Goal: Complete Application Form: Complete application form

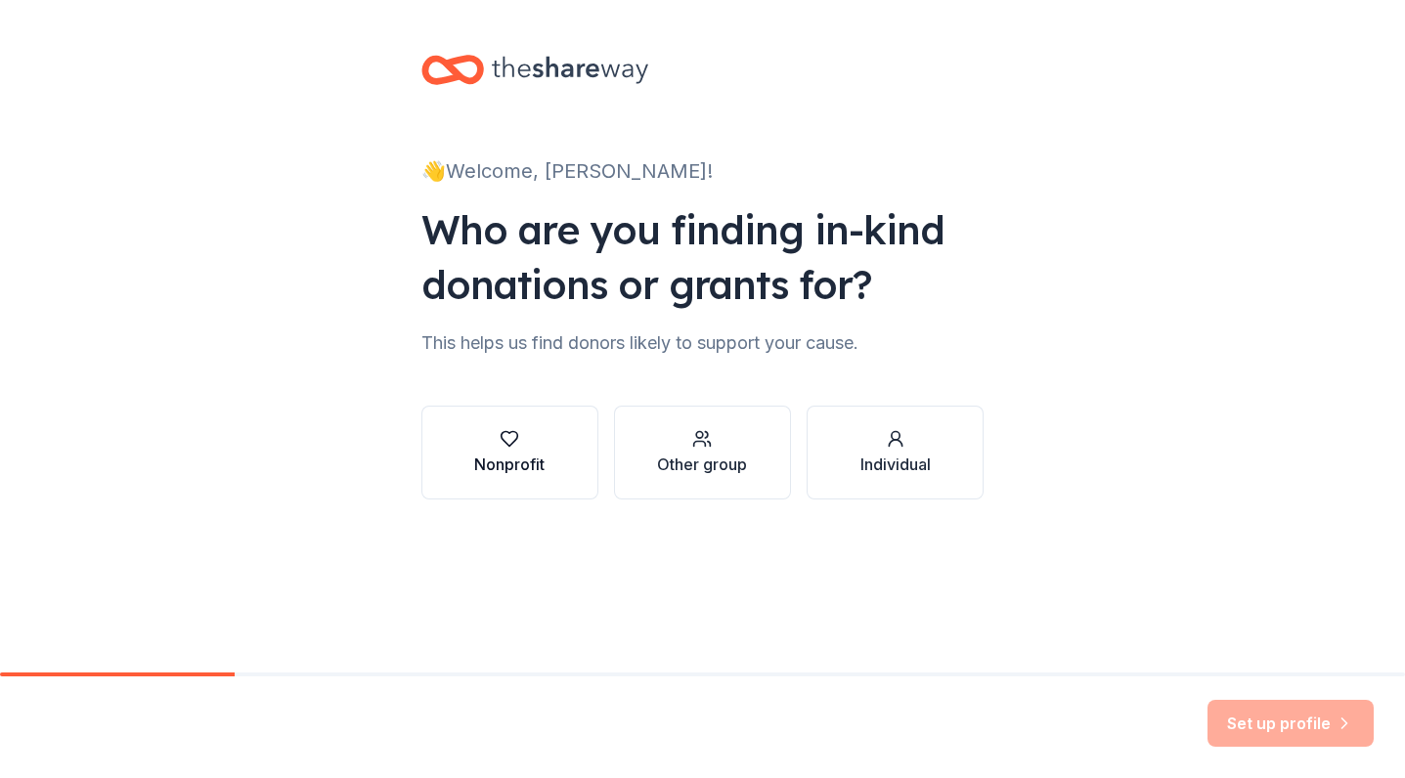
click at [516, 483] on button "Nonprofit" at bounding box center [509, 453] width 177 height 94
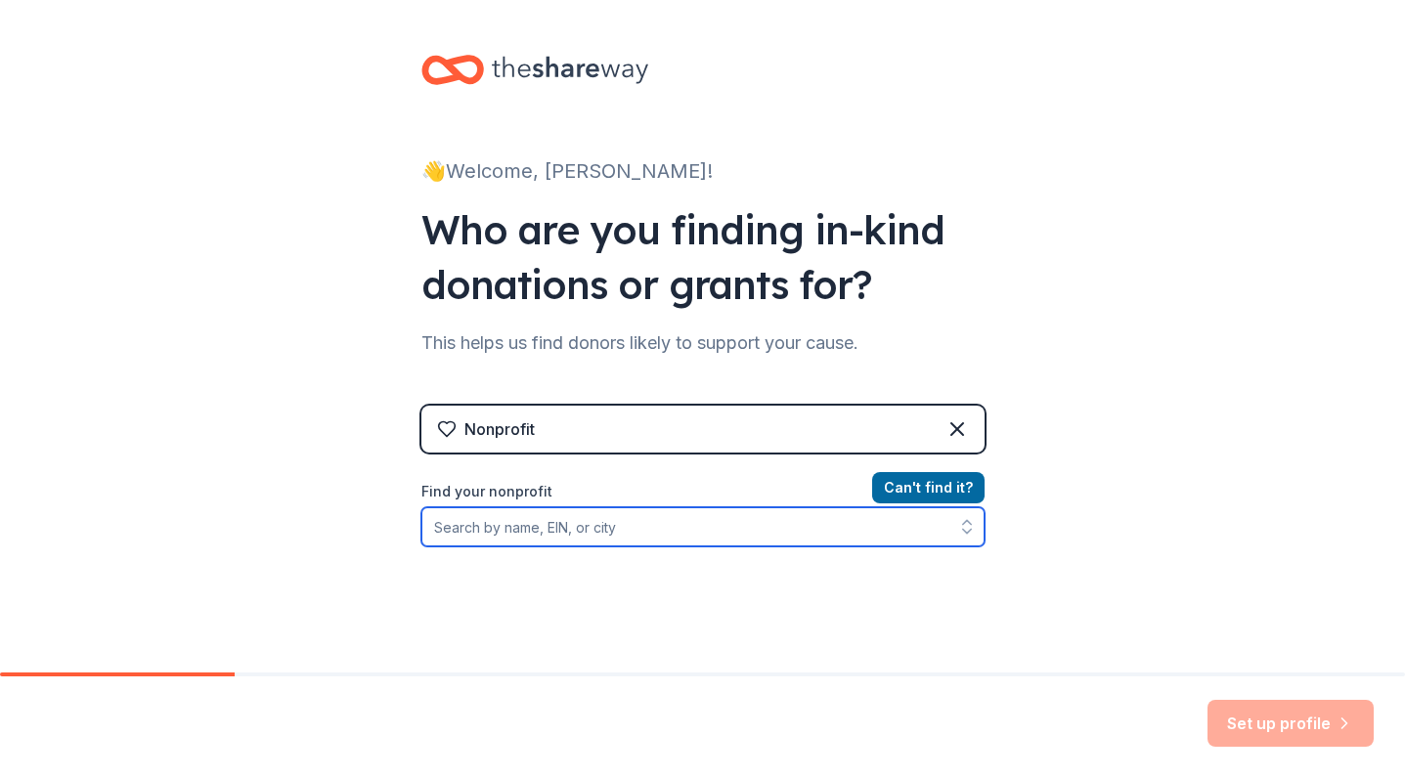
click at [690, 532] on input "Find your nonprofit" at bounding box center [702, 526] width 563 height 39
type input "United Community Housing Coalition"
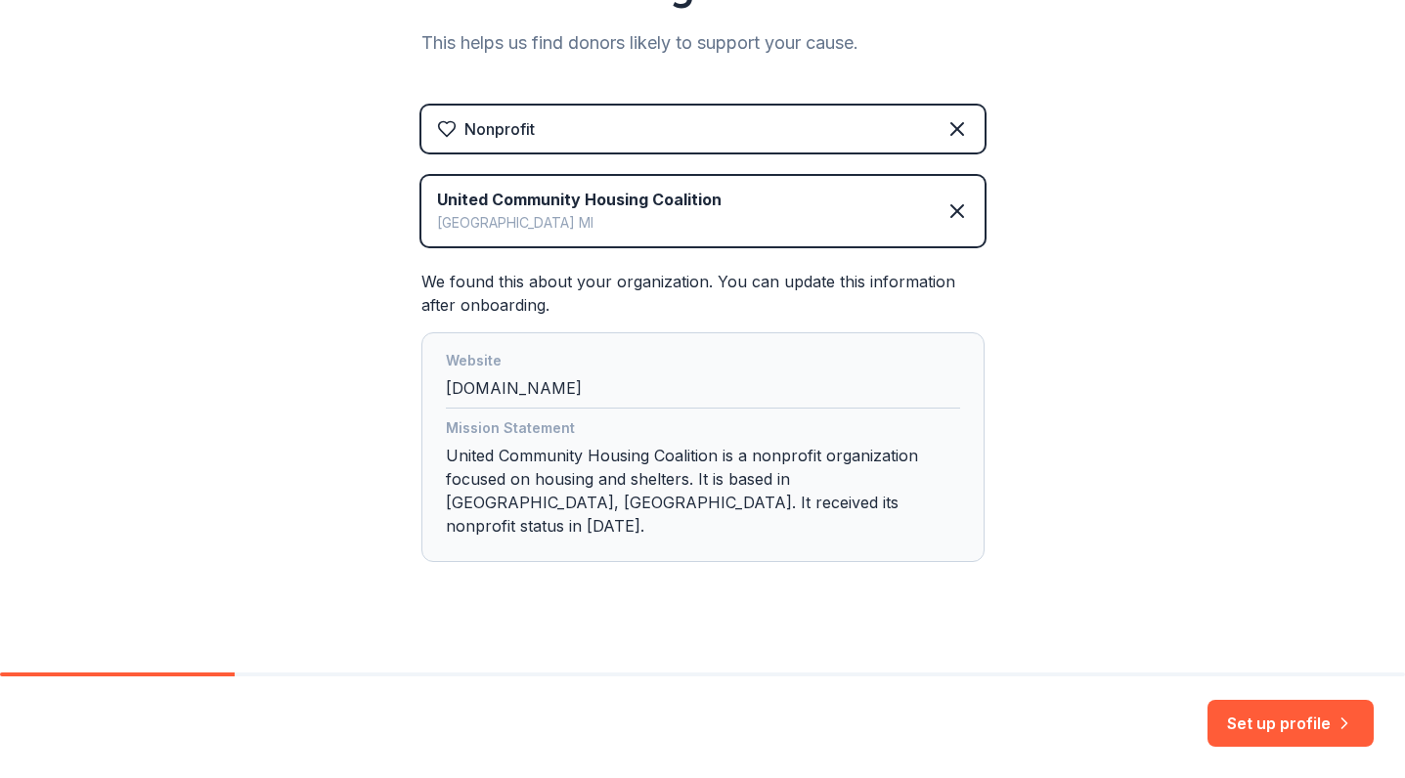
scroll to position [299, 0]
click at [1312, 721] on button "Set up profile" at bounding box center [1291, 723] width 166 height 47
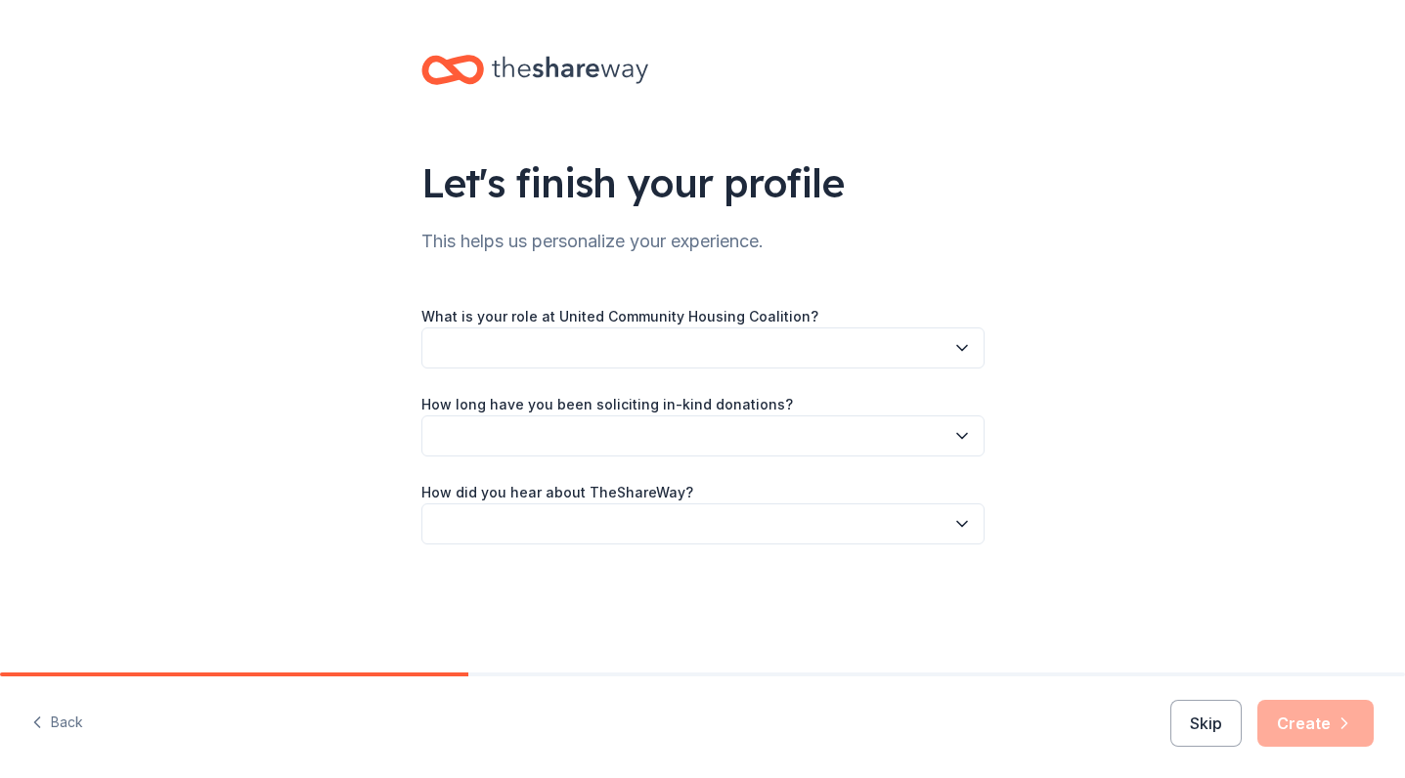
click at [798, 349] on button "button" at bounding box center [702, 348] width 563 height 41
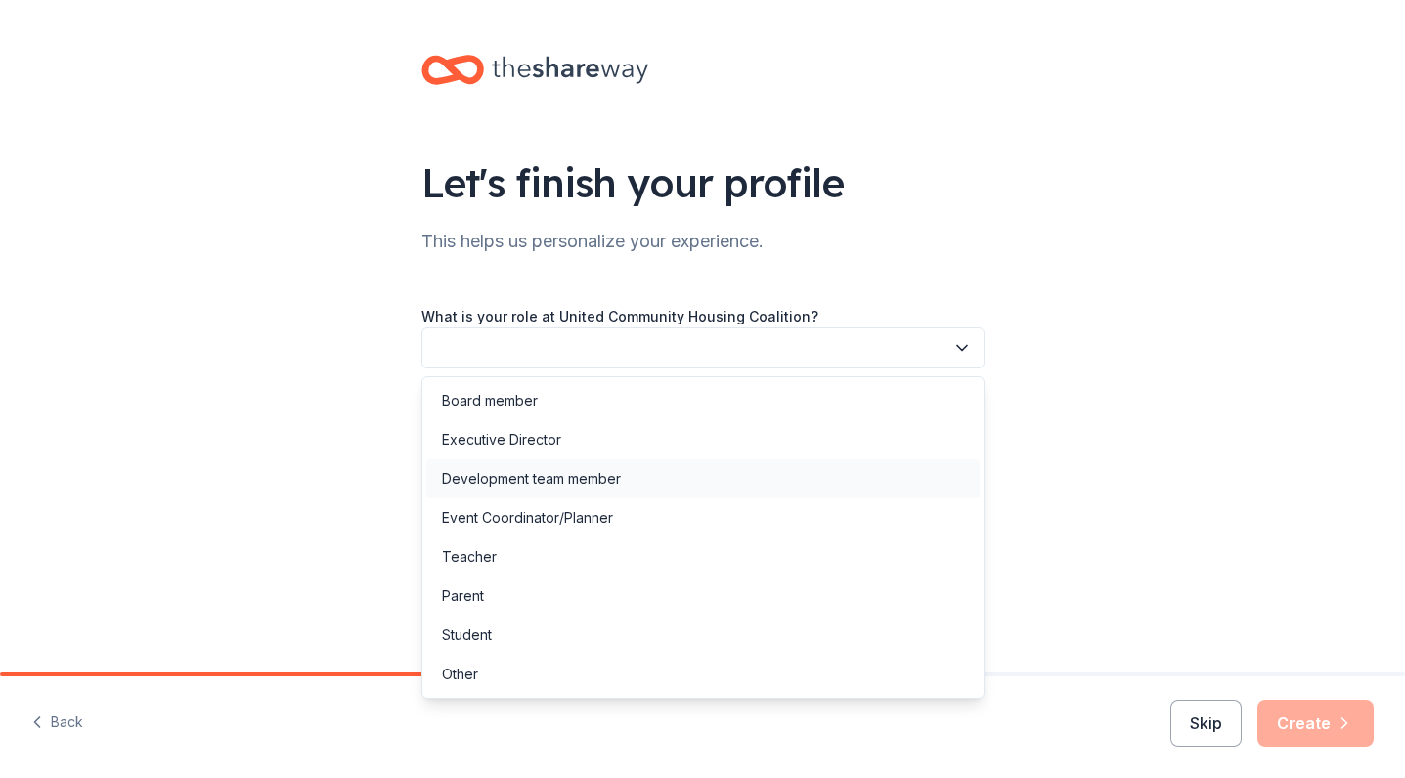
click at [670, 482] on div "Development team member" at bounding box center [702, 479] width 553 height 39
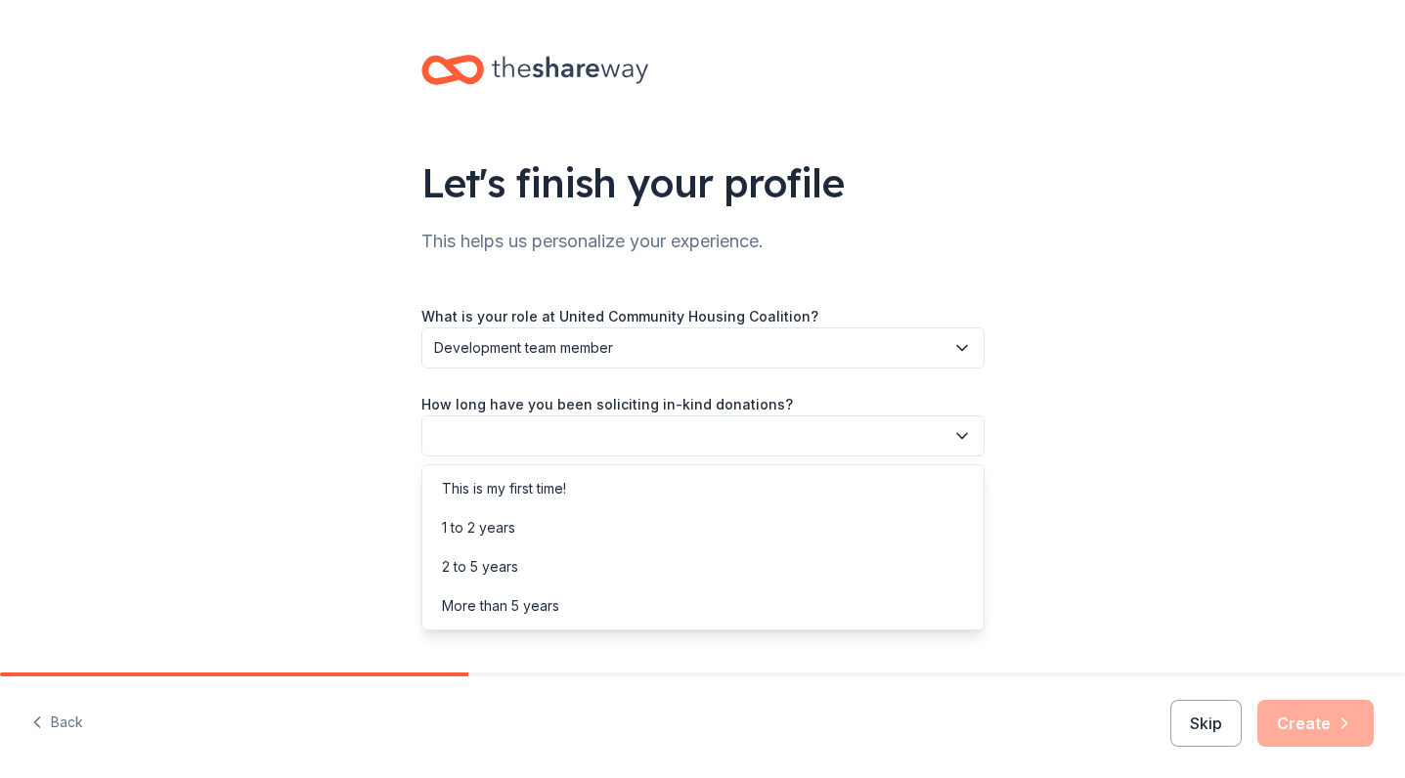
click at [654, 440] on button "button" at bounding box center [702, 436] width 563 height 41
click at [632, 491] on div "This is my first time!" at bounding box center [702, 488] width 553 height 39
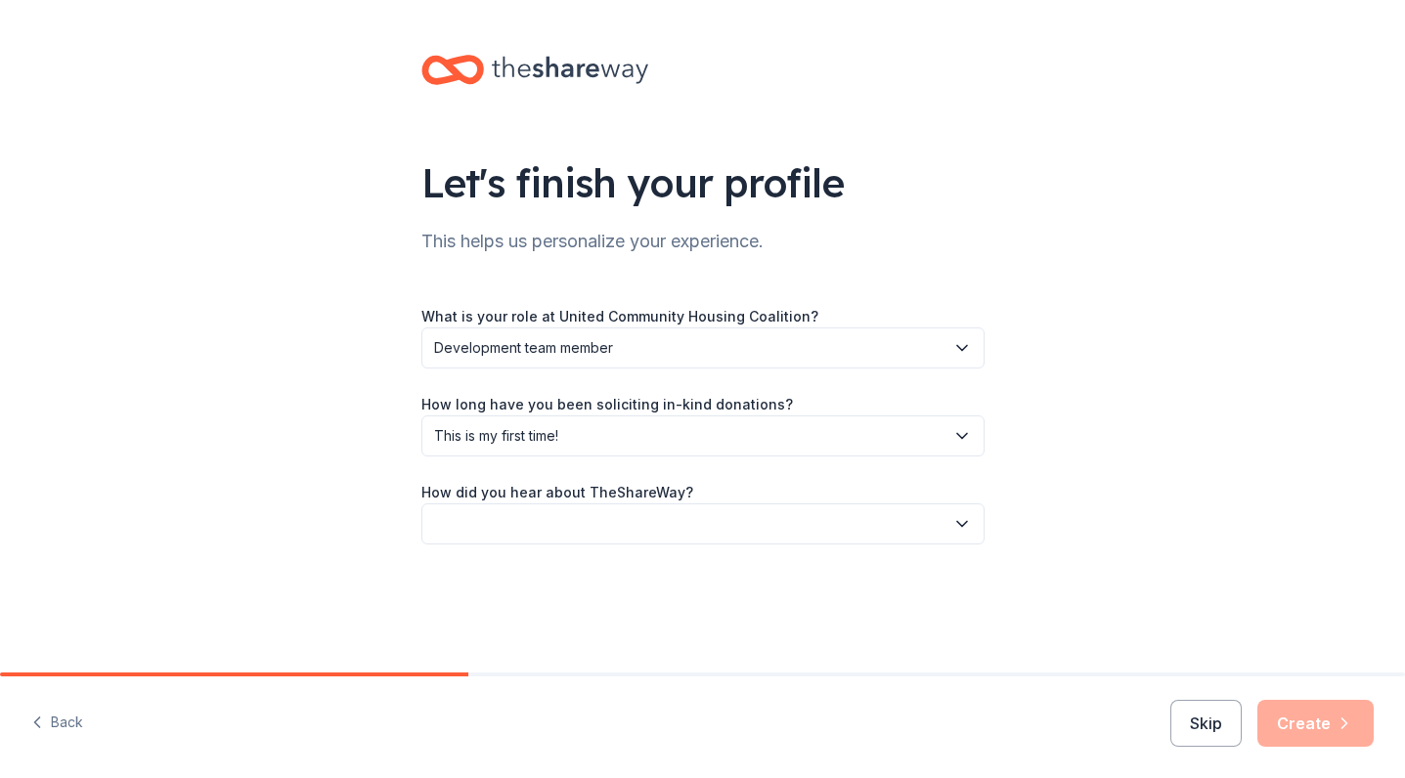
click at [626, 523] on button "button" at bounding box center [702, 524] width 563 height 41
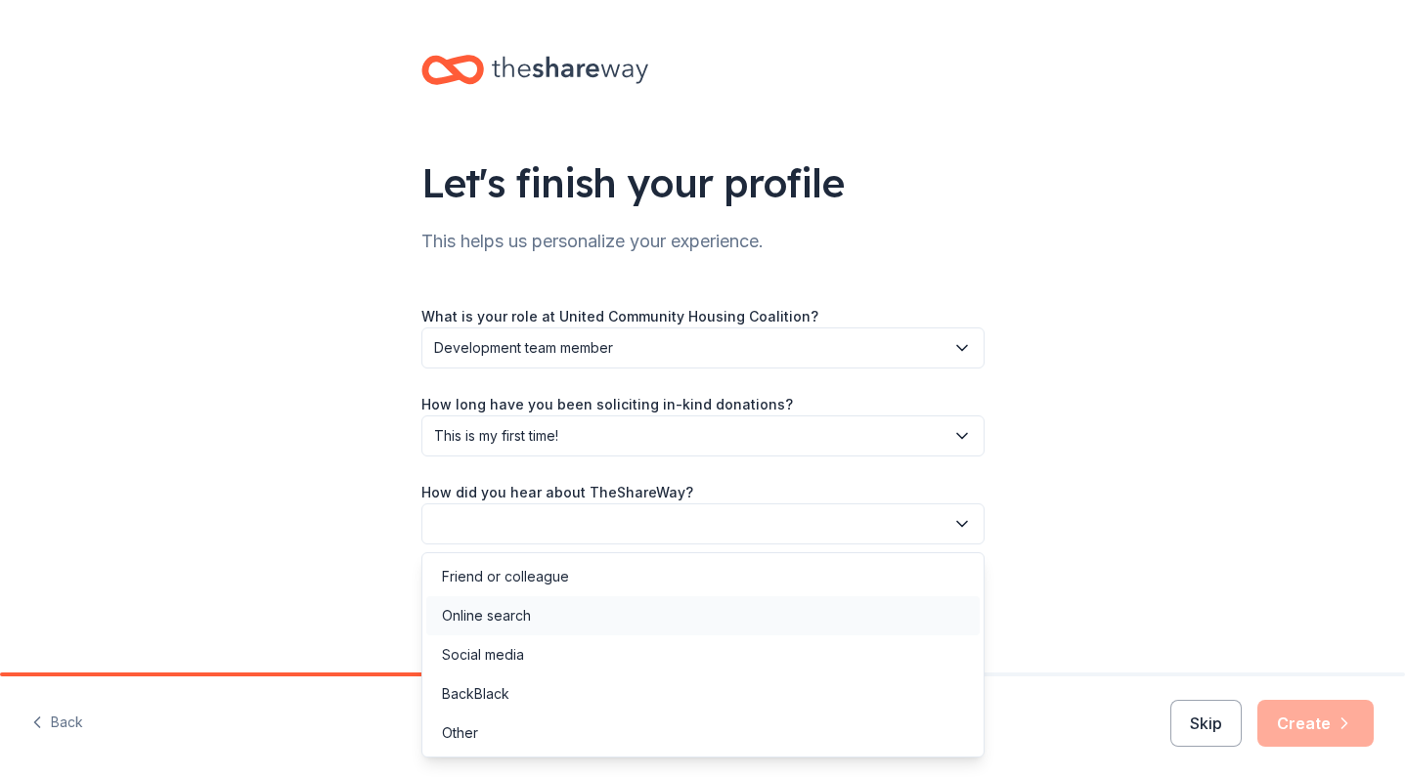
click at [548, 625] on div "Online search" at bounding box center [702, 615] width 553 height 39
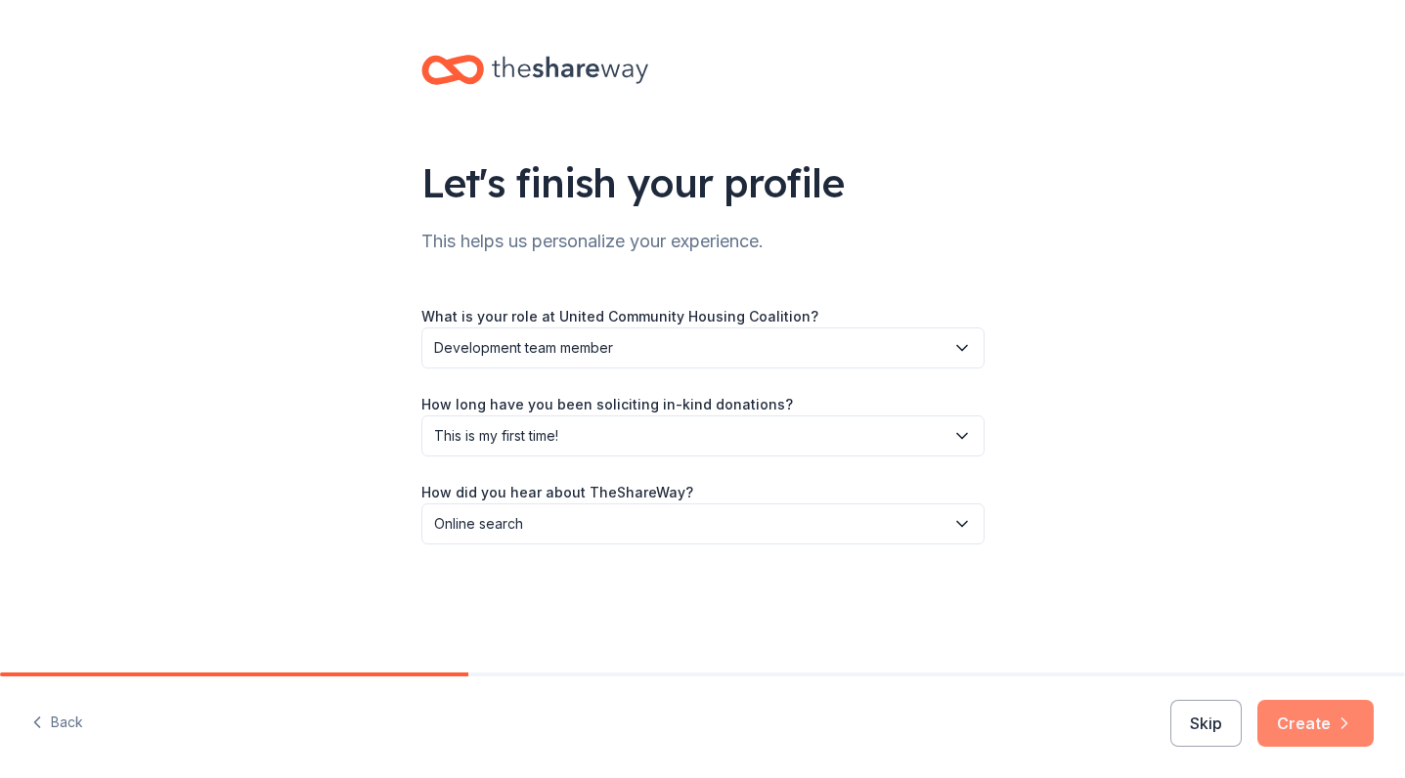
click at [1295, 723] on button "Create" at bounding box center [1315, 723] width 116 height 47
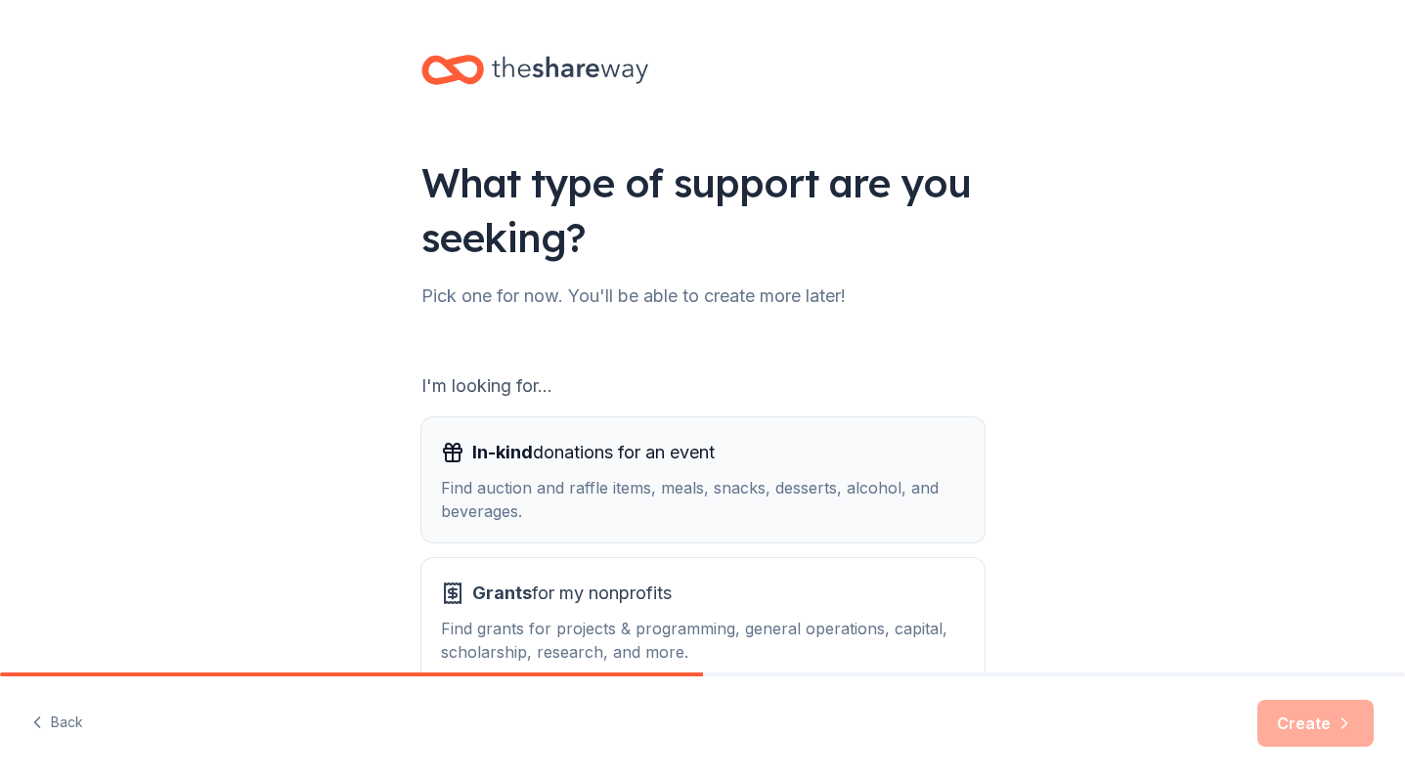
click at [795, 484] on div "Find auction and raffle items, meals, snacks, desserts, alcohol, and beverages." at bounding box center [703, 499] width 524 height 47
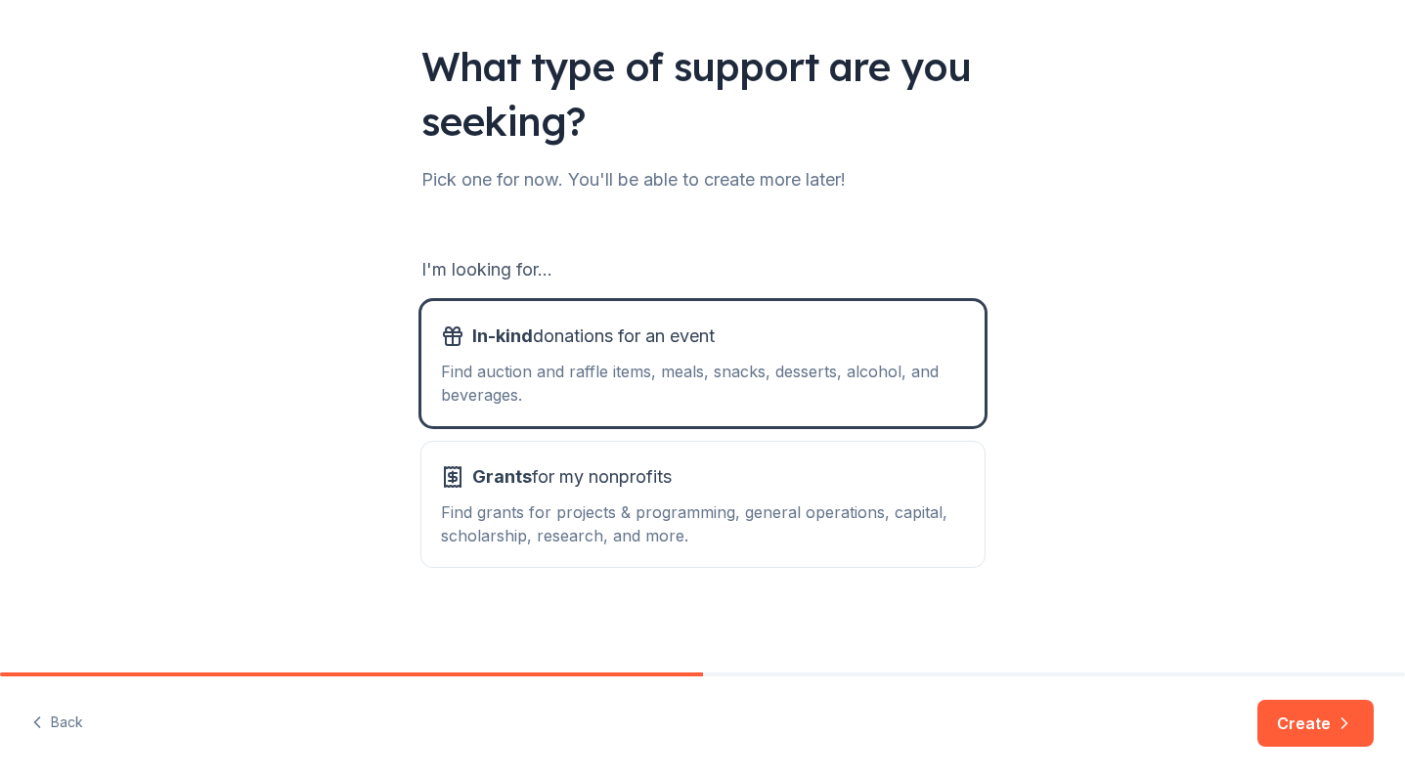
scroll to position [116, 0]
click at [1323, 732] on button "Create" at bounding box center [1315, 723] width 116 height 47
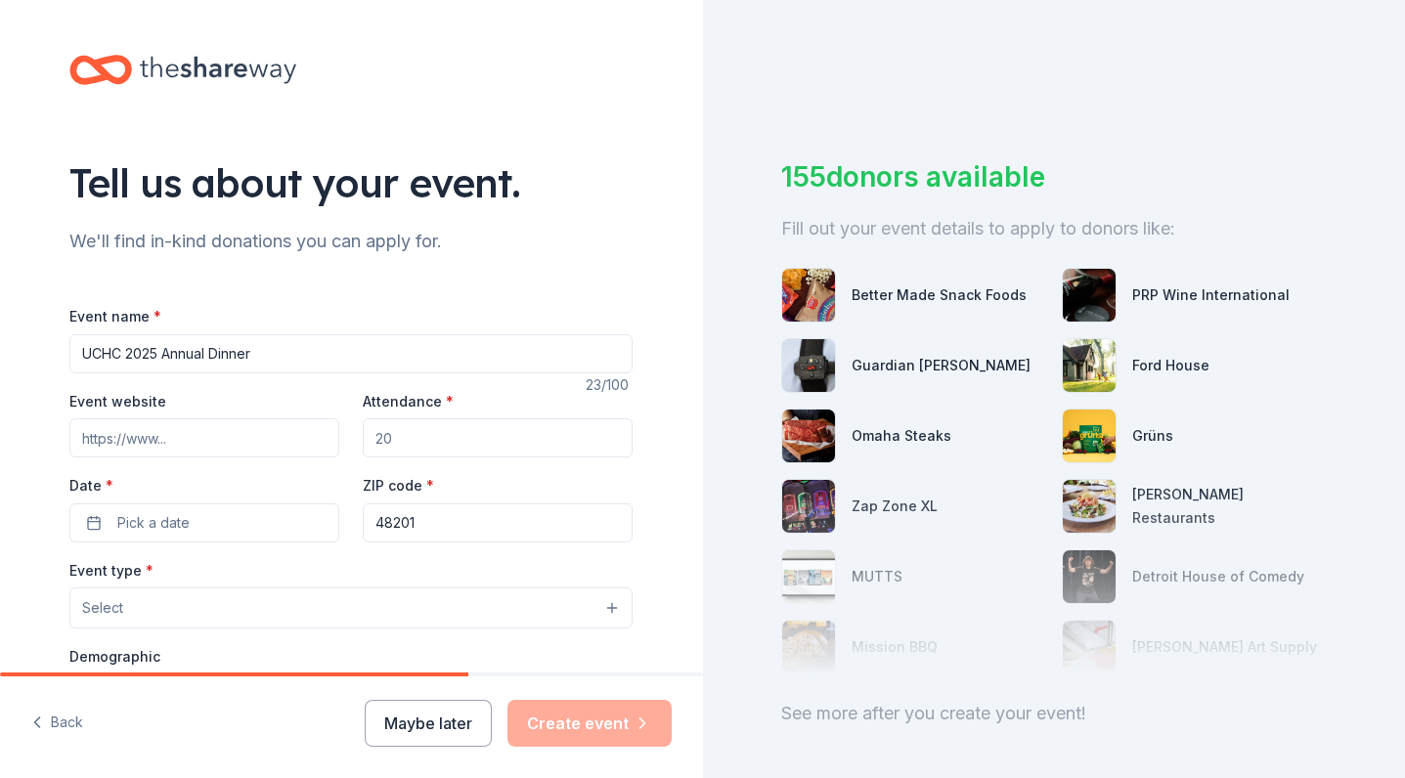
type input "UCHC 2025 Annual Dinner"
click at [240, 440] on input "Event website" at bounding box center [204, 437] width 270 height 39
type input "https://www.uchcdetroit.org"
click at [413, 441] on input "Attendance *" at bounding box center [498, 437] width 270 height 39
type input "2"
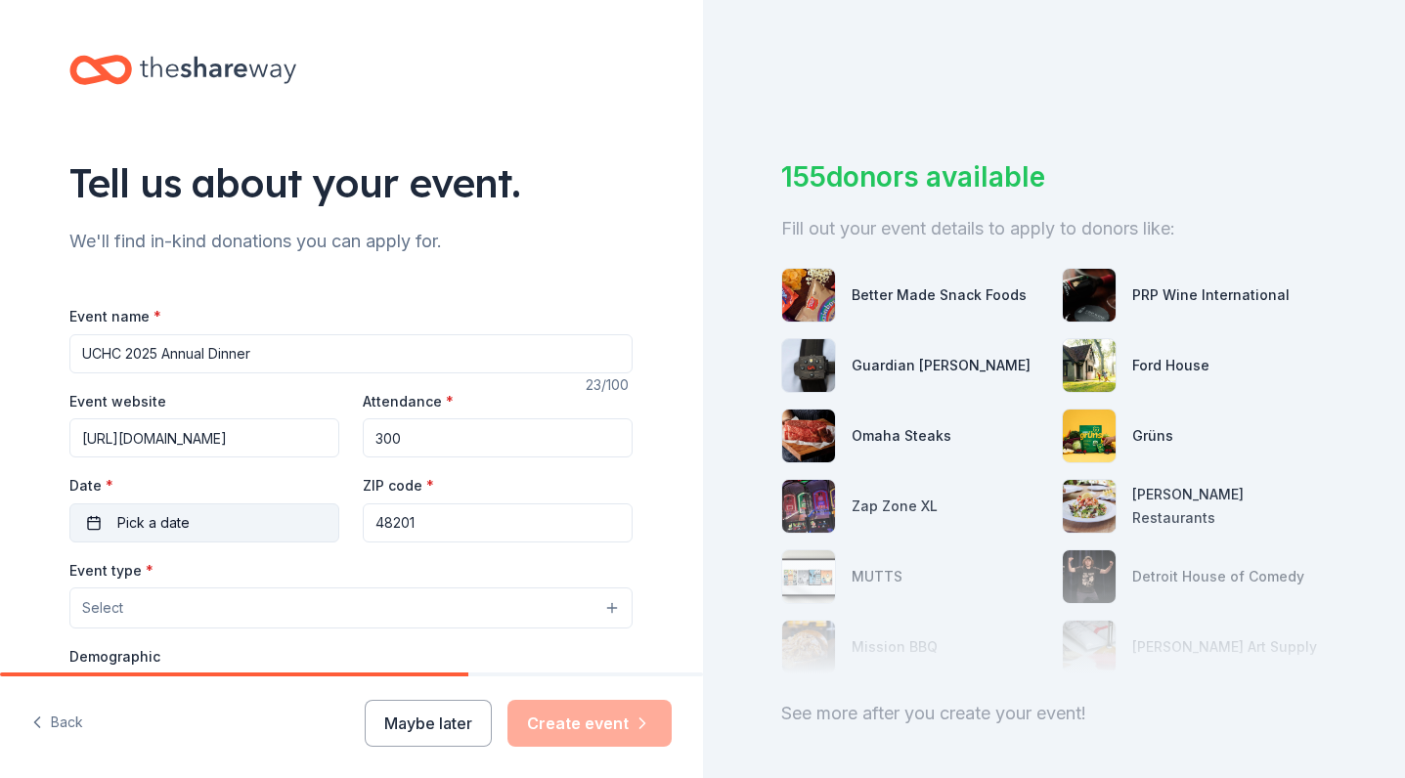
type input "300"
click at [257, 523] on button "Pick a date" at bounding box center [204, 523] width 270 height 39
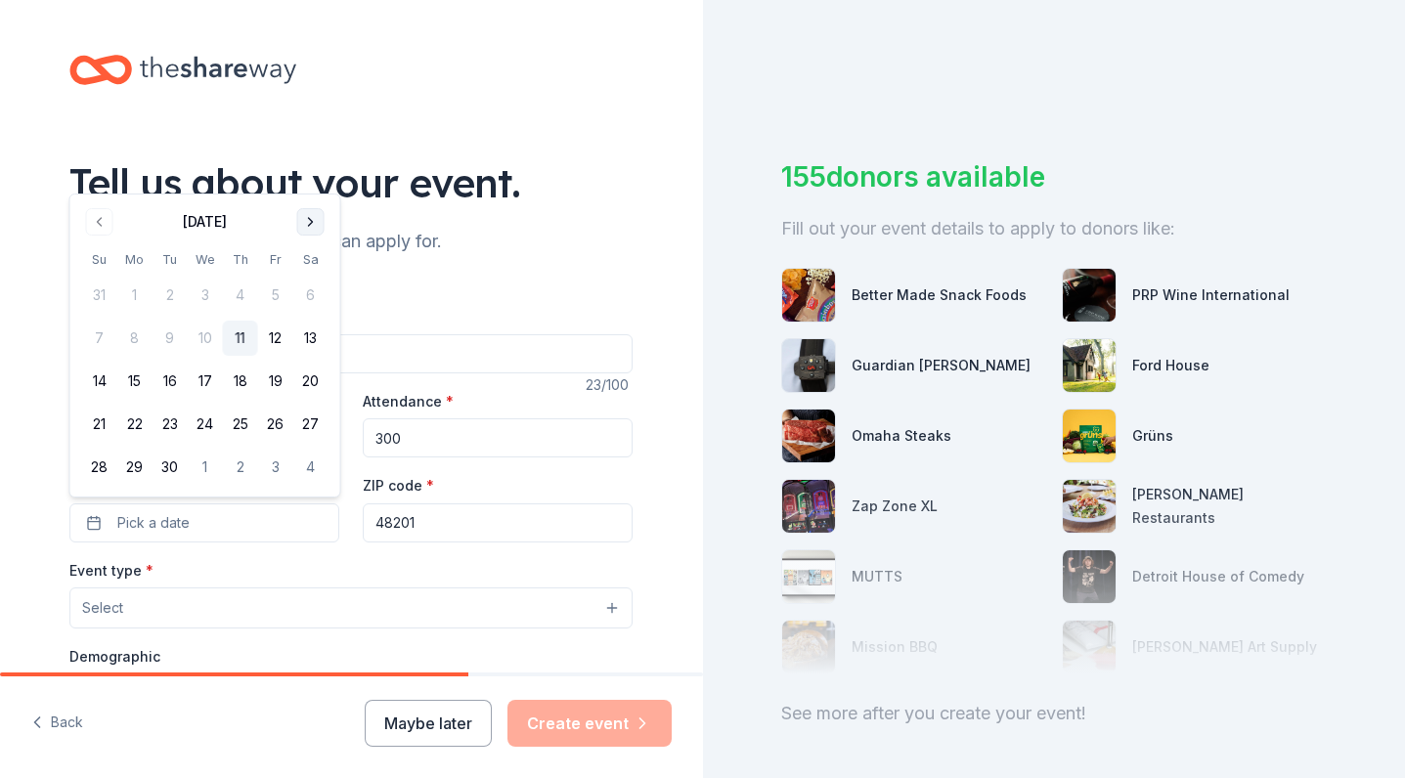
click at [308, 233] on button "Go to next month" at bounding box center [310, 221] width 27 height 27
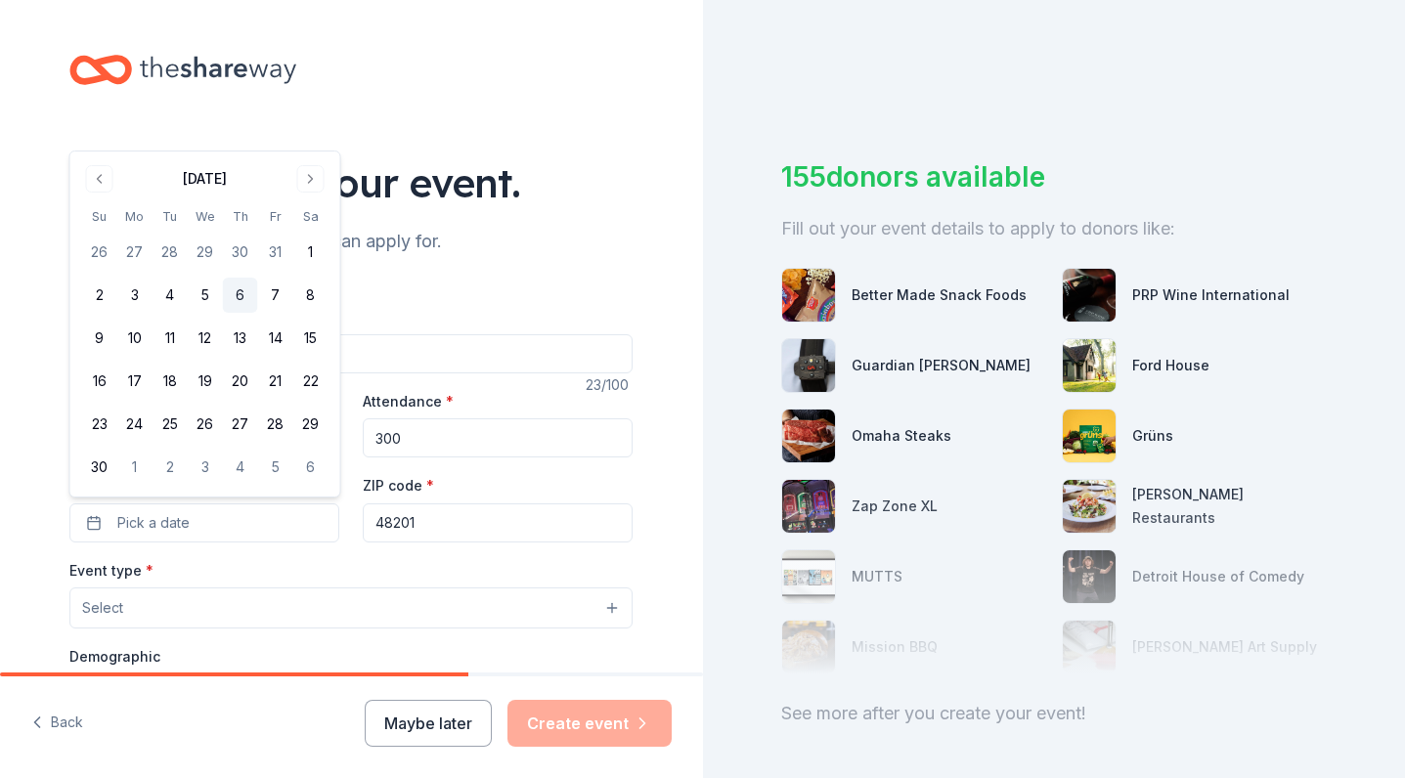
click at [242, 294] on button "6" at bounding box center [240, 295] width 35 height 35
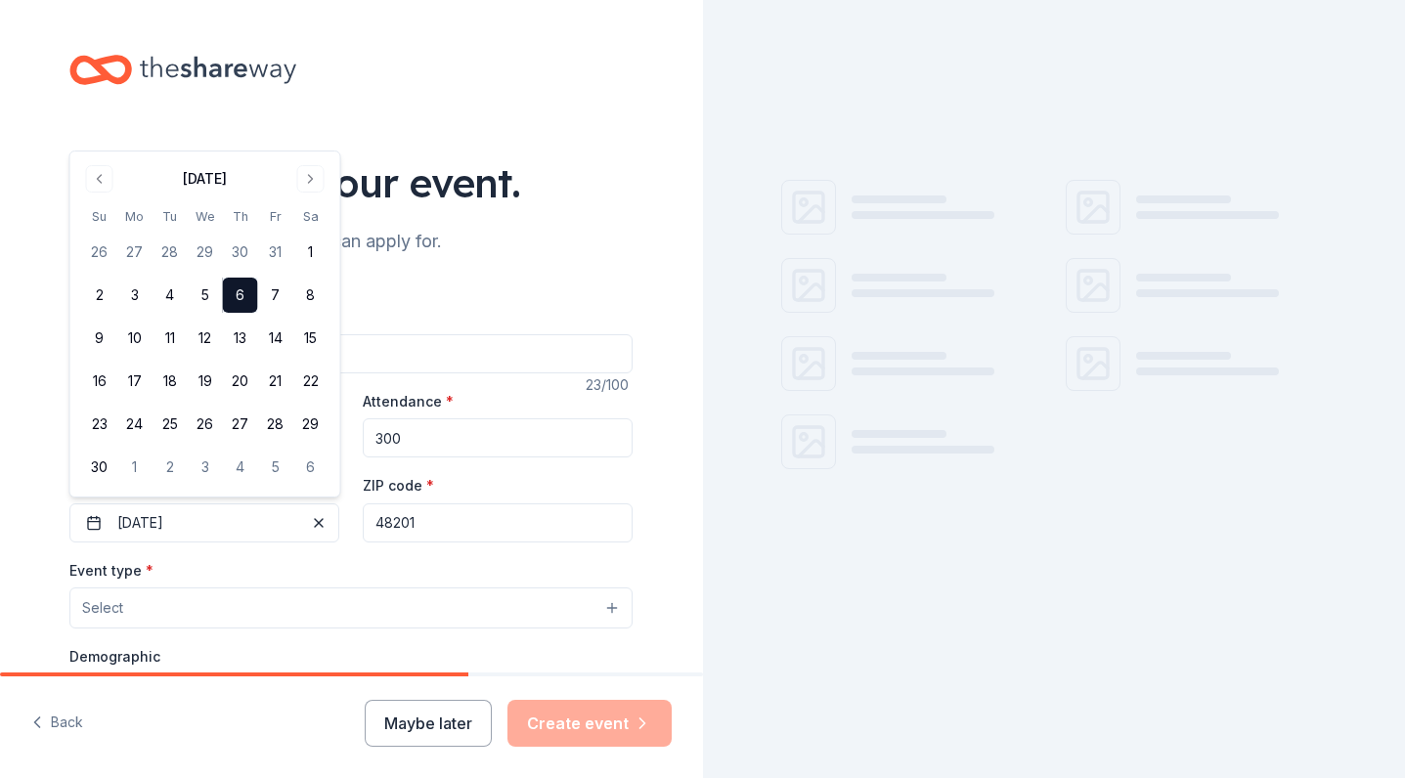
click at [467, 564] on div "Event type * Select" at bounding box center [350, 593] width 563 height 71
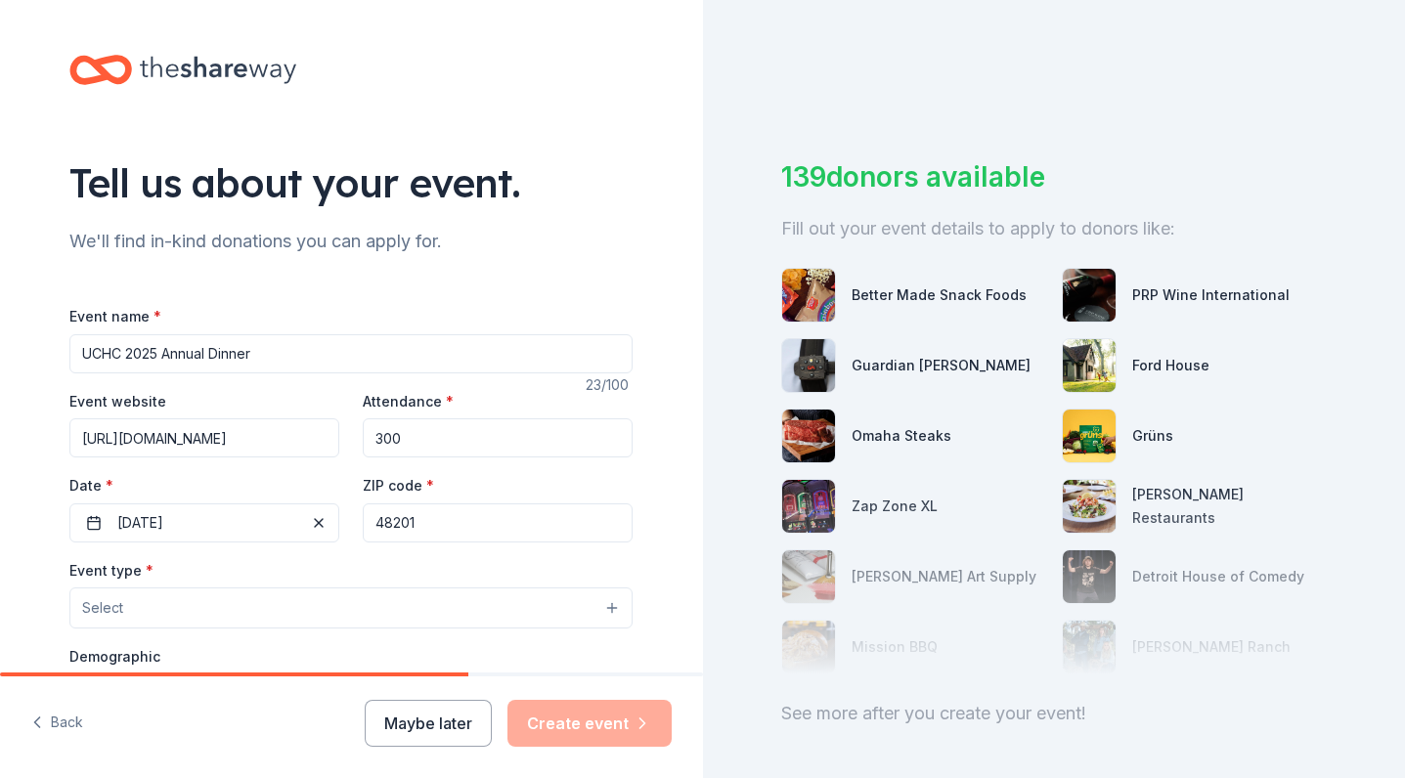
click at [452, 594] on button "Select" at bounding box center [350, 608] width 563 height 41
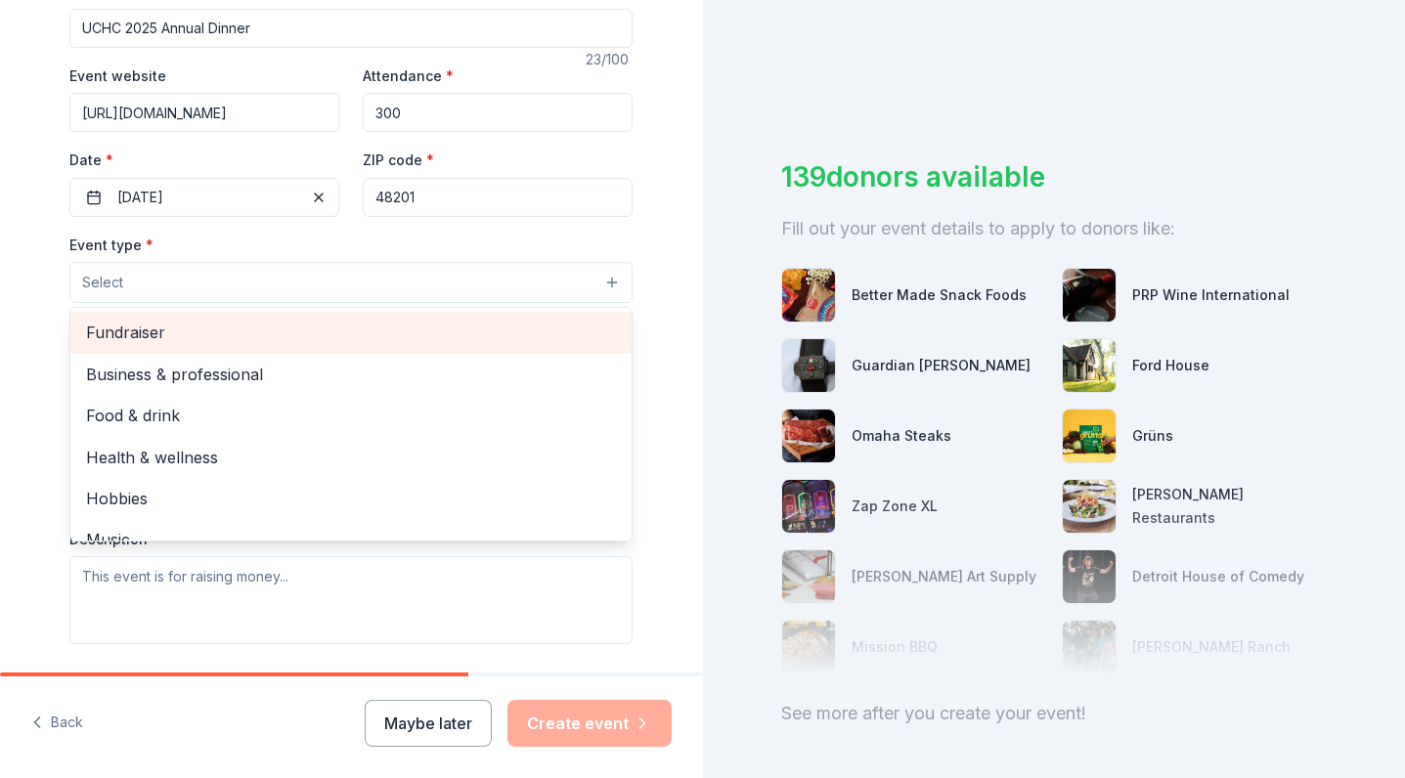
click at [323, 330] on span "Fundraiser" at bounding box center [351, 332] width 530 height 25
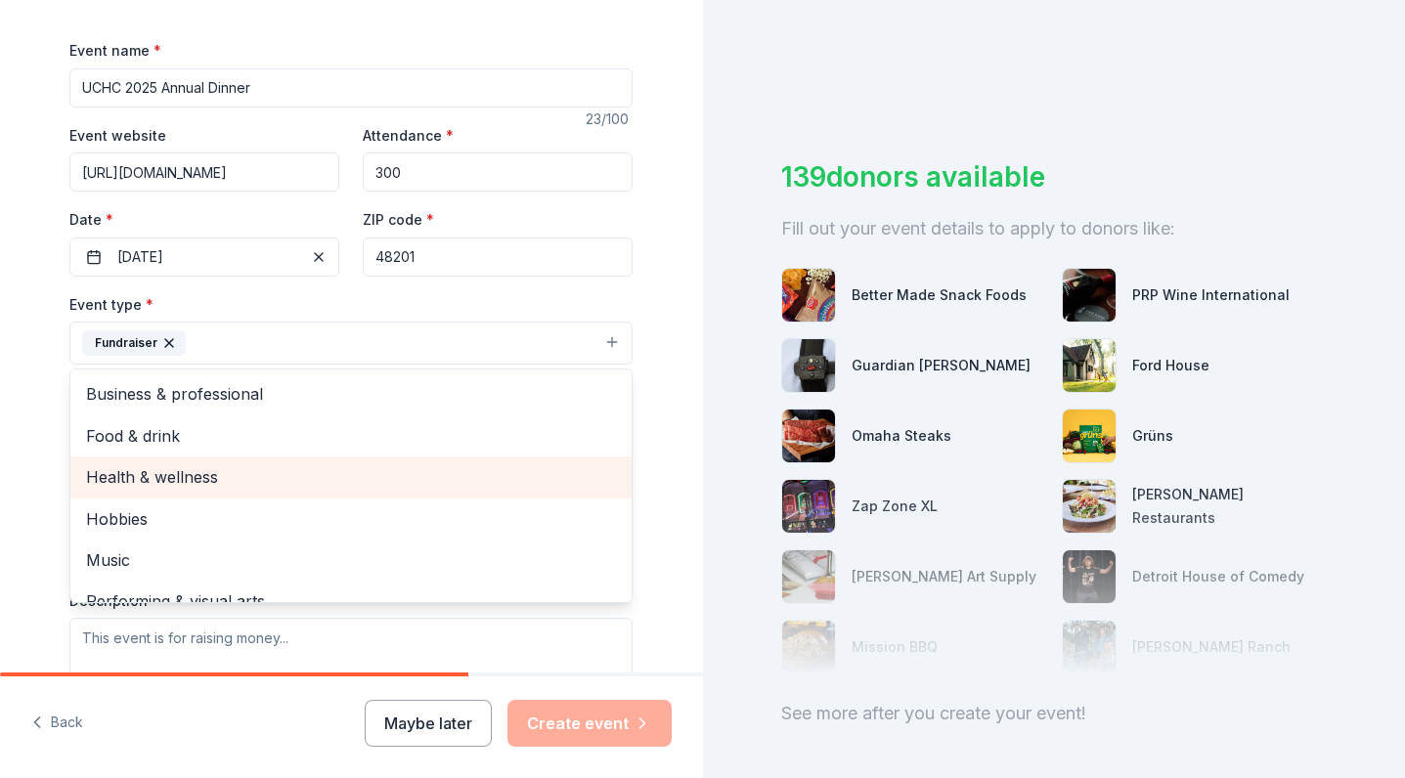
scroll to position [257, 0]
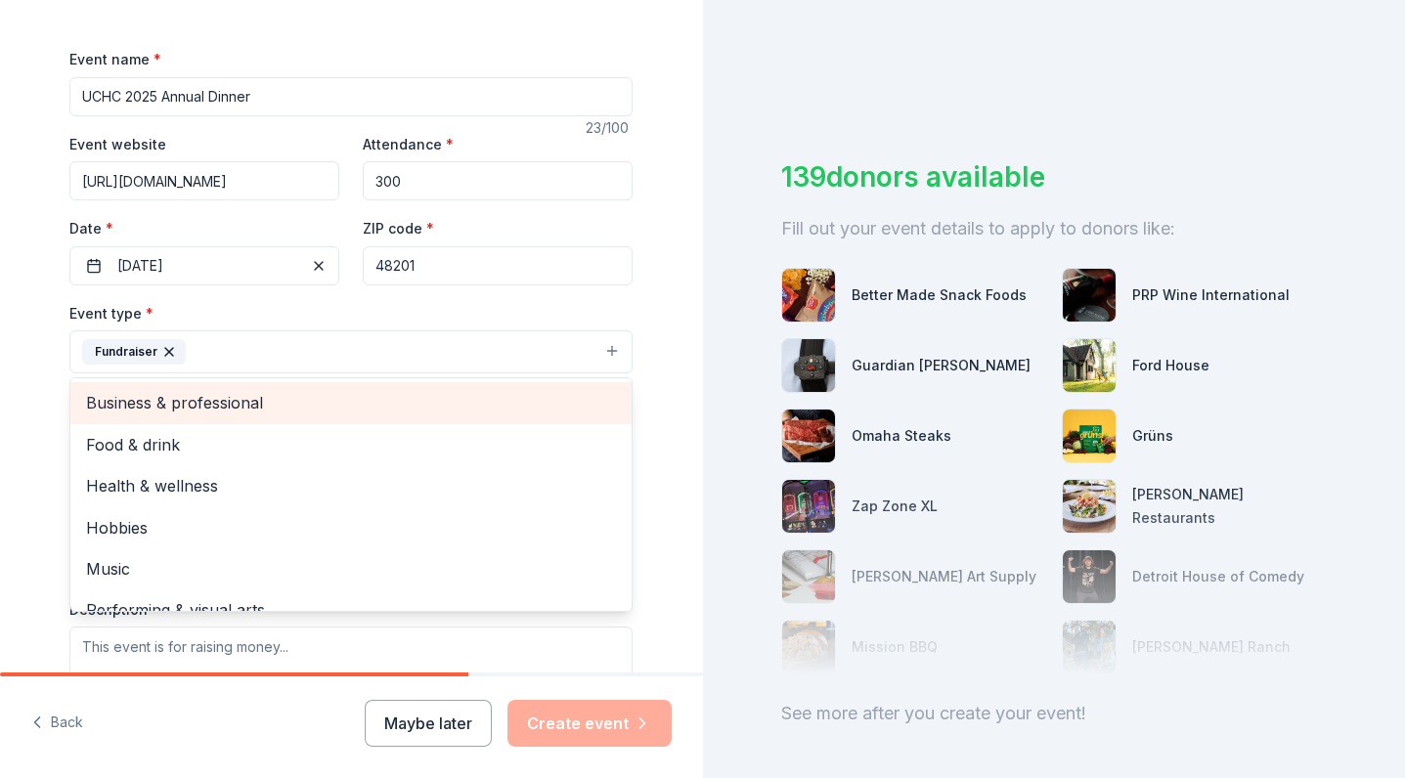
click at [303, 395] on span "Business & professional" at bounding box center [351, 402] width 530 height 25
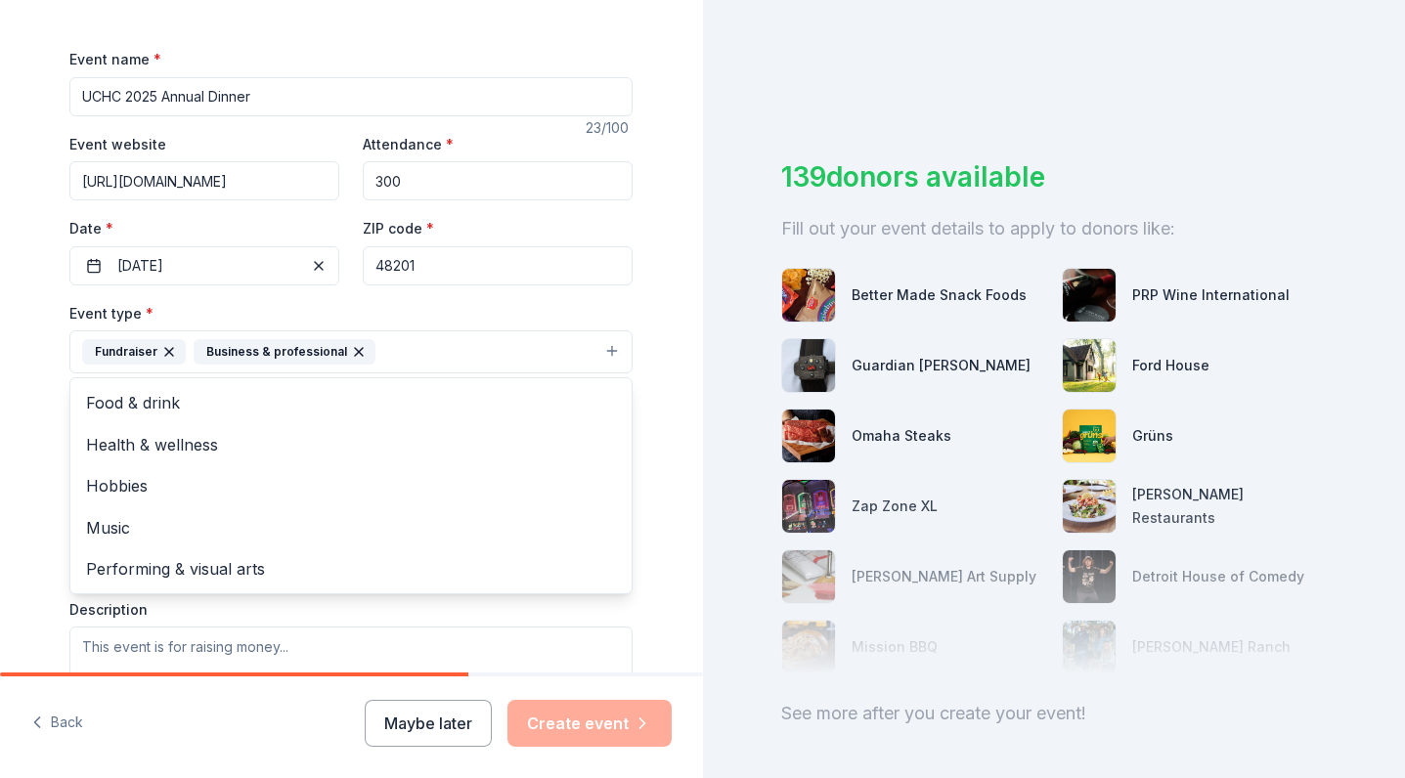
click at [238, 706] on div "Tell us about your event. We'll find in-kind donations you can apply for. Event…" at bounding box center [351, 389] width 703 height 778
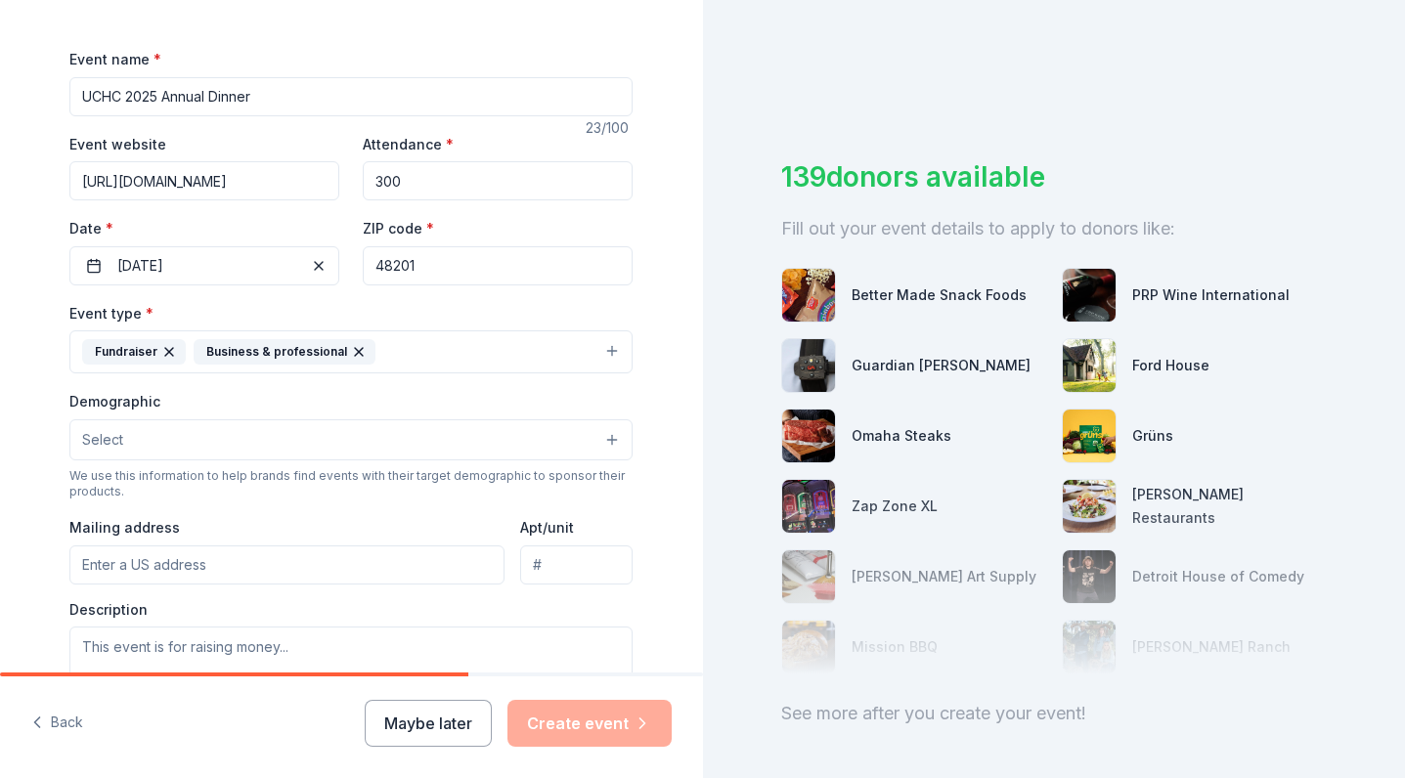
click at [270, 435] on button "Select" at bounding box center [350, 439] width 563 height 41
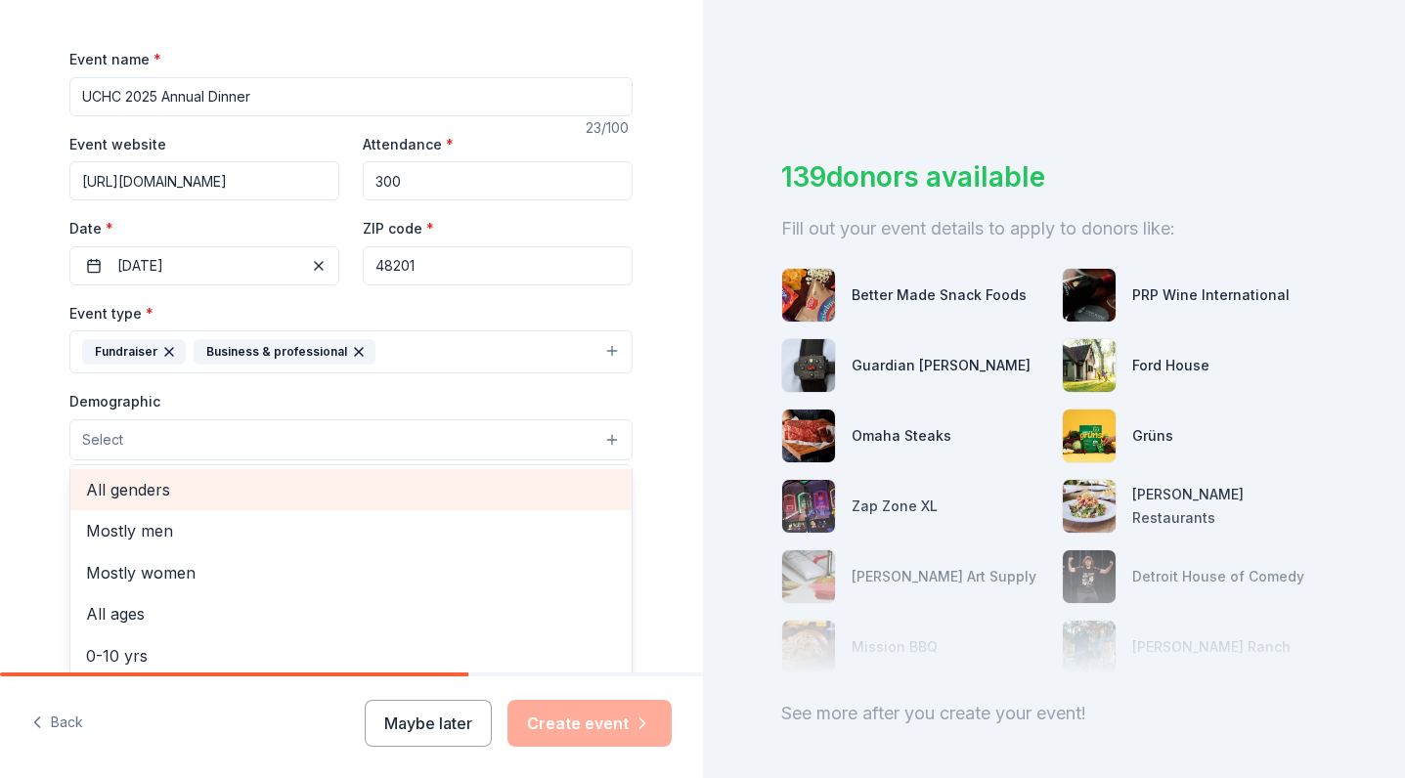
click at [254, 477] on span "All genders" at bounding box center [351, 489] width 530 height 25
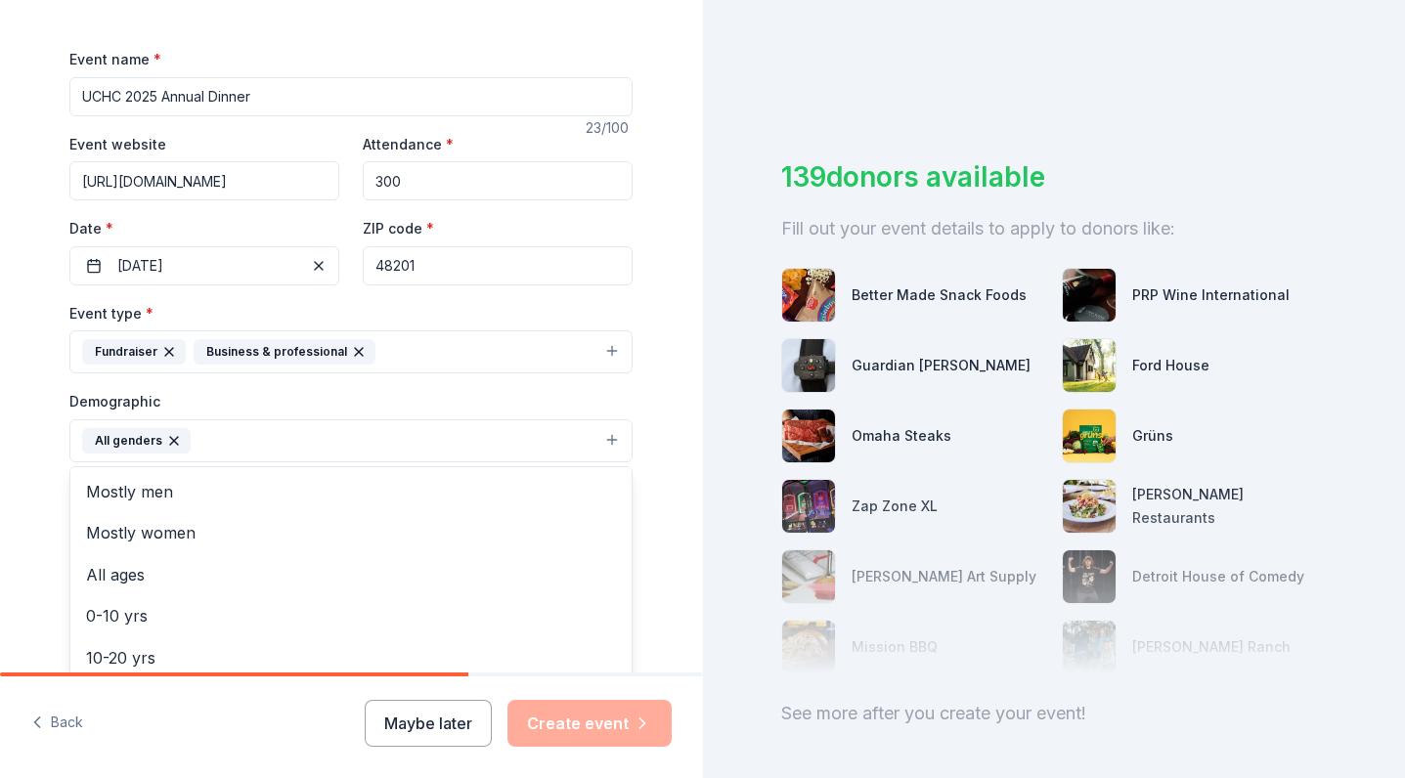
click at [282, 419] on button "All genders" at bounding box center [350, 440] width 563 height 43
click at [277, 432] on button "All genders" at bounding box center [350, 440] width 563 height 43
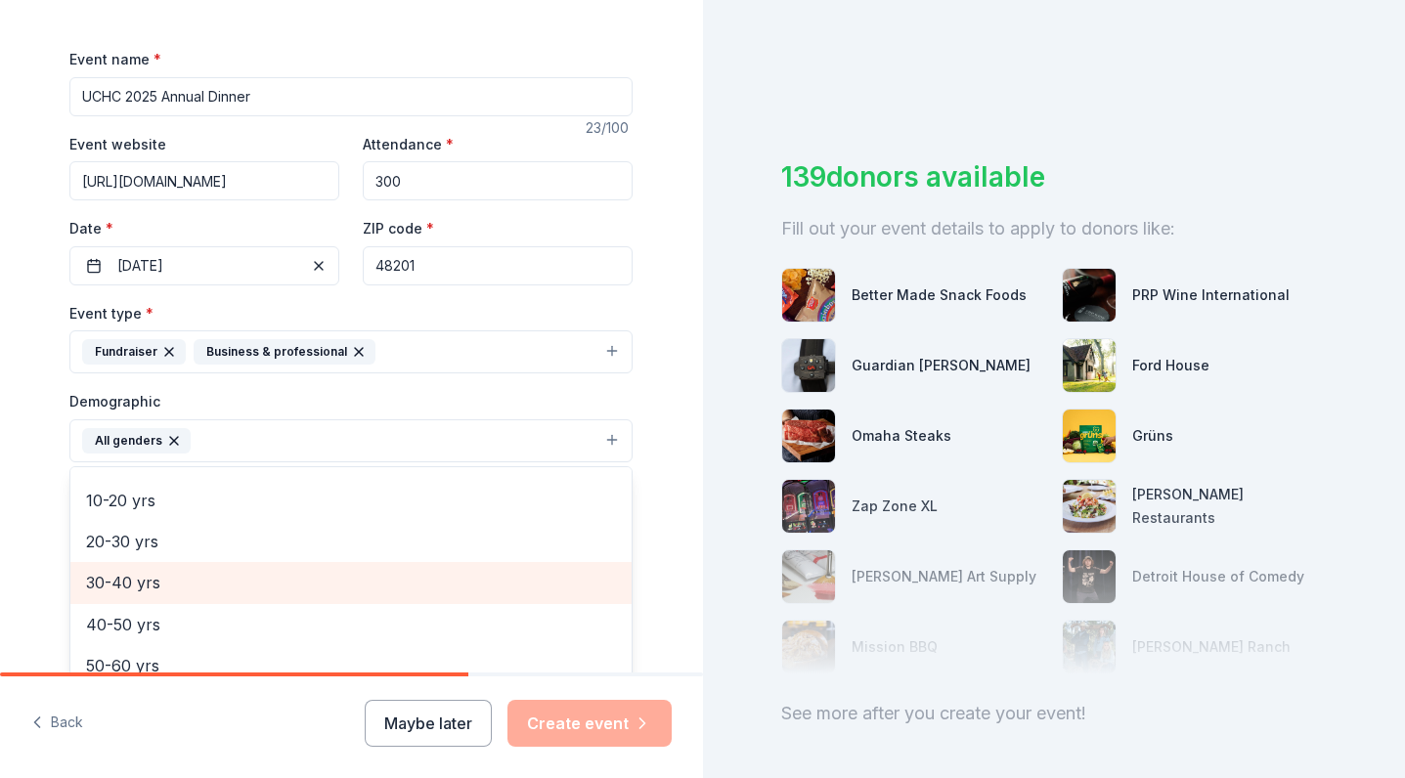
scroll to position [159, 0]
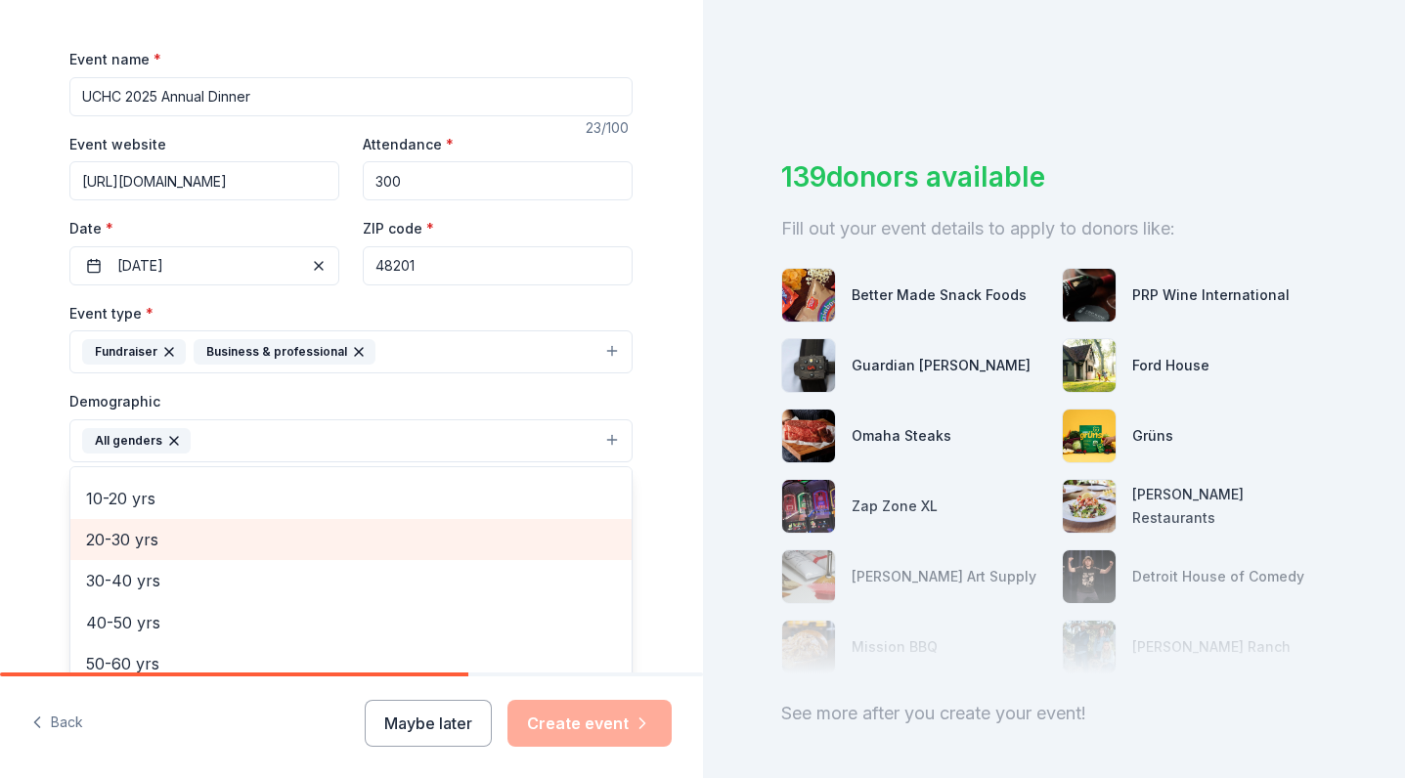
click at [203, 521] on div "20-30 yrs" at bounding box center [350, 539] width 561 height 41
click at [195, 544] on span "30-40 yrs" at bounding box center [351, 539] width 530 height 25
click at [195, 543] on span "40-50 yrs" at bounding box center [351, 539] width 530 height 25
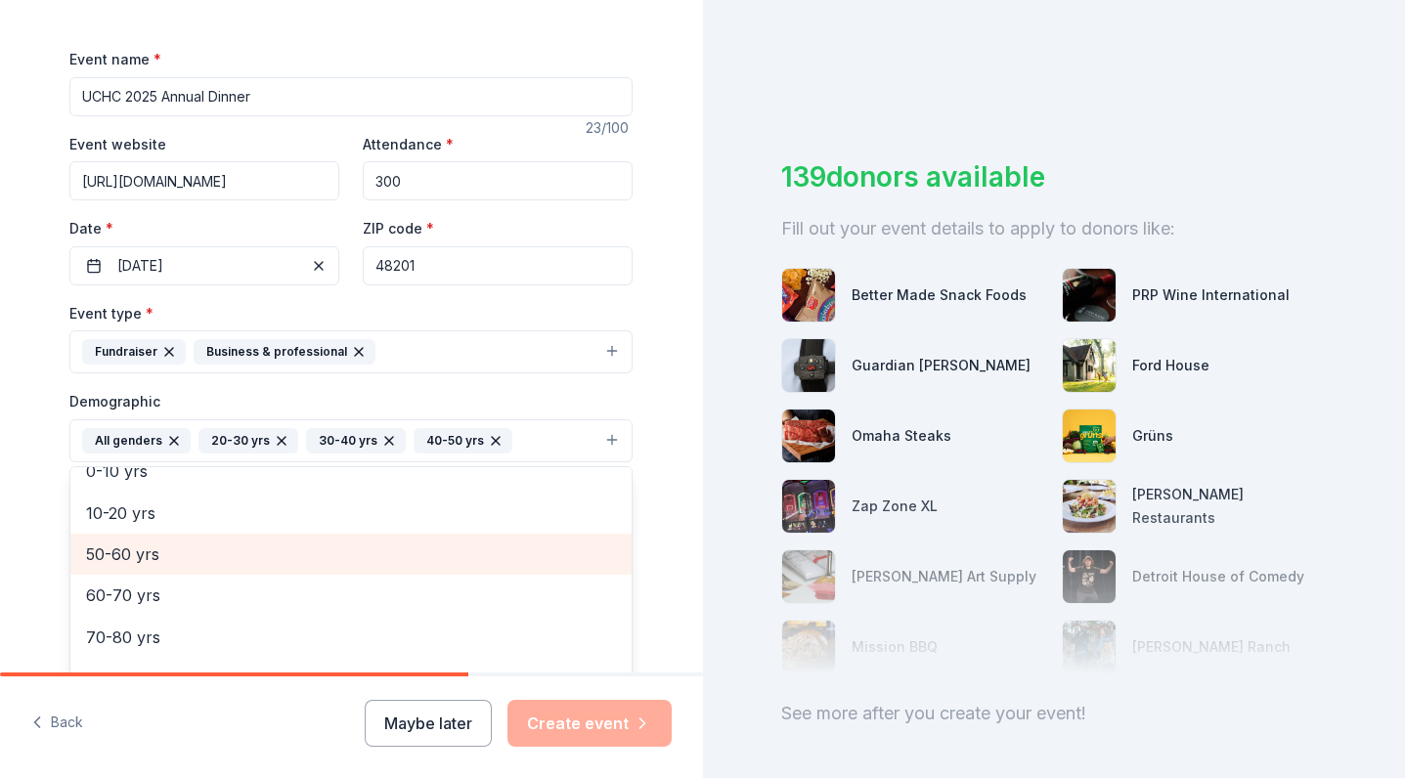
click at [195, 543] on span "50-60 yrs" at bounding box center [351, 554] width 530 height 25
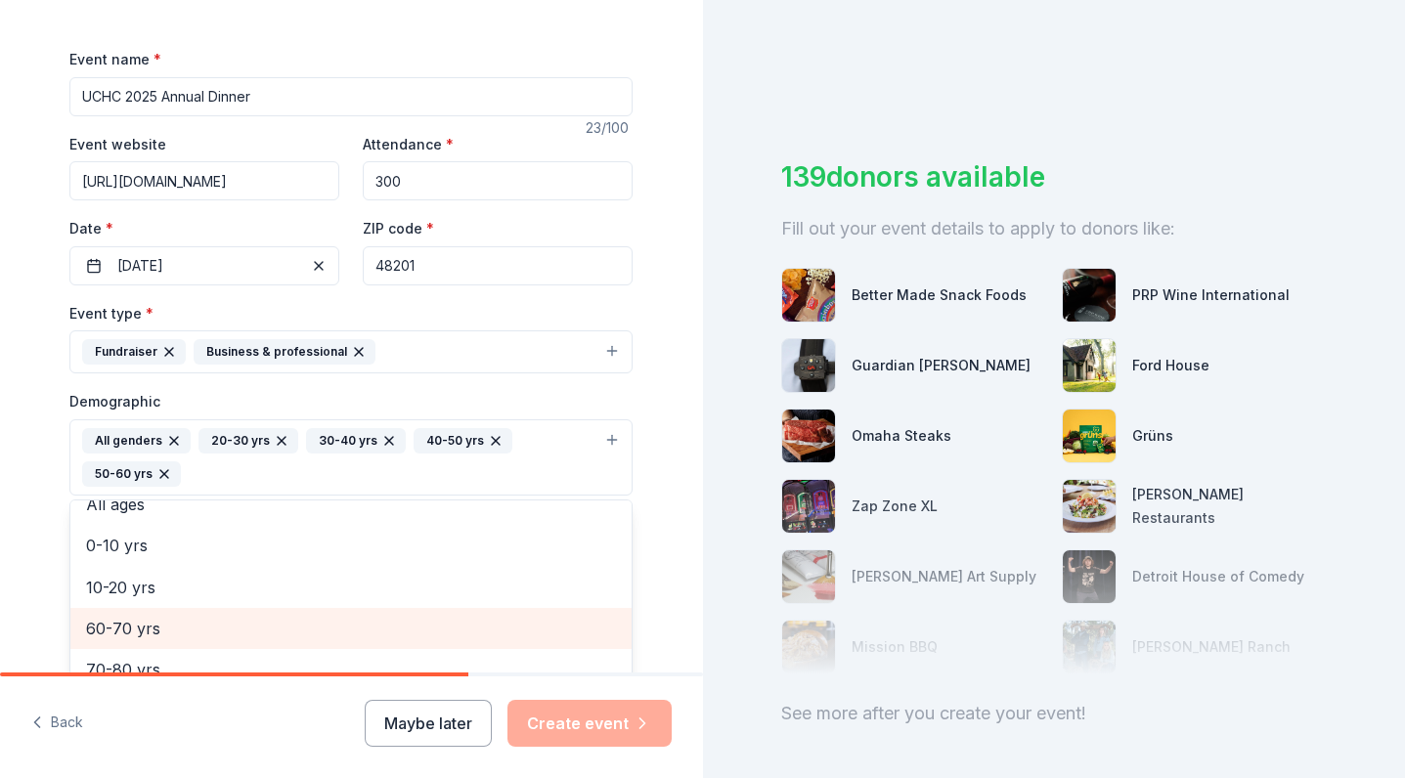
click at [183, 626] on span "60-70 yrs" at bounding box center [351, 628] width 530 height 25
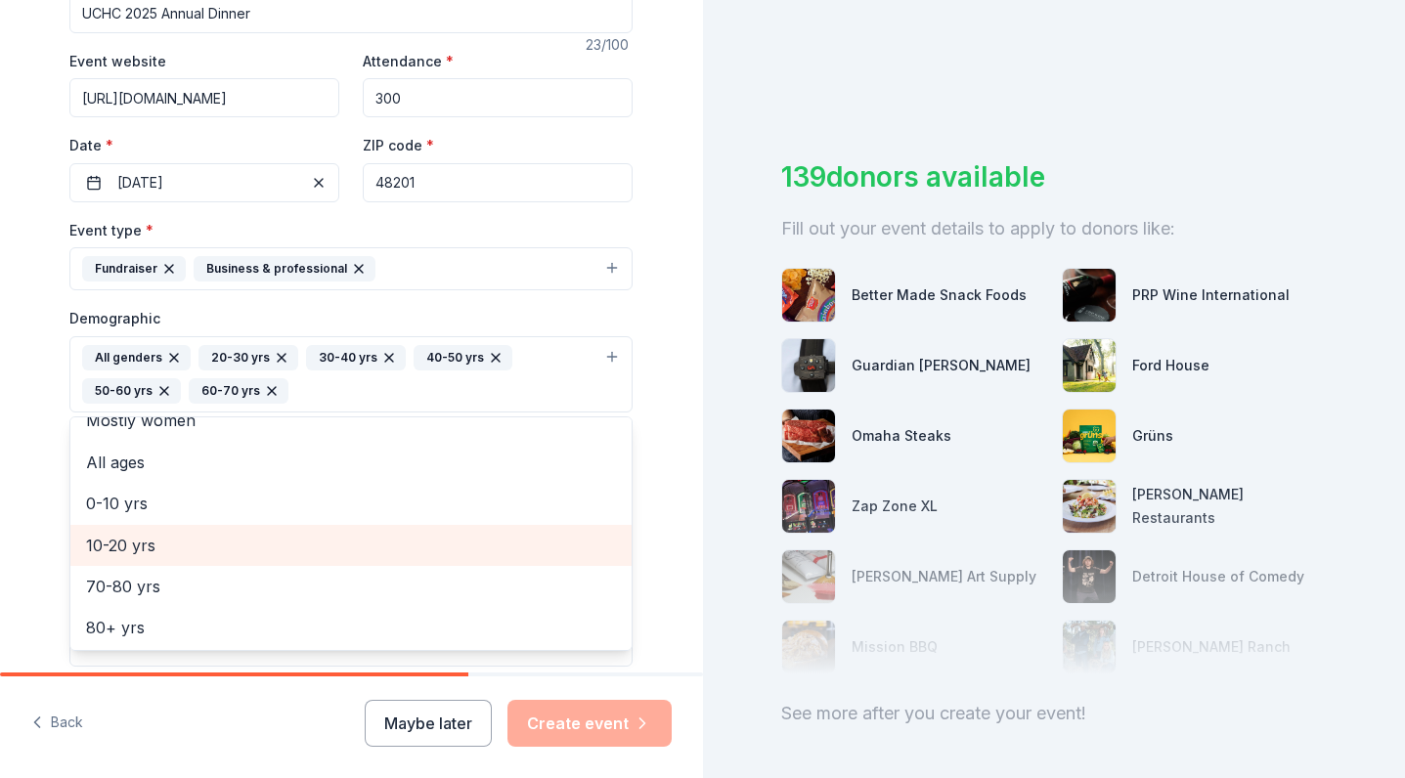
scroll to position [343, 0]
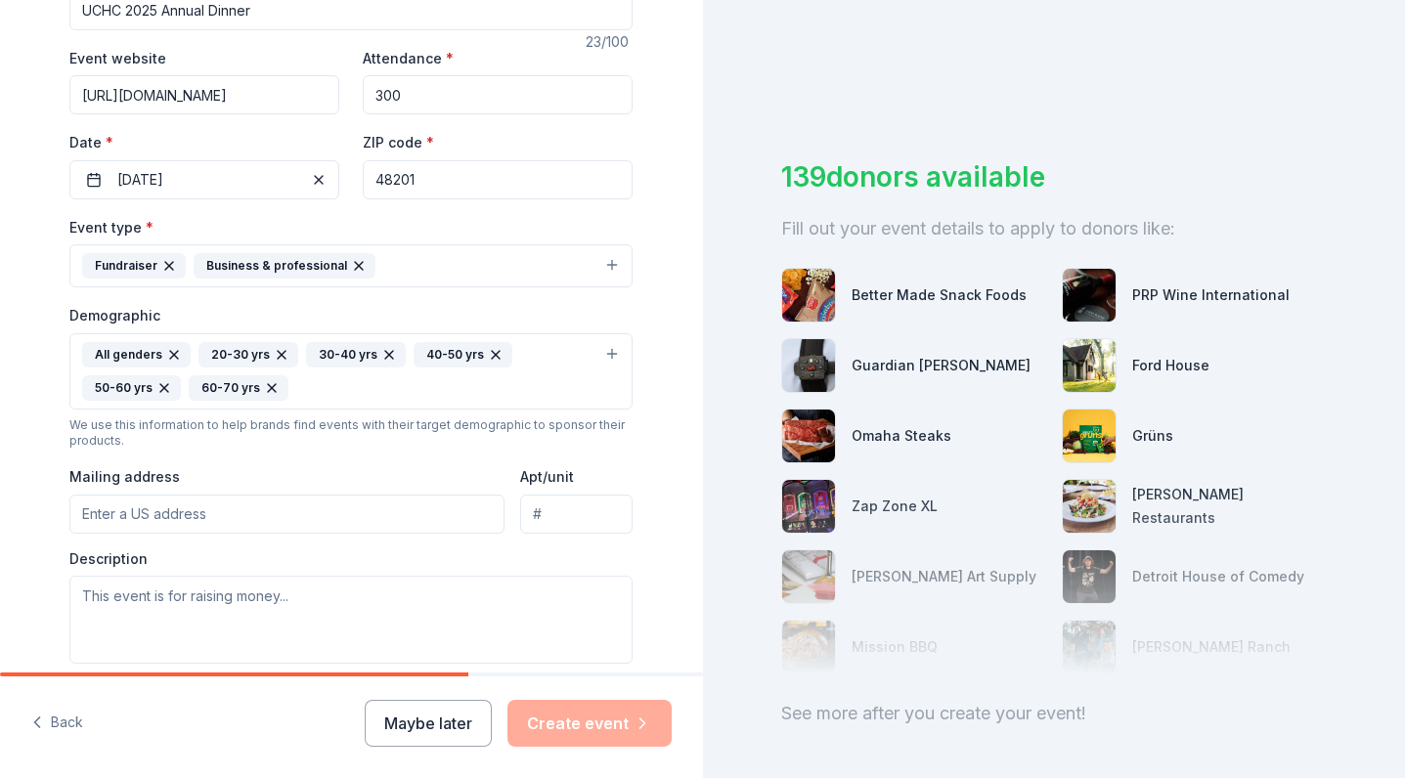
click at [488, 359] on icon "button" at bounding box center [496, 355] width 16 height 16
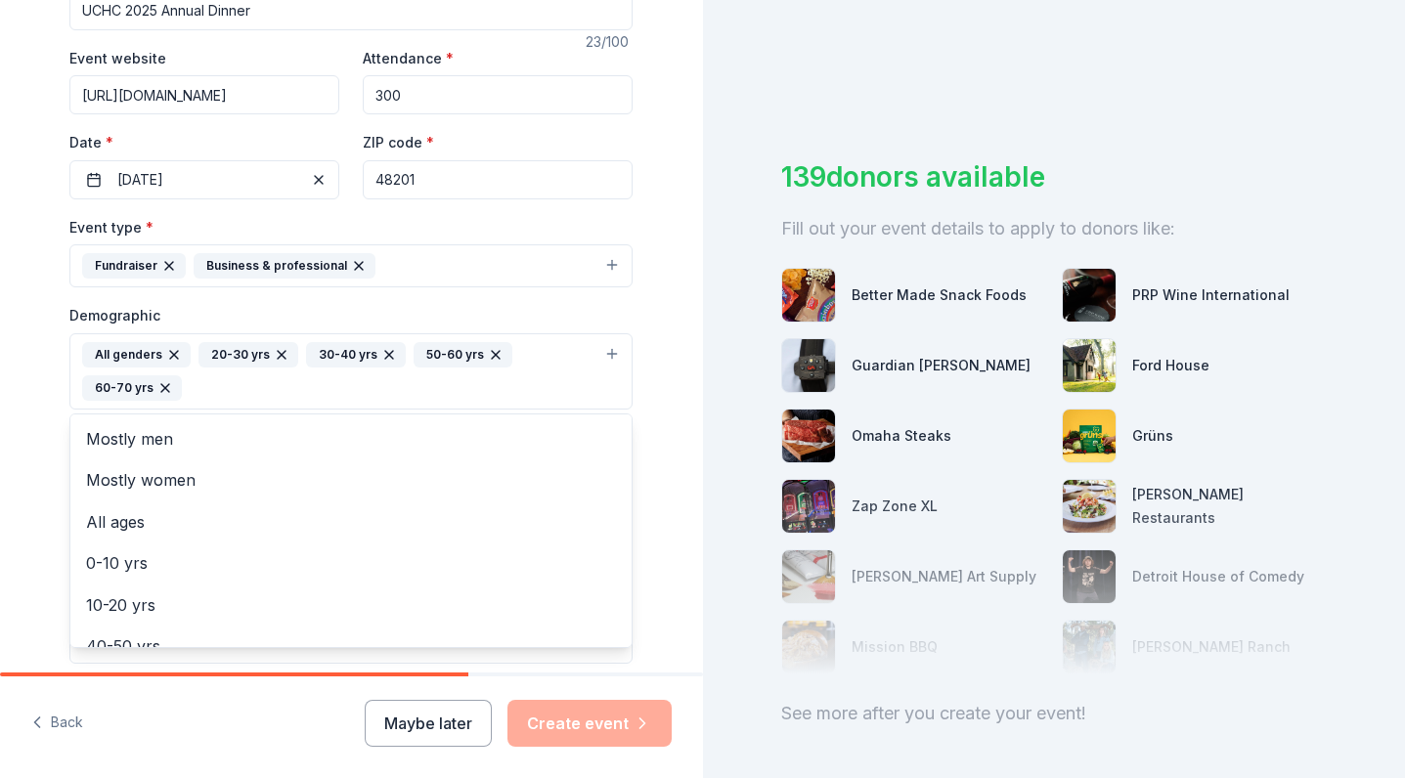
click at [289, 401] on button "All genders 20-30 yrs 30-40 yrs 50-60 yrs 60-70 yrs" at bounding box center [350, 371] width 563 height 76
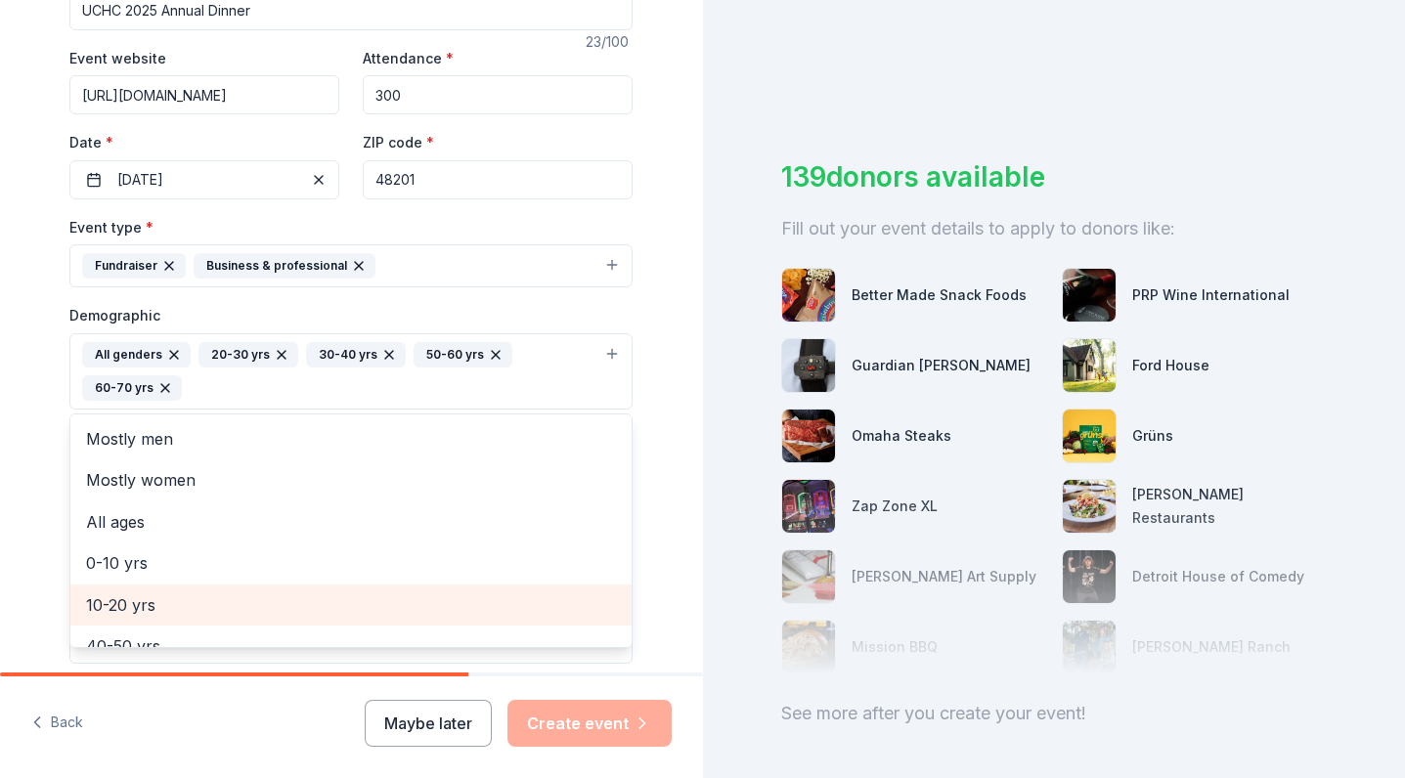
scroll to position [55, 0]
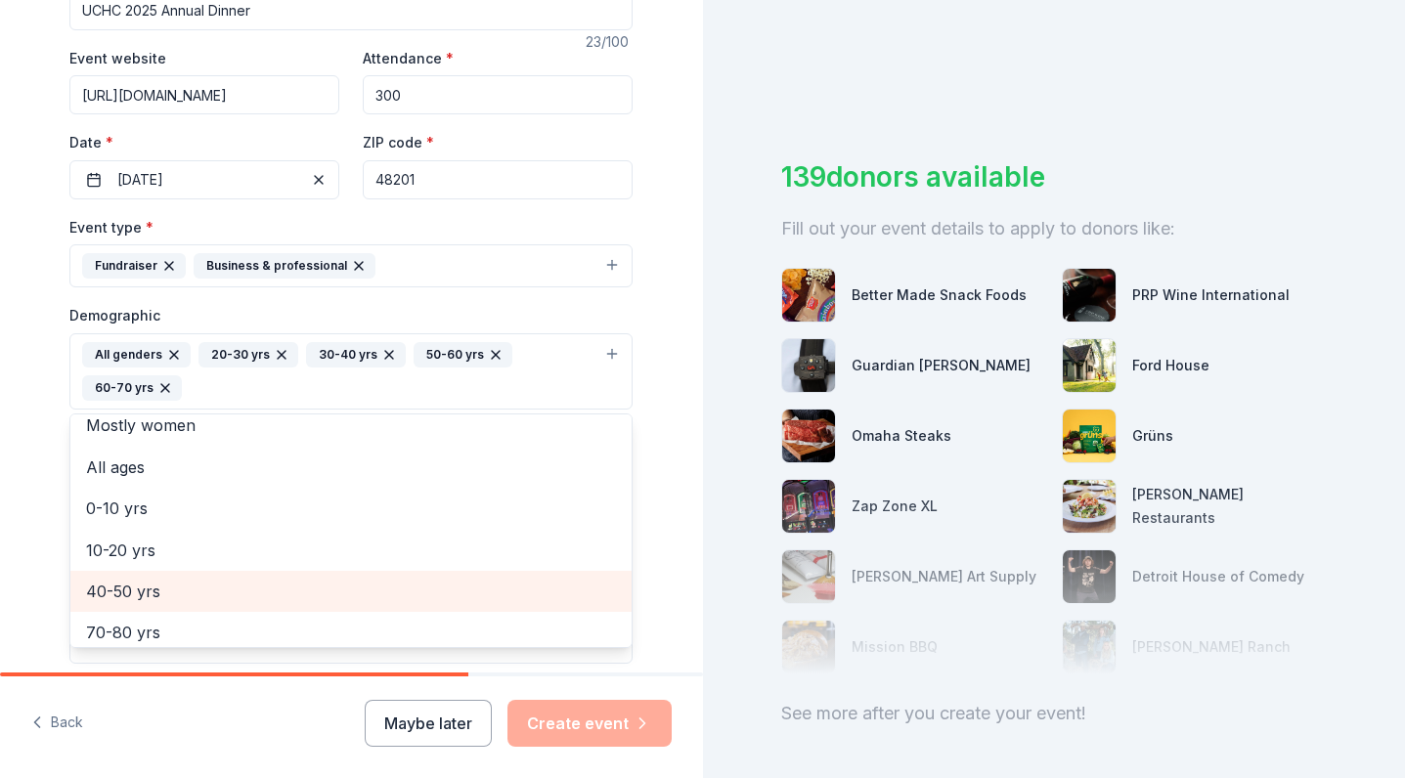
click at [142, 588] on span "40-50 yrs" at bounding box center [351, 591] width 530 height 25
click at [141, 597] on span "70-80 yrs" at bounding box center [351, 591] width 530 height 25
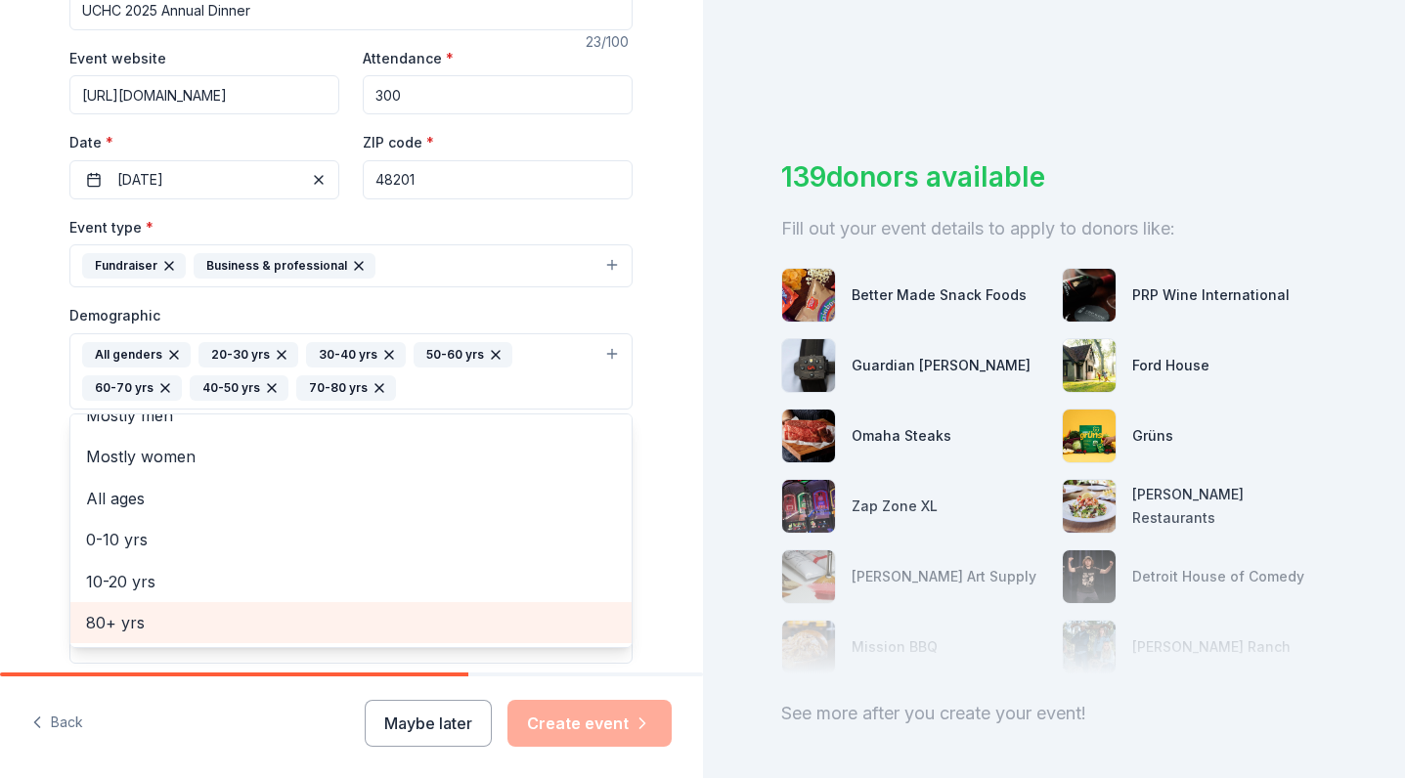
scroll to position [22, 0]
click at [147, 612] on span "80+ yrs" at bounding box center [351, 624] width 530 height 25
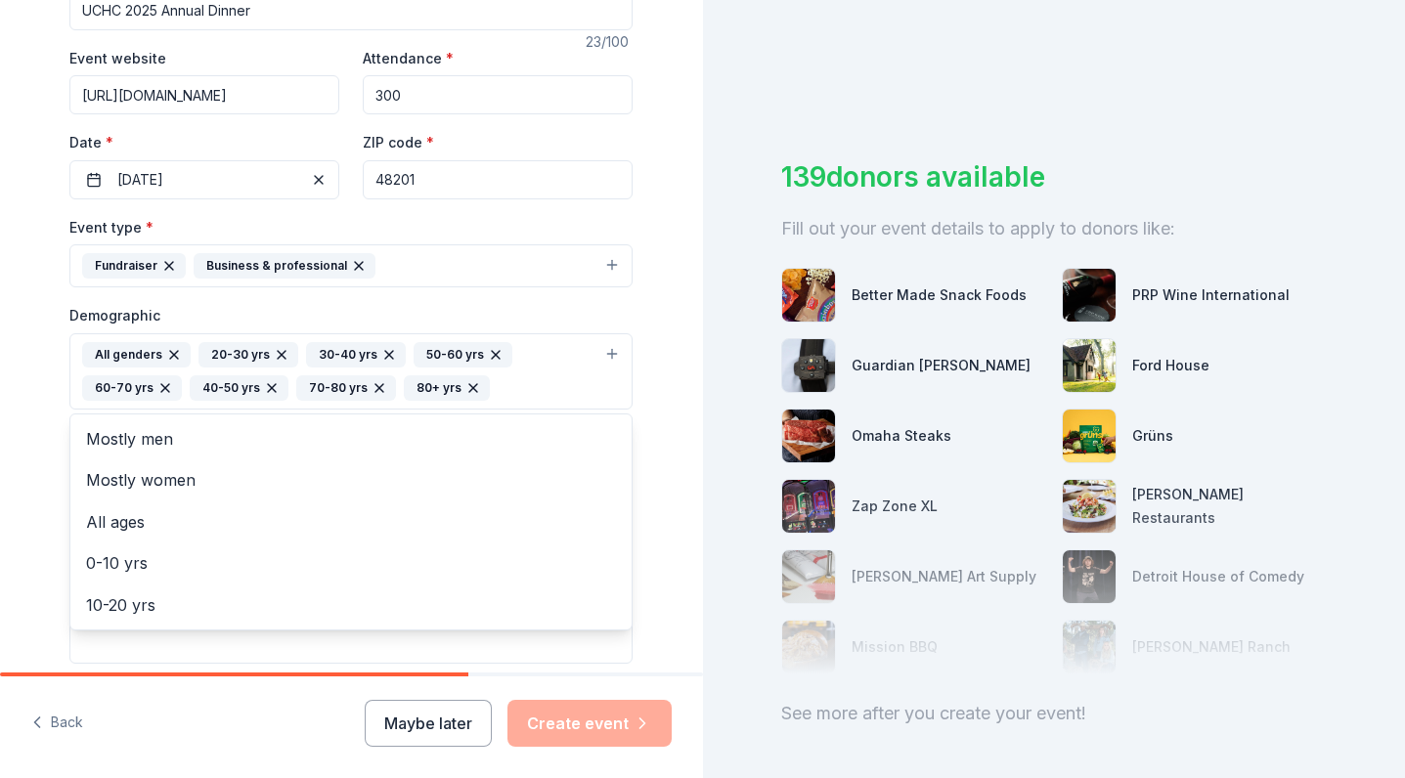
scroll to position [0, 0]
click at [201, 696] on div "Tell us about your event. We'll find in-kind donations you can apply for. Event…" at bounding box center [351, 389] width 703 height 778
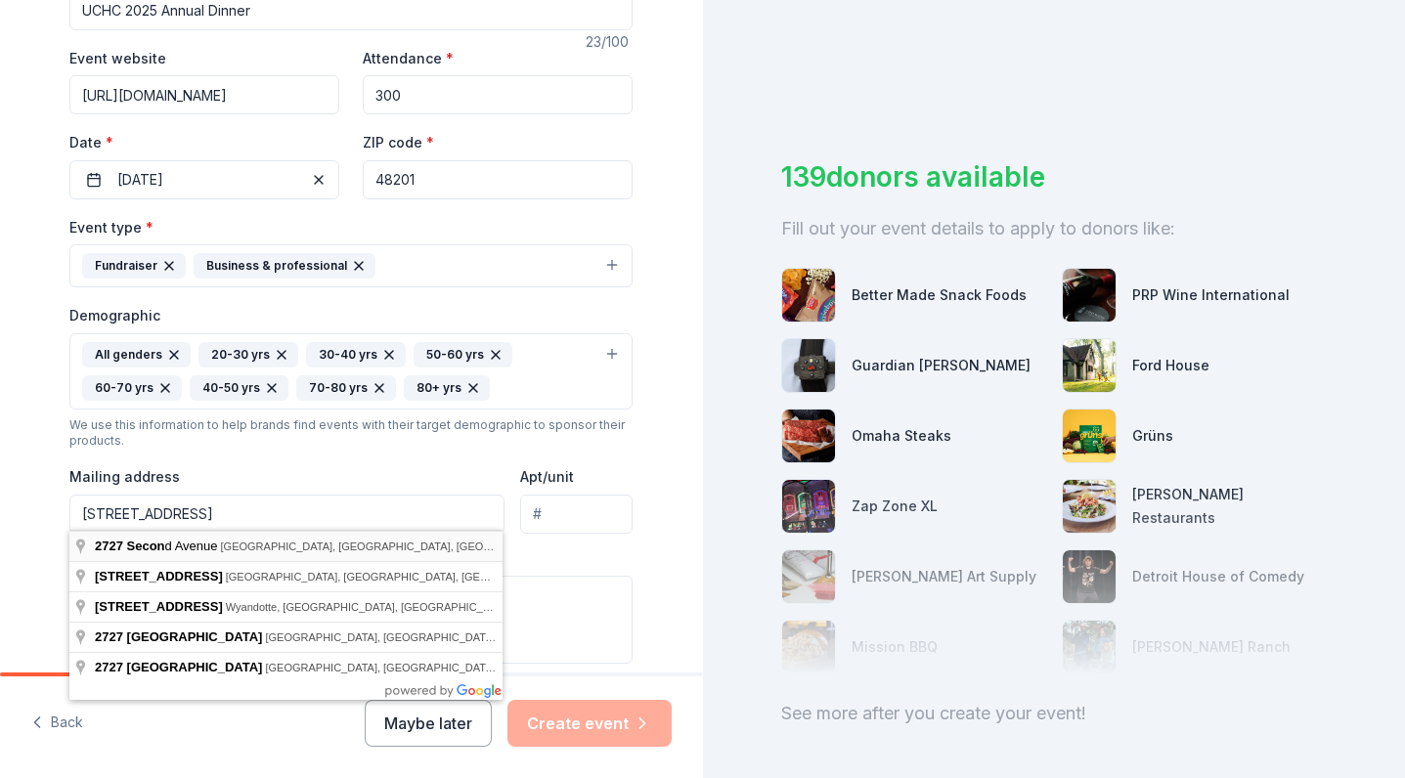
type input "2727 2nd Avenue, Detroit, MI, 48201"
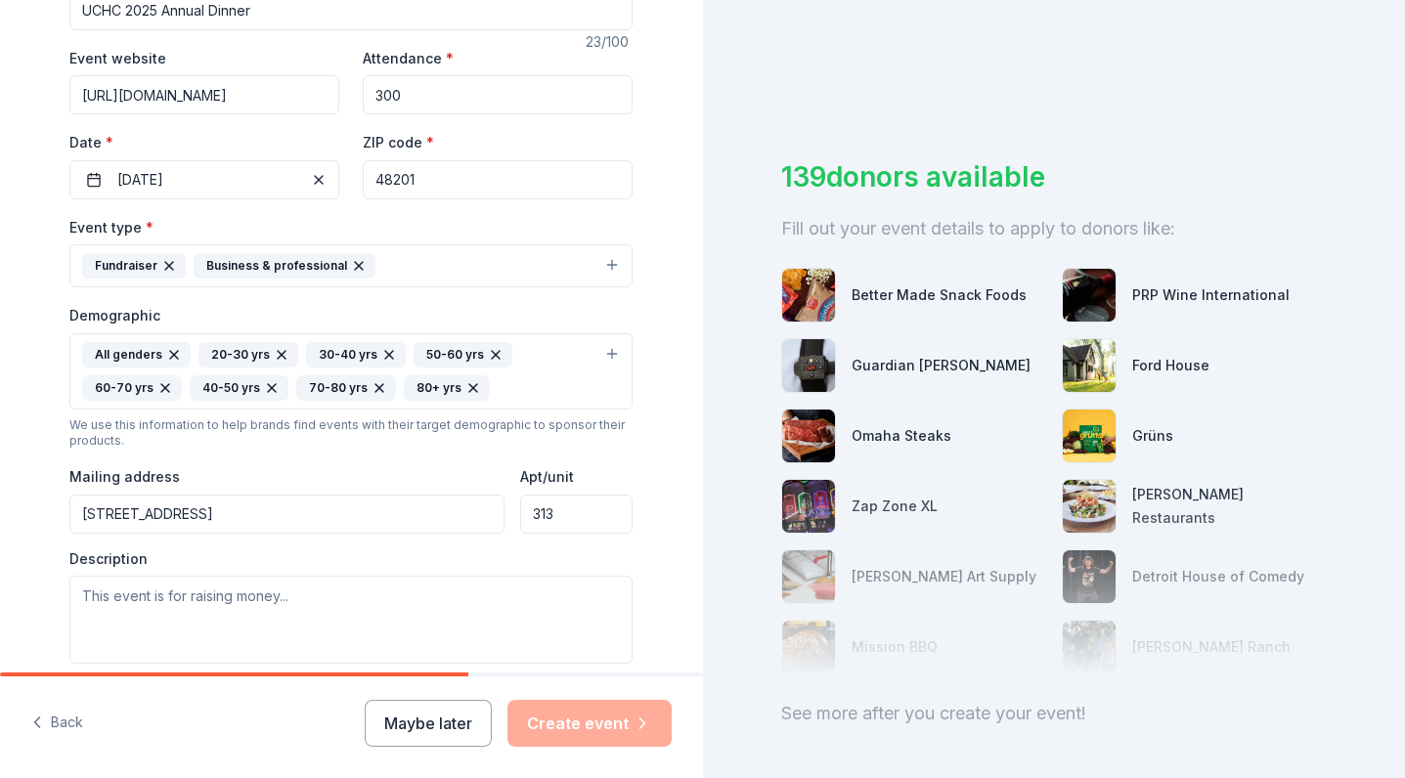
type input "313"
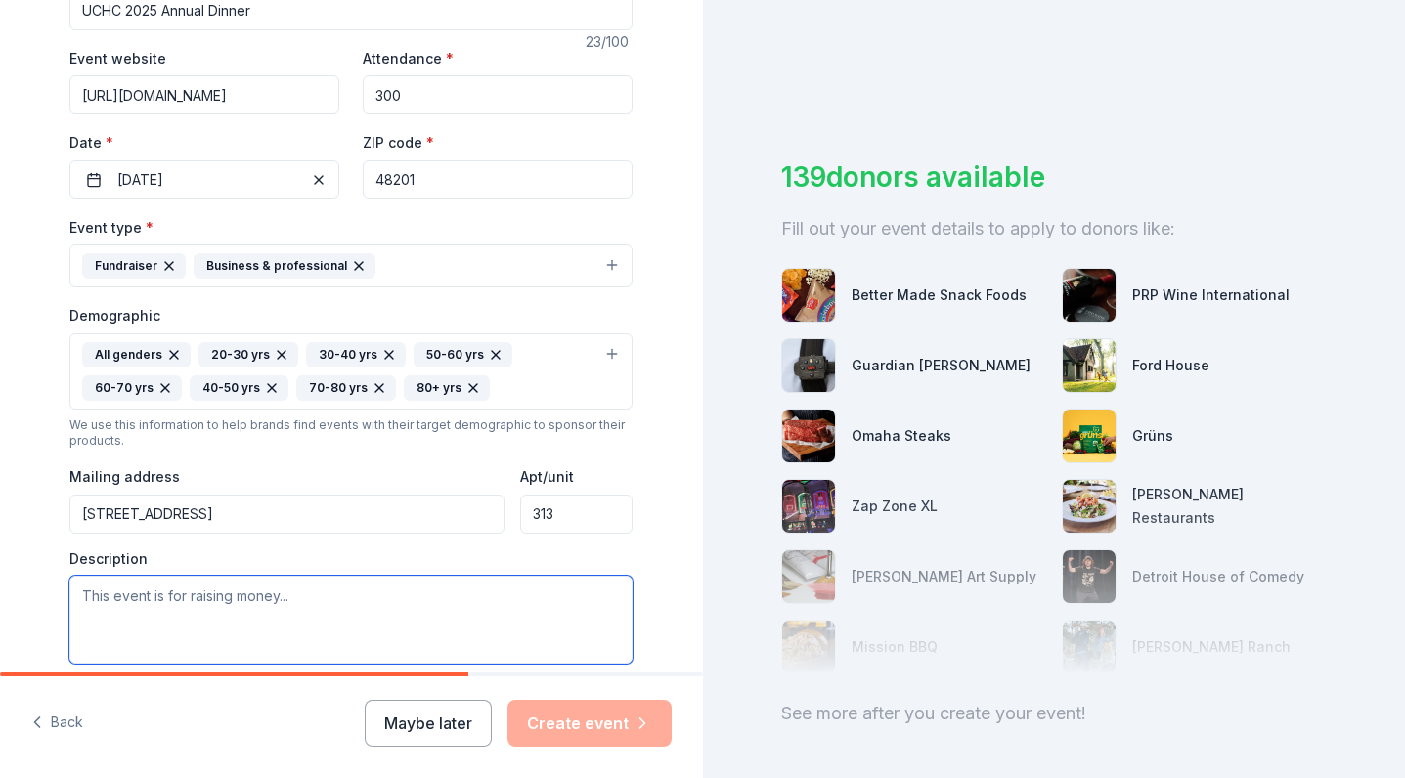
click at [413, 611] on textarea at bounding box center [350, 620] width 563 height 88
paste textarea "United Community Housing Coalition (UCHC) is a nonprofit based in Detroit, Mich…"
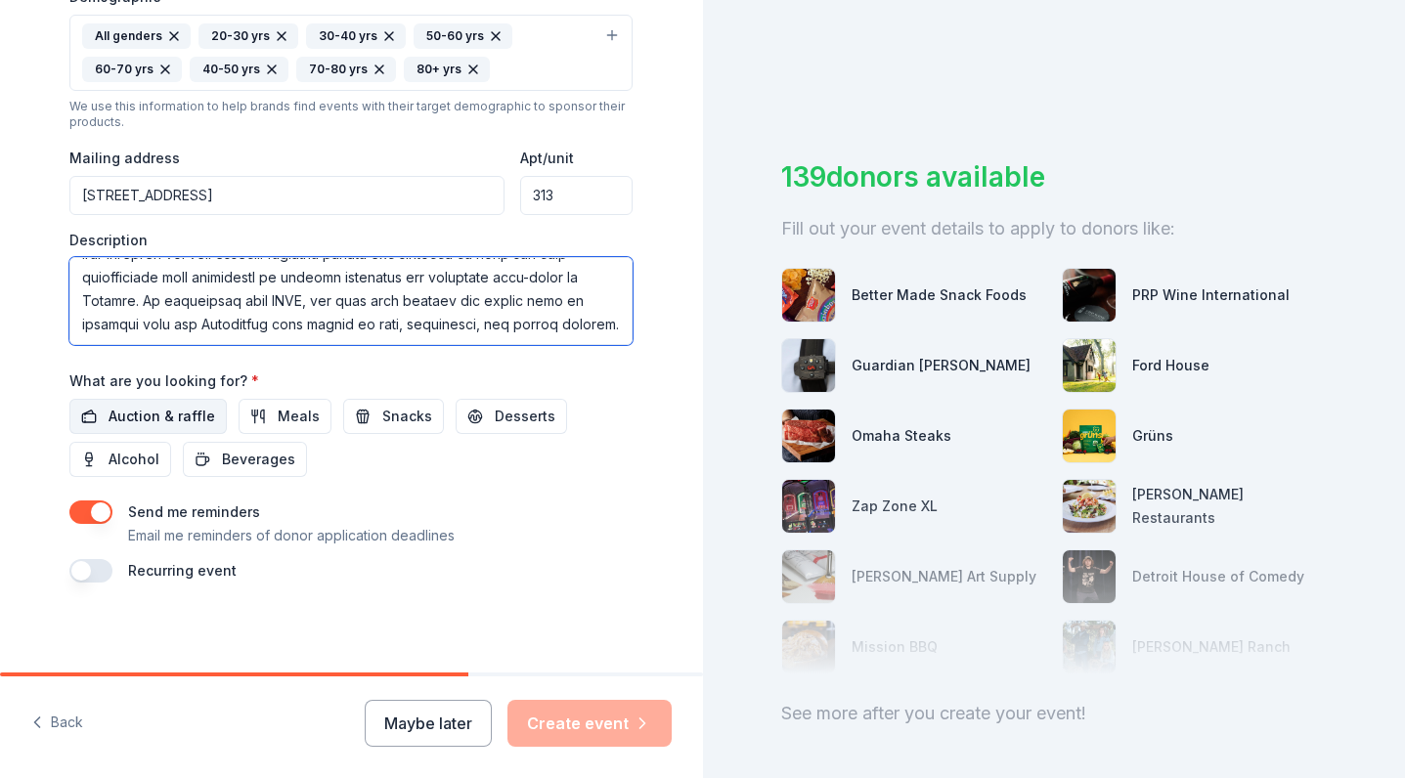
scroll to position [661, 0]
type textarea "United Community Housing Coalition (UCHC) is a nonprofit based in Detroit, Mich…"
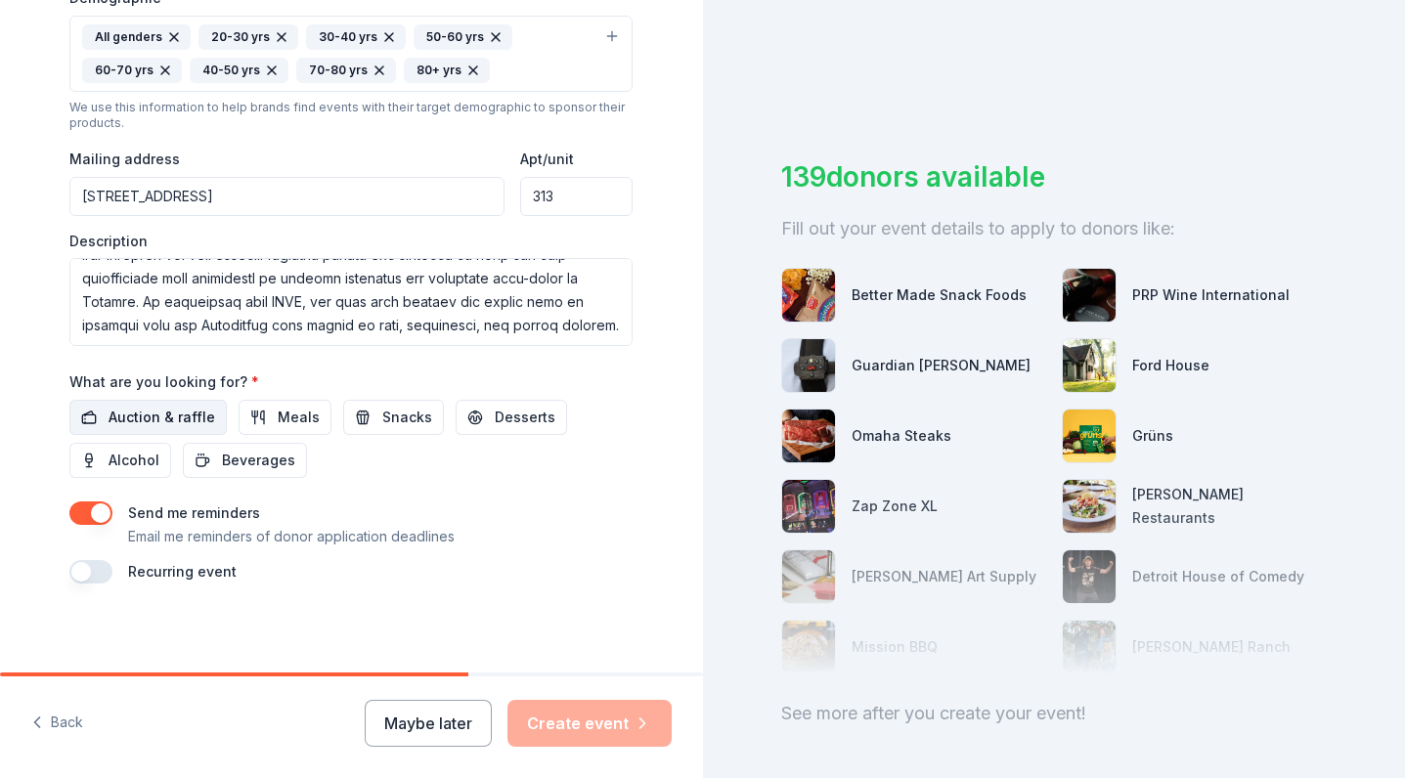
click at [180, 409] on span "Auction & raffle" at bounding box center [162, 417] width 107 height 23
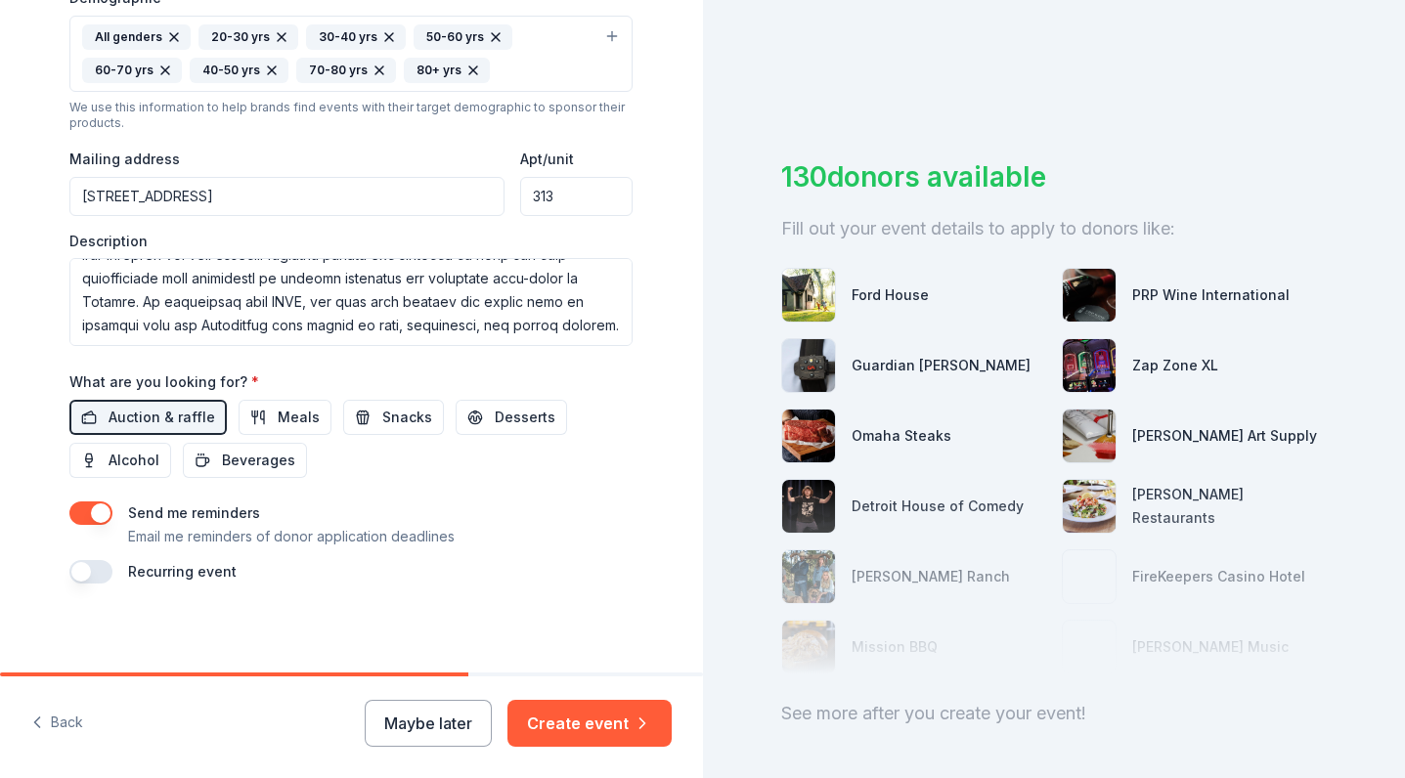
scroll to position [0, 0]
click at [93, 507] on button "button" at bounding box center [90, 513] width 43 height 23
click at [113, 464] on span "Alcohol" at bounding box center [134, 460] width 51 height 23
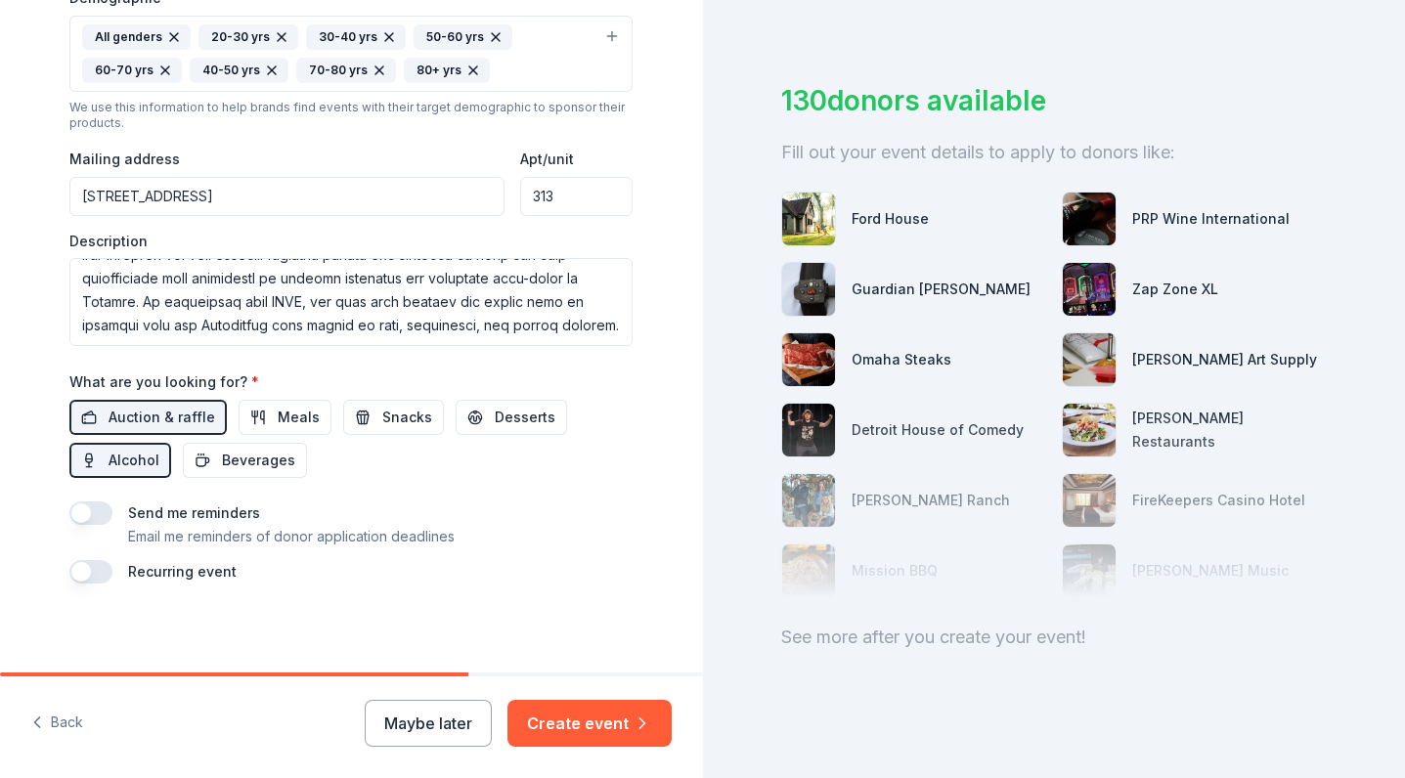
scroll to position [76, 0]
click at [412, 416] on span "Snacks" at bounding box center [407, 417] width 50 height 23
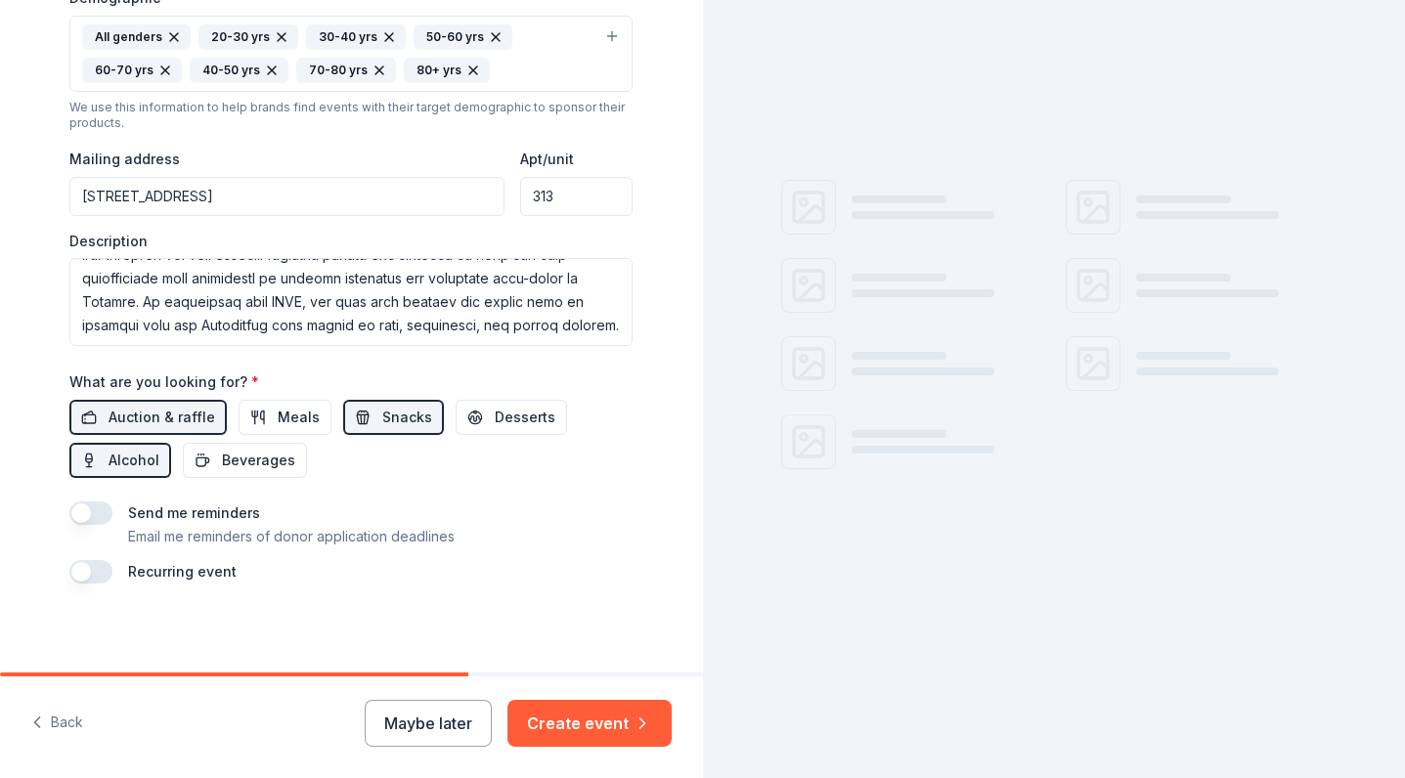
scroll to position [0, 0]
click at [496, 423] on span "Desserts" at bounding box center [525, 417] width 61 height 23
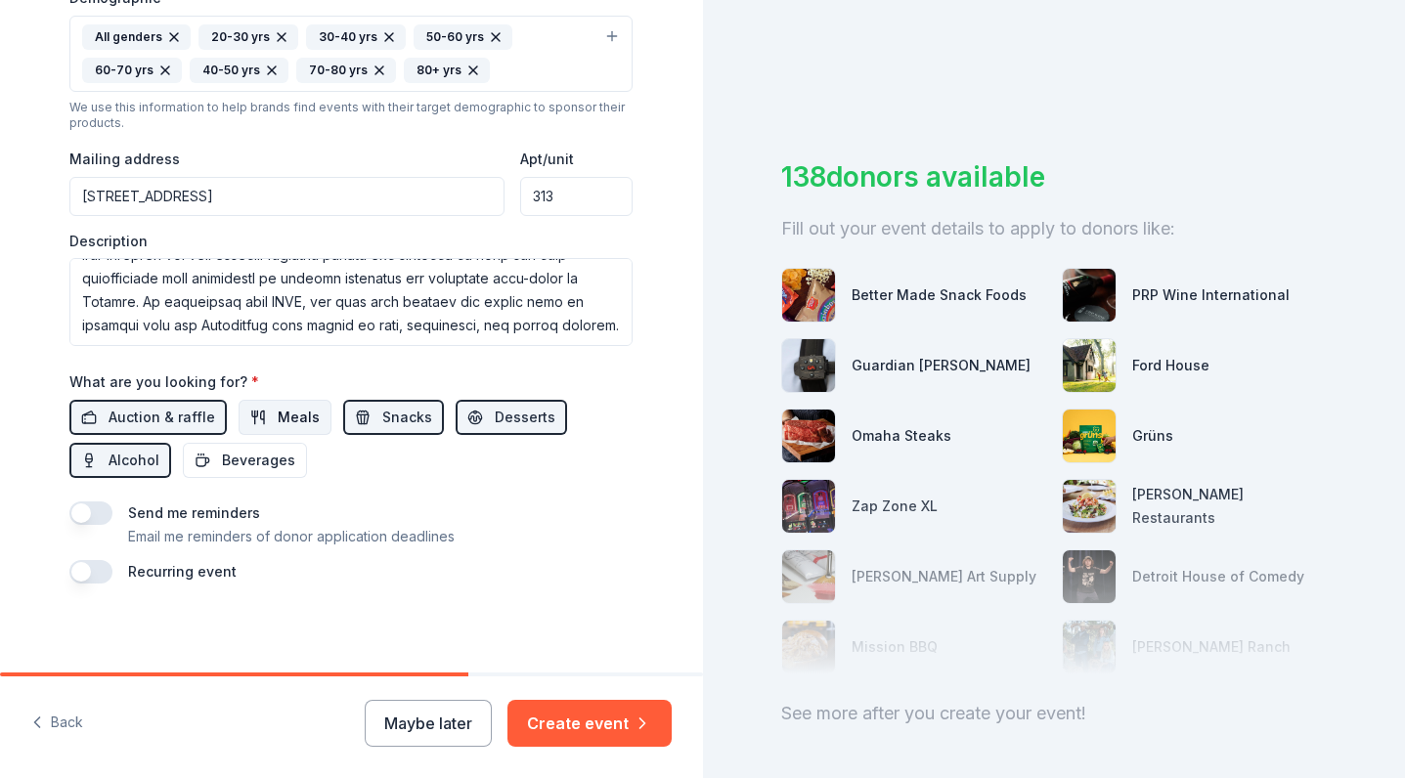
click at [287, 415] on span "Meals" at bounding box center [299, 417] width 42 height 23
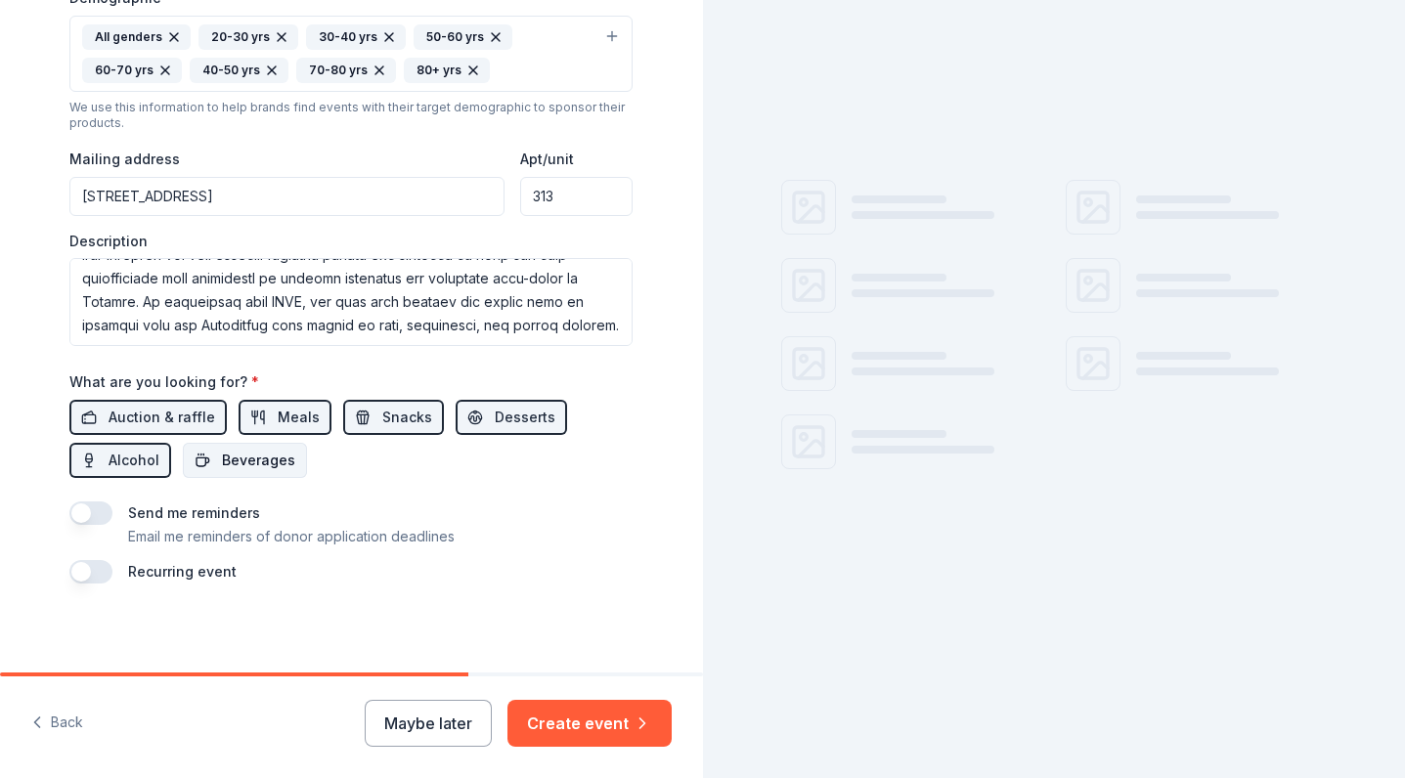
click at [270, 451] on span "Beverages" at bounding box center [258, 460] width 73 height 23
click at [84, 569] on button "button" at bounding box center [90, 571] width 43 height 23
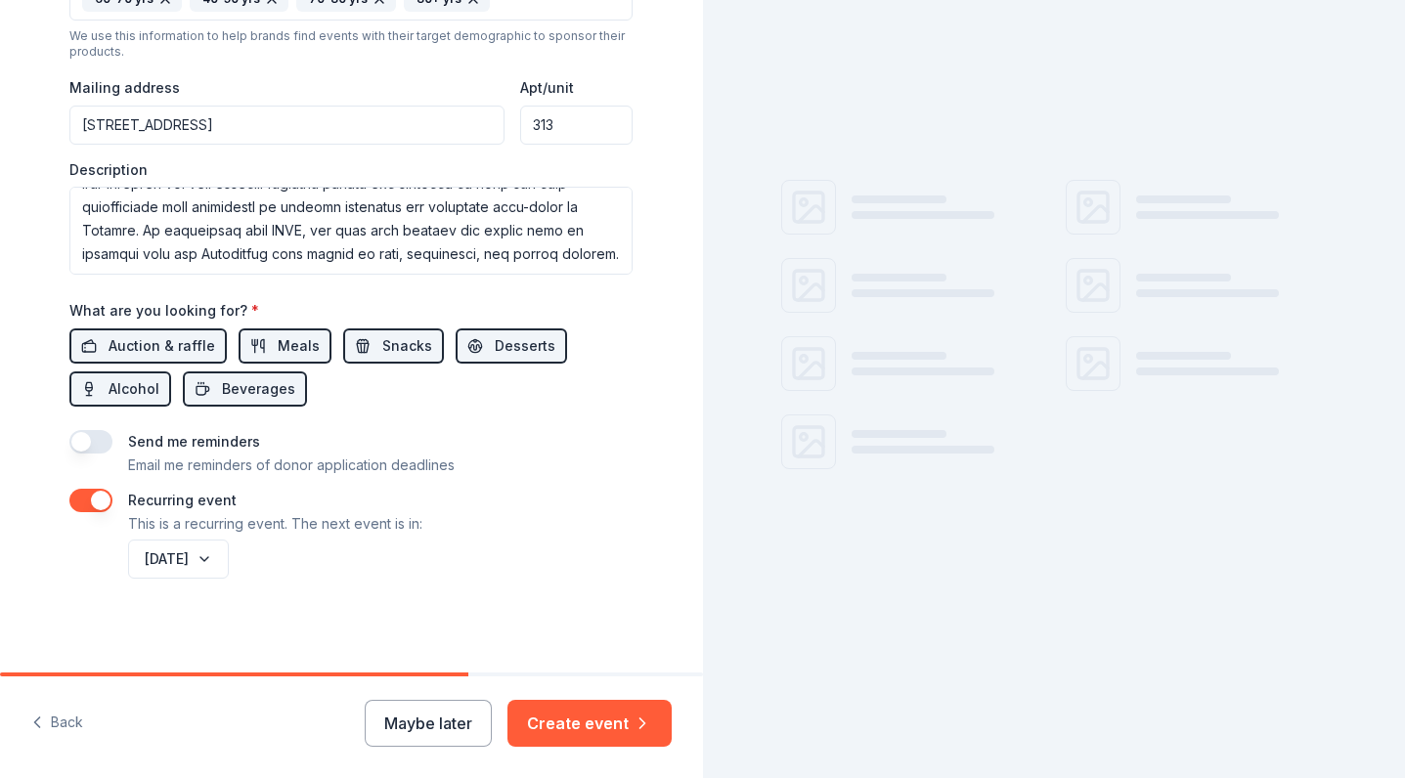
scroll to position [731, 0]
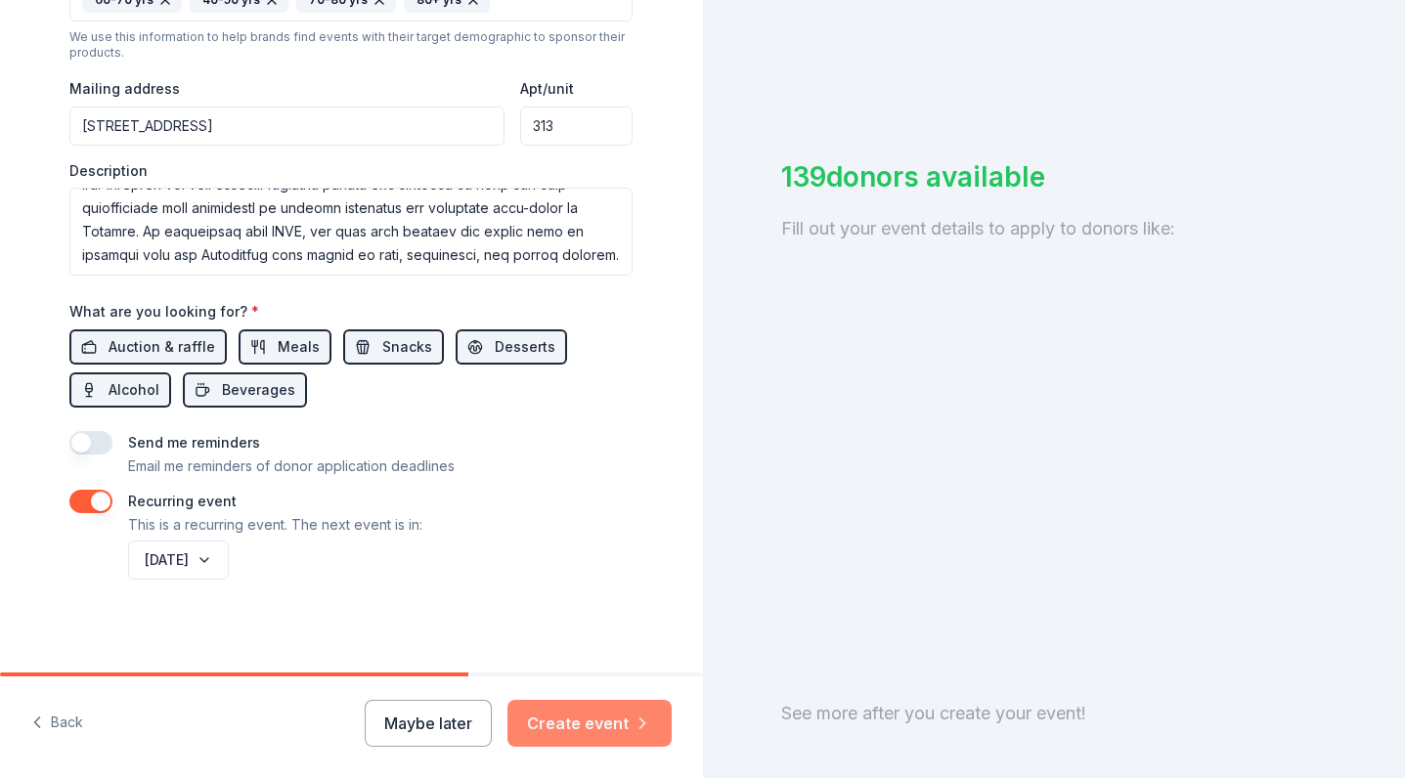
click at [554, 725] on button "Create event" at bounding box center [589, 723] width 164 height 47
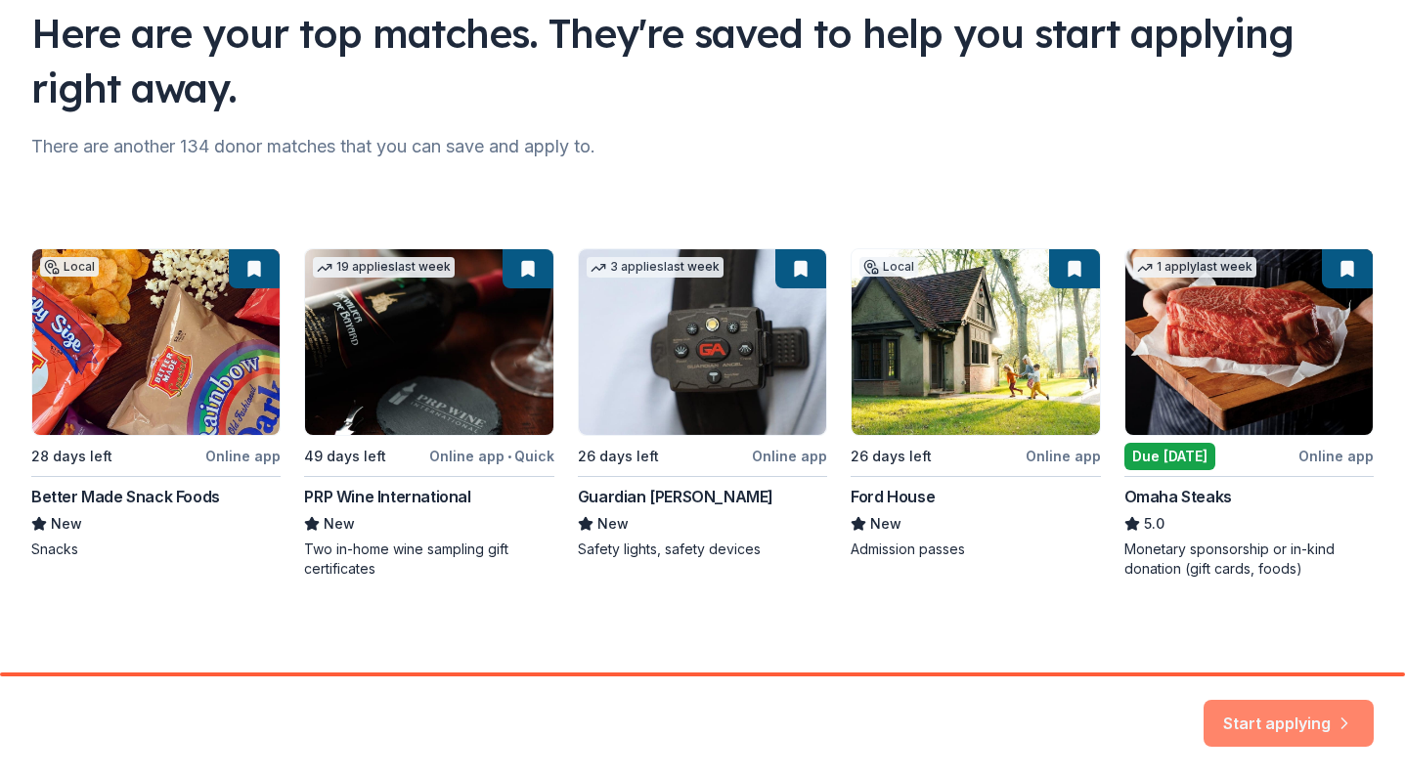
click at [1252, 717] on button "Start applying" at bounding box center [1289, 711] width 170 height 47
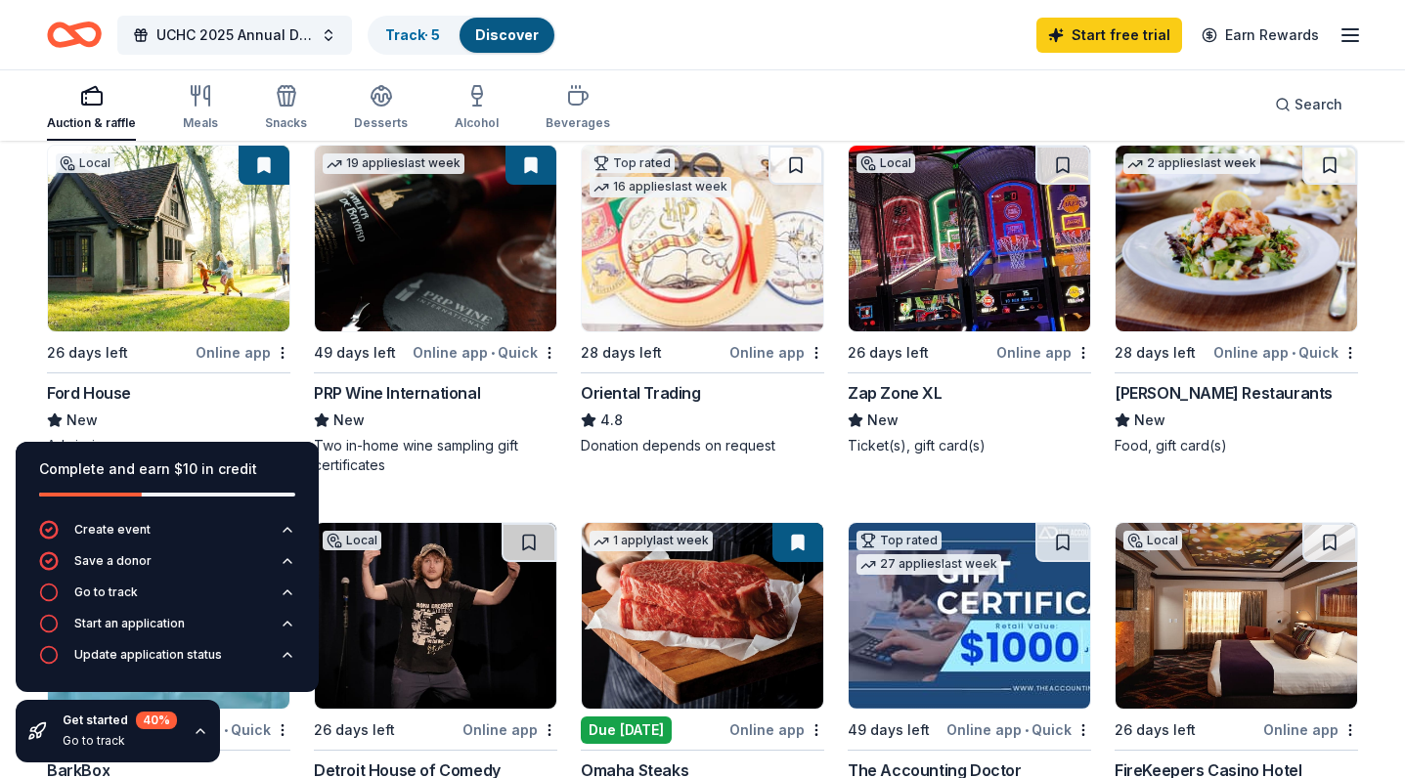
scroll to position [219, 0]
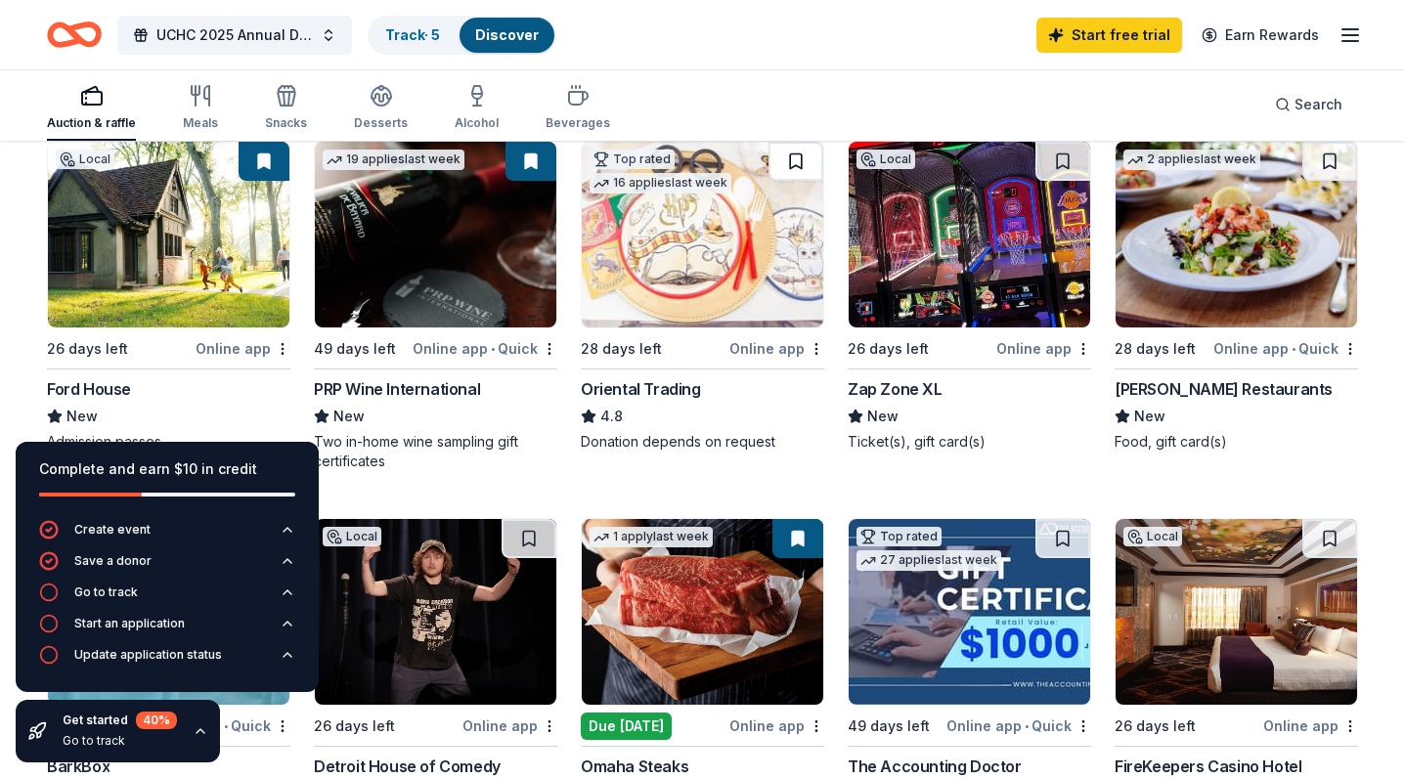
click at [802, 157] on button at bounding box center [796, 161] width 55 height 39
click at [1066, 154] on button at bounding box center [1062, 161] width 55 height 39
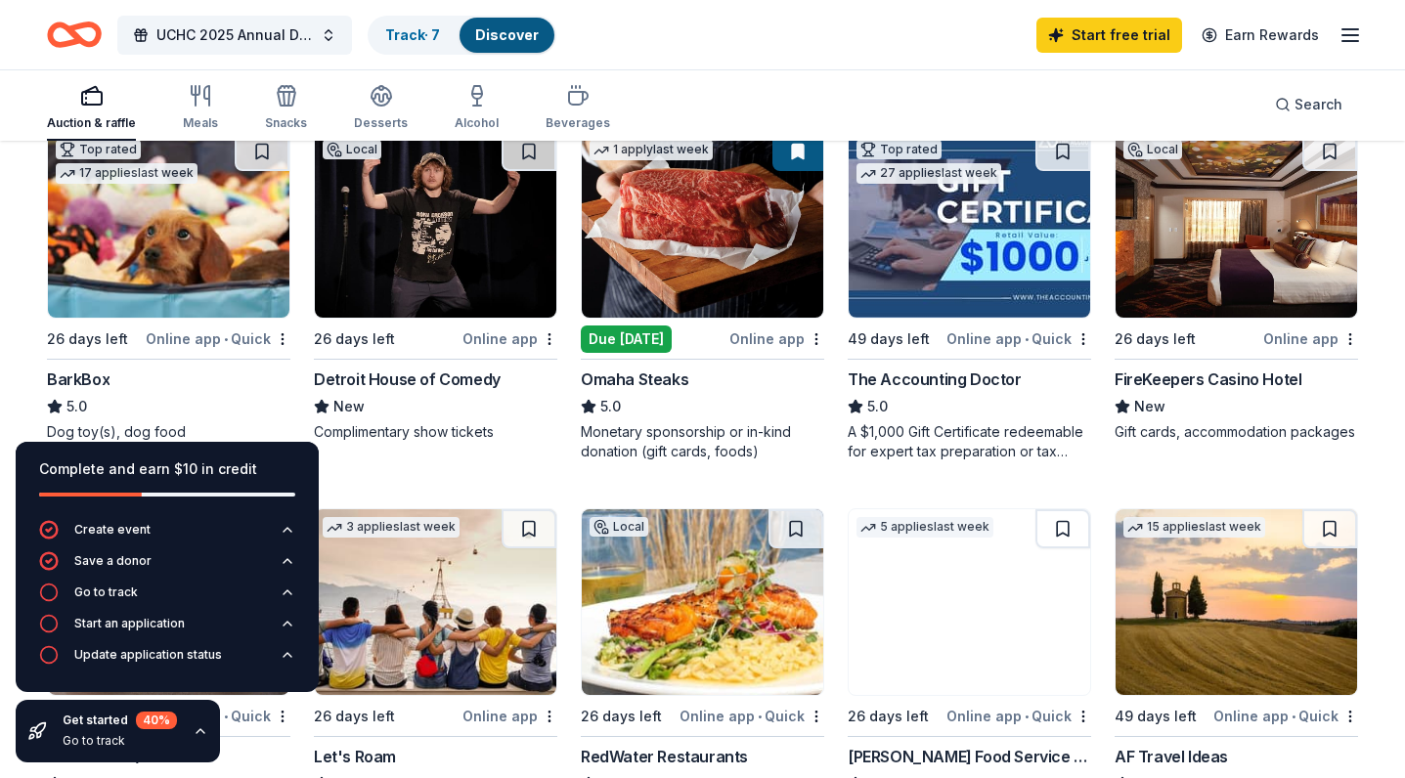
scroll to position [581, 0]
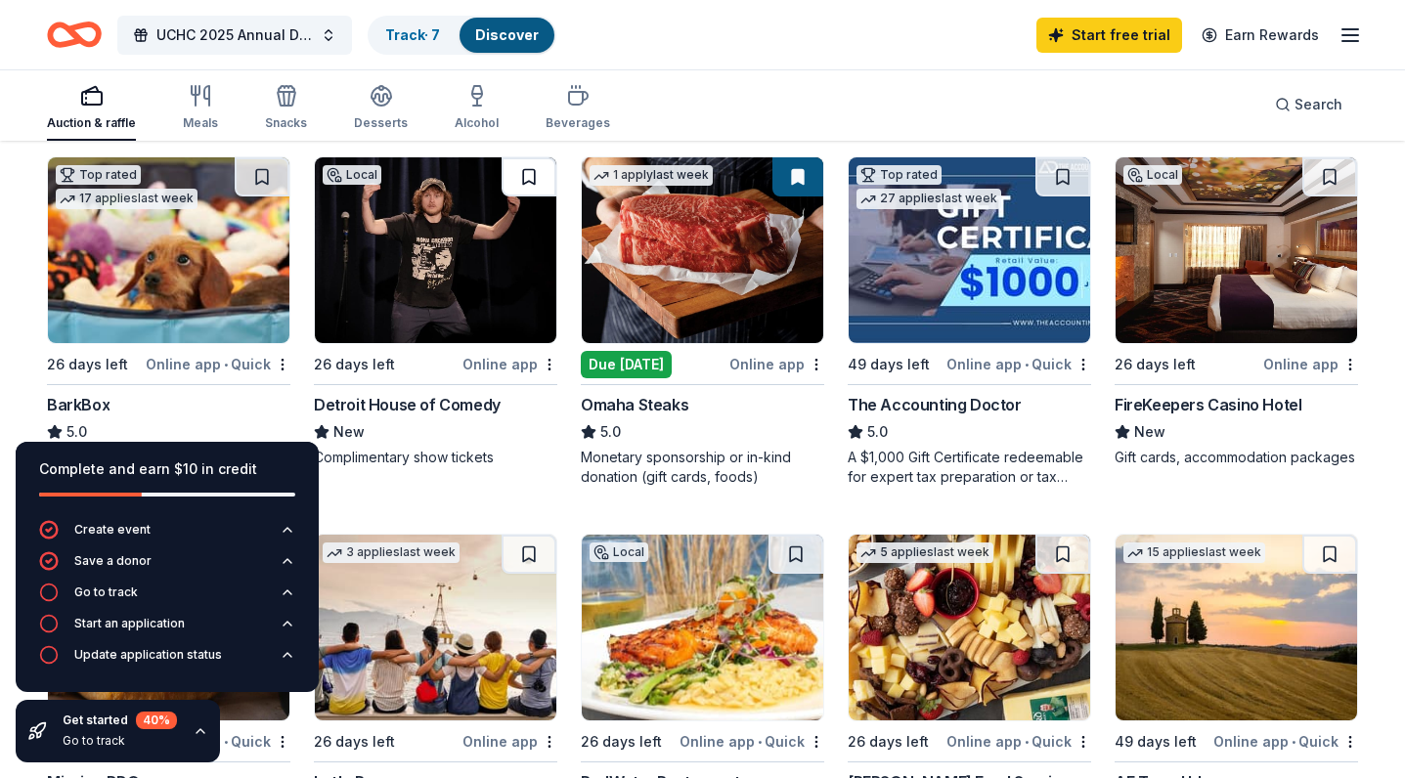
click at [537, 178] on button at bounding box center [529, 176] width 55 height 39
click at [256, 181] on button at bounding box center [262, 176] width 55 height 39
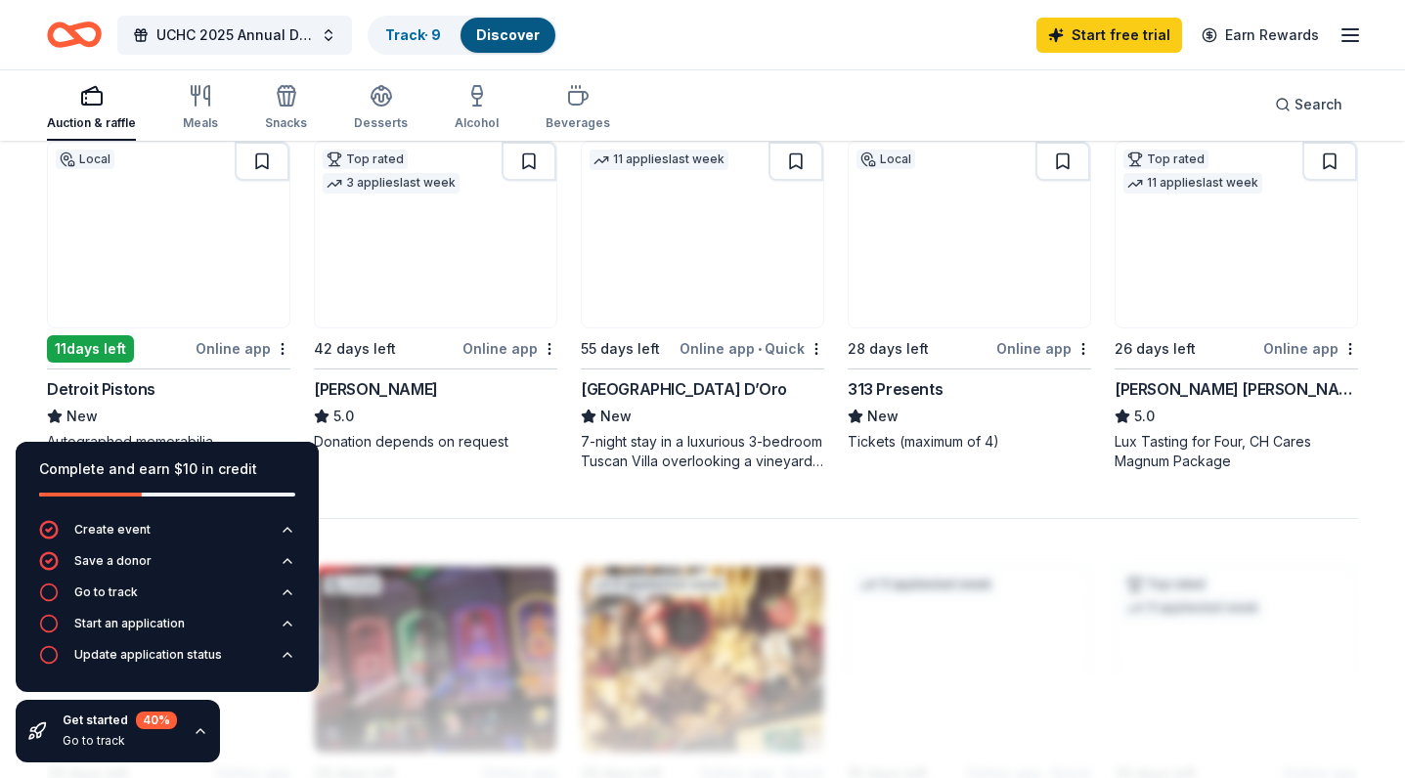
scroll to position [1351, 0]
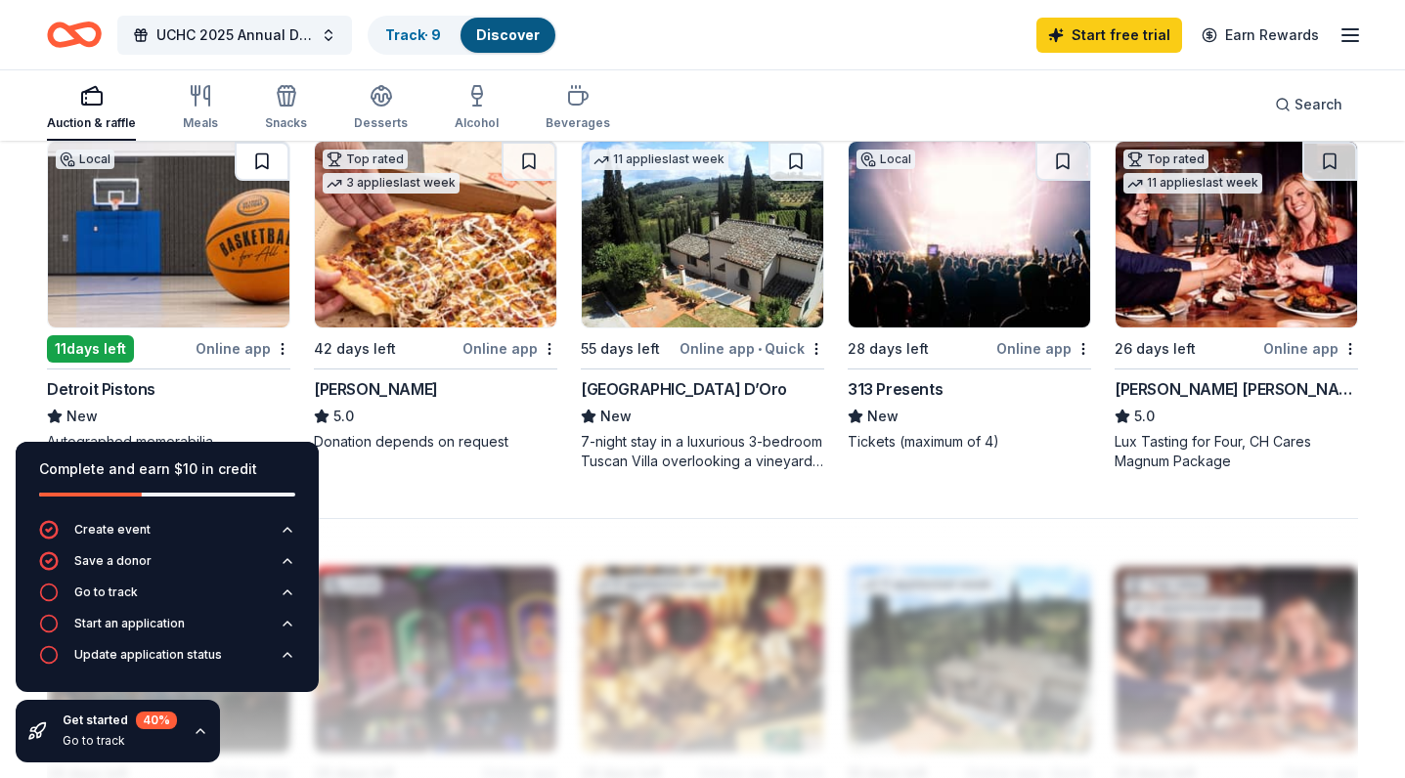
click at [245, 149] on button at bounding box center [262, 161] width 55 height 39
click at [1057, 158] on button at bounding box center [1062, 161] width 55 height 39
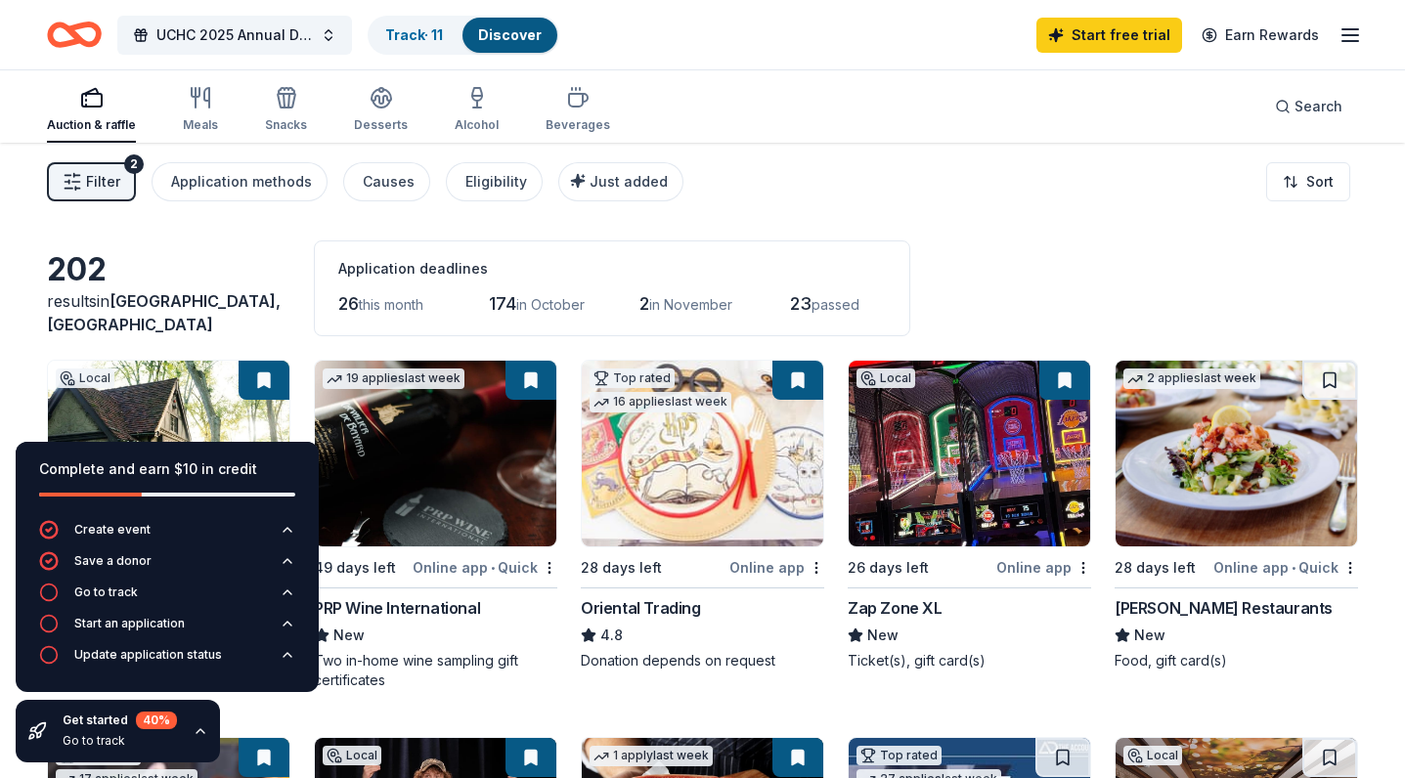
scroll to position [322, 0]
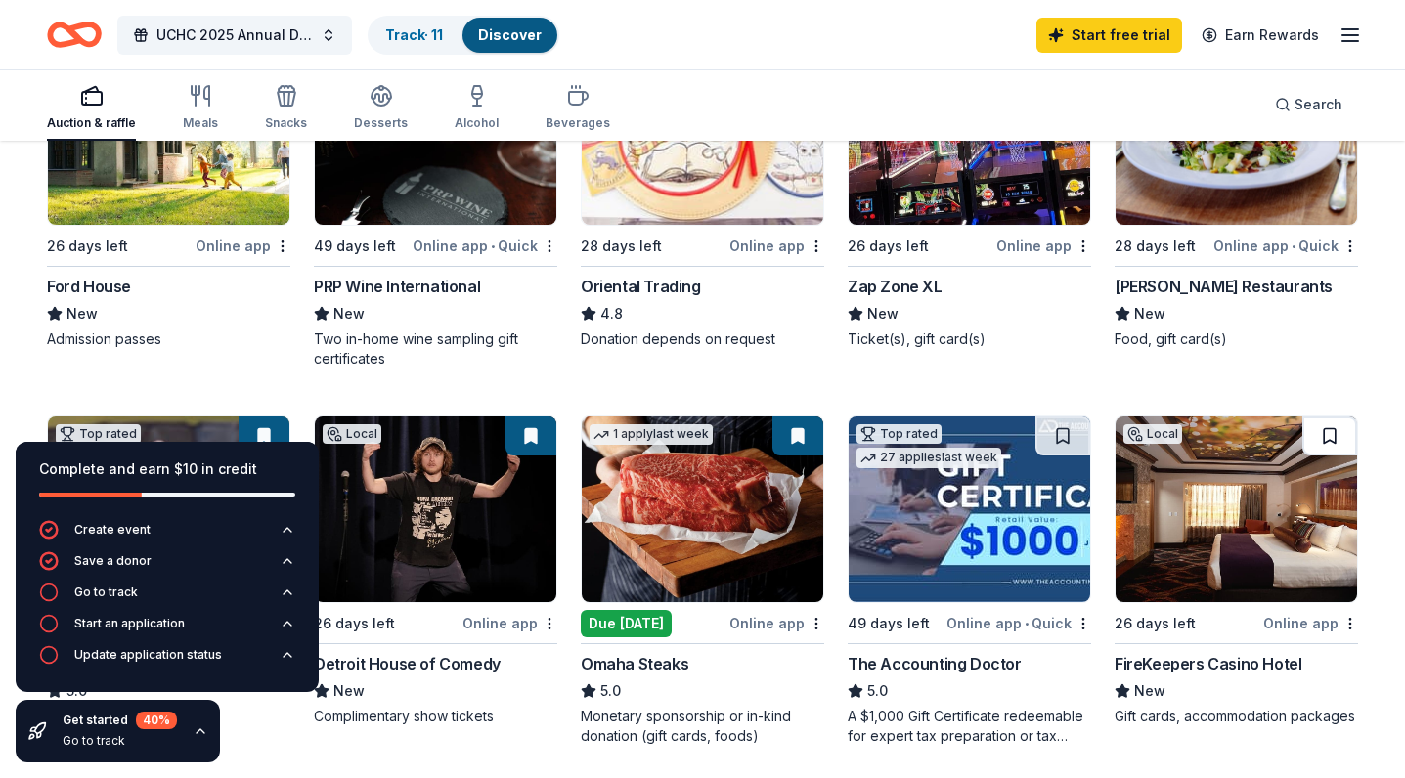
click at [1334, 441] on button at bounding box center [1329, 436] width 55 height 39
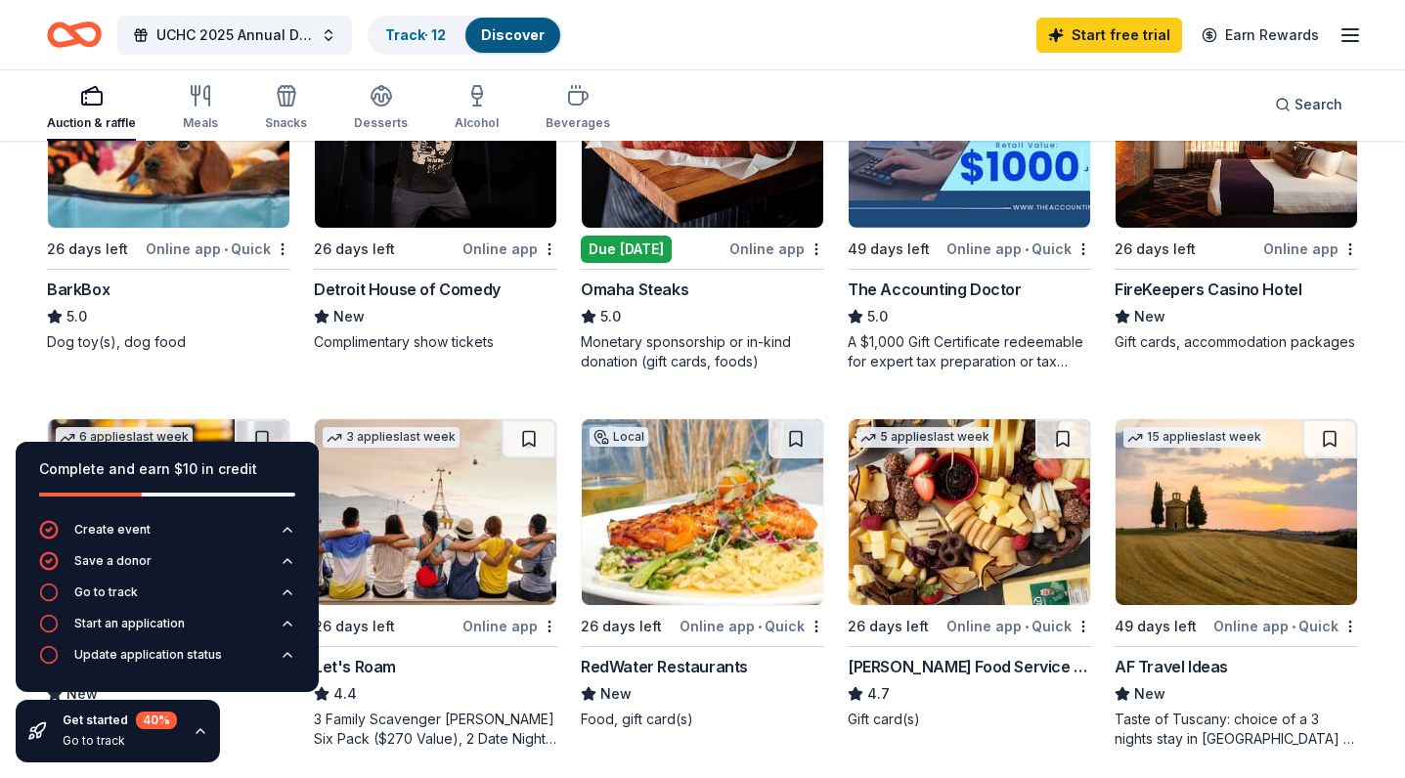
scroll to position [833, 0]
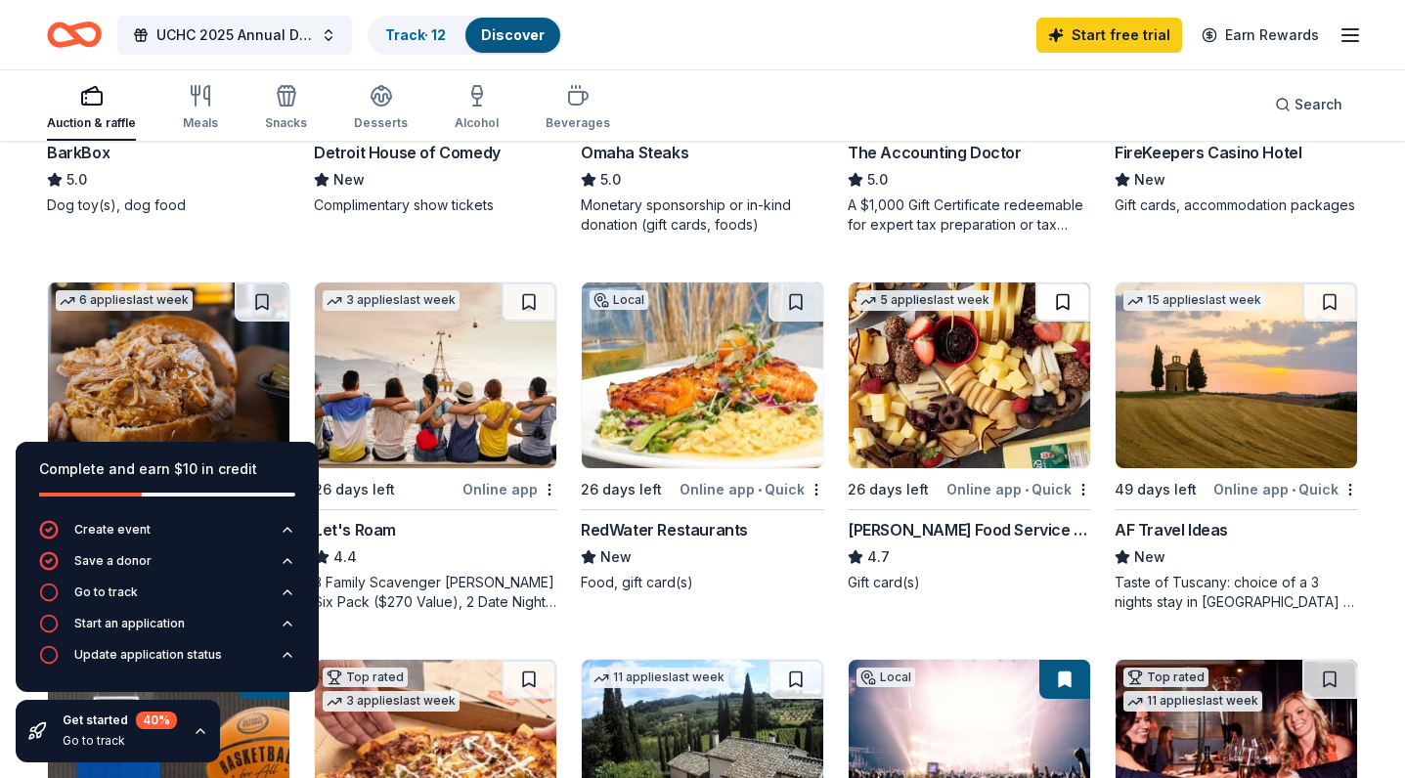
click at [1065, 301] on button at bounding box center [1062, 302] width 55 height 39
click at [1072, 294] on button at bounding box center [1064, 302] width 51 height 39
click at [1060, 300] on button at bounding box center [1064, 302] width 51 height 39
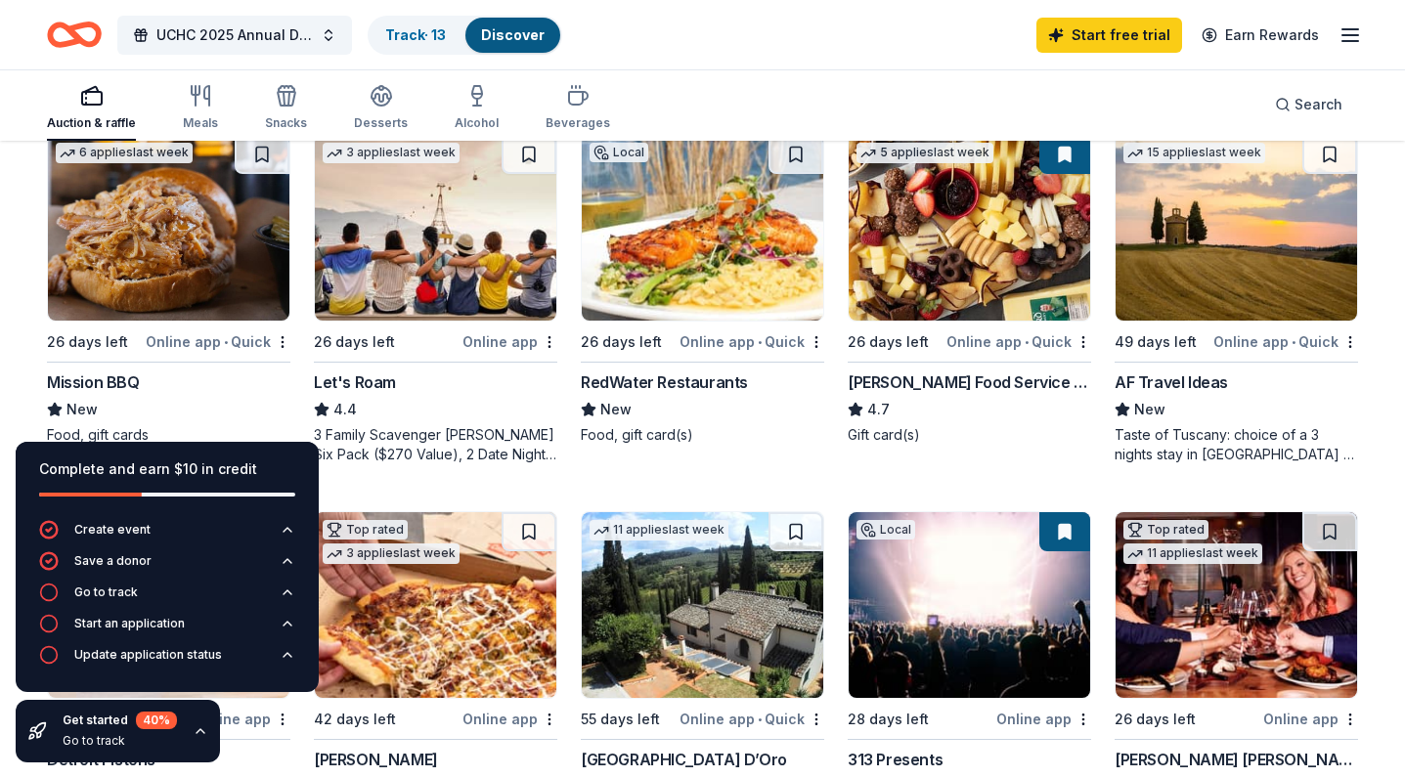
scroll to position [979, 0]
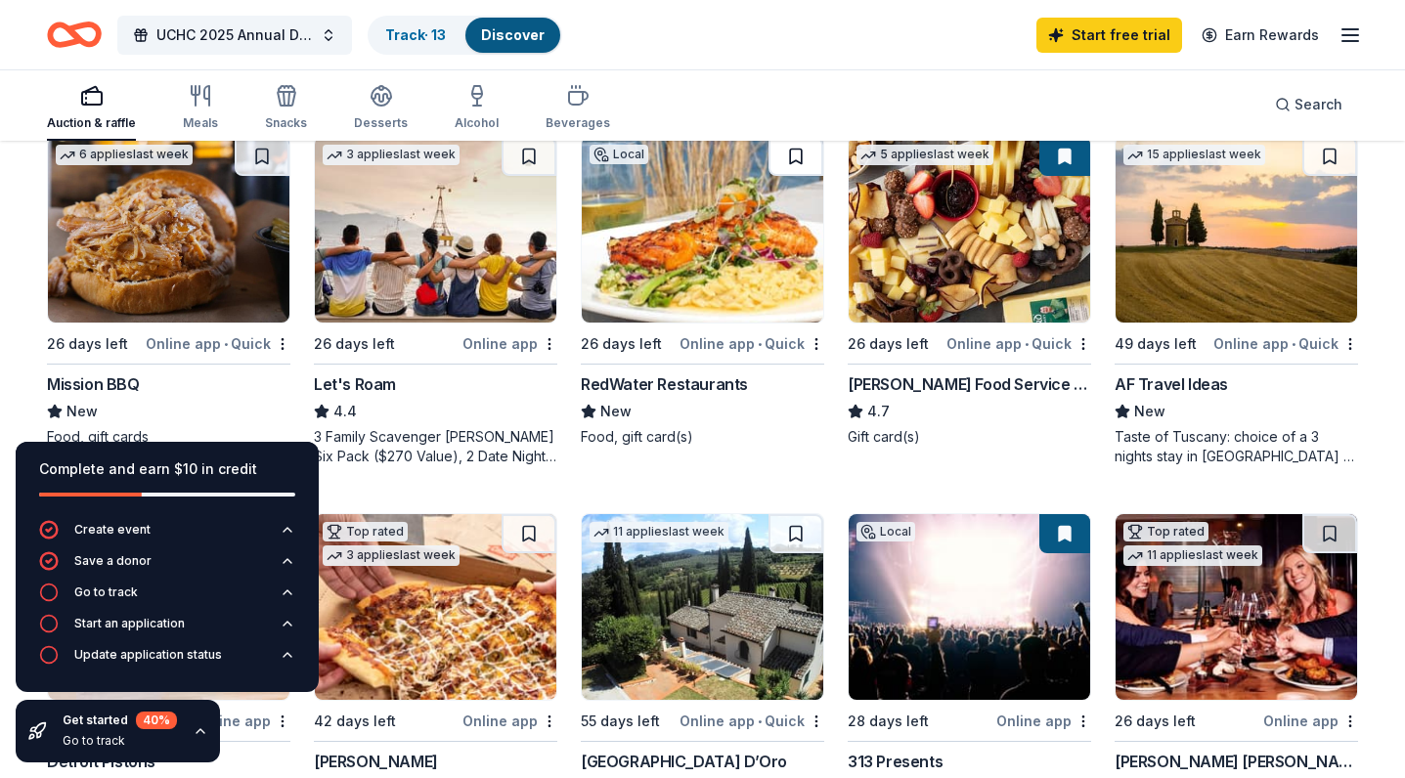
click at [791, 157] on button at bounding box center [796, 156] width 55 height 39
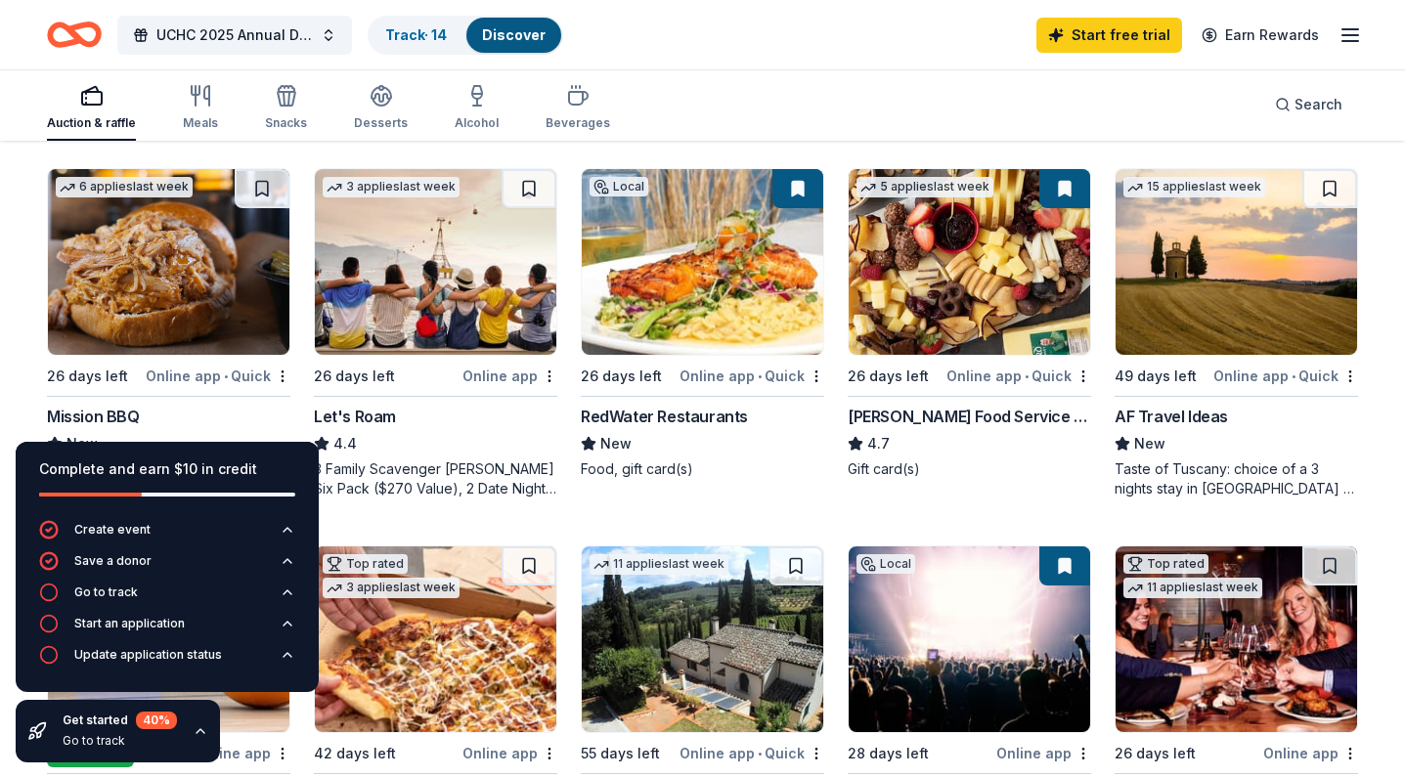
scroll to position [936, 0]
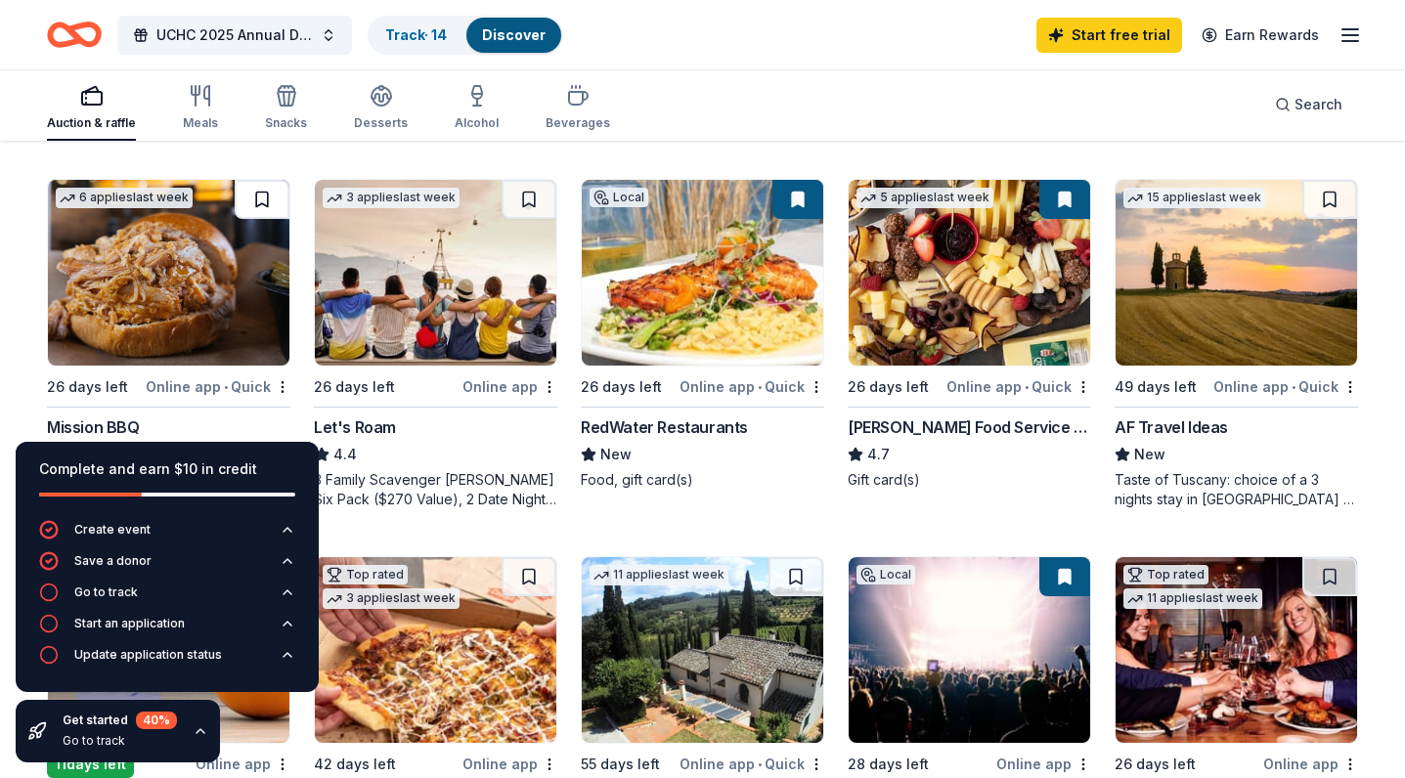
click at [266, 193] on button at bounding box center [262, 199] width 55 height 39
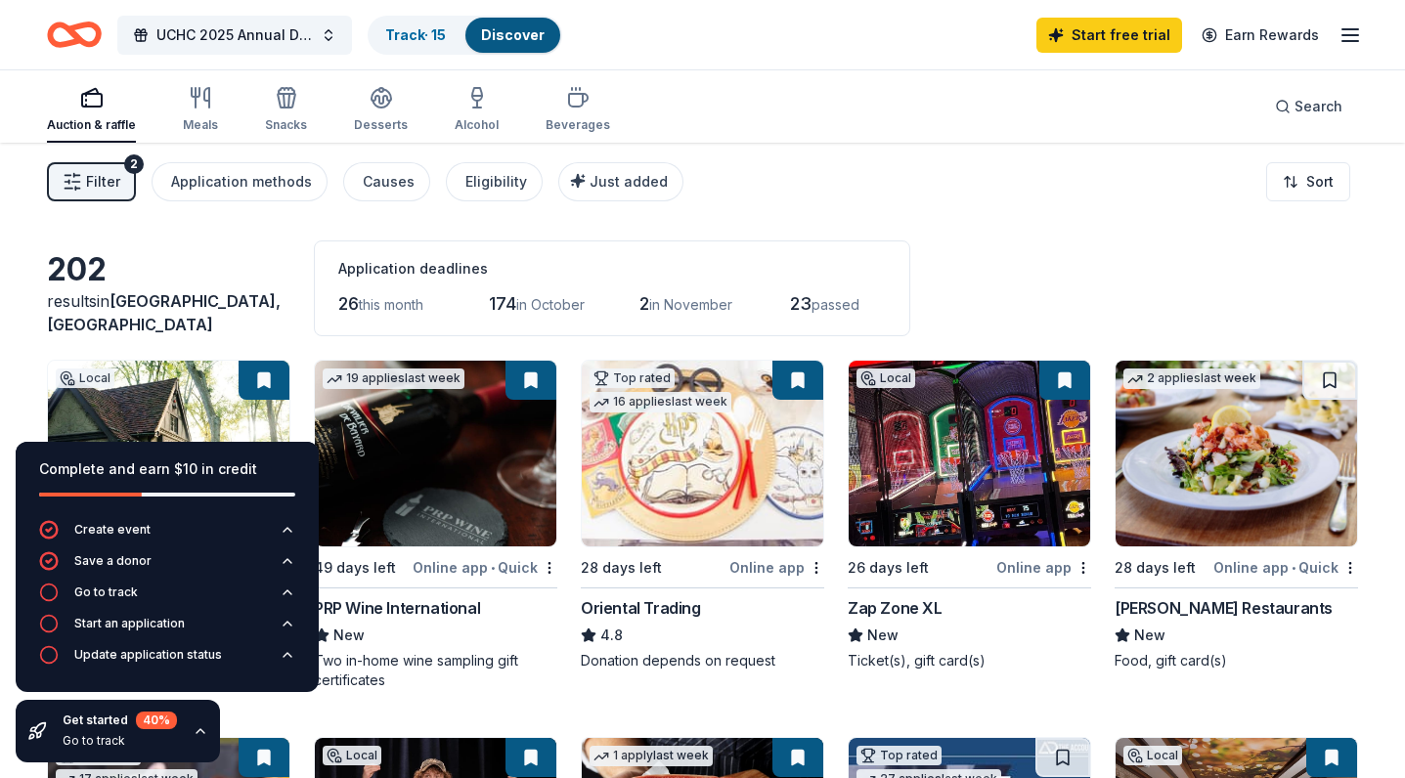
scroll to position [0, 0]
click at [208, 173] on div "Application methods" at bounding box center [241, 181] width 141 height 23
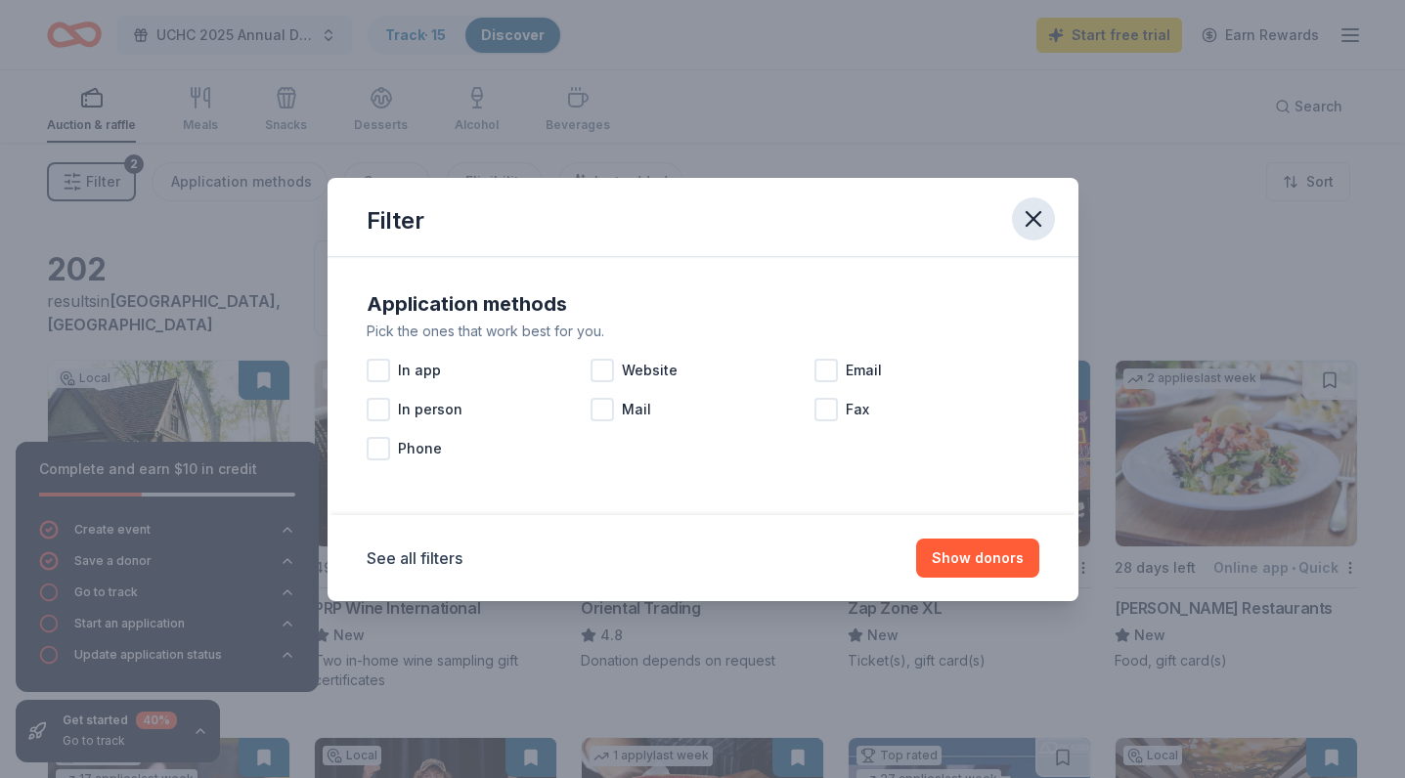
click at [1033, 220] on icon "button" at bounding box center [1034, 219] width 14 height 14
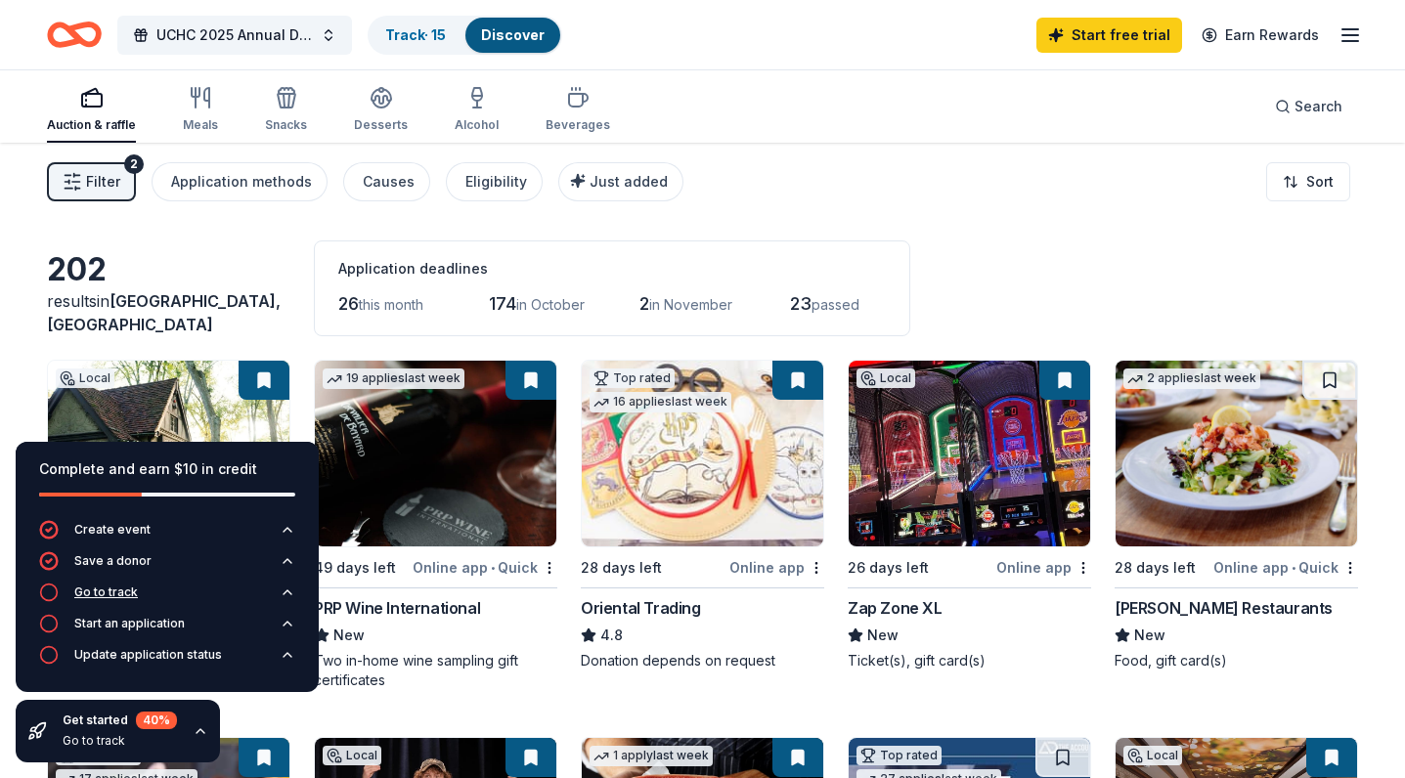
click at [98, 590] on div "Go to track" at bounding box center [106, 593] width 64 height 16
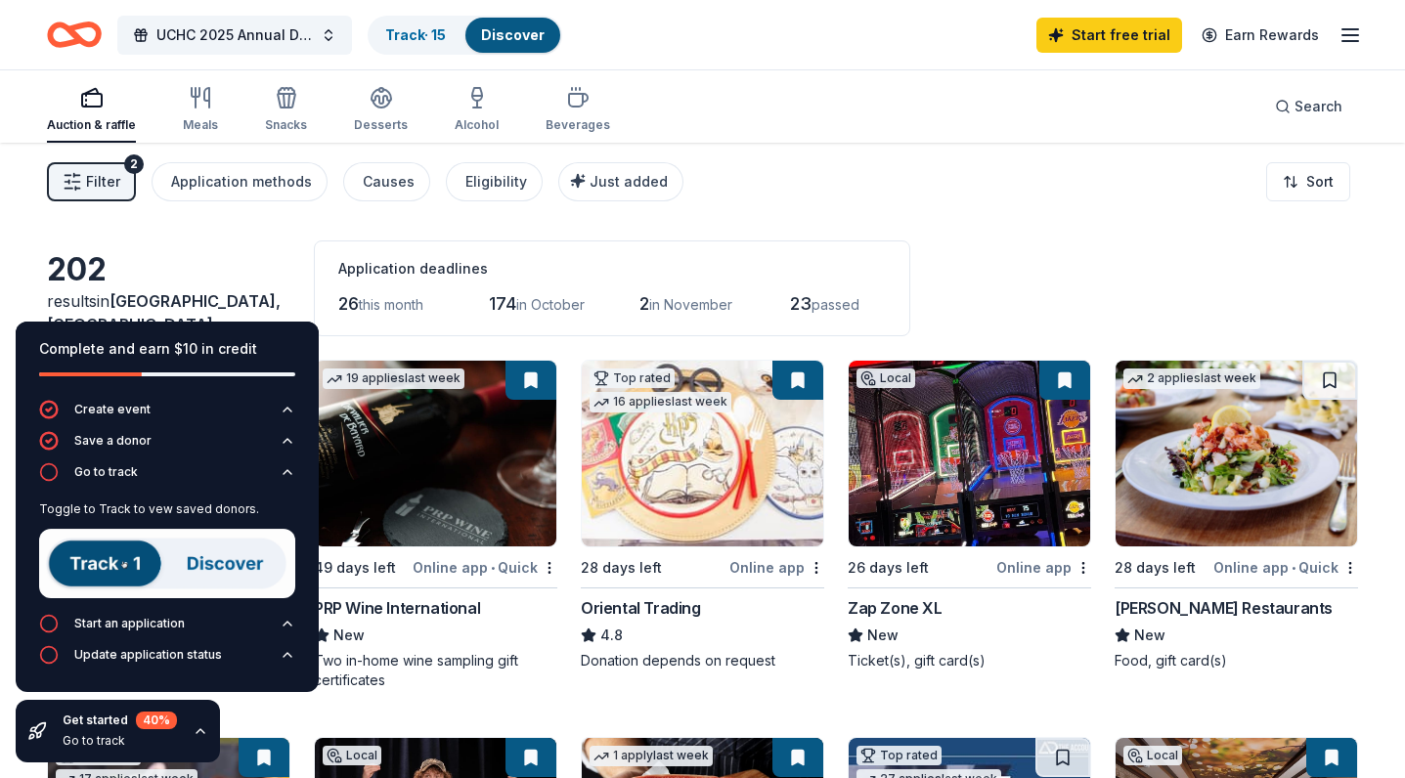
click at [89, 565] on img at bounding box center [167, 563] width 256 height 69
click at [99, 566] on img at bounding box center [167, 563] width 256 height 69
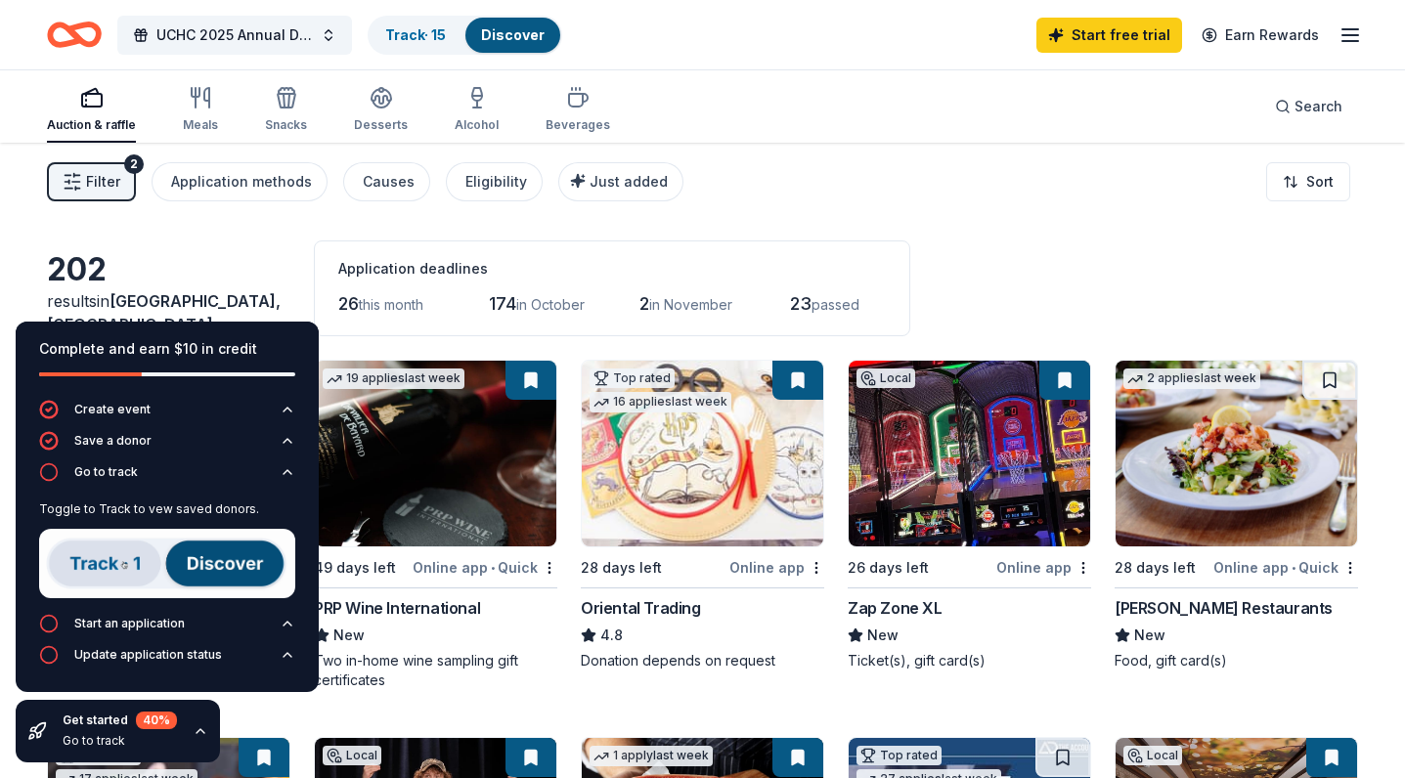
click at [78, 748] on div "Go to track" at bounding box center [120, 741] width 114 height 16
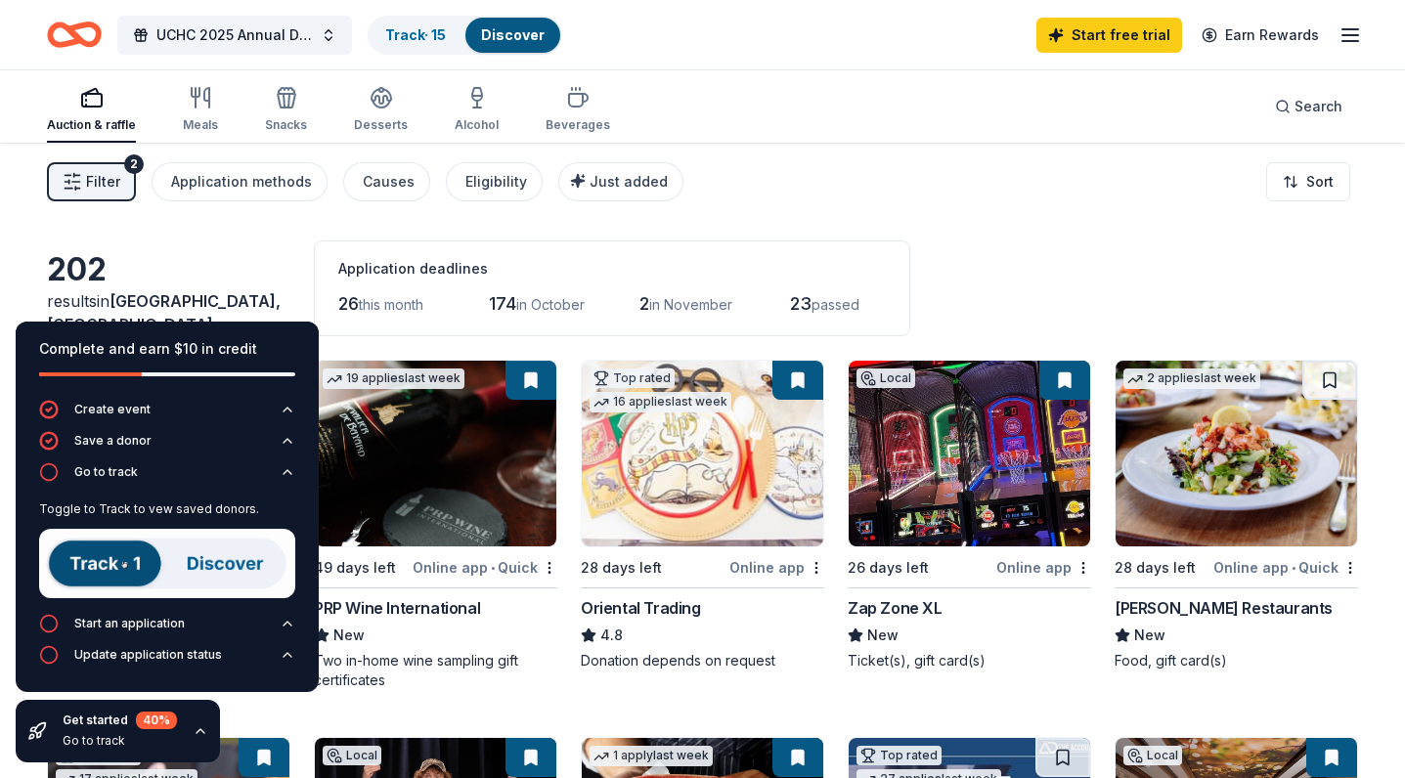
click at [151, 732] on div "Get started 40 % Go to track" at bounding box center [120, 731] width 114 height 39
click at [202, 735] on icon "button" at bounding box center [201, 732] width 16 height 16
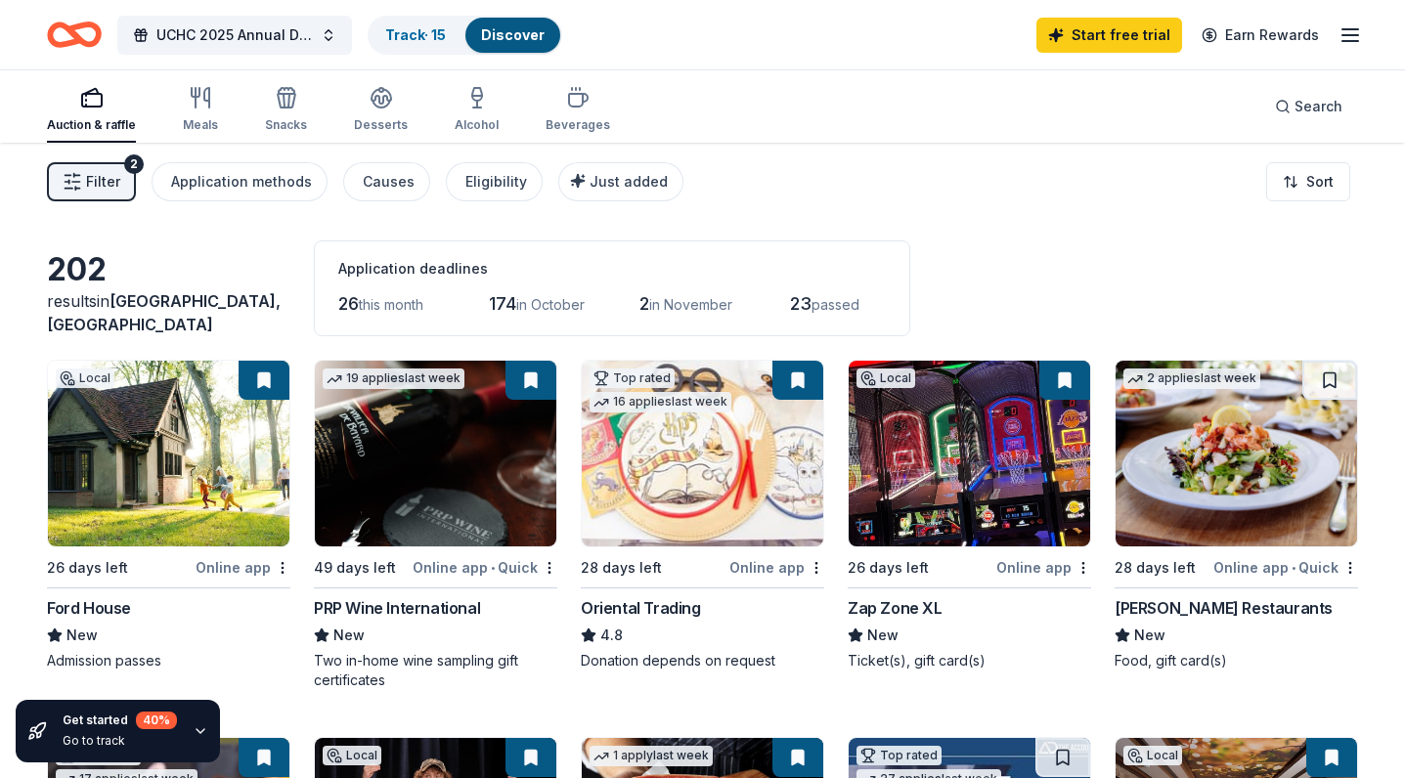
click at [64, 751] on div "Get started 40 % Go to track" at bounding box center [118, 731] width 204 height 63
click at [418, 36] on link "Track · 15" at bounding box center [415, 34] width 61 height 17
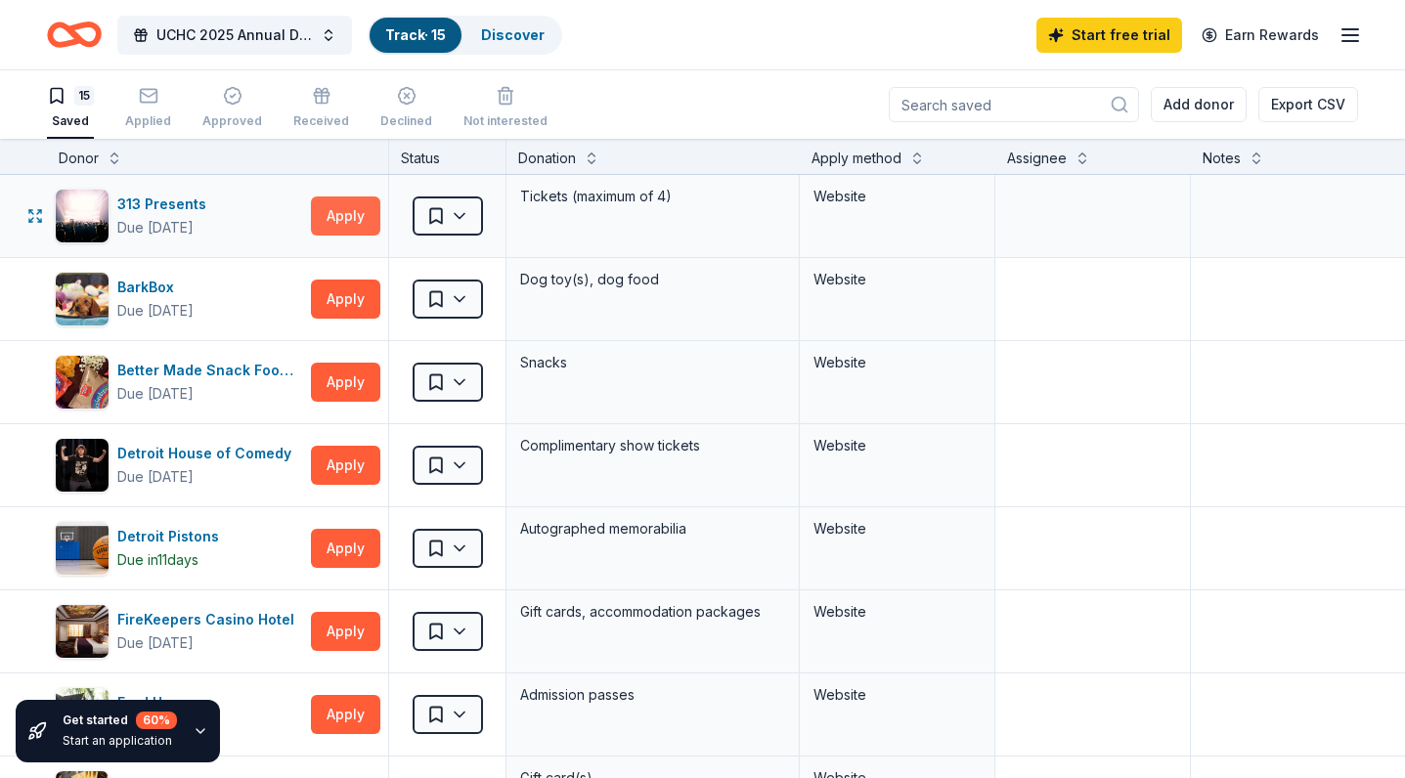
click at [355, 221] on button "Apply" at bounding box center [345, 216] width 69 height 39
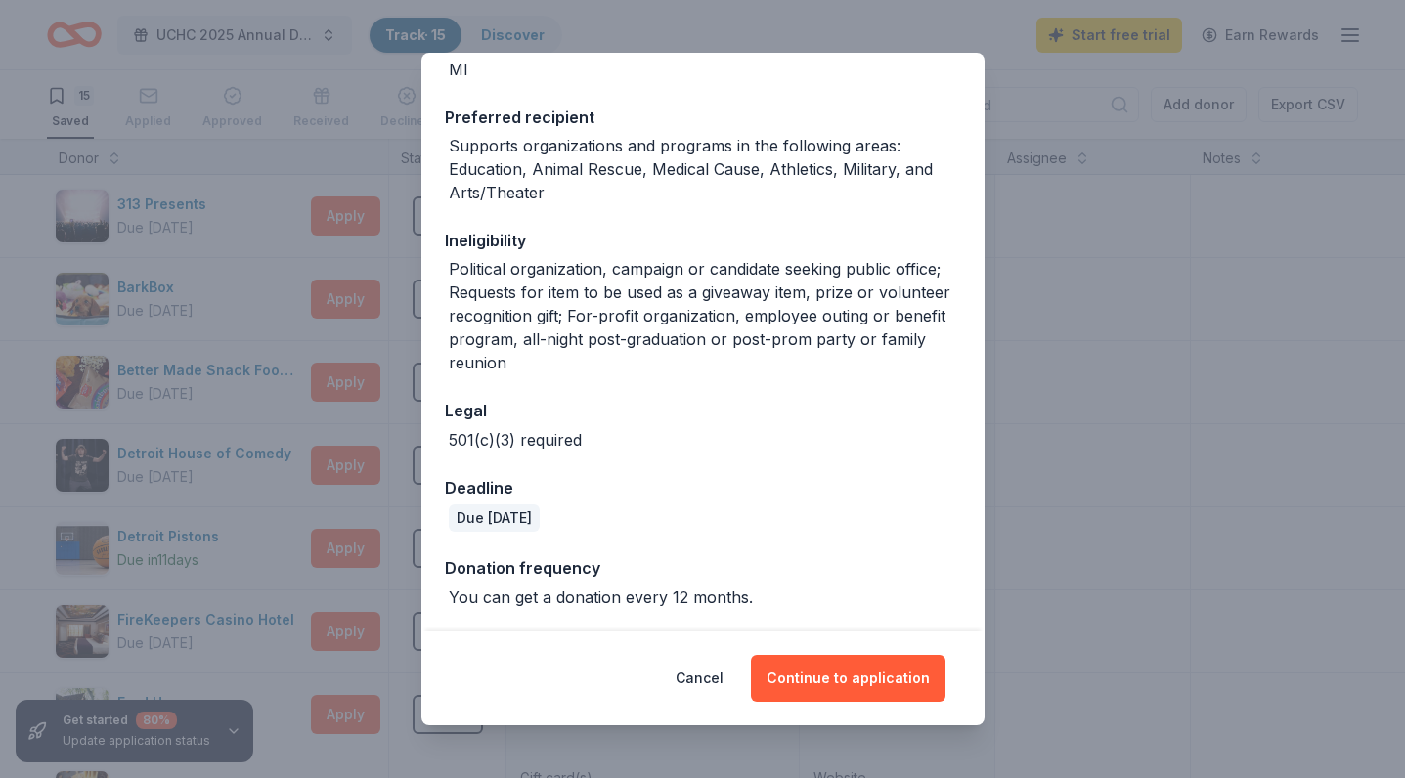
scroll to position [259, 0]
click at [712, 673] on button "Cancel" at bounding box center [700, 678] width 48 height 47
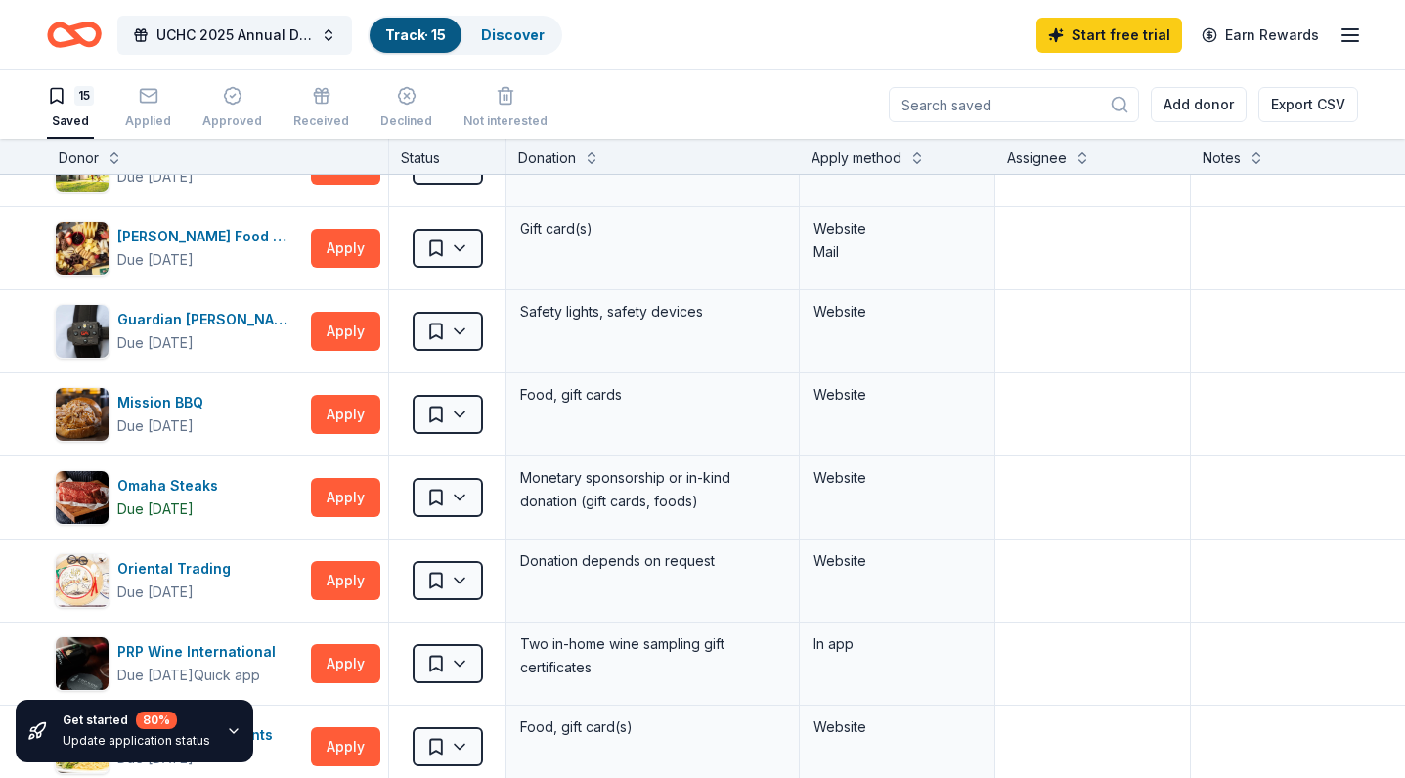
scroll to position [543, 0]
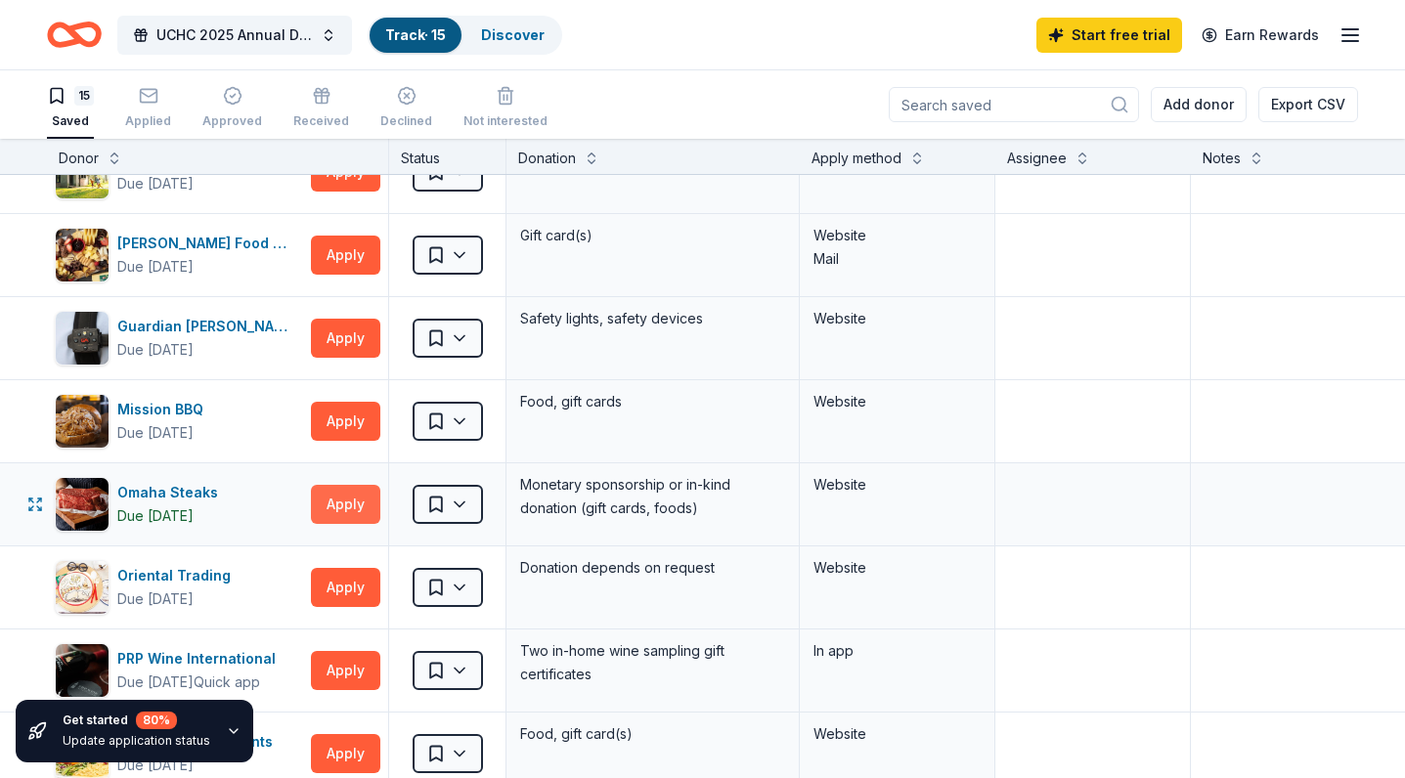
click at [336, 502] on button "Apply" at bounding box center [345, 504] width 69 height 39
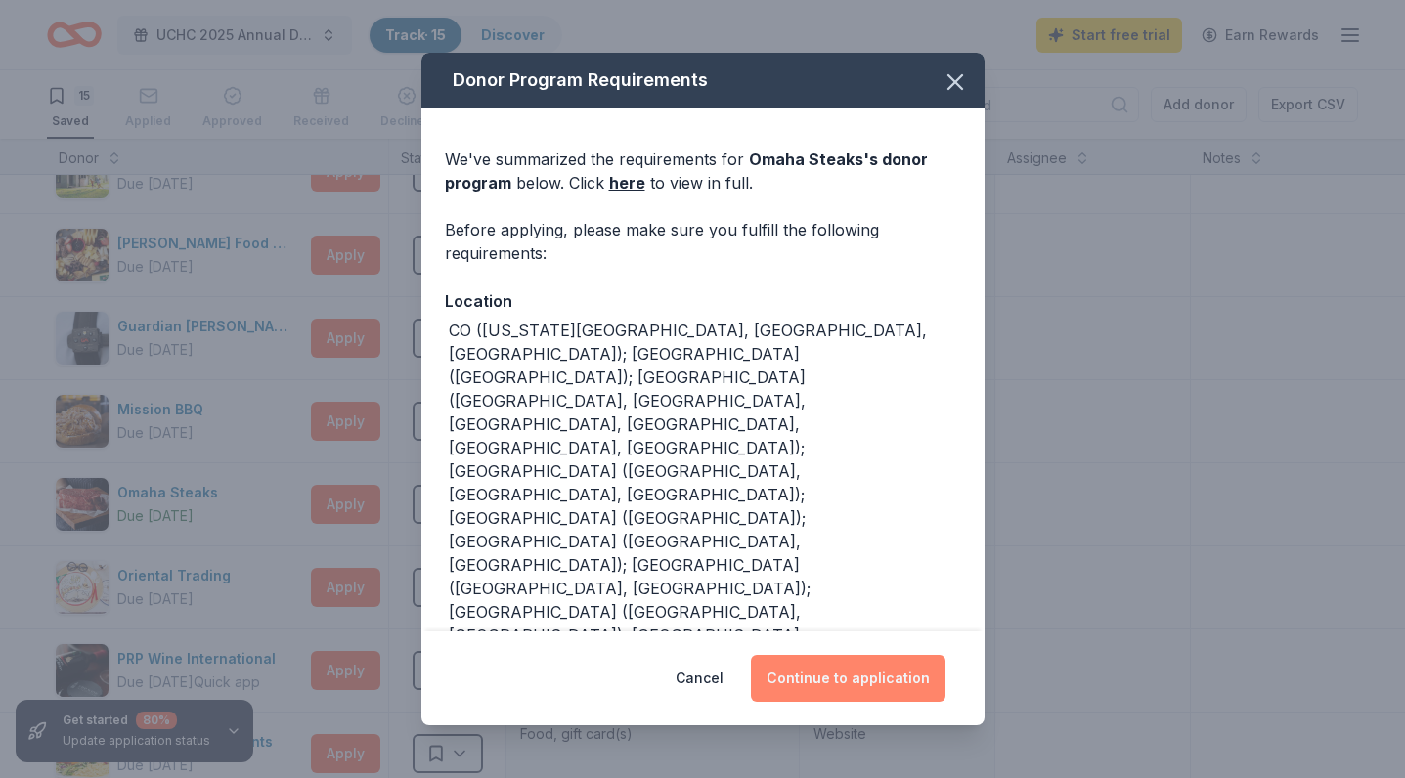
click at [824, 680] on button "Continue to application" at bounding box center [848, 678] width 195 height 47
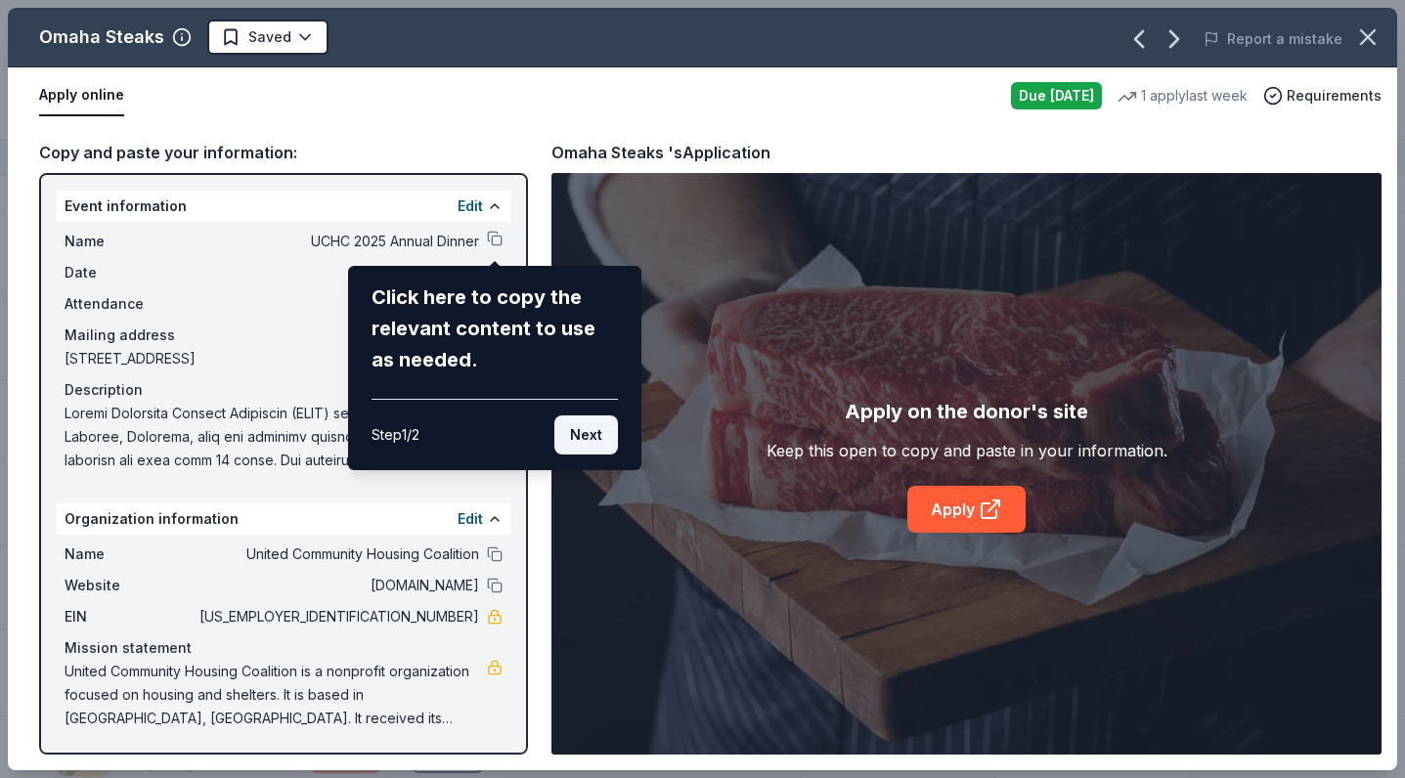
click at [593, 428] on button "Next" at bounding box center [586, 435] width 64 height 39
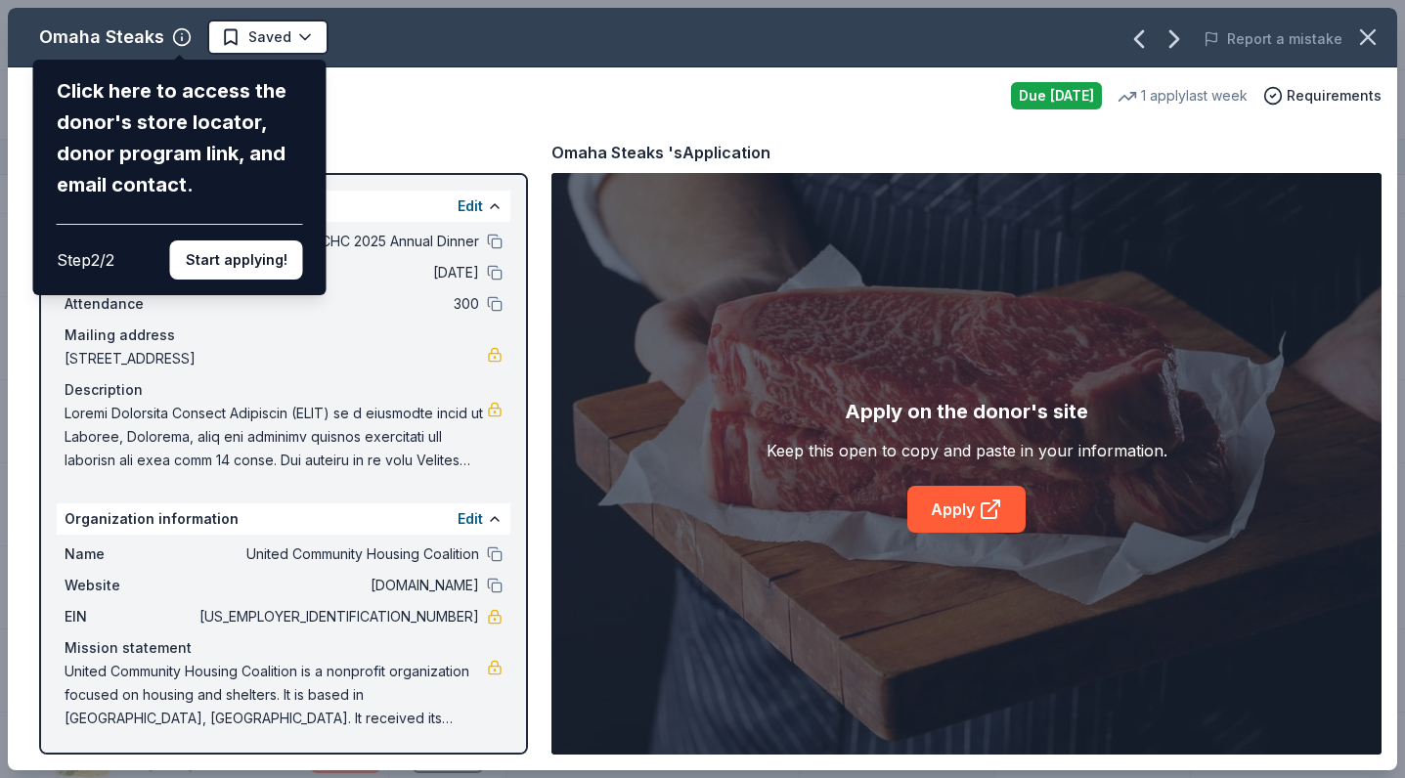
click at [263, 224] on div "Step 2 / 2 Start applying!" at bounding box center [180, 252] width 246 height 56
click at [267, 241] on button "Start applying!" at bounding box center [236, 260] width 133 height 39
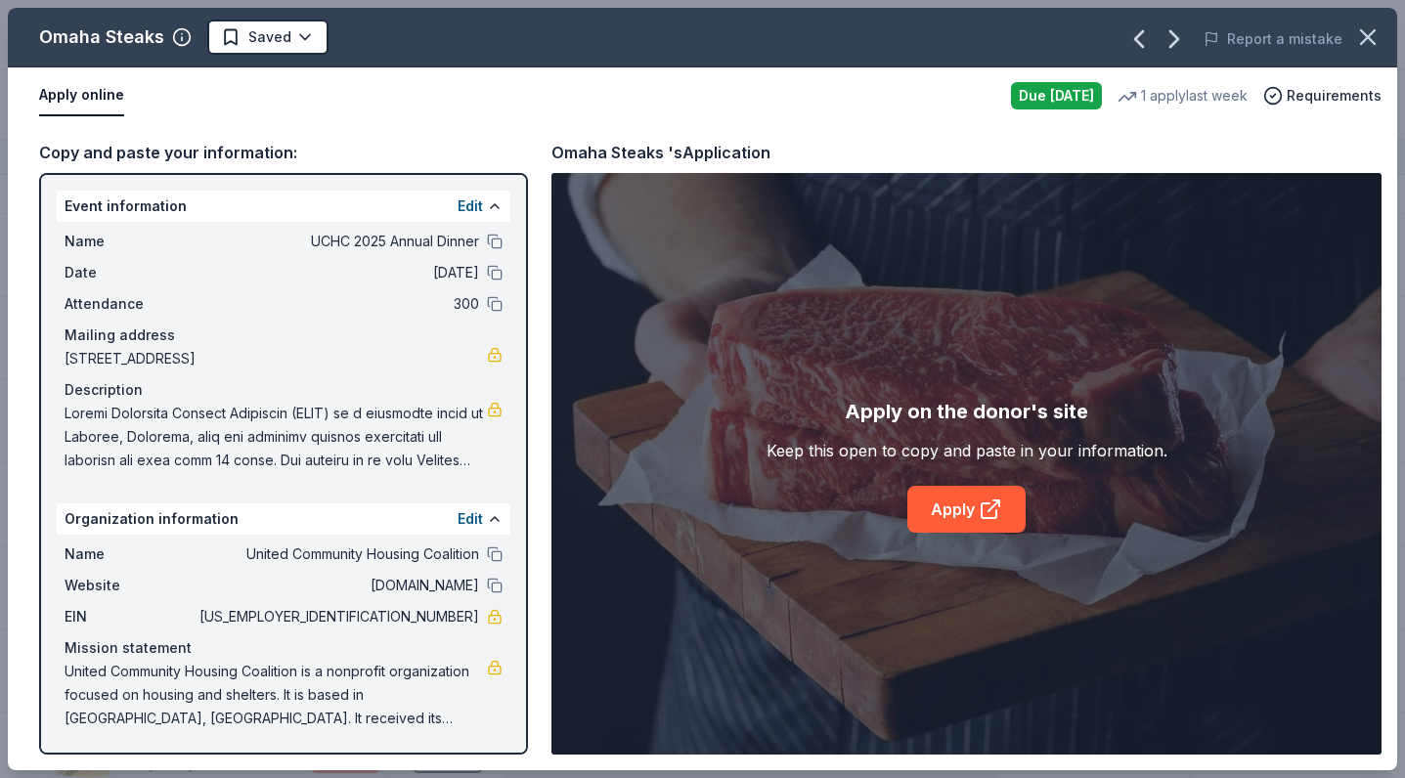
click at [299, 714] on span "United Community Housing Coalition is a nonprofit organization focused on housi…" at bounding box center [276, 695] width 422 height 70
click at [462, 520] on button "Edit" at bounding box center [470, 517] width 25 height 23
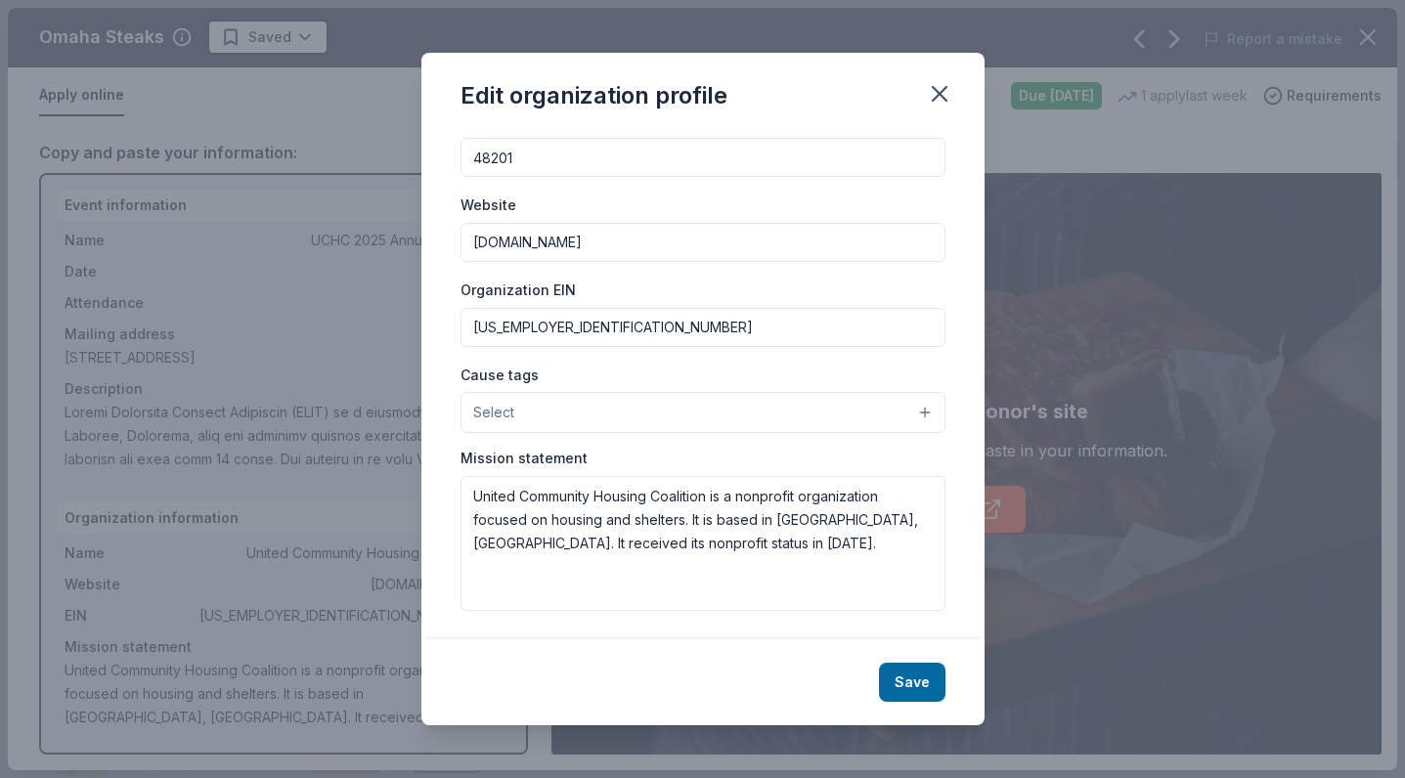
scroll to position [142, 0]
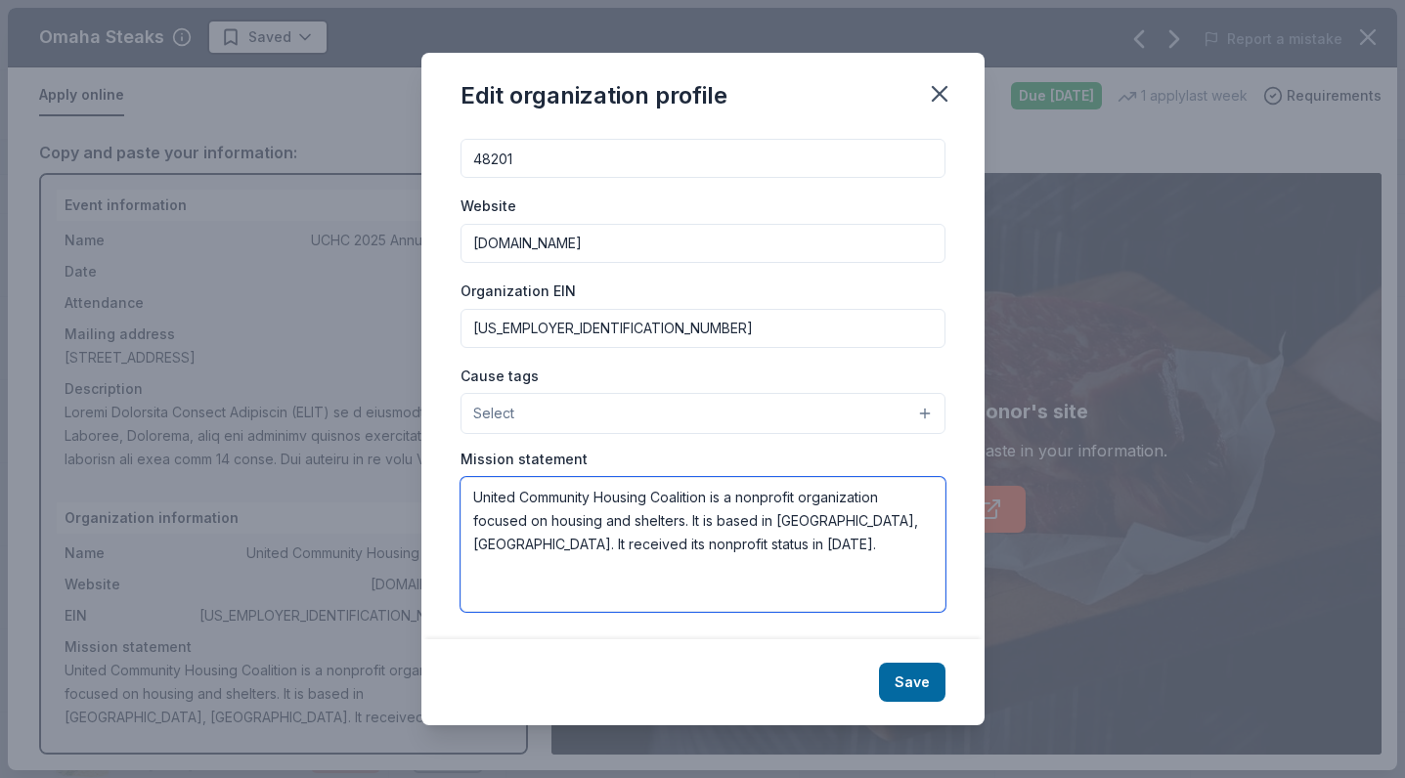
click at [607, 497] on textarea "United Community Housing Coalition is a nonprofit organization focused on housi…" at bounding box center [703, 544] width 485 height 135
paste textarea "Our mission is to help low-income residents stay in their homes and strengthen …"
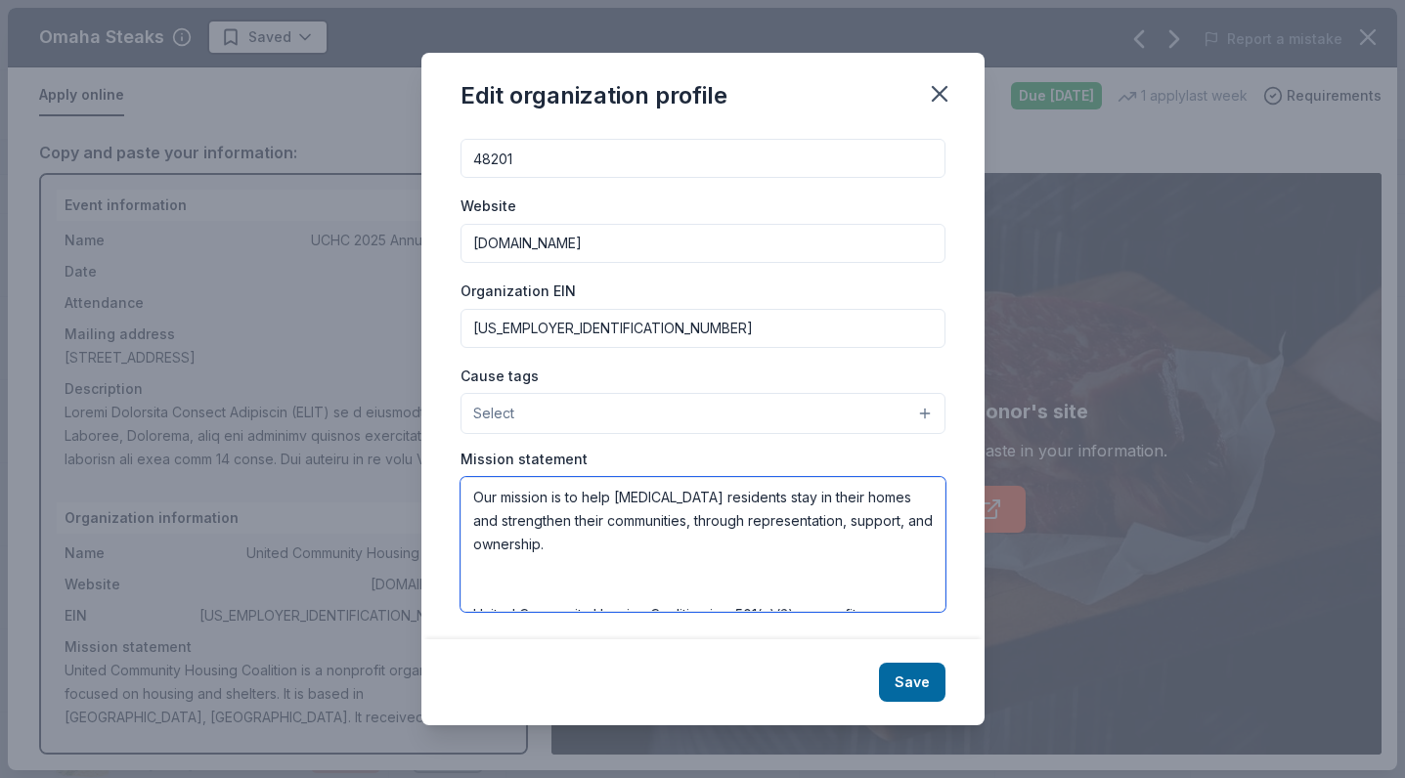
click at [747, 582] on textarea "Our mission is to help low-income residents stay in their homes and strengthen …" at bounding box center [703, 544] width 485 height 135
type textarea "Our mission is to help low-income residents stay in their homes and strengthen …"
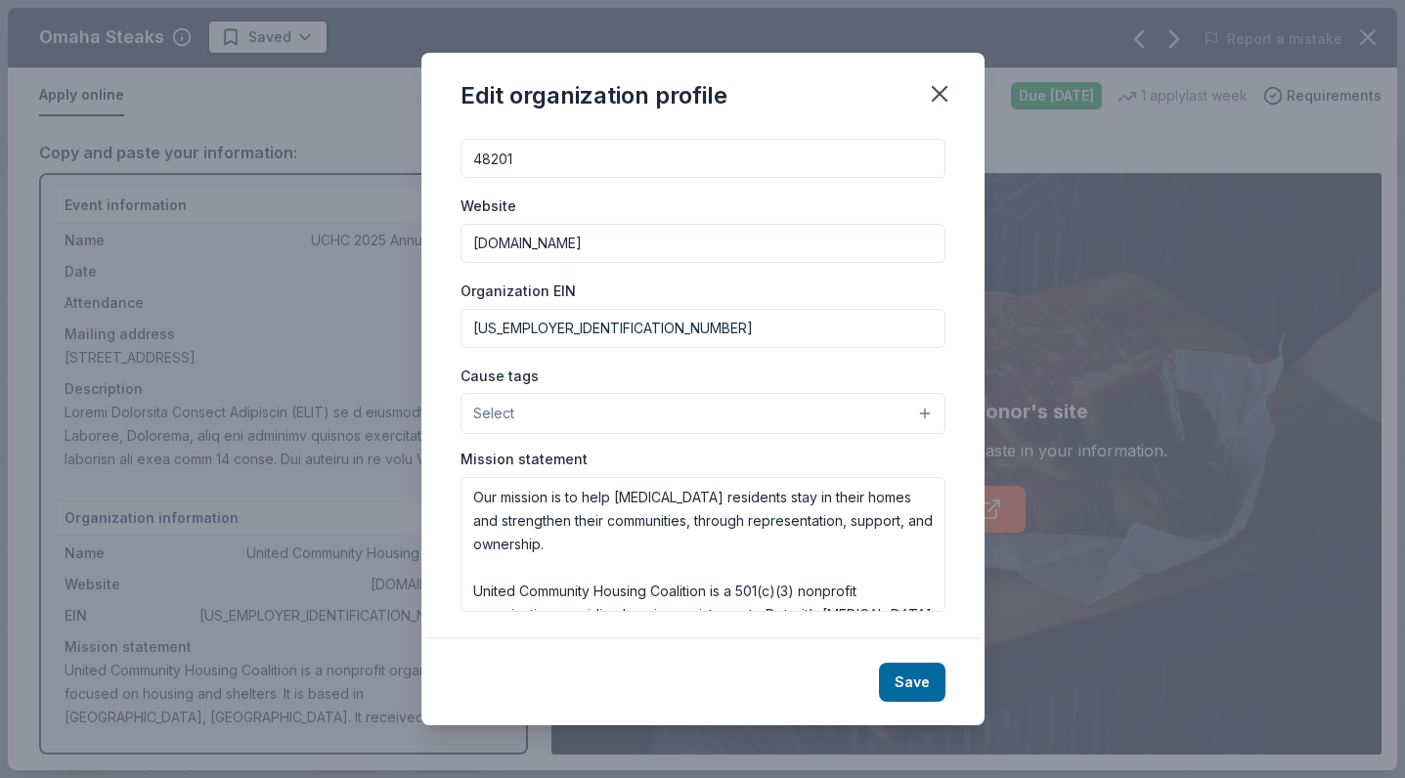
click at [794, 413] on button "Select" at bounding box center [703, 413] width 485 height 41
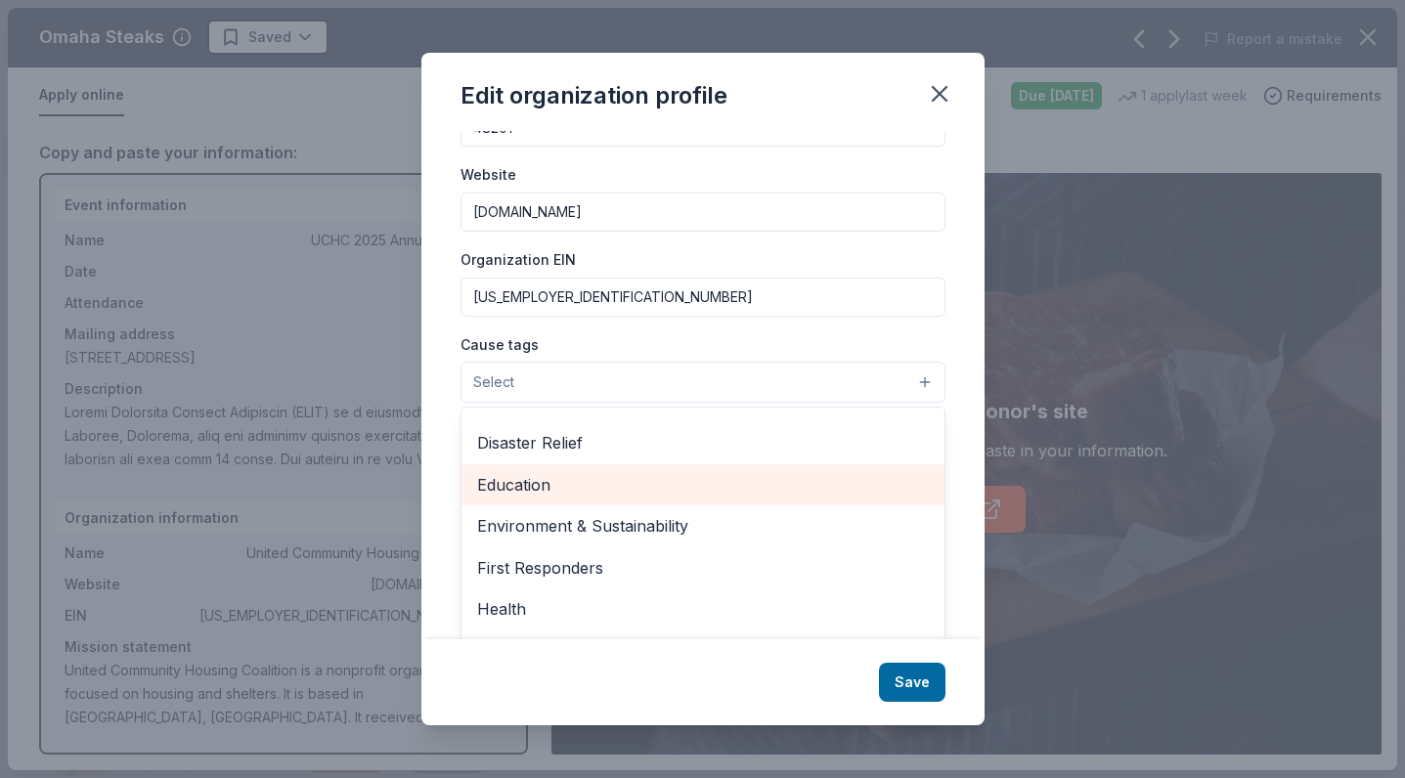
scroll to position [172, 0]
click at [644, 485] on span "Education" at bounding box center [703, 485] width 452 height 25
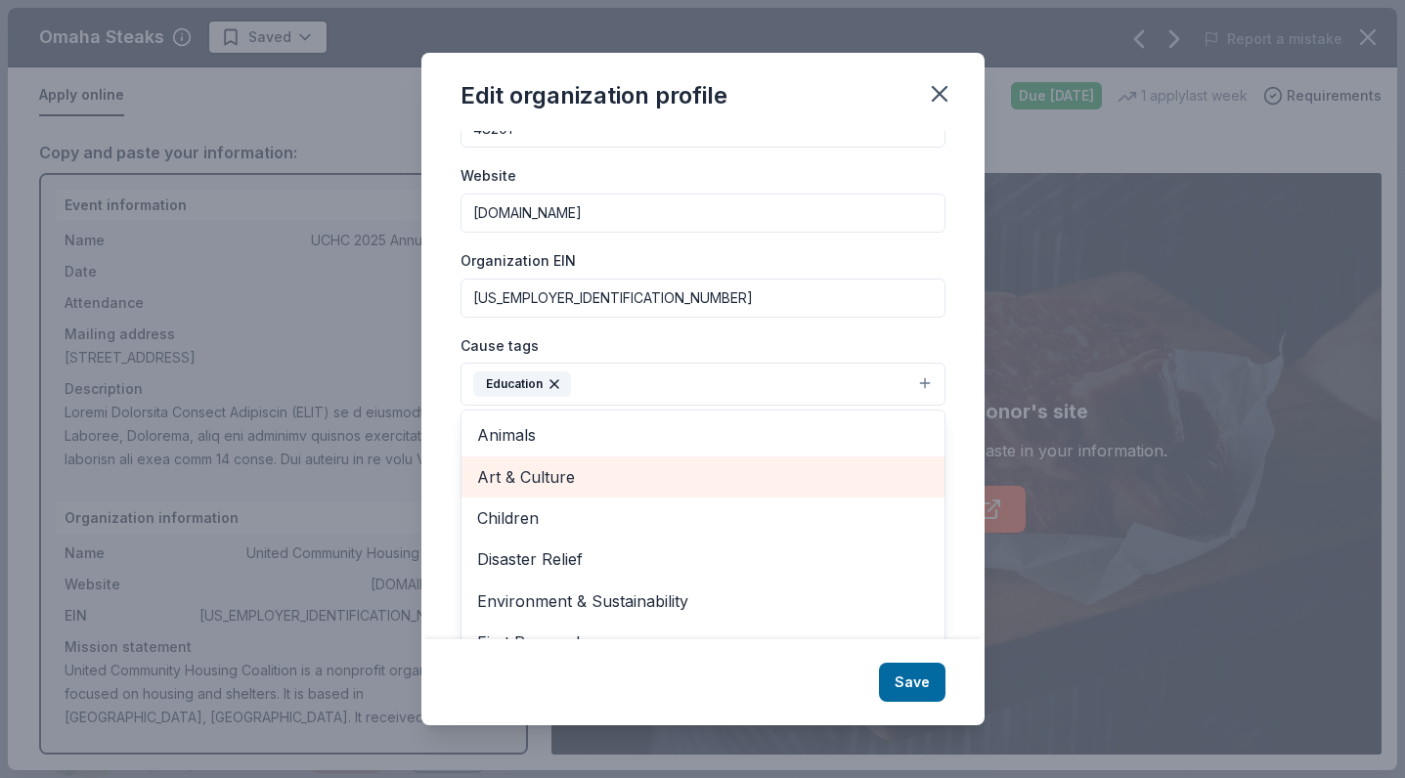
scroll to position [0, 0]
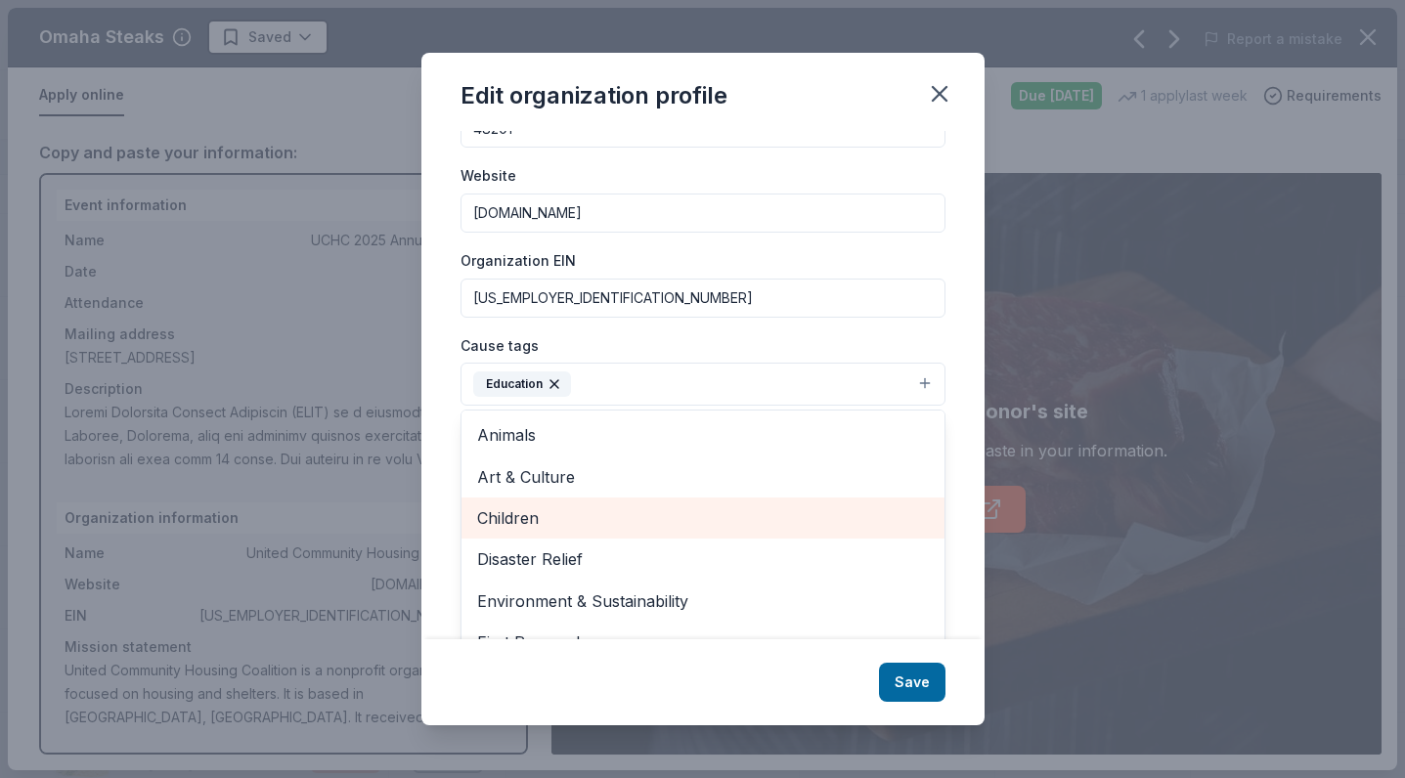
click at [609, 516] on span "Children" at bounding box center [703, 518] width 452 height 25
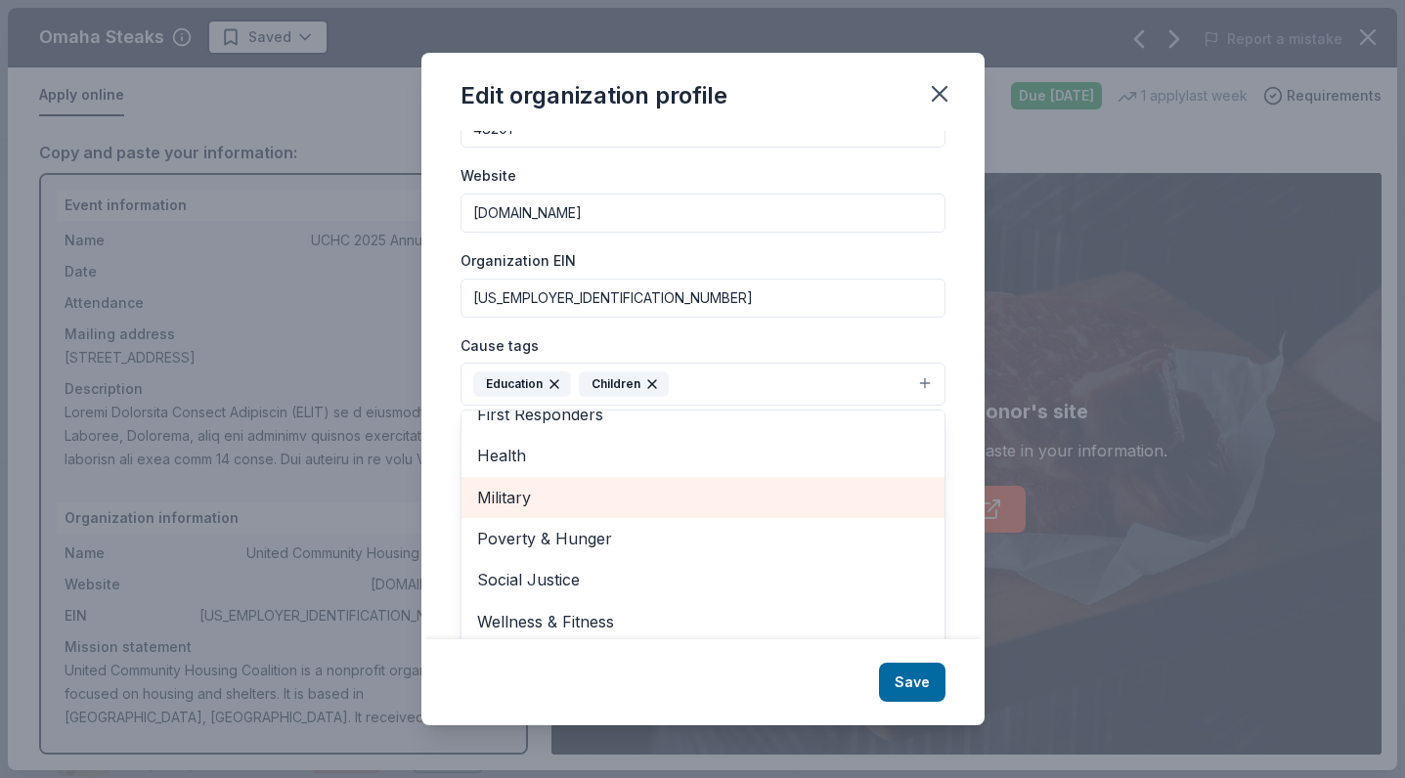
scroll to position [186, 0]
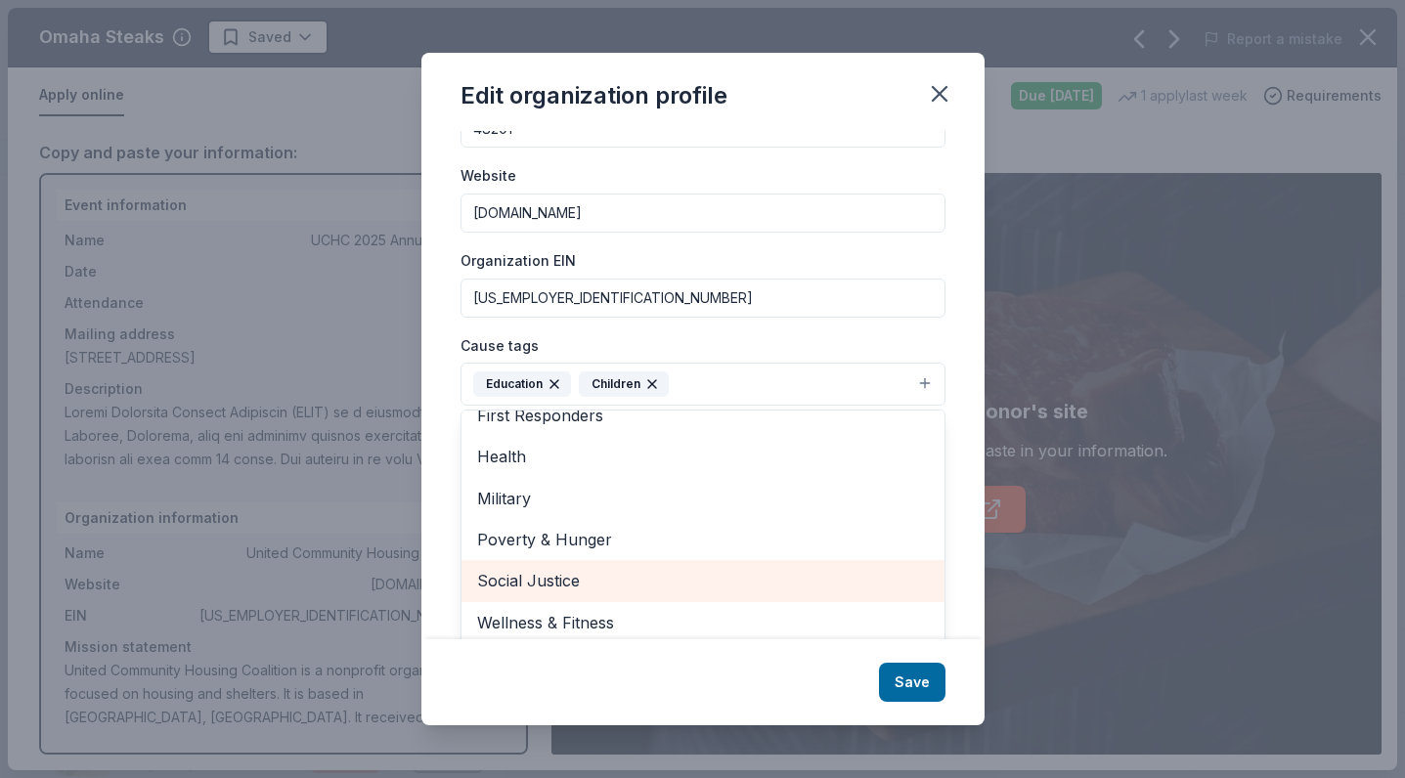
click at [573, 581] on span "Social Justice" at bounding box center [703, 580] width 452 height 25
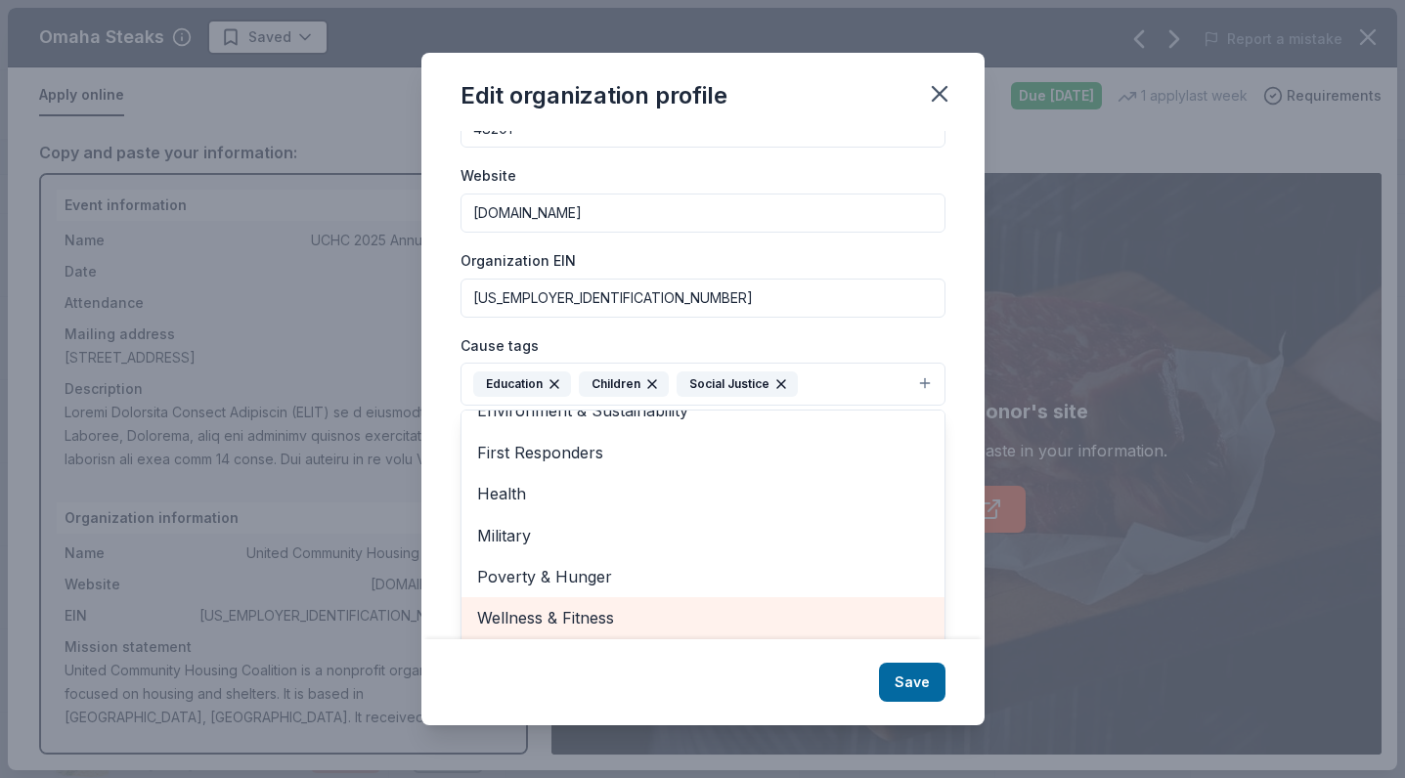
scroll to position [145, 0]
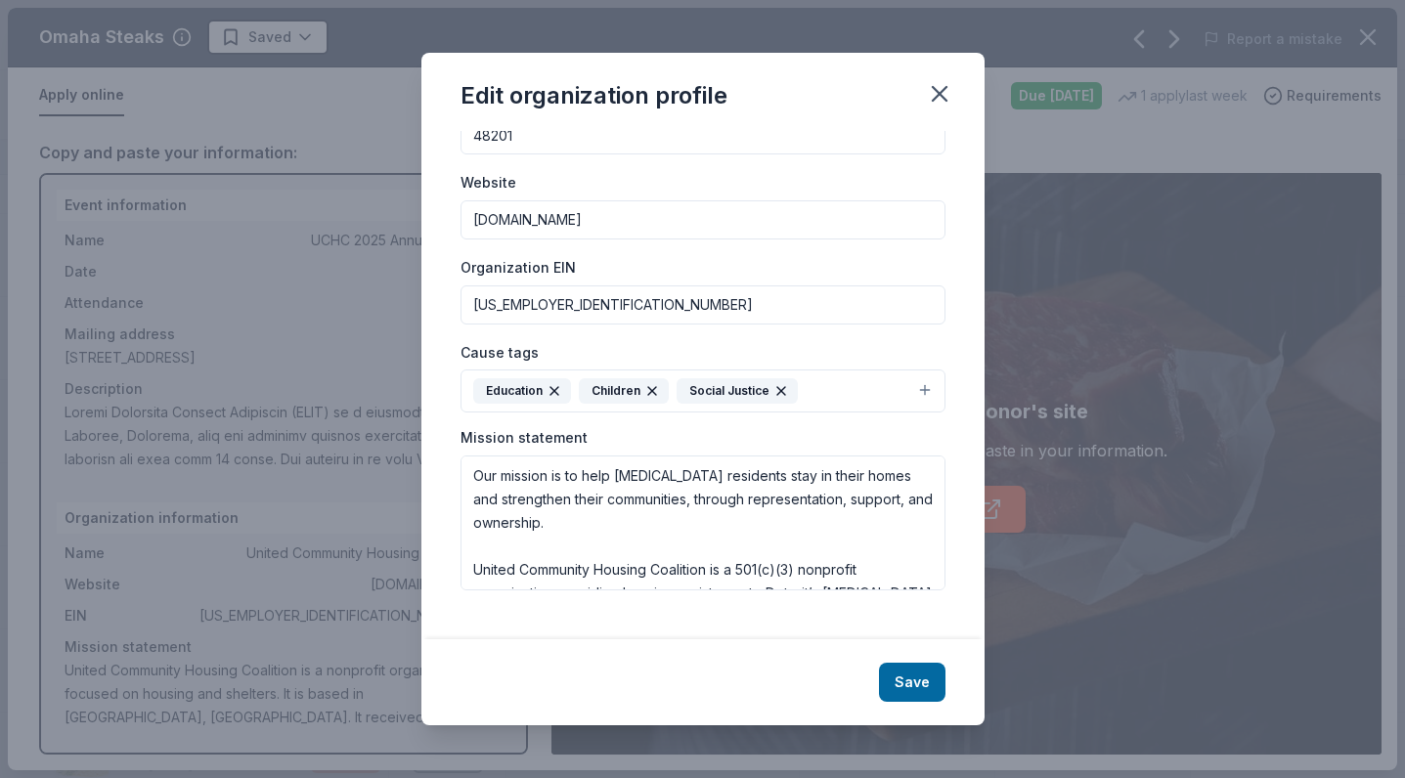
click at [653, 381] on div "Cause tags Education Children Social Justice Animals Art & Culture Disaster Rel…" at bounding box center [703, 376] width 485 height 73
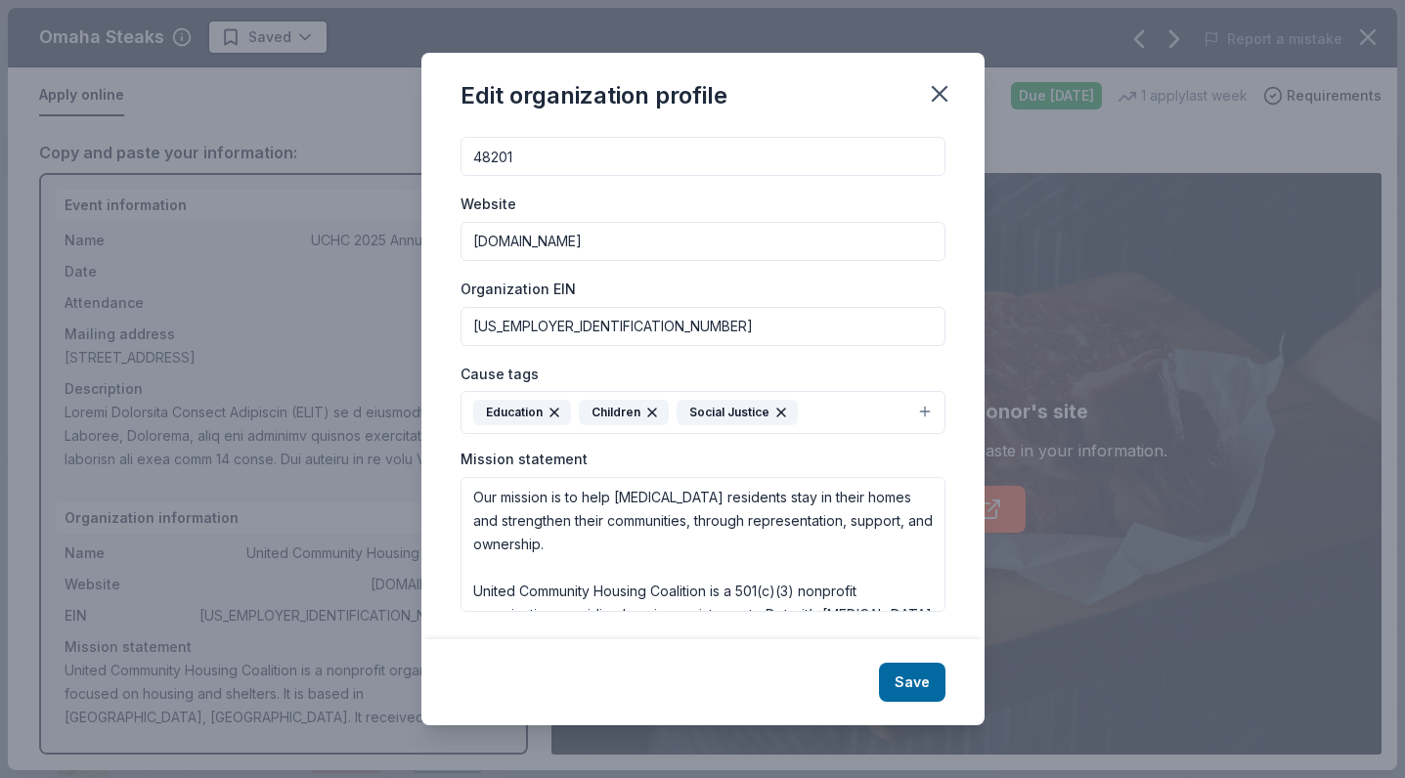
click at [654, 412] on icon "button" at bounding box center [652, 413] width 16 height 16
click at [556, 409] on icon "button" at bounding box center [555, 413] width 16 height 16
click at [907, 677] on button "Save" at bounding box center [912, 682] width 66 height 39
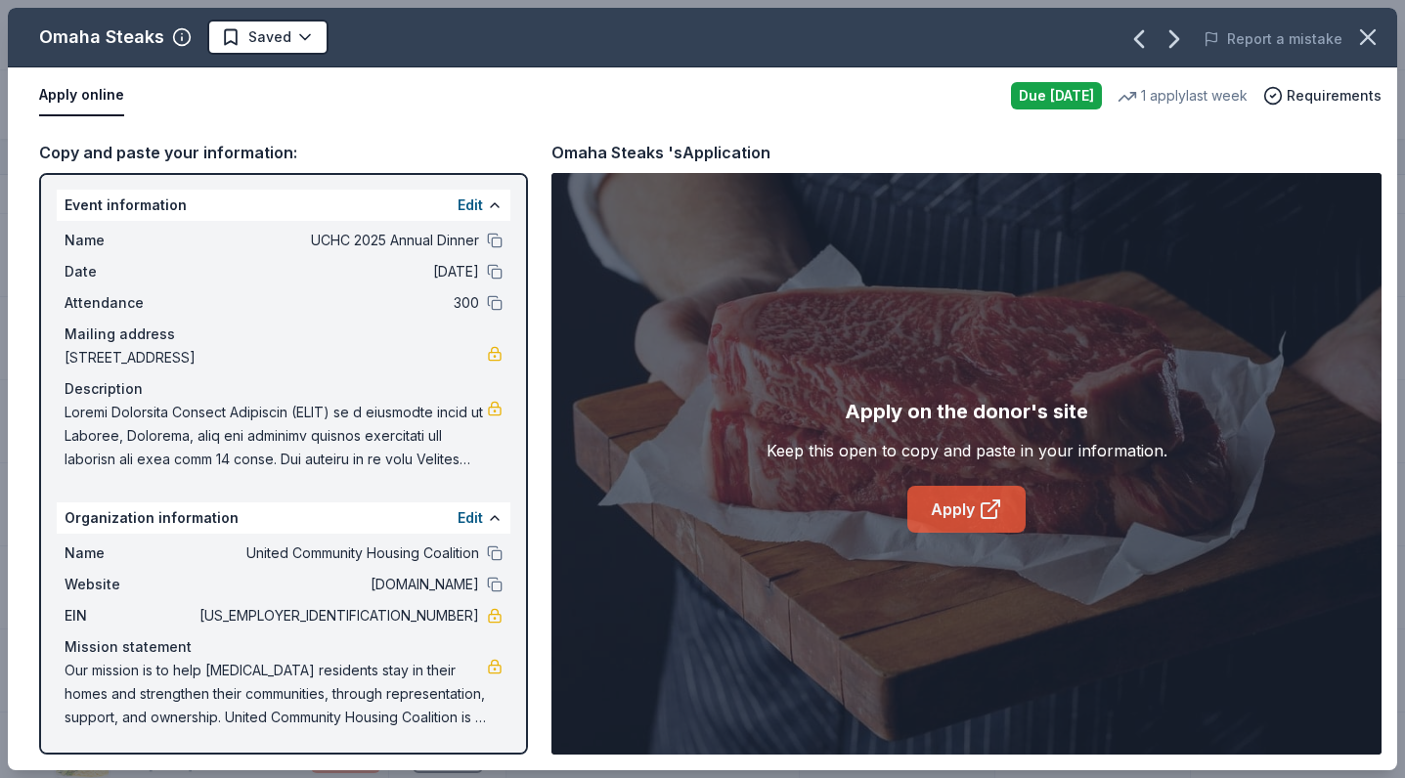
click at [985, 510] on icon at bounding box center [990, 509] width 23 height 23
click at [1171, 39] on icon "button" at bounding box center [1174, 38] width 31 height 31
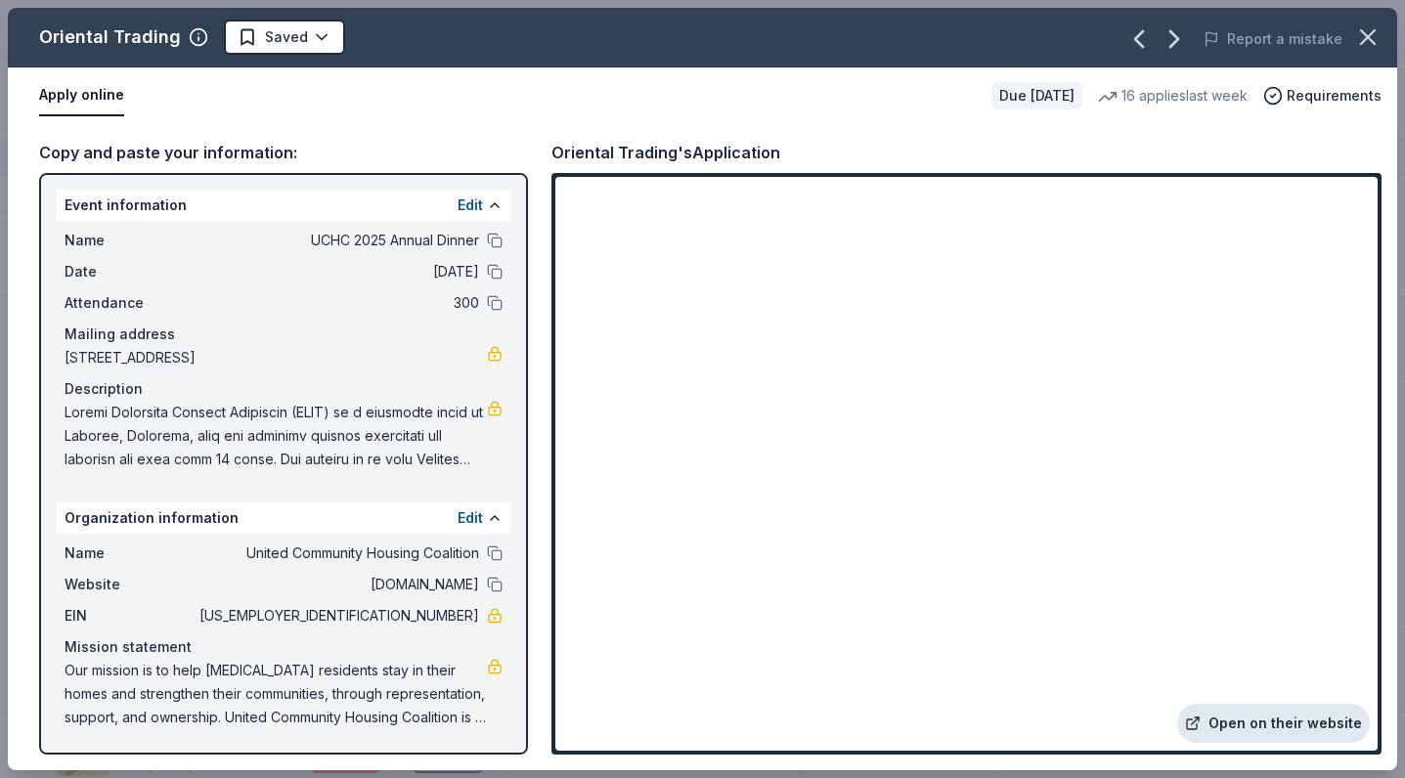
click at [1237, 722] on link "Open on their website" at bounding box center [1273, 723] width 193 height 39
click at [1172, 32] on icon "button" at bounding box center [1174, 38] width 31 height 31
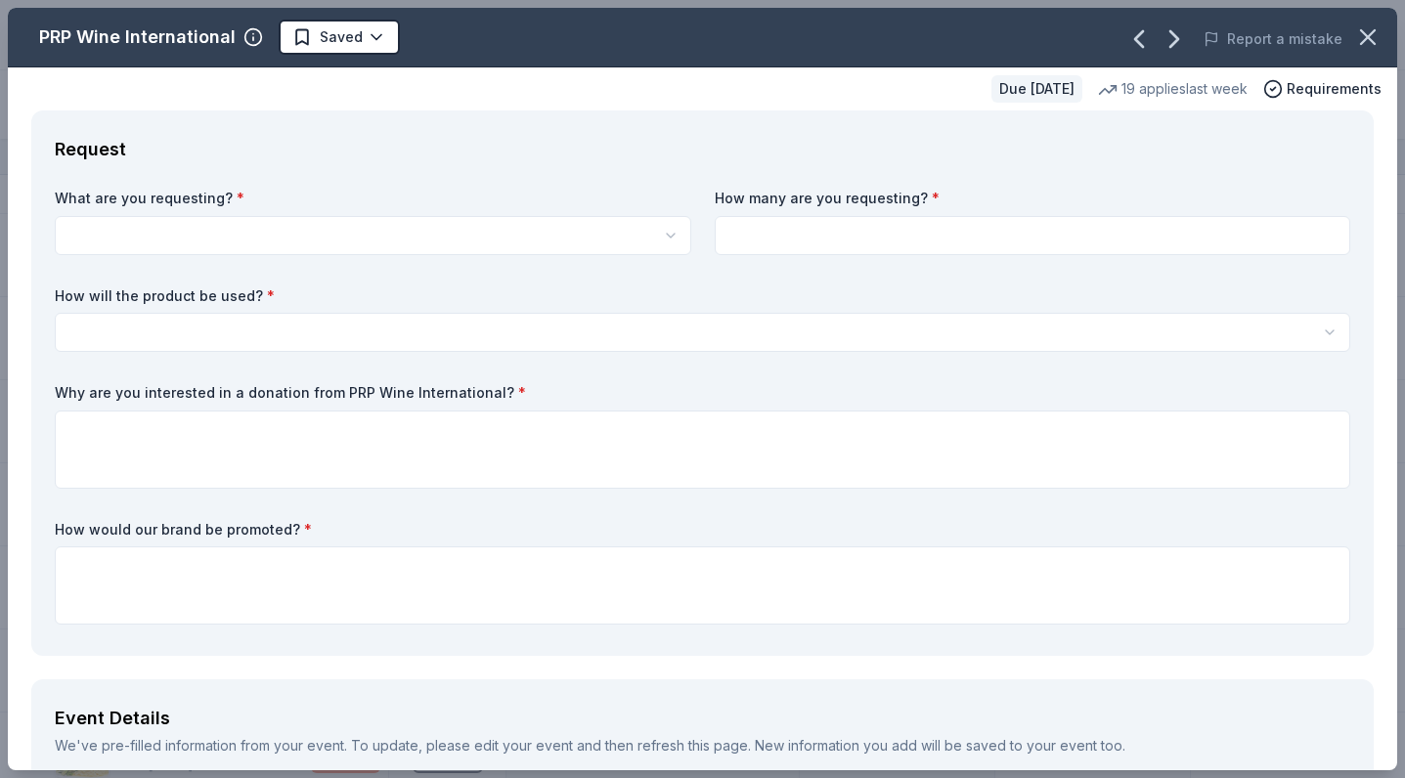
scroll to position [0, 0]
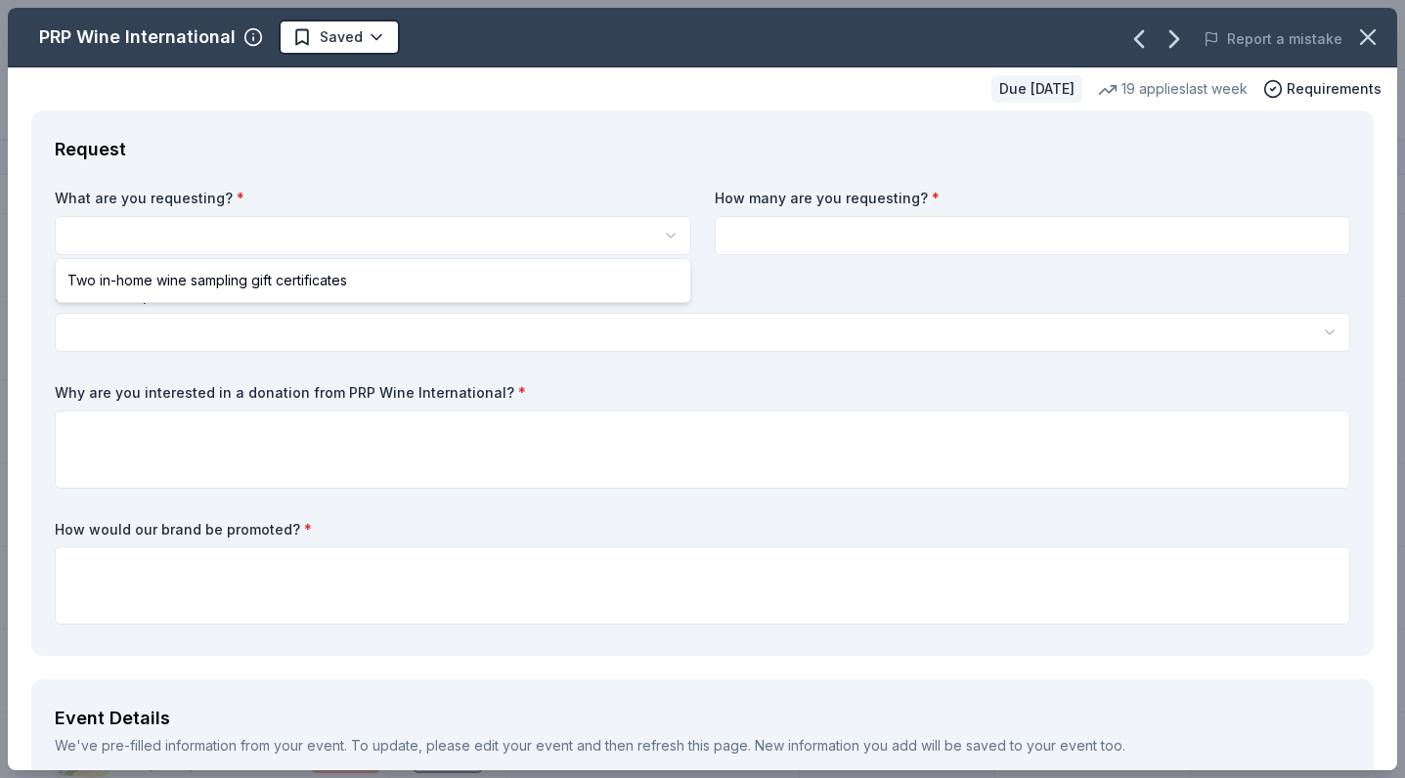
click at [573, 235] on html "UCHC 2025 Annual Dinner Track · 15 Discover Start free trial Earn Rewards 15 Sa…" at bounding box center [702, 389] width 1405 height 778
select select "Two in-home wine sampling gift certificates"
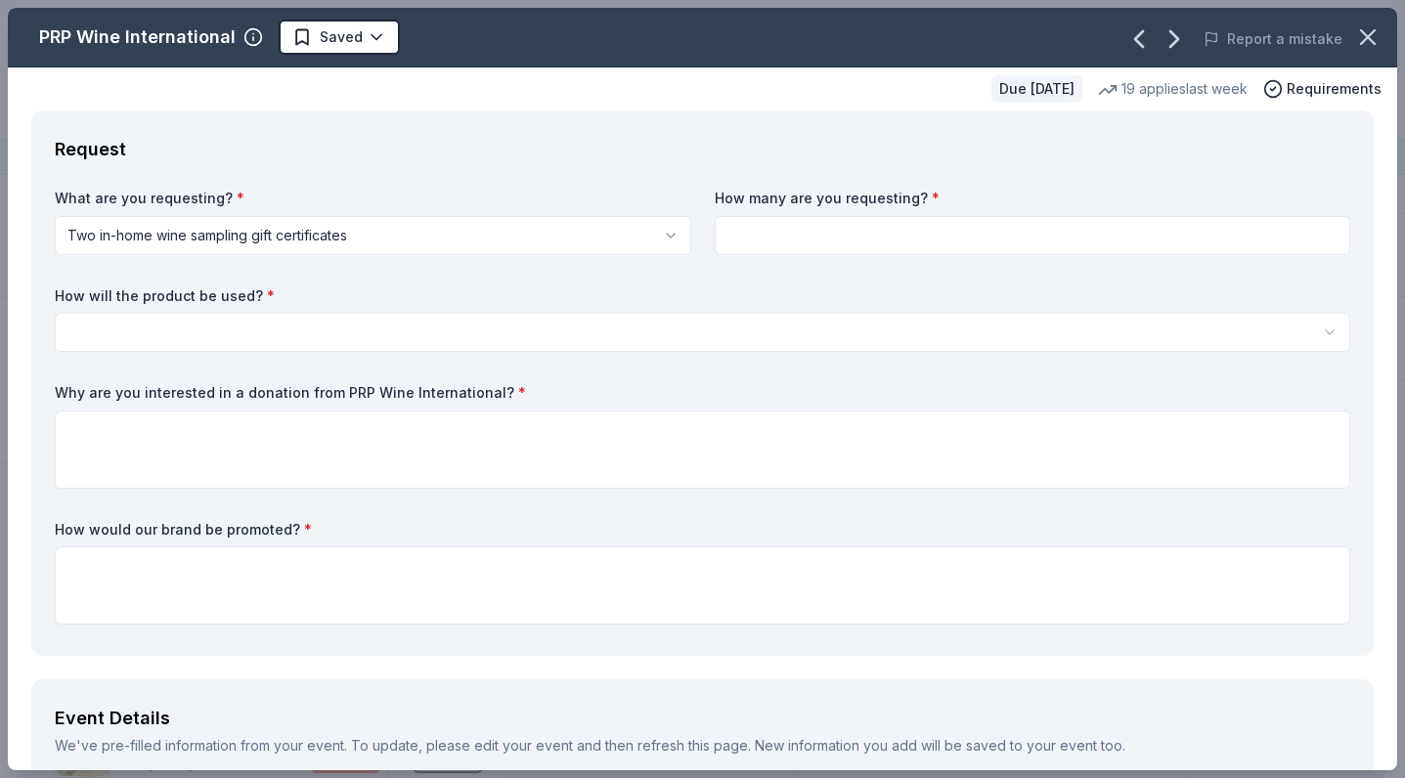
click at [850, 241] on input at bounding box center [1033, 235] width 637 height 39
type input "1"
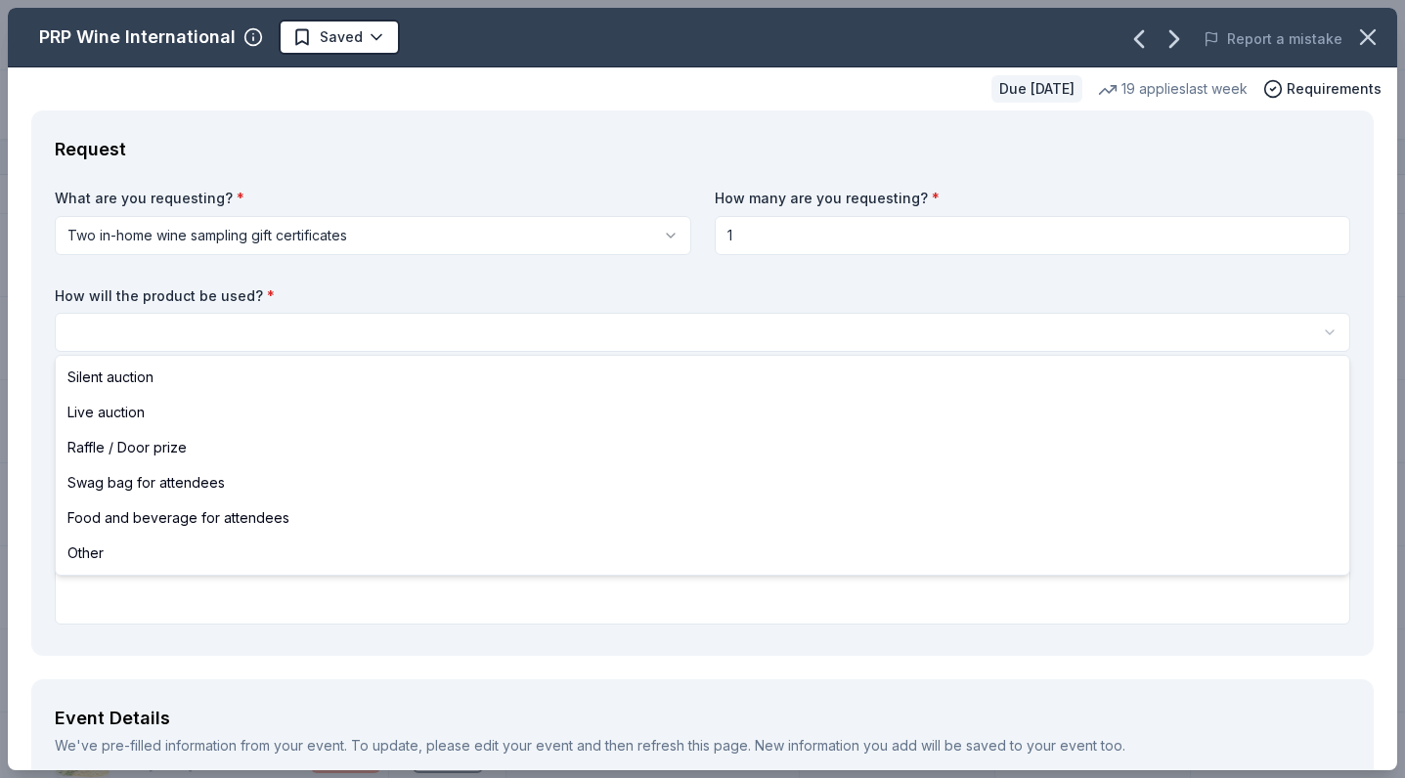
click at [682, 331] on html "UCHC 2025 Annual Dinner Track · 15 Discover Start free trial Earn Rewards 15 Sa…" at bounding box center [702, 389] width 1405 height 778
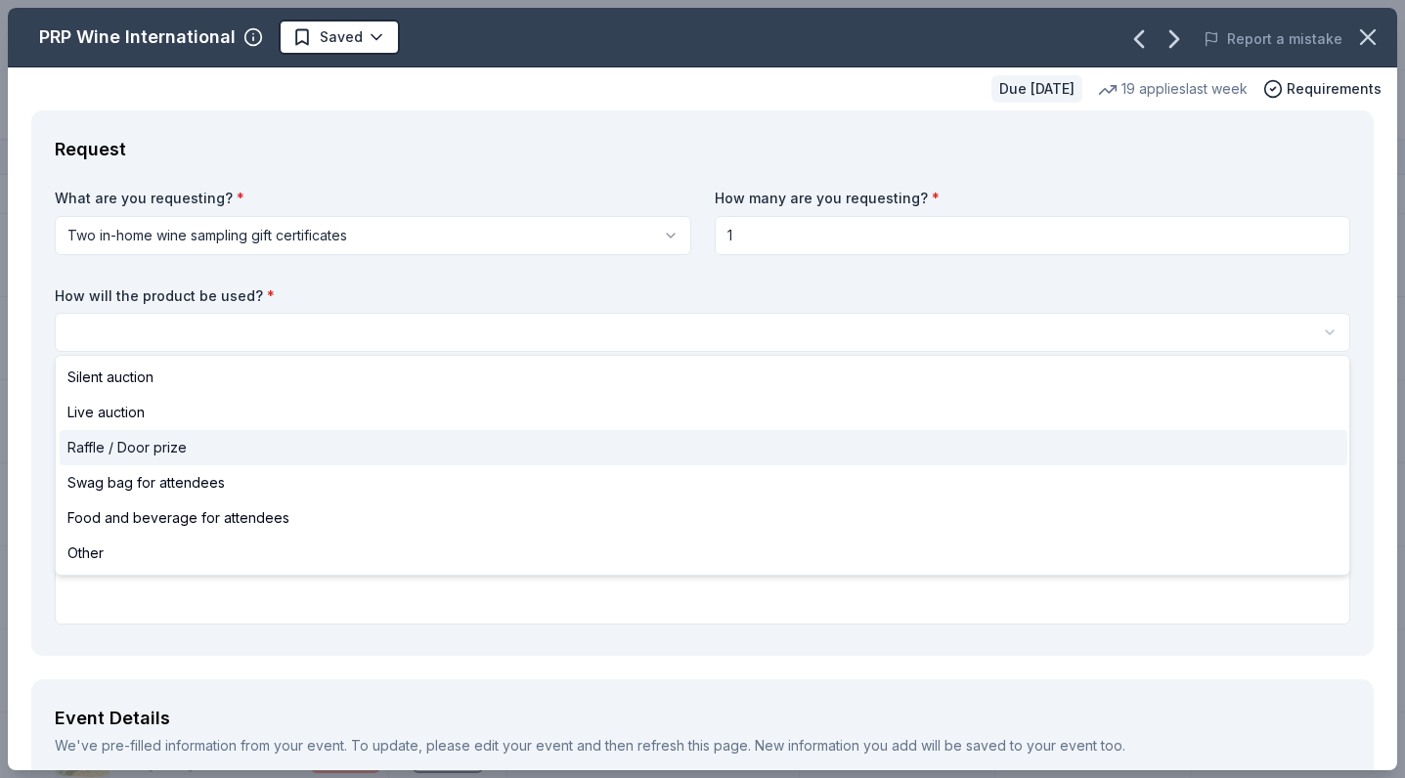
select select "raffleDoorPrize"
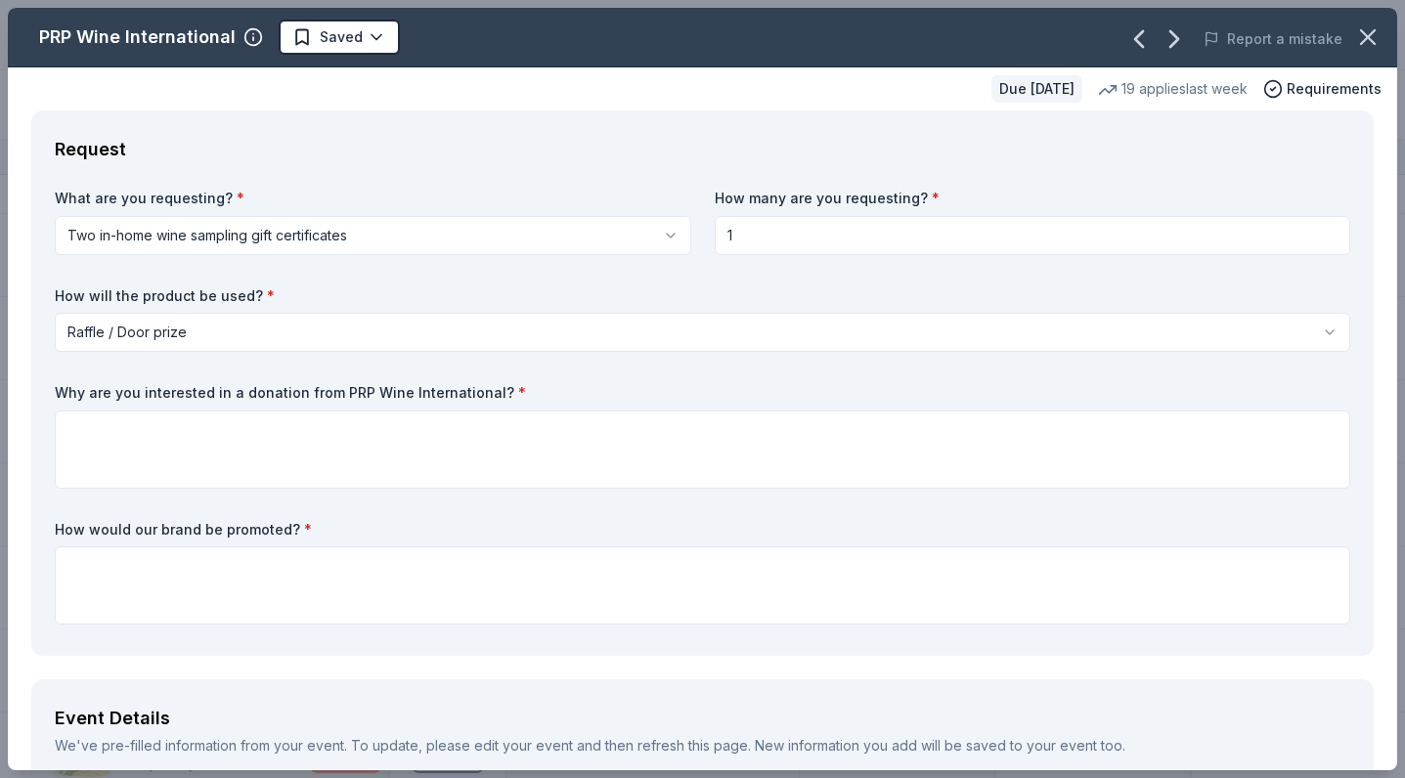
click at [277, 324] on html "UCHC 2025 Annual Dinner Track · 15 Discover Start free trial Earn Rewards 15 Sa…" at bounding box center [702, 389] width 1405 height 778
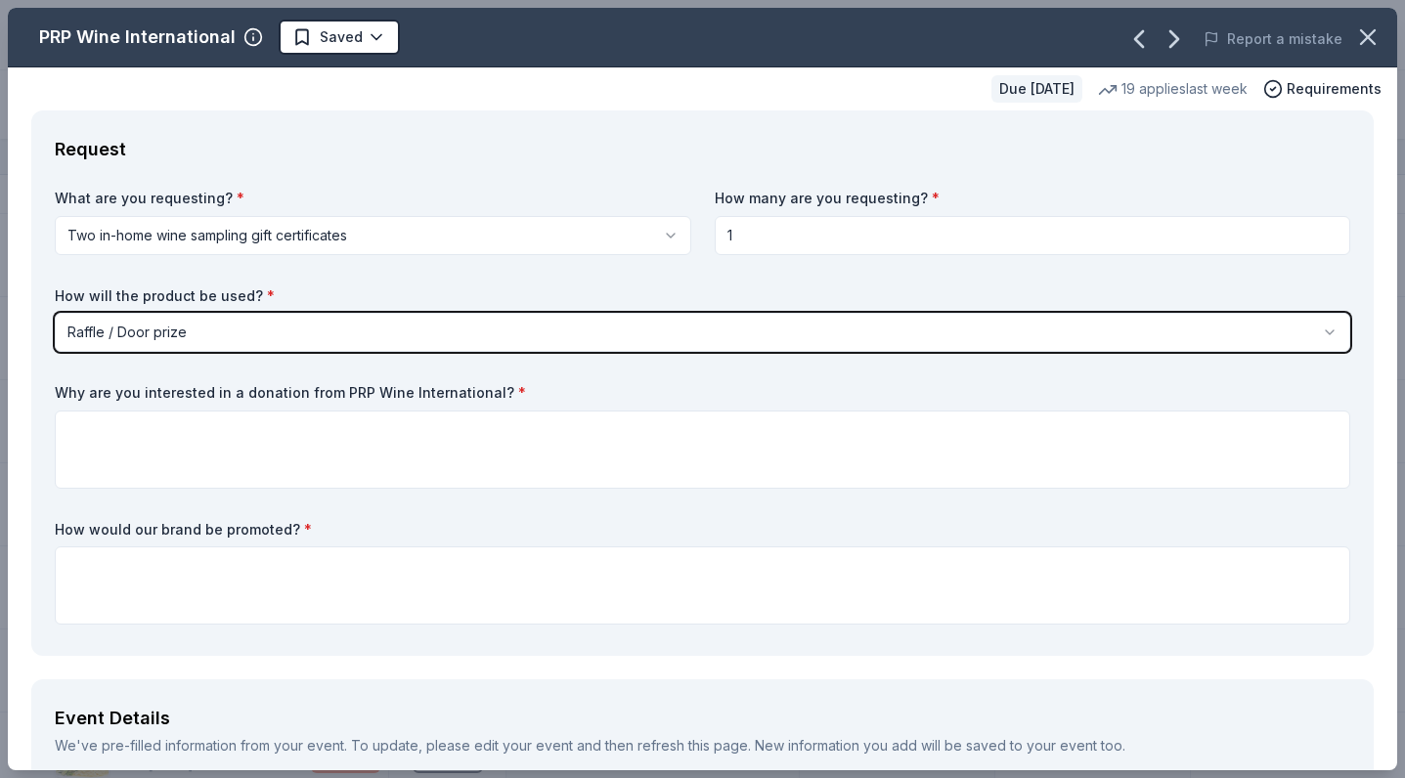
click at [277, 324] on html "UCHC 2025 Annual Dinner Track · 15 Discover Start free trial Earn Rewards 15 Sa…" at bounding box center [702, 389] width 1405 height 778
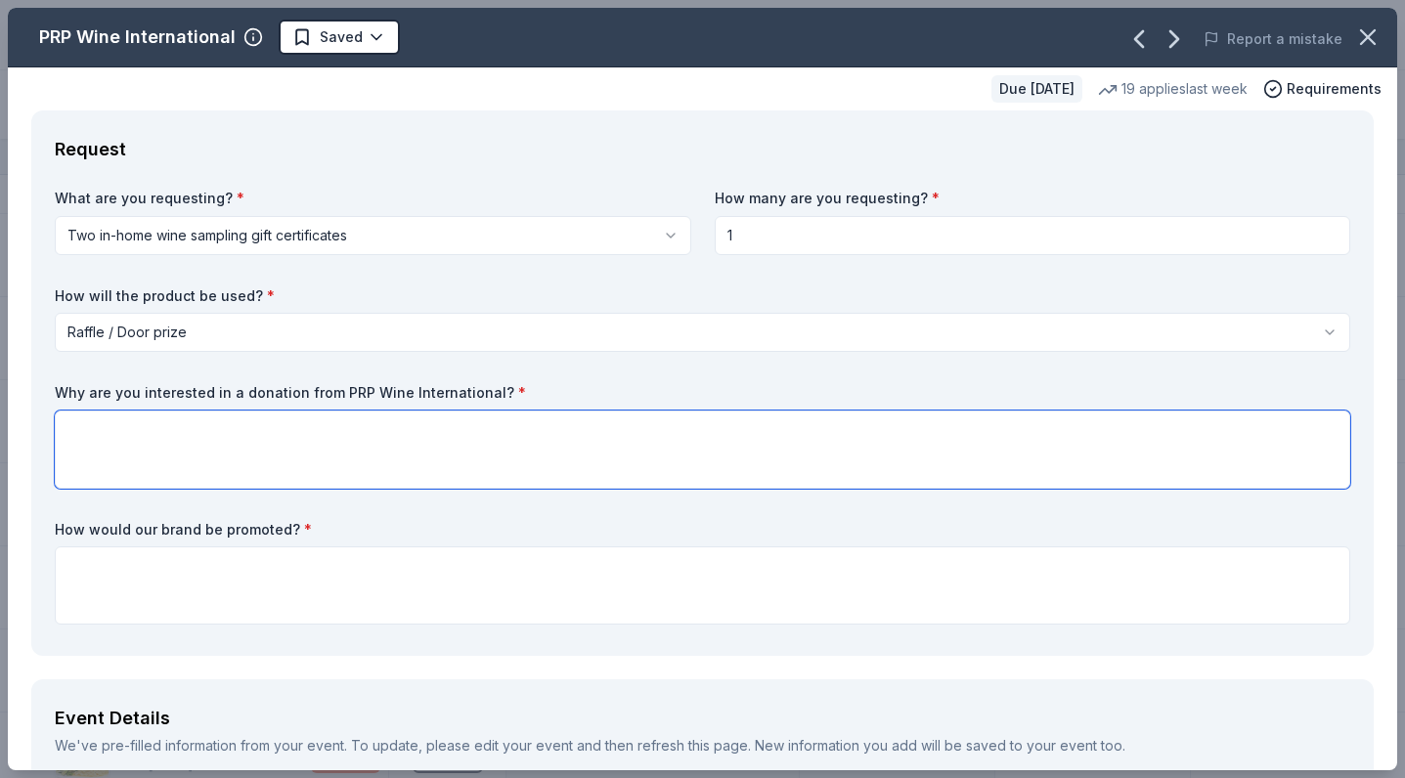
click at [719, 425] on textarea at bounding box center [703, 450] width 1296 height 78
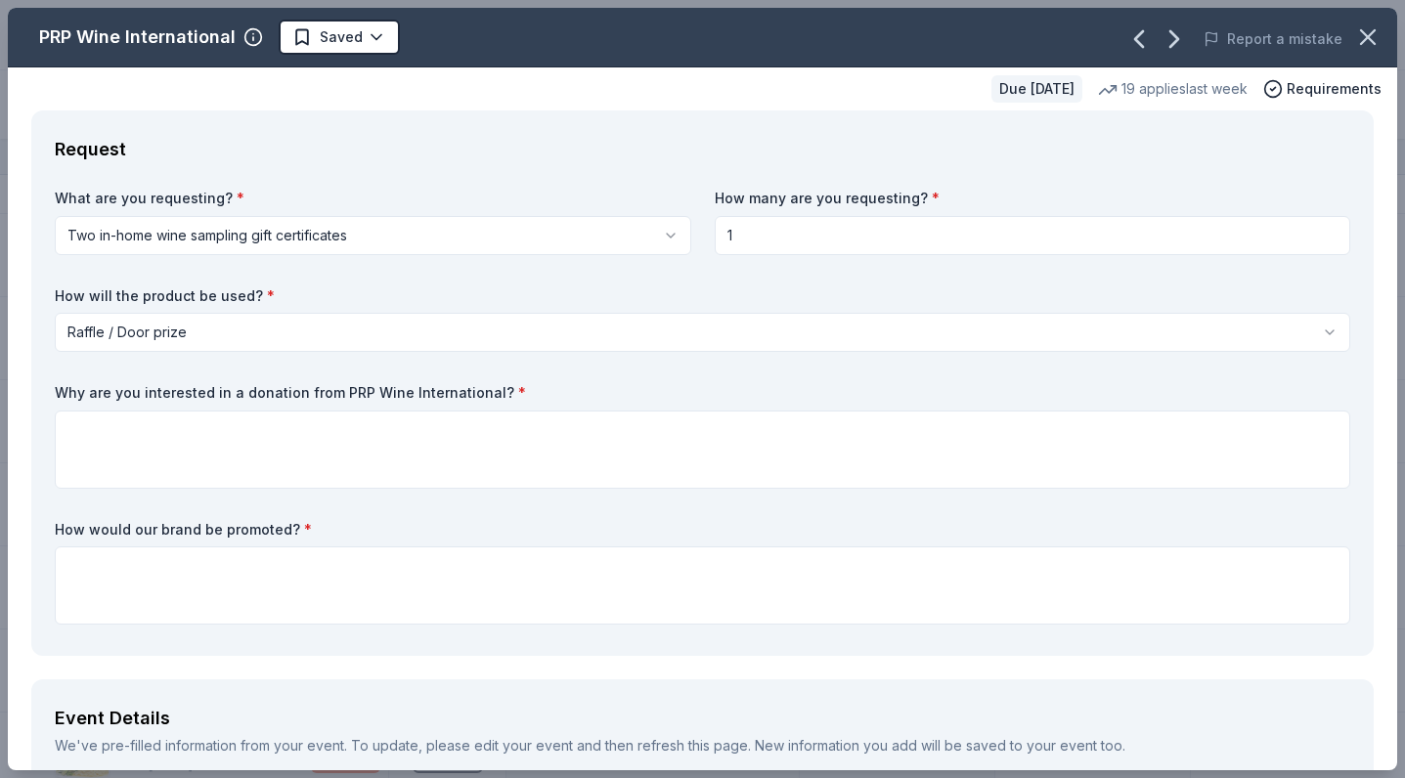
drag, startPoint x: 487, startPoint y: 392, endPoint x: 38, endPoint y: 388, distance: 448.8
click at [38, 388] on div "Request What are you requesting? * Two in-home wine sampling gift certificates …" at bounding box center [702, 383] width 1343 height 546
click at [62, 390] on label "Why are you interested in a donation from PRP Wine International? *" at bounding box center [703, 393] width 1296 height 20
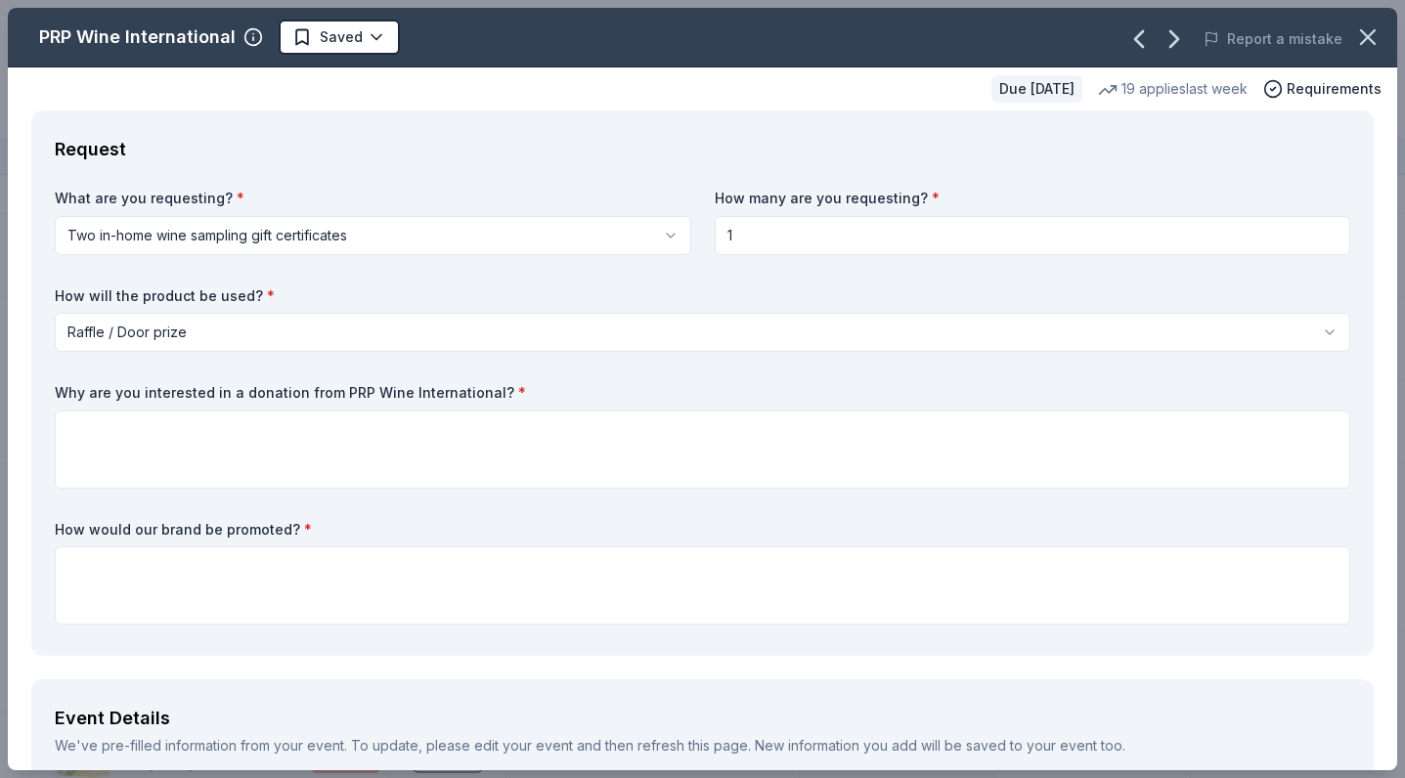
drag, startPoint x: 54, startPoint y: 389, endPoint x: 376, endPoint y: 413, distance: 323.5
click at [374, 411] on div "Request What are you requesting? * Two in-home wine sampling gift certificates …" at bounding box center [702, 383] width 1343 height 546
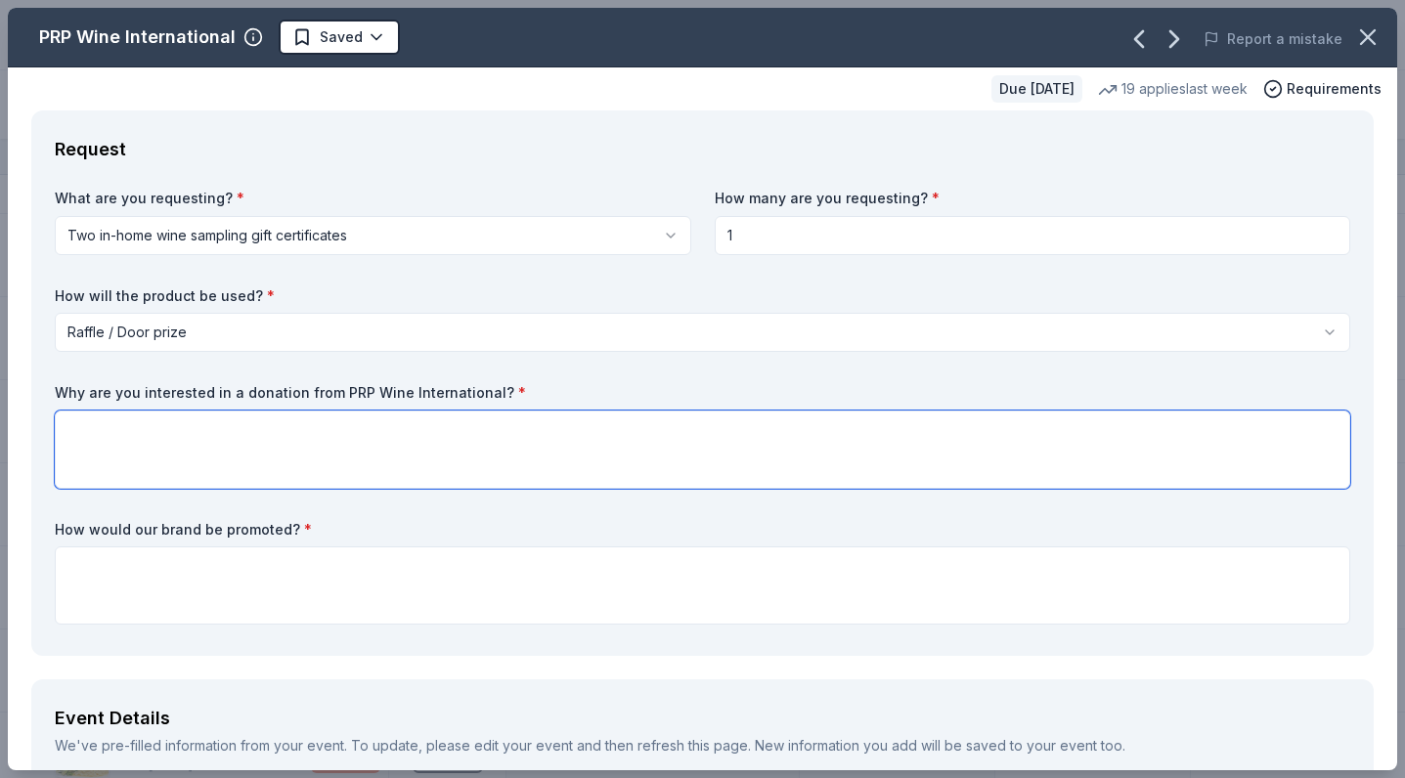
click at [373, 437] on textarea at bounding box center [703, 450] width 1296 height 78
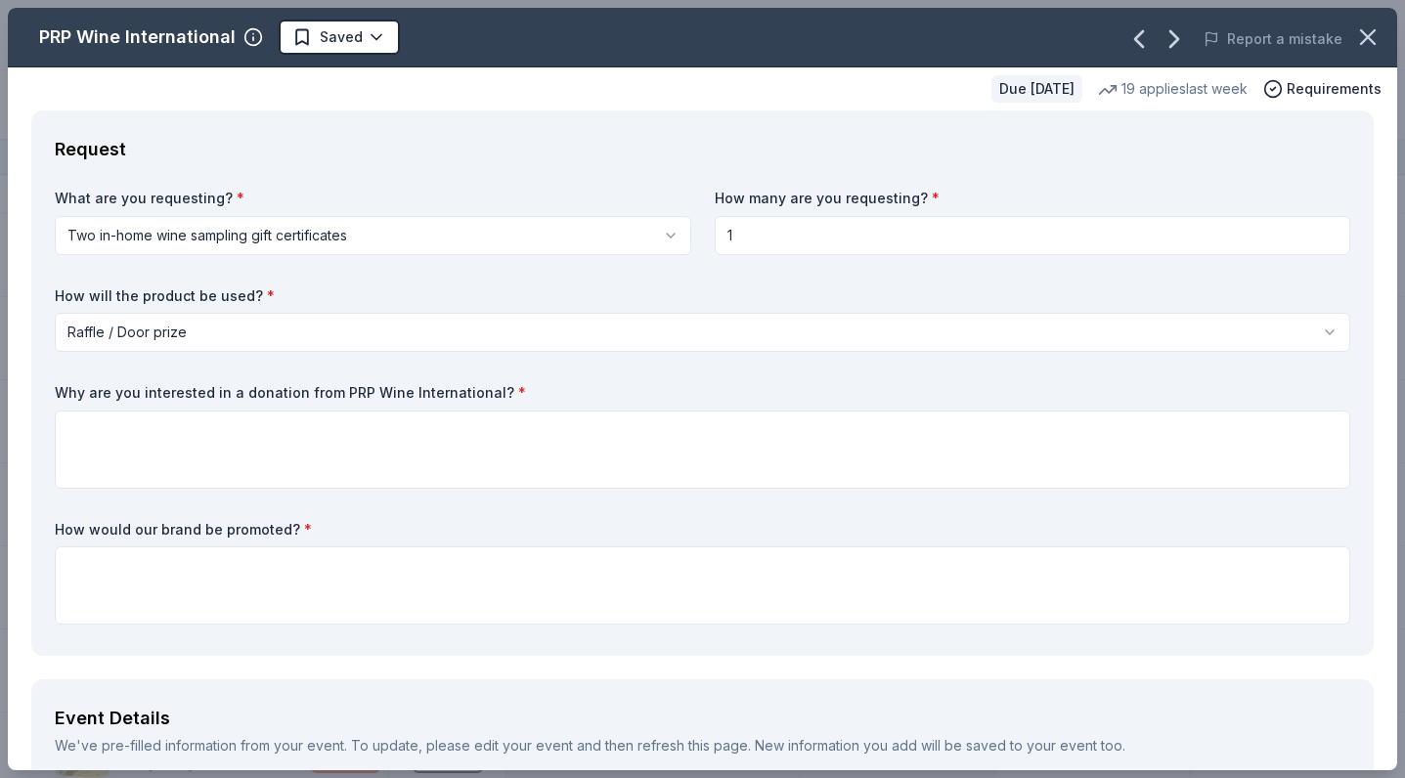
click at [406, 405] on div "Why are you interested in a donation from PRP Wine International? *" at bounding box center [703, 436] width 1296 height 106
click at [408, 393] on label "Why are you interested in a donation from PRP Wine International? *" at bounding box center [703, 393] width 1296 height 20
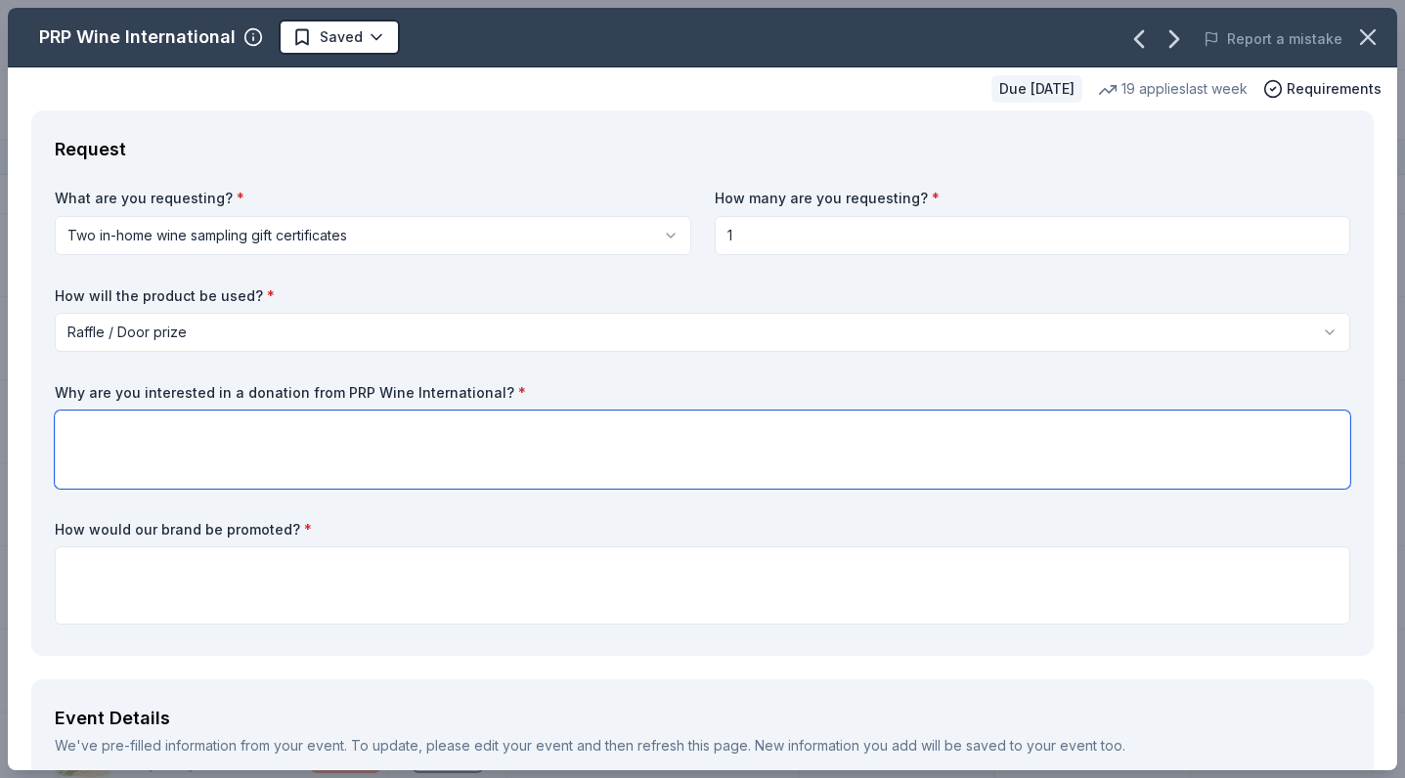
click at [397, 453] on textarea at bounding box center [703, 450] width 1296 height 78
paste textarea "United Community Housing Coalition (UCHC) is a nonprofit based in Detroit, Mich…"
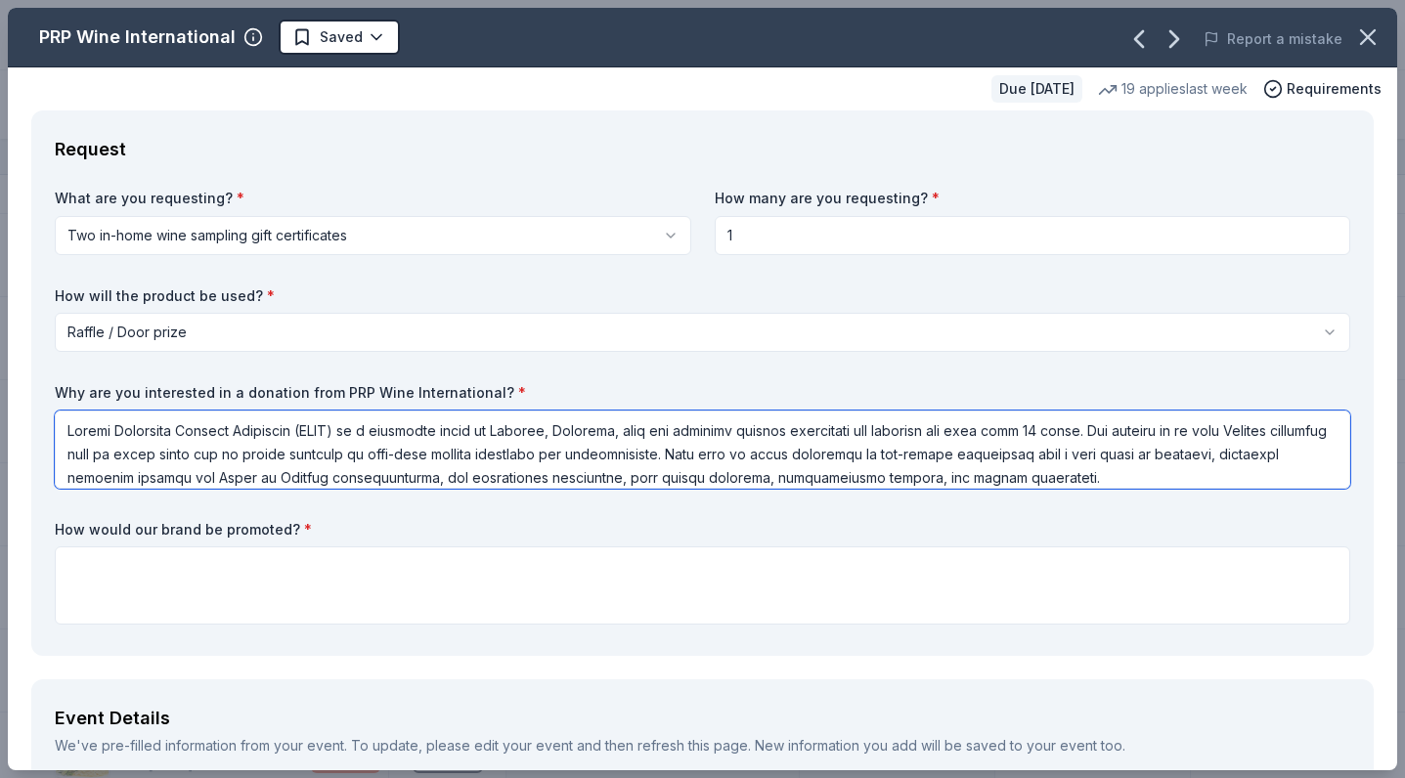
scroll to position [459, 0]
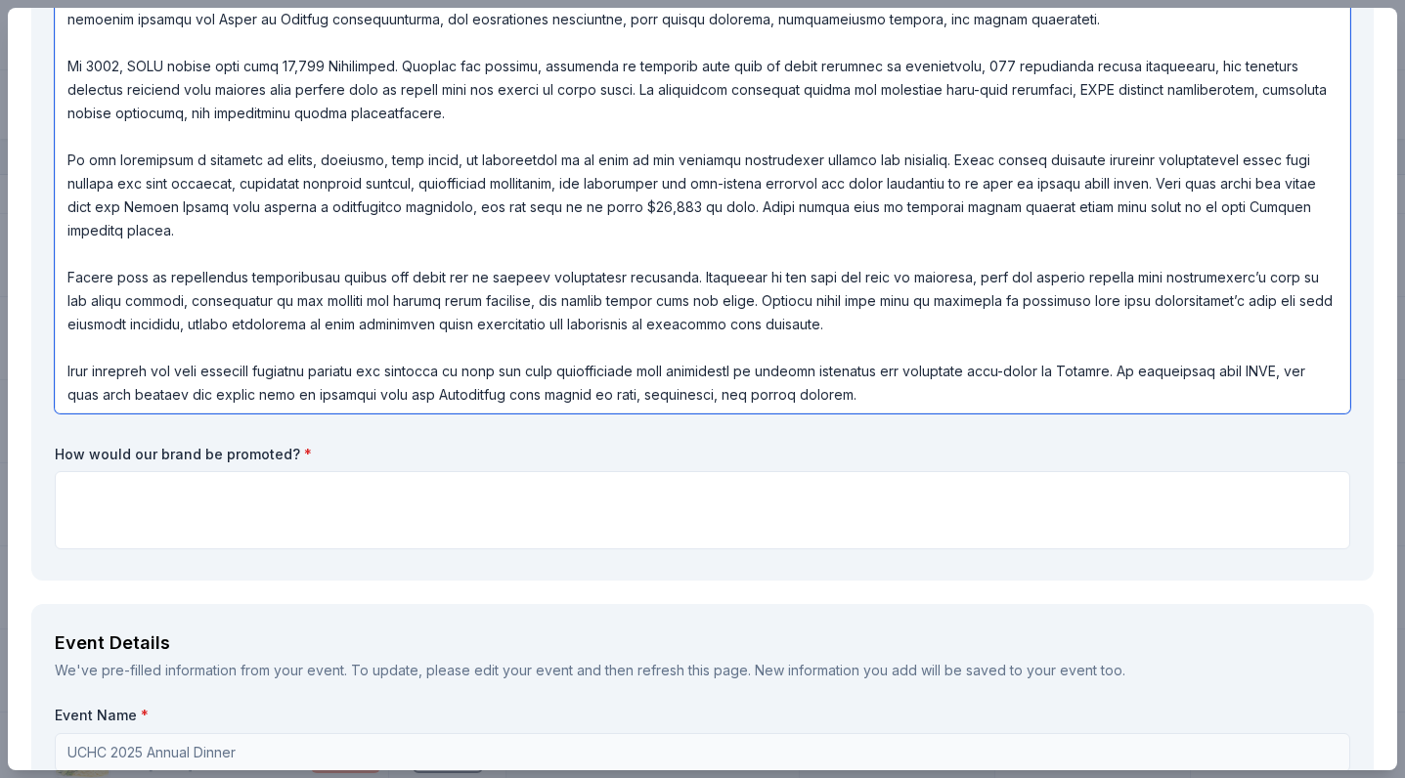
type textarea "United Community Housing Coalition (UCHC) is a nonprofit based in Detroit, Mich…"
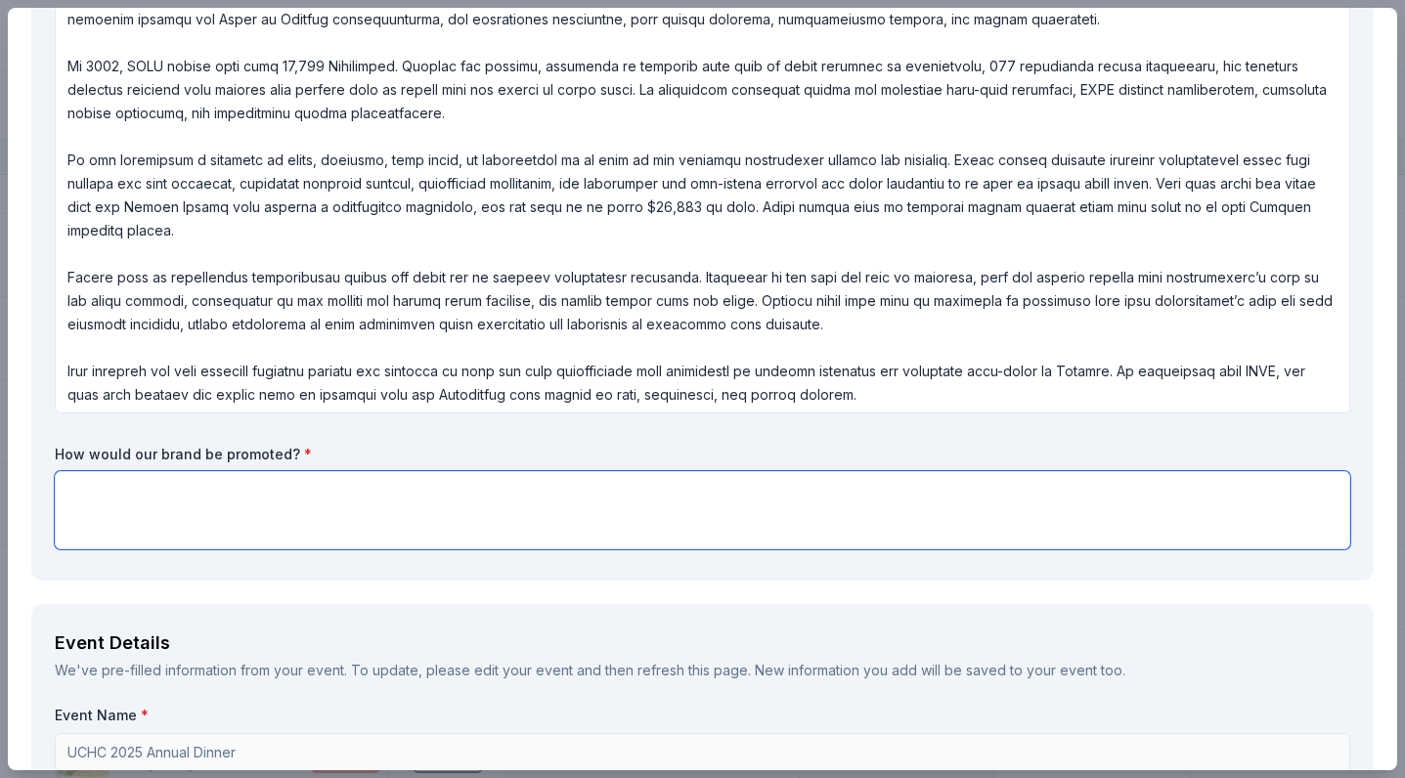
click at [374, 497] on textarea at bounding box center [703, 510] width 1296 height 78
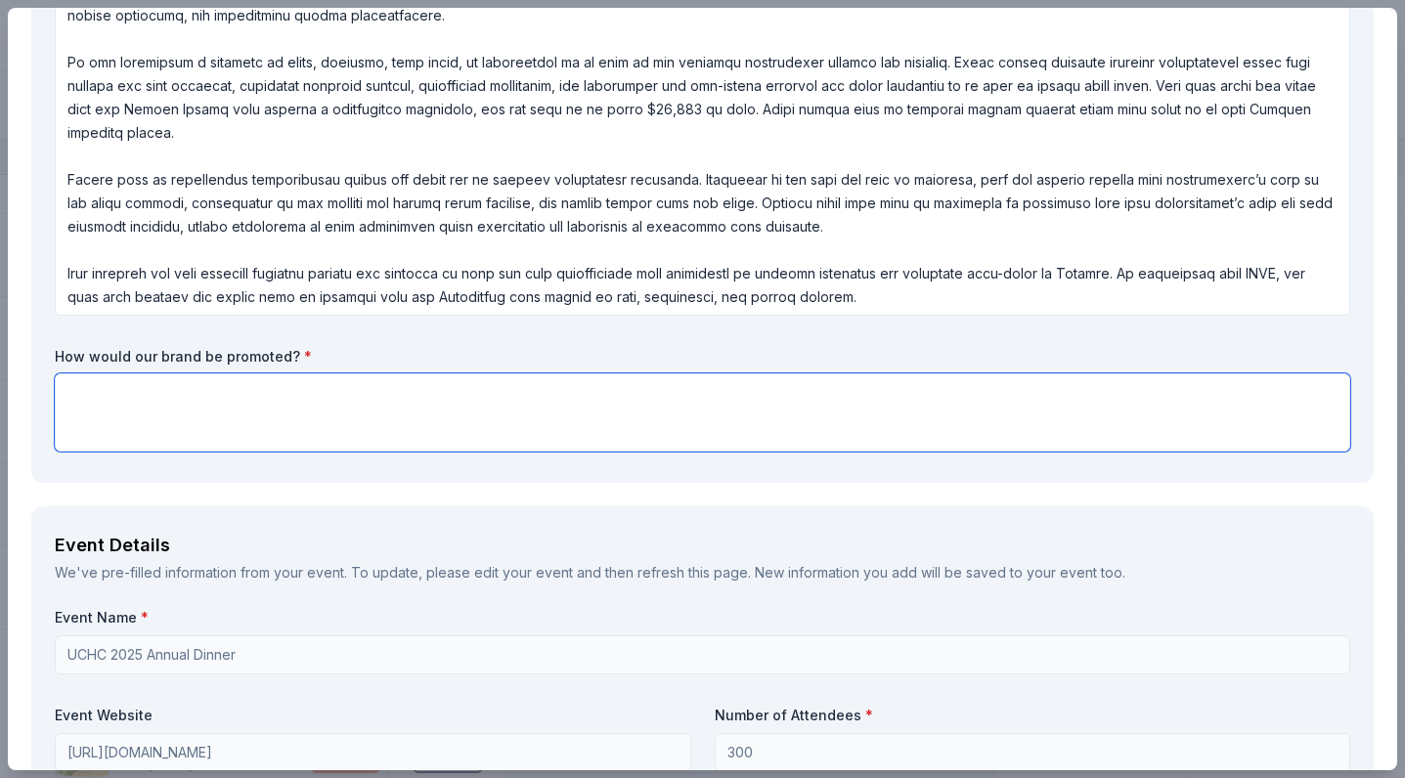
scroll to position [541, 0]
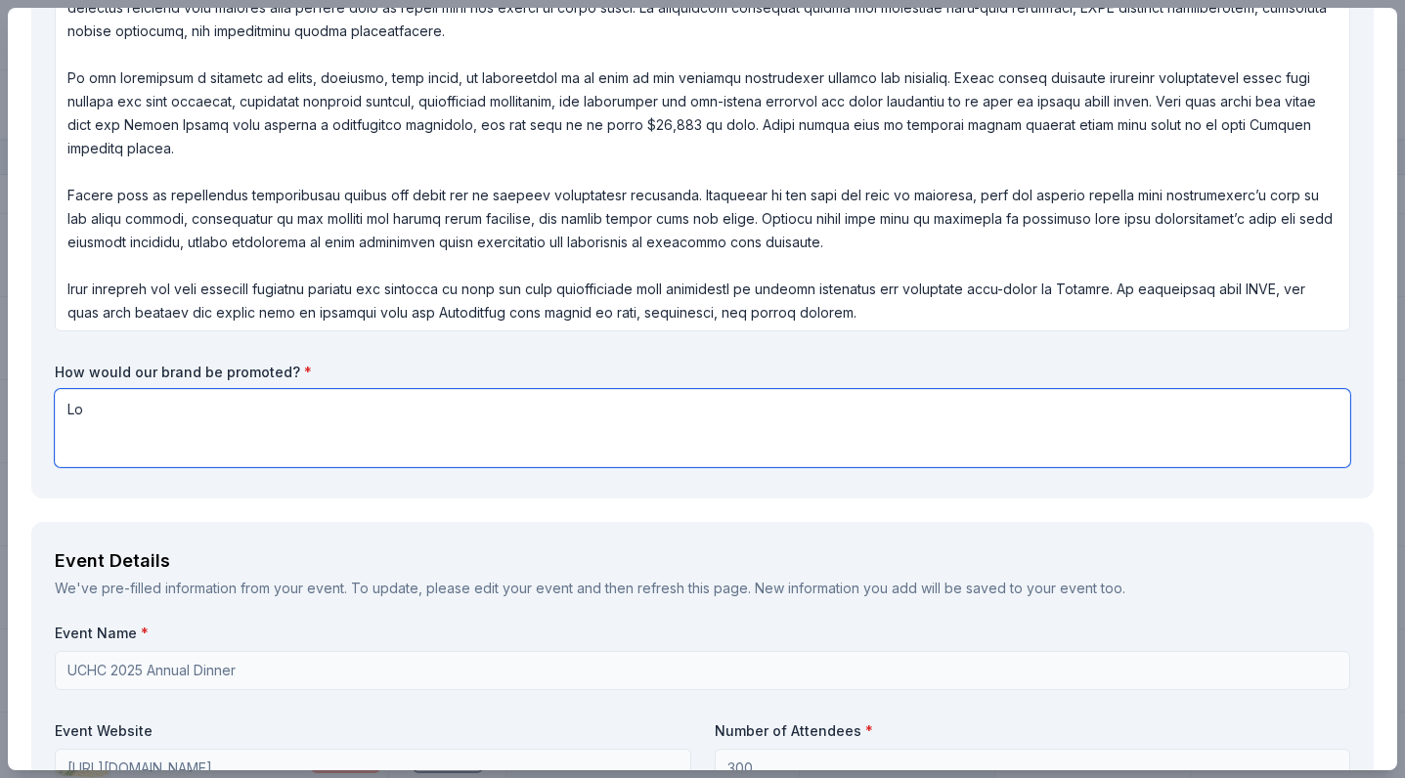
type textarea "L"
paste textarea "As an in-kind donor, your organization will be recognized directly at the event…"
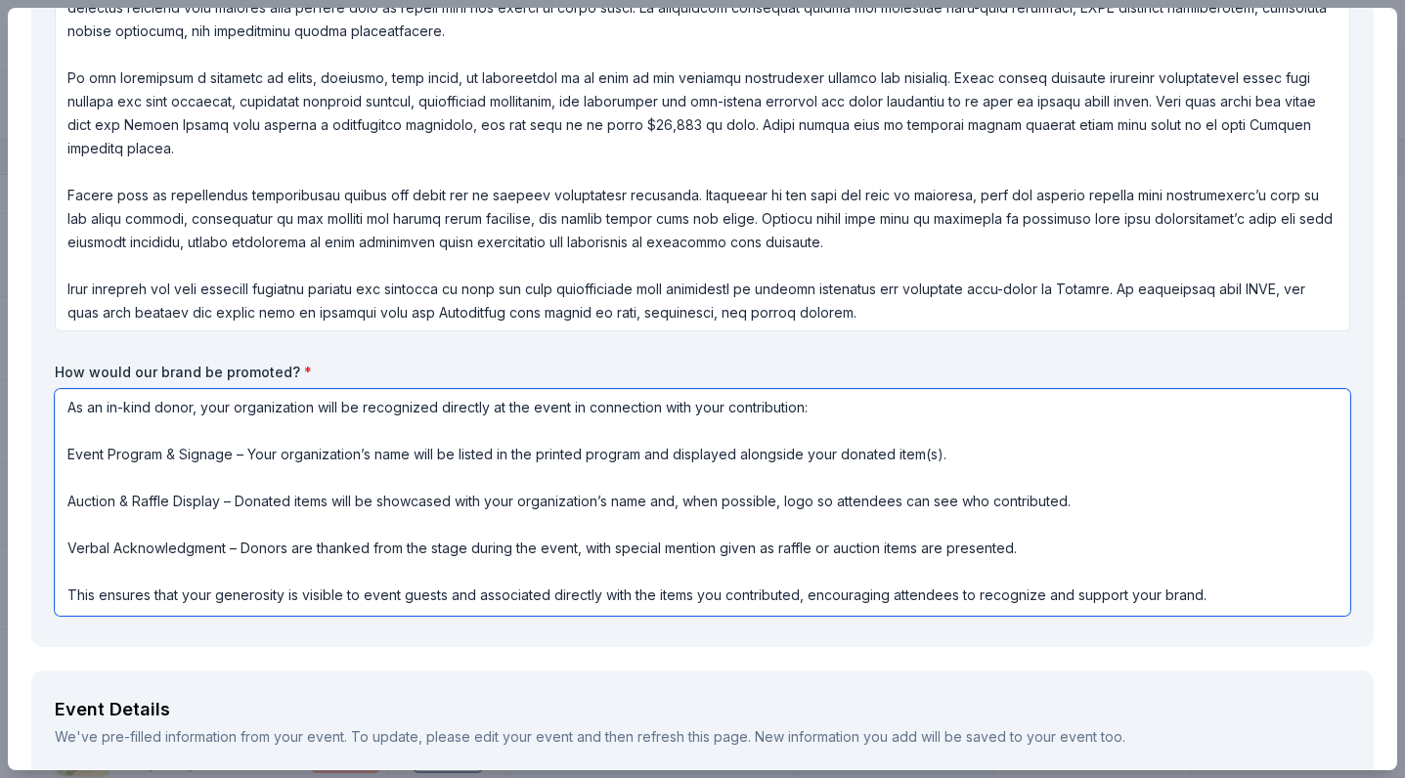
scroll to position [2, 0]
click at [452, 474] on textarea "As an in-kind donor, your organization will be recognized directly at the event…" at bounding box center [703, 502] width 1296 height 227
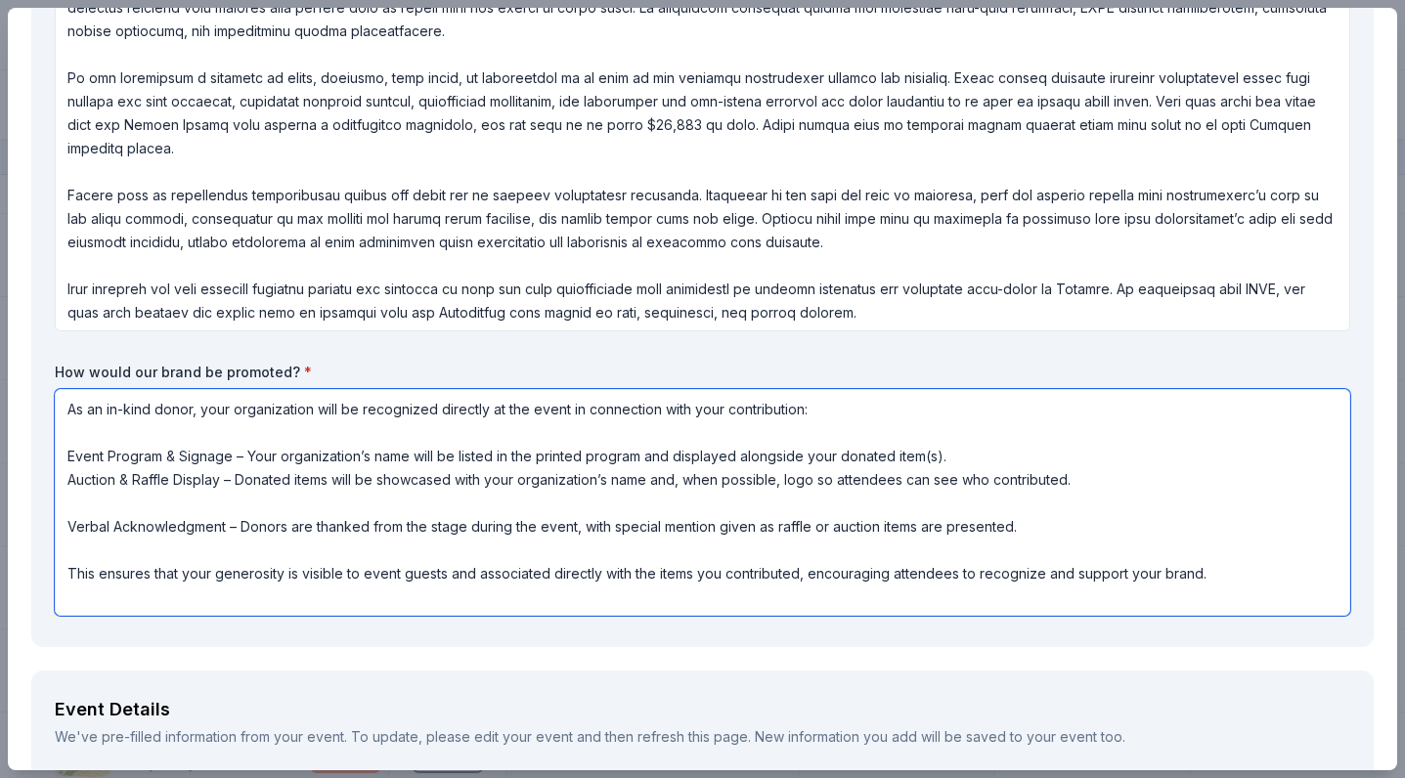
scroll to position [0, 0]
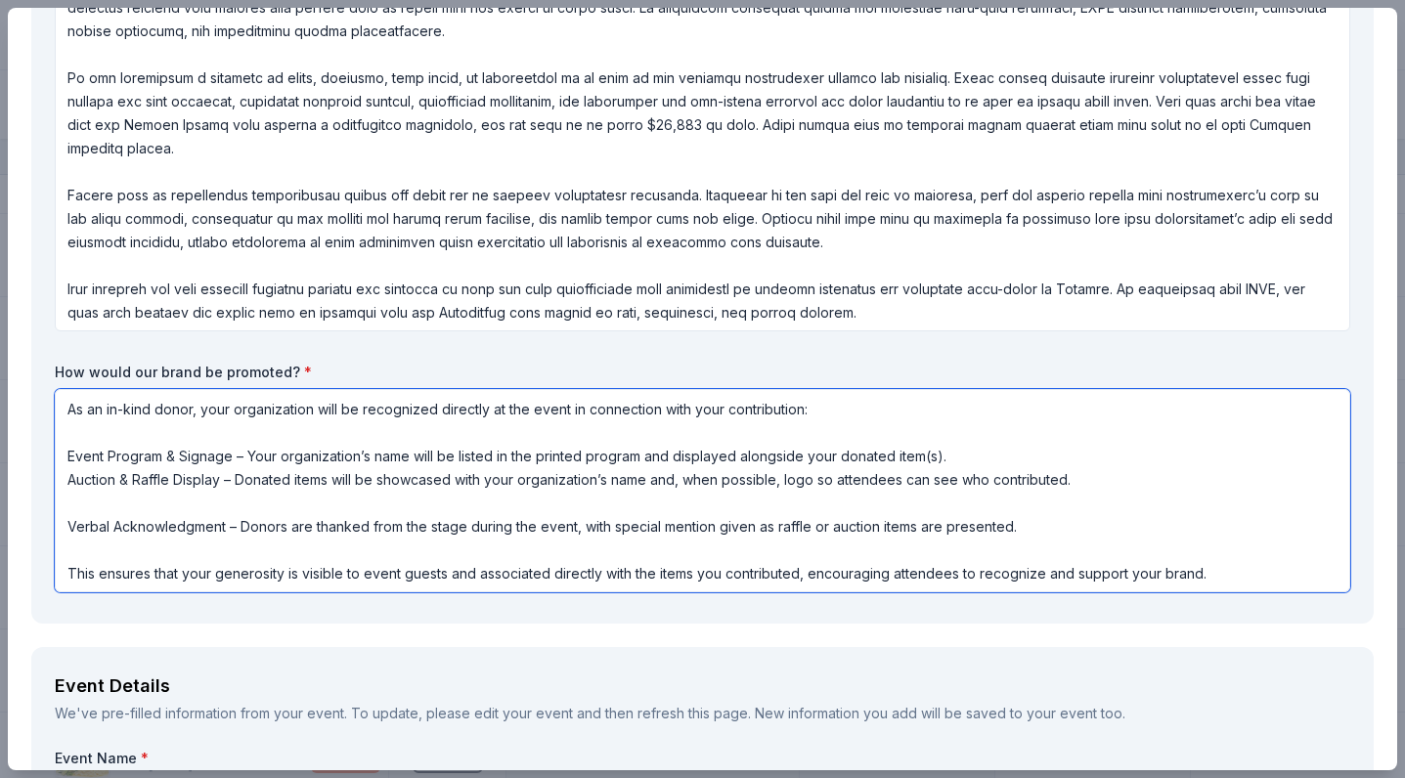
click at [378, 510] on textarea "As an in-kind donor, your organization will be recognized directly at the event…" at bounding box center [703, 490] width 1296 height 203
click at [405, 494] on textarea "As an in-kind donor, your organization will be recognized directly at the event…" at bounding box center [703, 490] width 1296 height 203
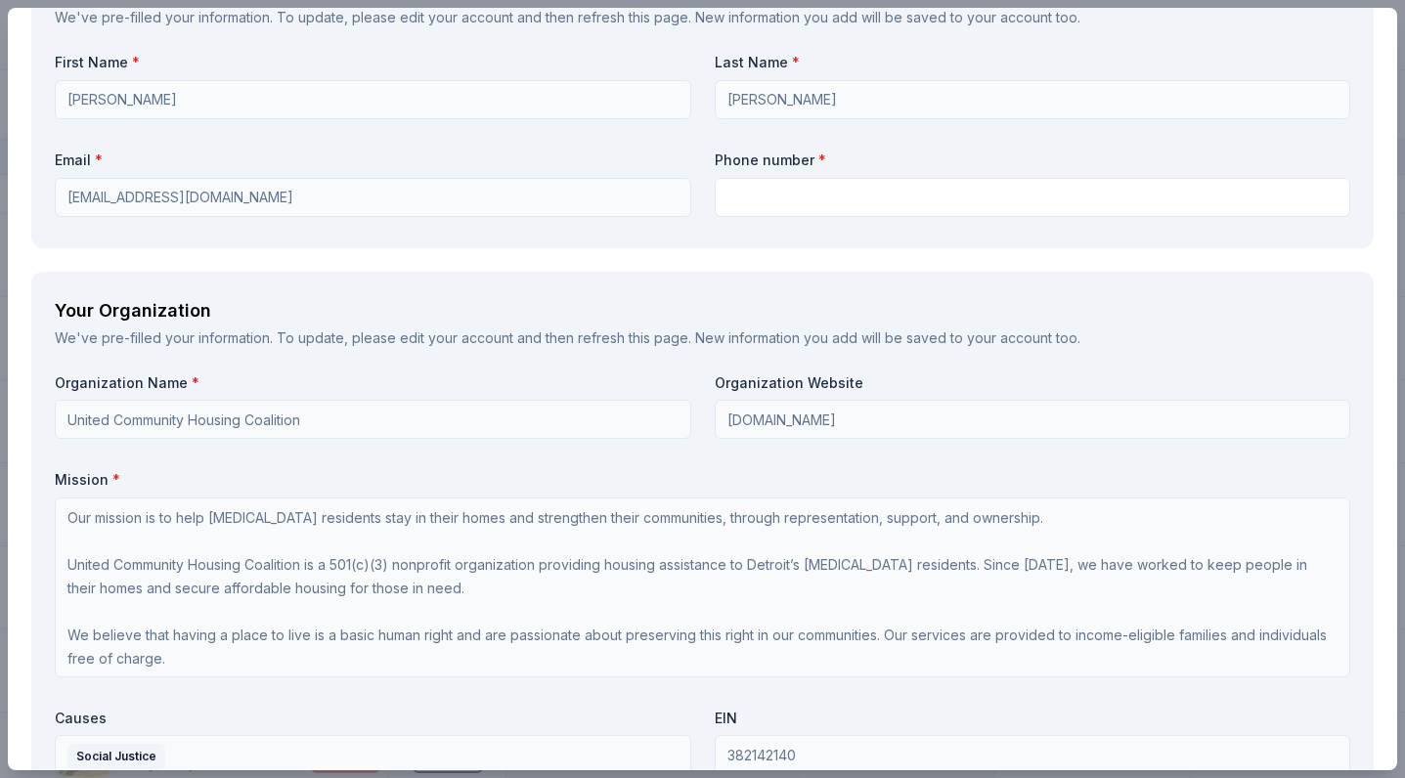
scroll to position [2356, 0]
type textarea "As an in-kind donor, your organization will be recognized directly at the event…"
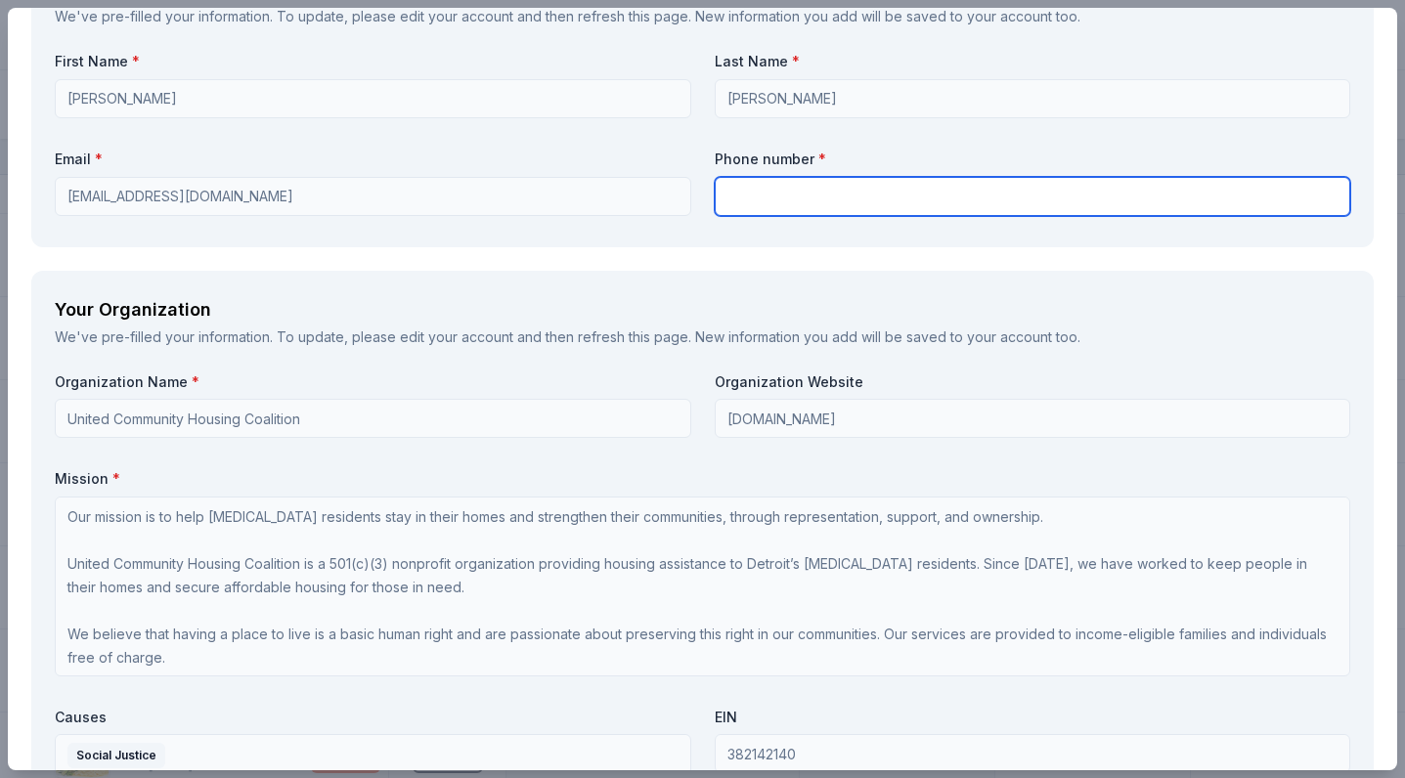
click at [846, 193] on input "text" at bounding box center [1033, 196] width 637 height 39
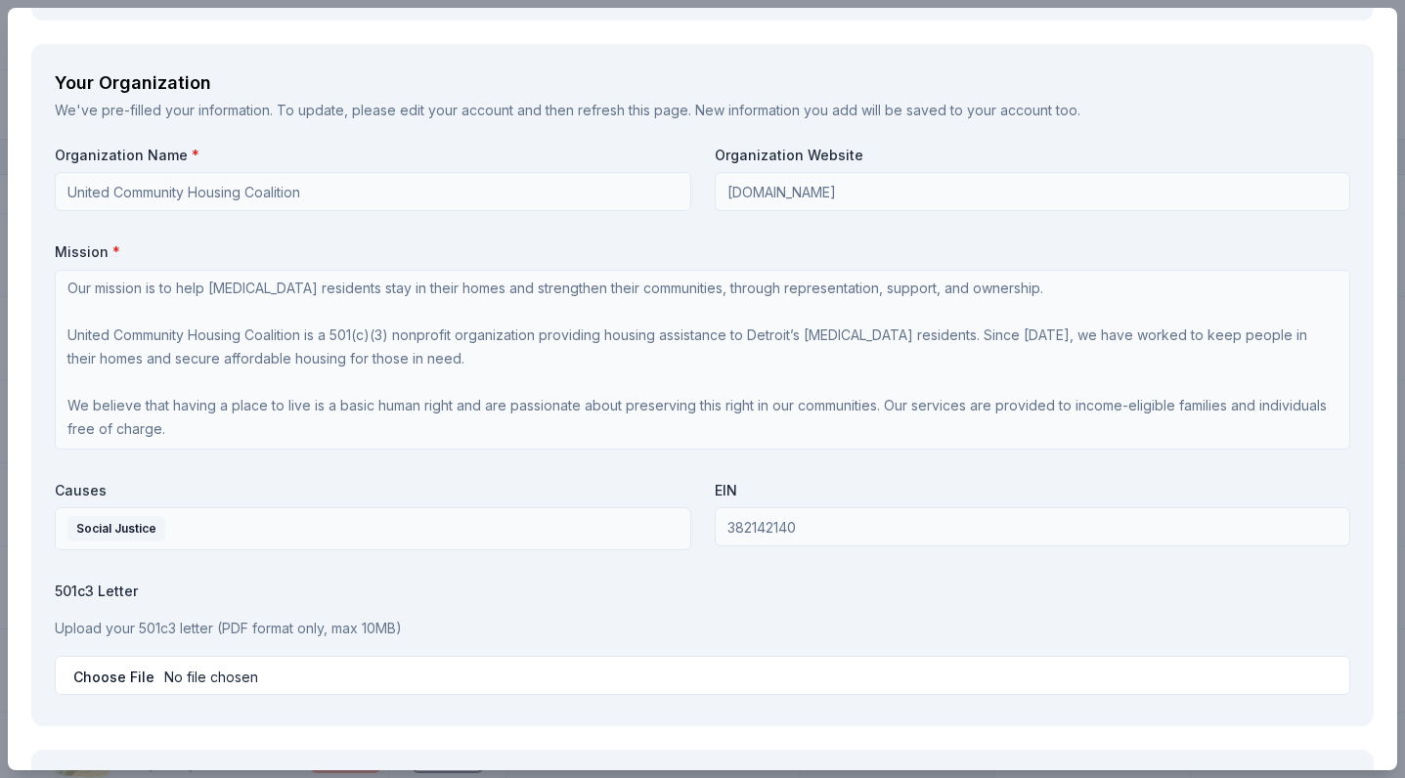
scroll to position [2, 0]
type input "3139633310"
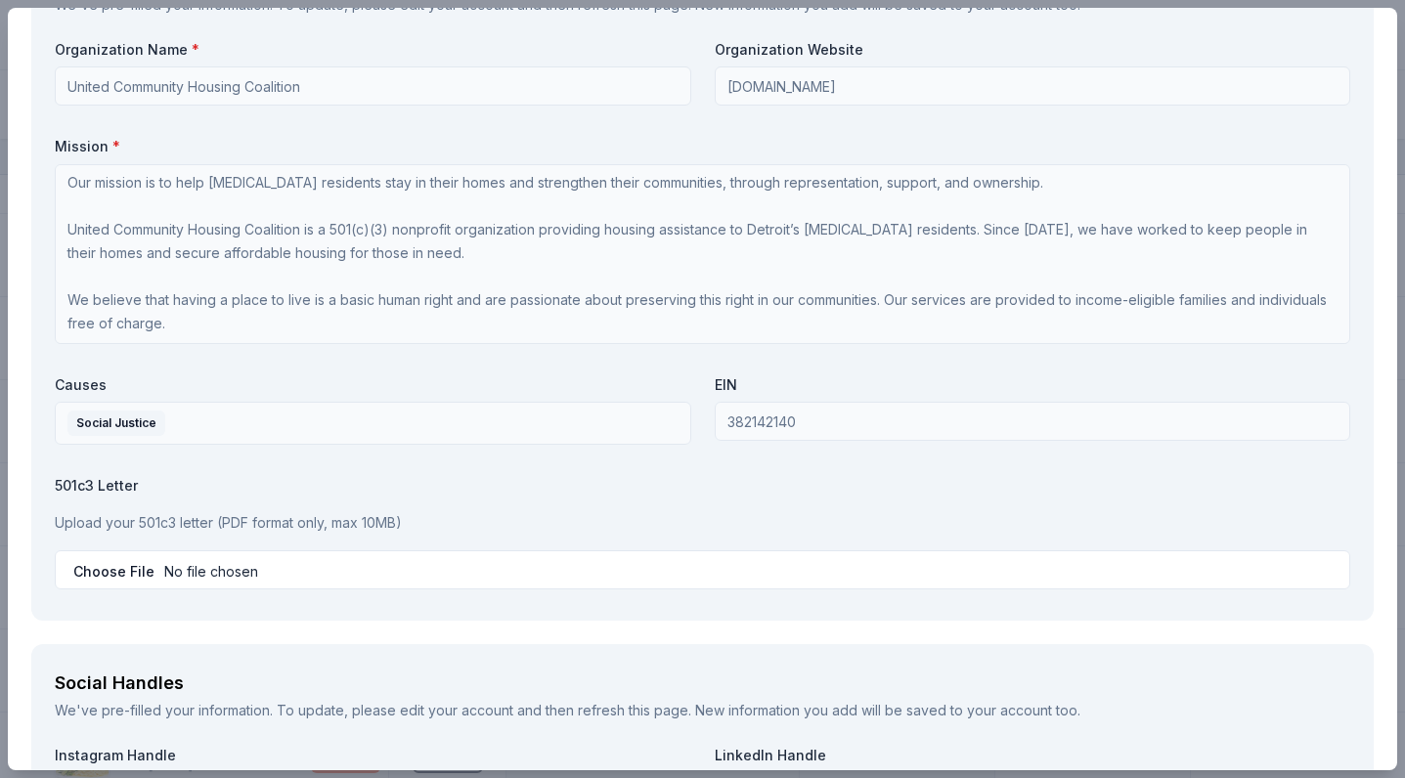
scroll to position [2694, 0]
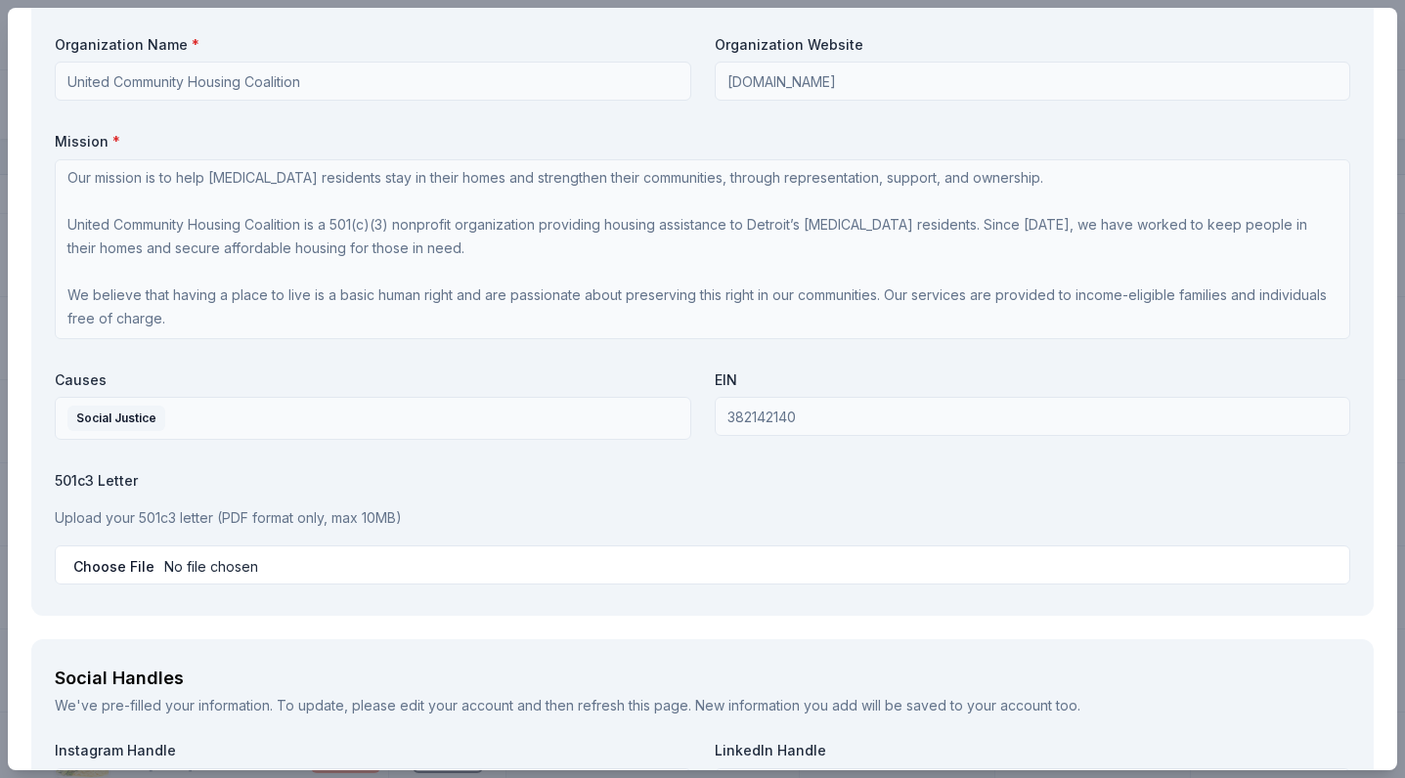
click at [127, 551] on input "file" at bounding box center [703, 565] width 1296 height 39
type input "C:\fakepath\UCHC- IRS 501c3 1.pdf"
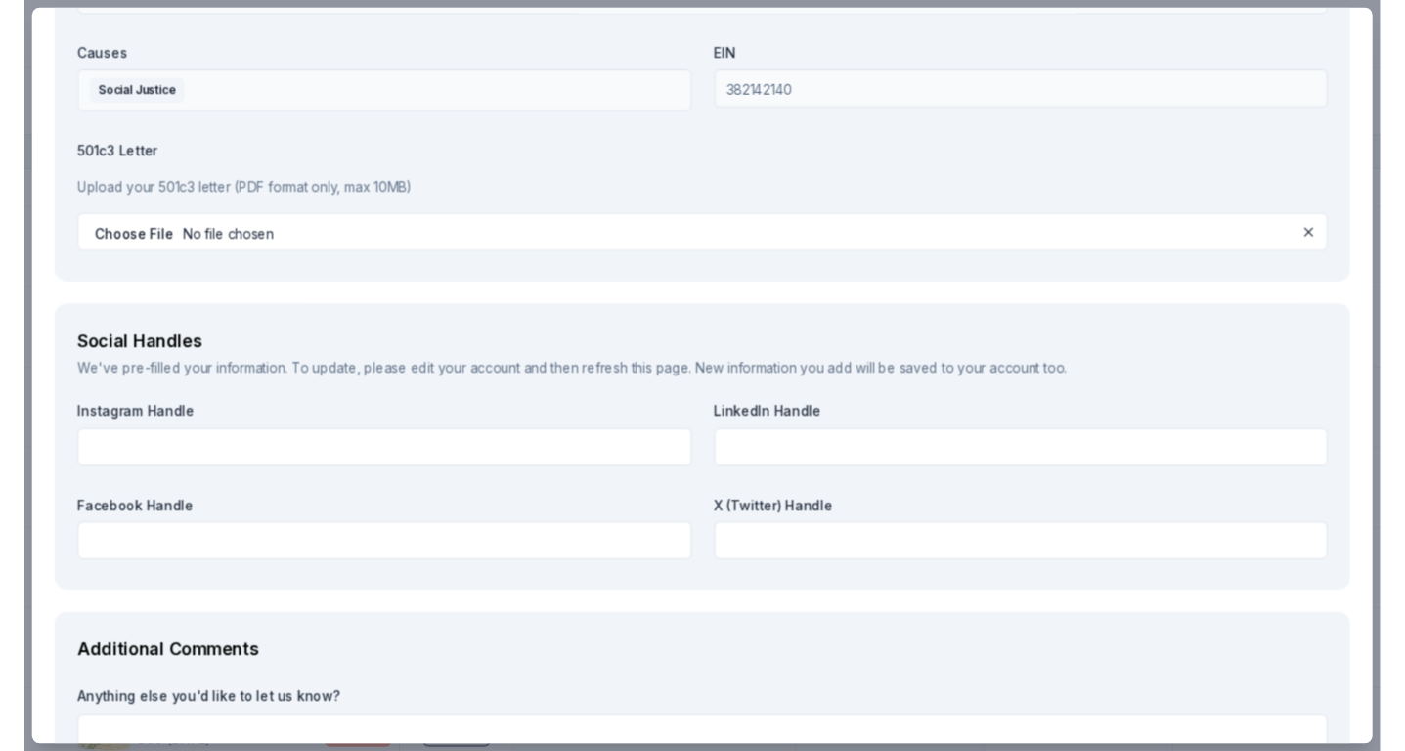
scroll to position [3046, 0]
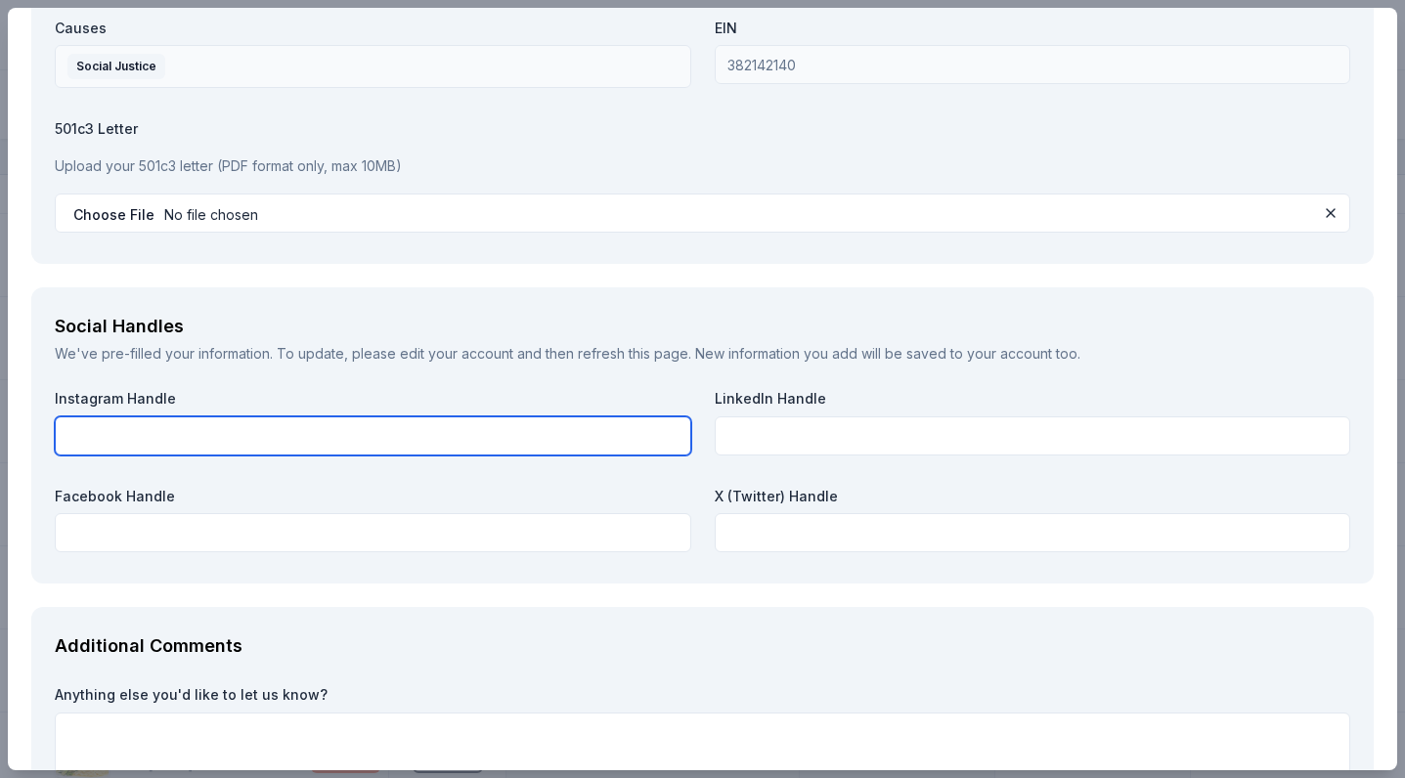
click at [435, 436] on input "text" at bounding box center [373, 436] width 637 height 39
type input "u"
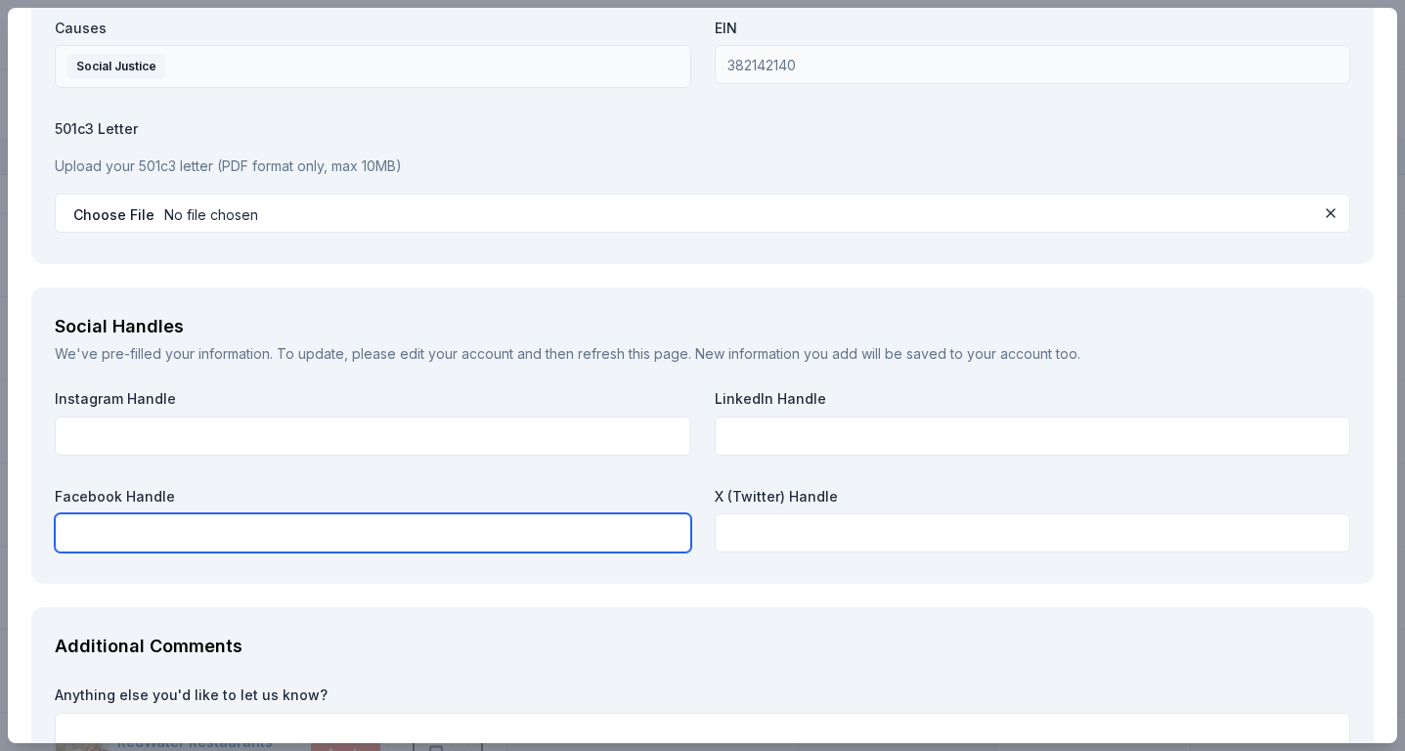
click at [344, 513] on input "text" at bounding box center [373, 532] width 637 height 39
paste input "https://www.facebook.com/uchcdetroit/"
type input "https://www.facebook.com/uchcdetroit/"
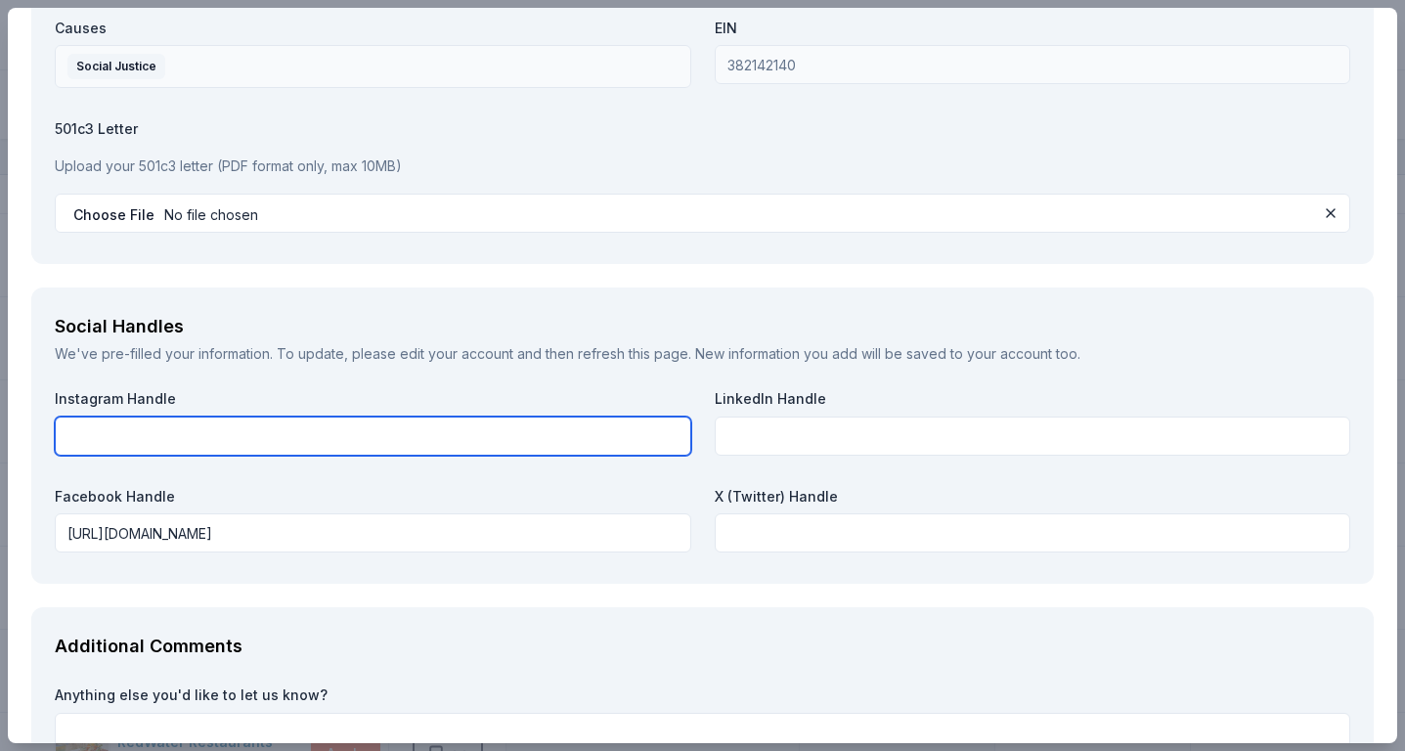
click at [618, 426] on input "text" at bounding box center [373, 436] width 637 height 39
paste input "https://www.instagram.com/uchc_detroit"
type input "https://www.instagram.com/uchc_detroit"
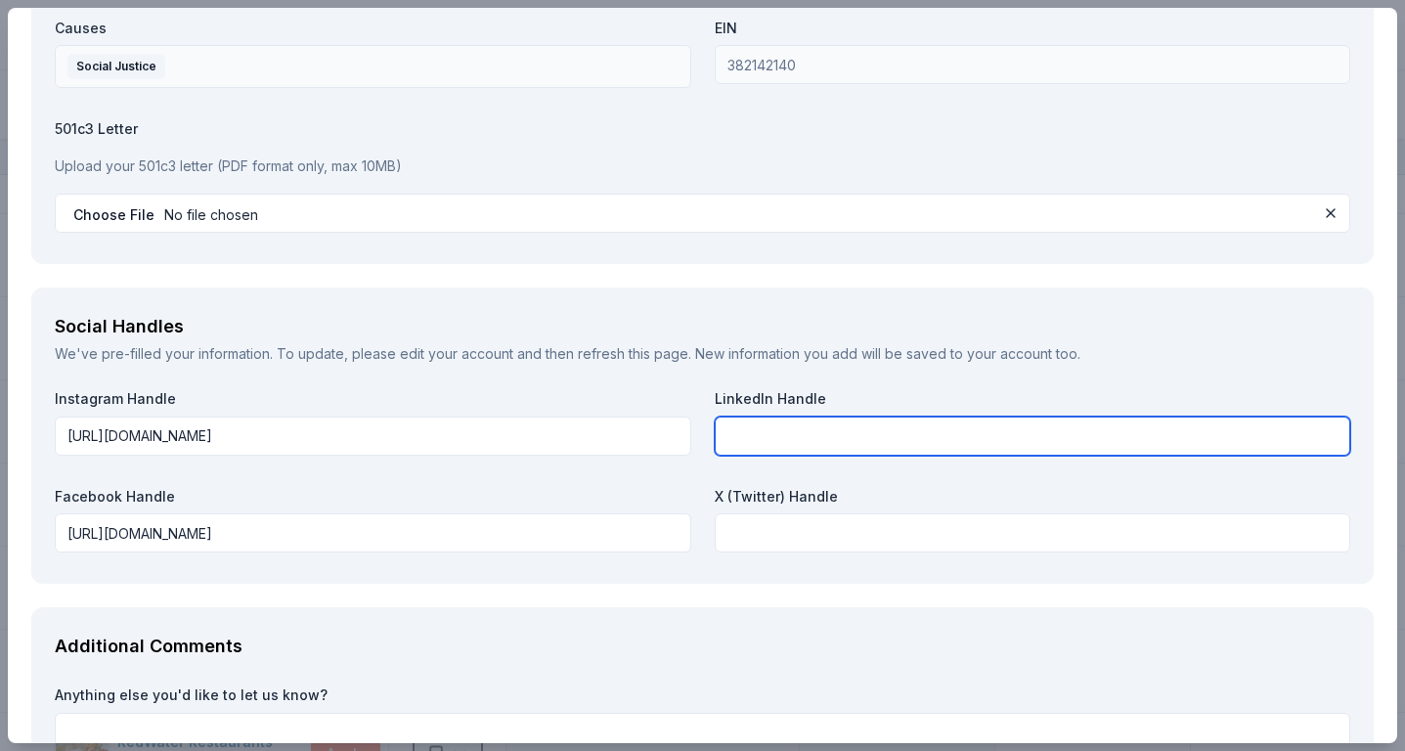
click at [767, 422] on input "text" at bounding box center [1033, 436] width 637 height 39
paste input "https://www.linkedin.com/company/united-community-housing-coalition/"
type input "https://www.linkedin.com/company/united-community-housing-coalition/"
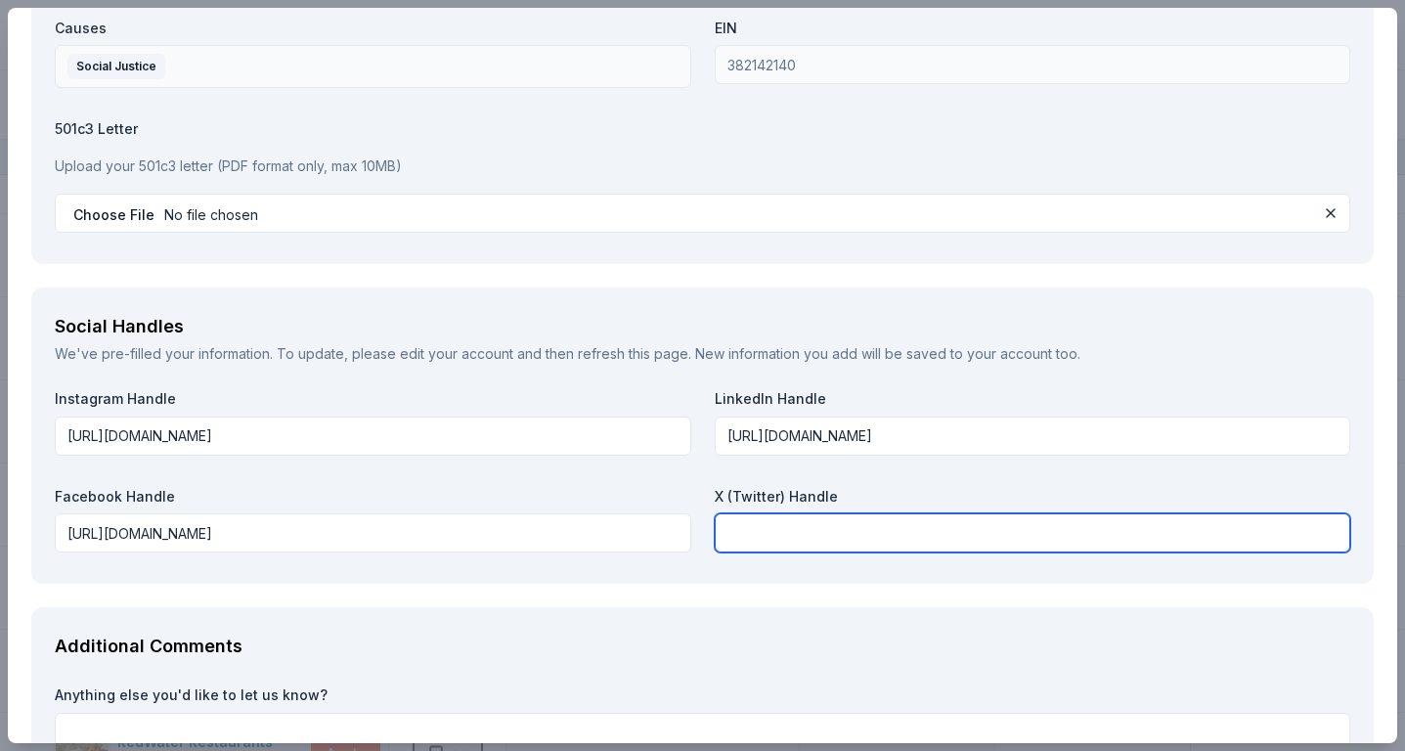
click at [780, 517] on input "text" at bounding box center [1033, 532] width 637 height 39
paste input "https://bsky.app/profile/uchcdetroit.bsky.social"
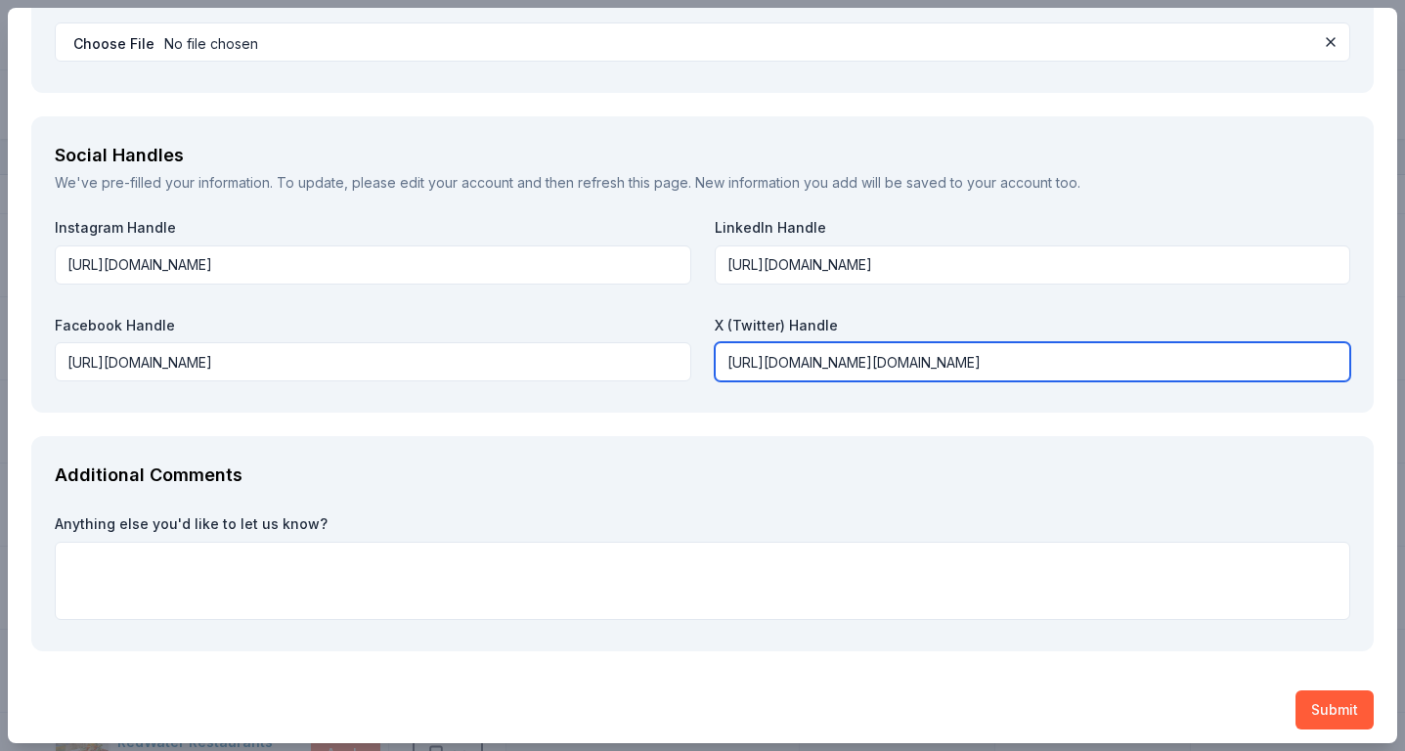
scroll to position [3216, 0]
type input "https://bsky.app/profile/uchcdetroit.bsky.social"
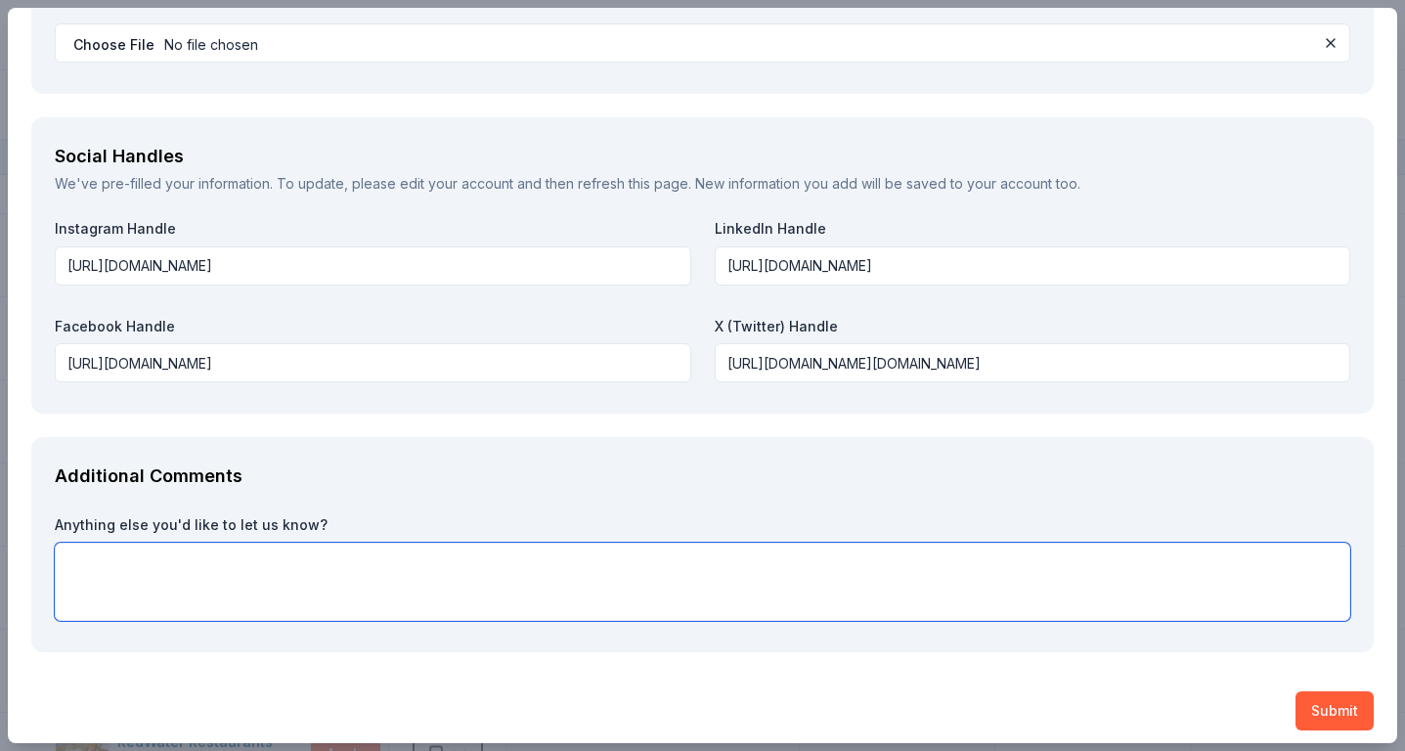
click at [651, 561] on textarea at bounding box center [703, 582] width 1296 height 78
drag, startPoint x: 322, startPoint y: 514, endPoint x: 36, endPoint y: 510, distance: 285.5
click at [36, 510] on div "Additional Comments Anything else you'd like to let us know?" at bounding box center [702, 544] width 1343 height 215
click at [540, 571] on textarea at bounding box center [703, 582] width 1296 height 78
paste textarea "We are deeply grateful for your consideration of United Community Housing Coali…"
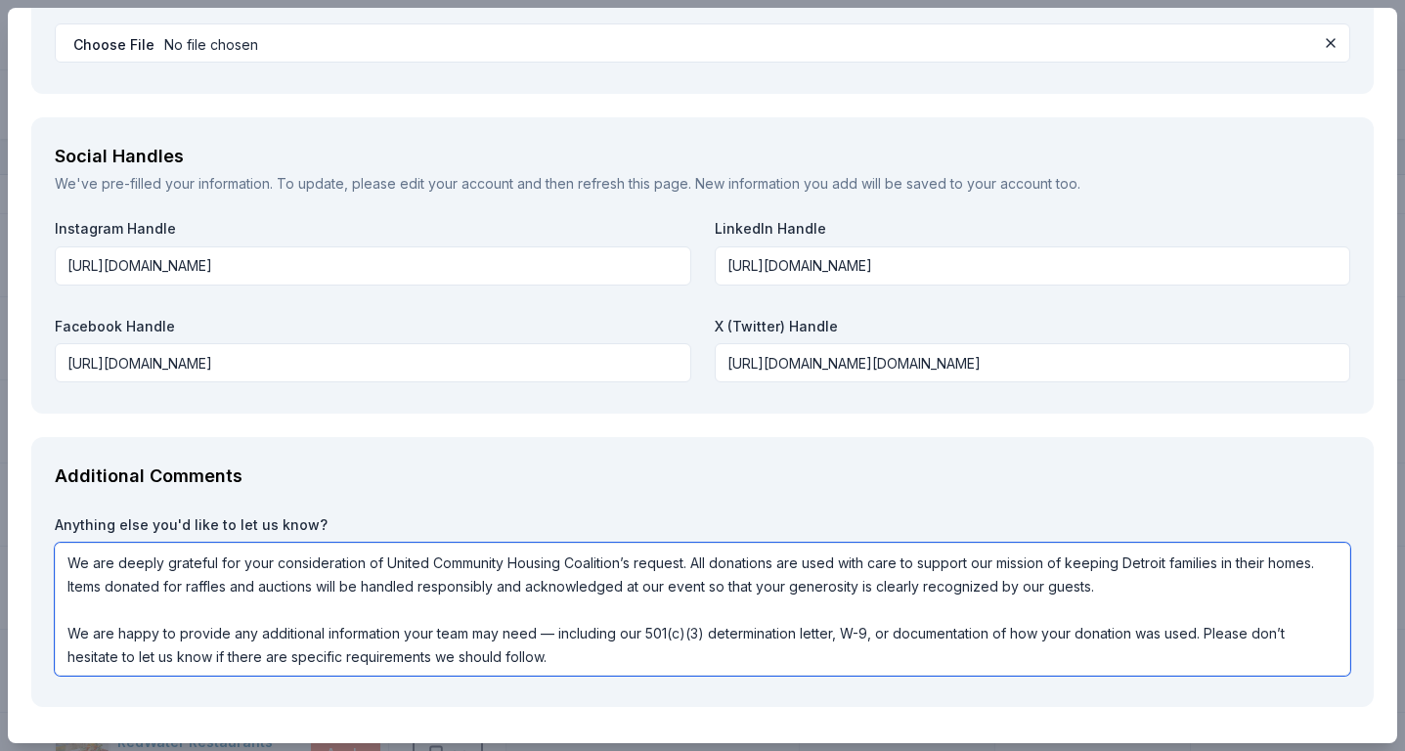
drag, startPoint x: 826, startPoint y: 625, endPoint x: 615, endPoint y: 621, distance: 211.2
click at [615, 621] on textarea "We are deeply grateful for your consideration of United Community Housing Coali…" at bounding box center [703, 609] width 1296 height 133
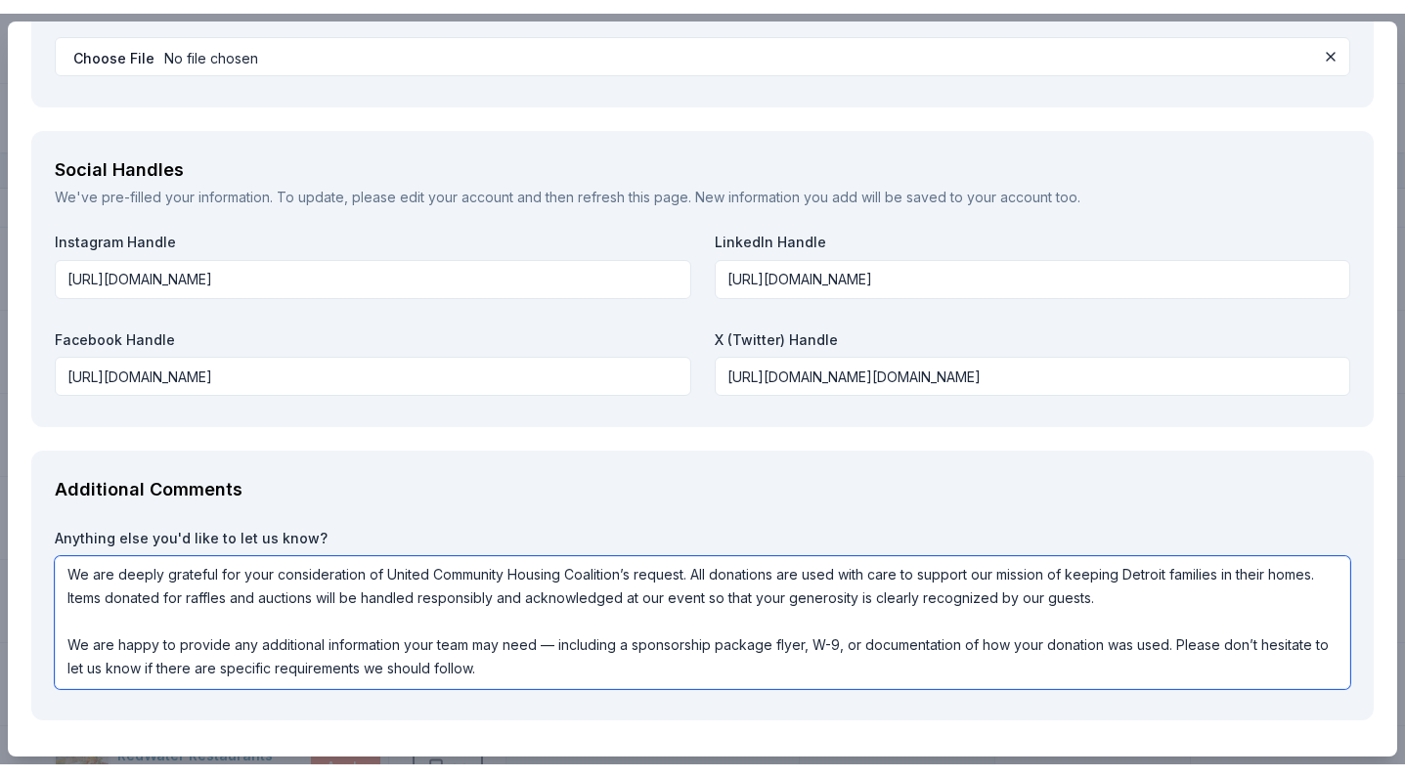
scroll to position [2, 0]
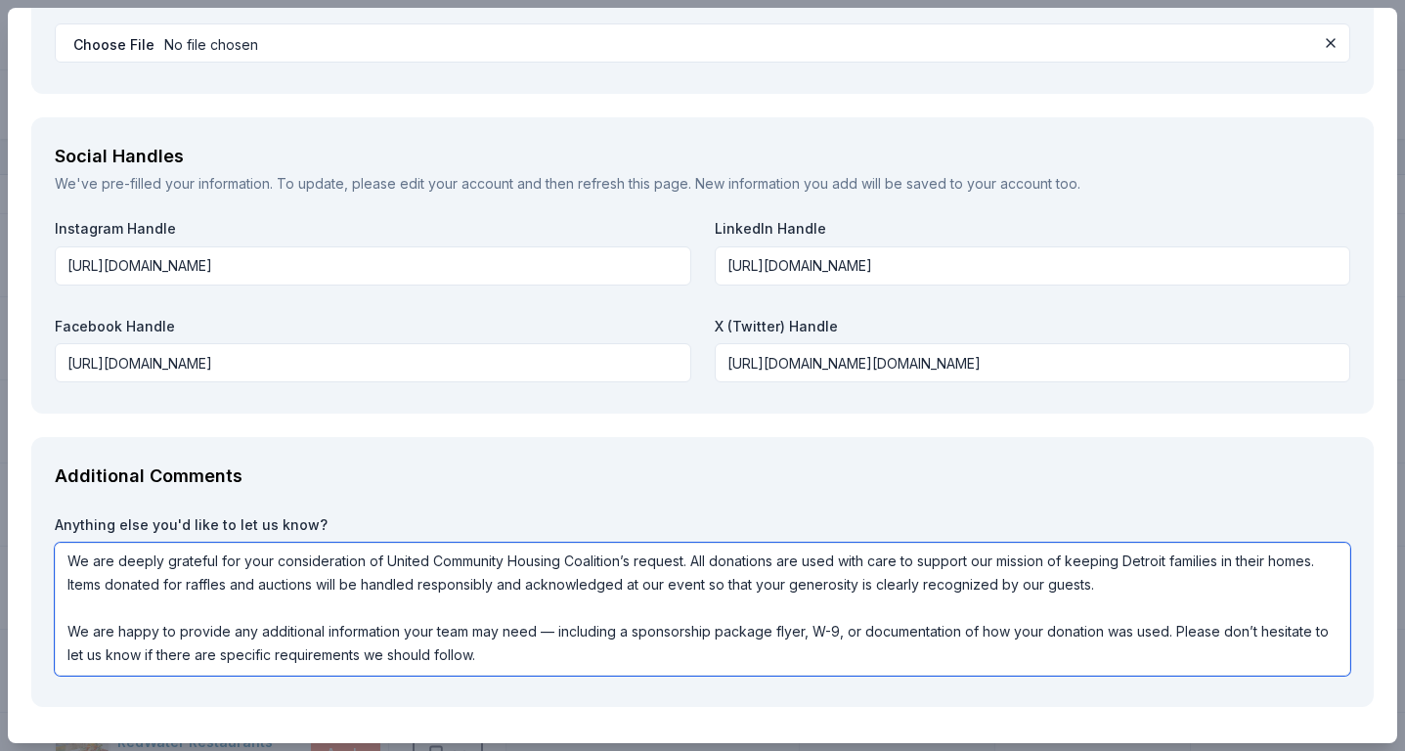
type textarea "We are deeply grateful for your consideration of United Community Housing Coali…"
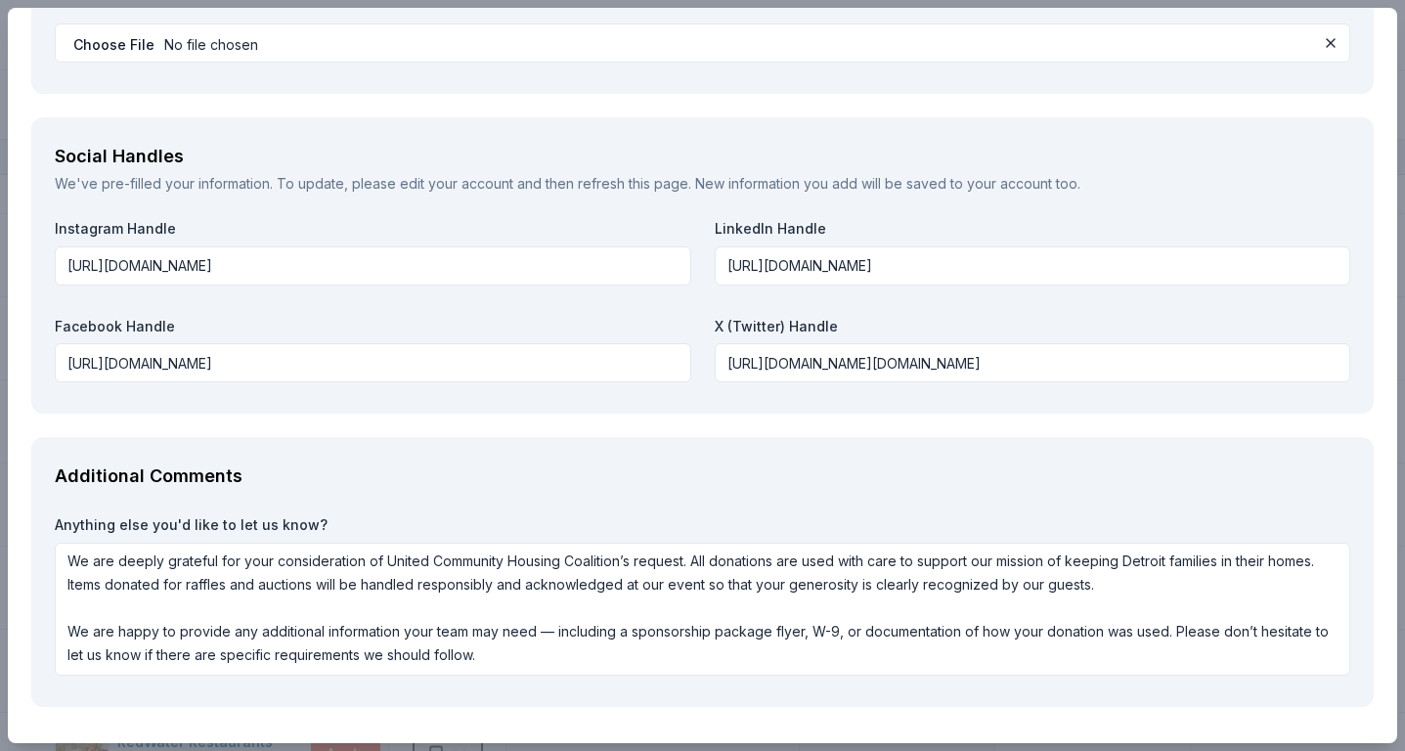
click at [1313, 746] on button "Submit" at bounding box center [1335, 765] width 78 height 39
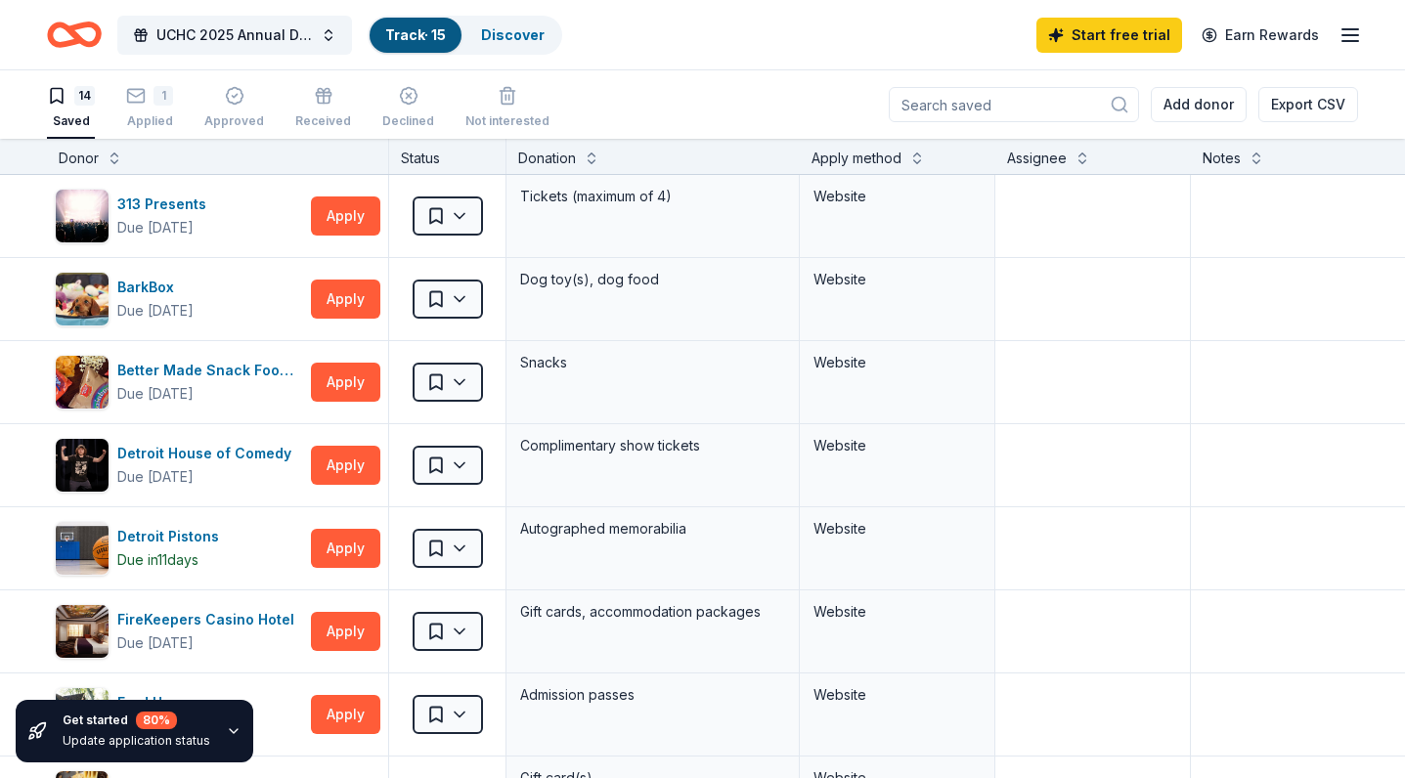
scroll to position [0, 0]
click at [149, 94] on div "1" at bounding box center [149, 96] width 47 height 20
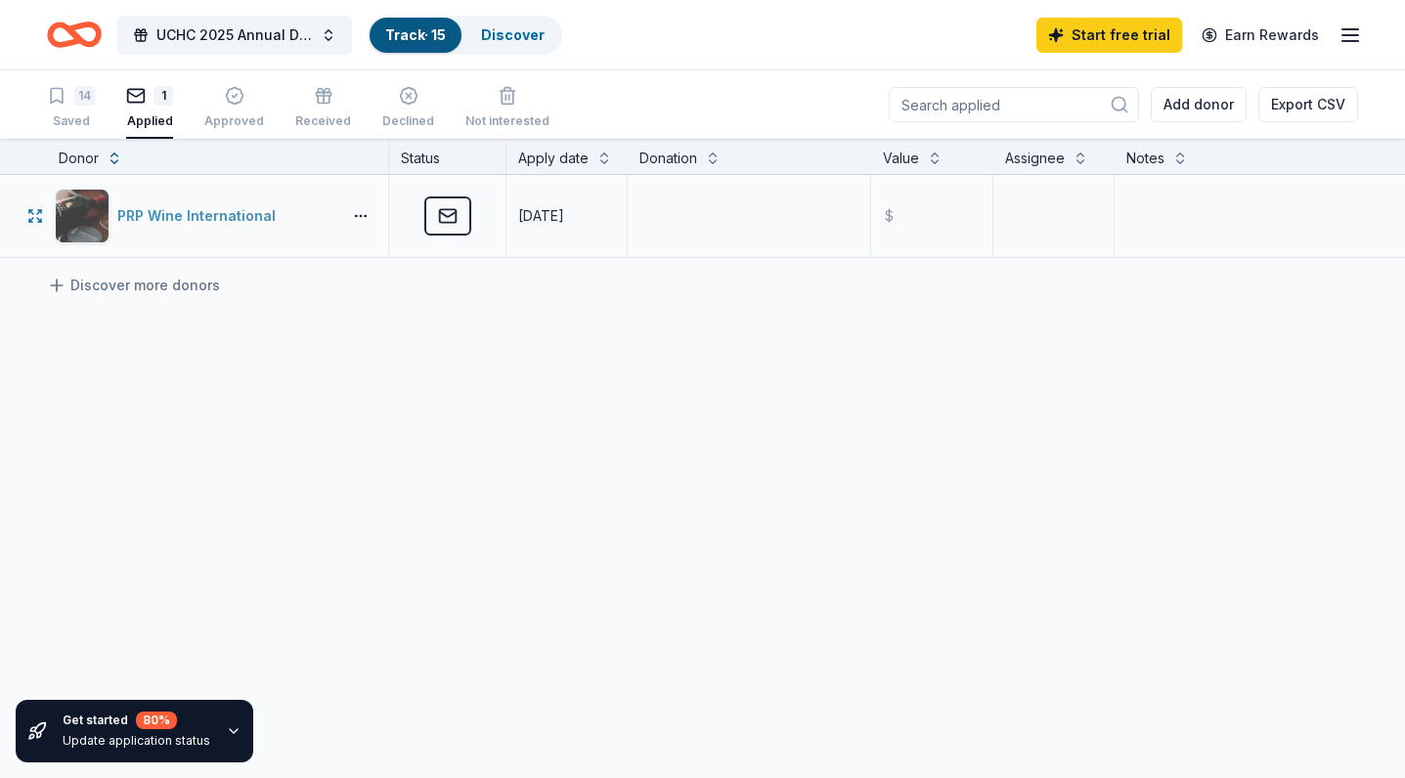
click at [244, 214] on div "PRP Wine International" at bounding box center [200, 215] width 166 height 23
click at [74, 106] on div "14 Saved" at bounding box center [71, 107] width 48 height 43
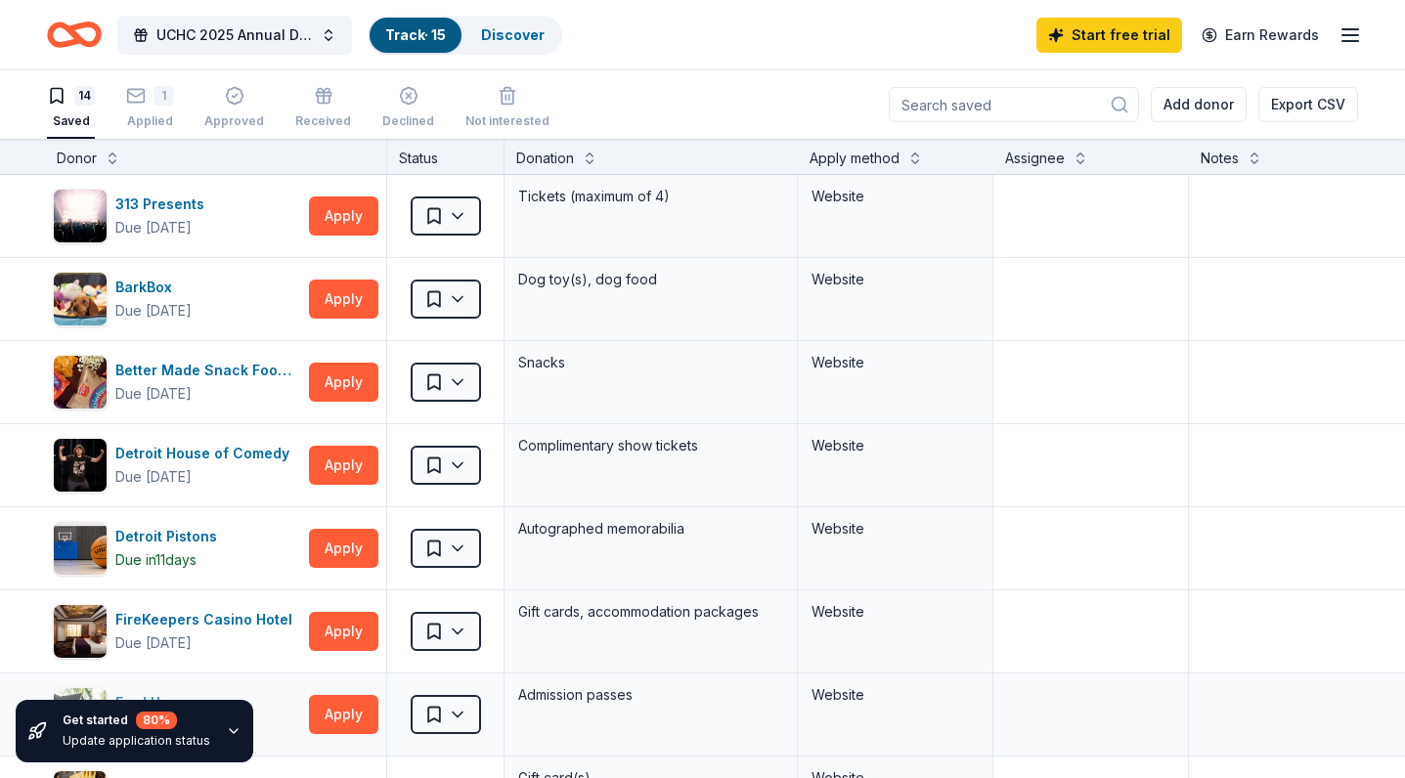
scroll to position [0, 2]
click at [340, 312] on button "Apply" at bounding box center [343, 299] width 69 height 39
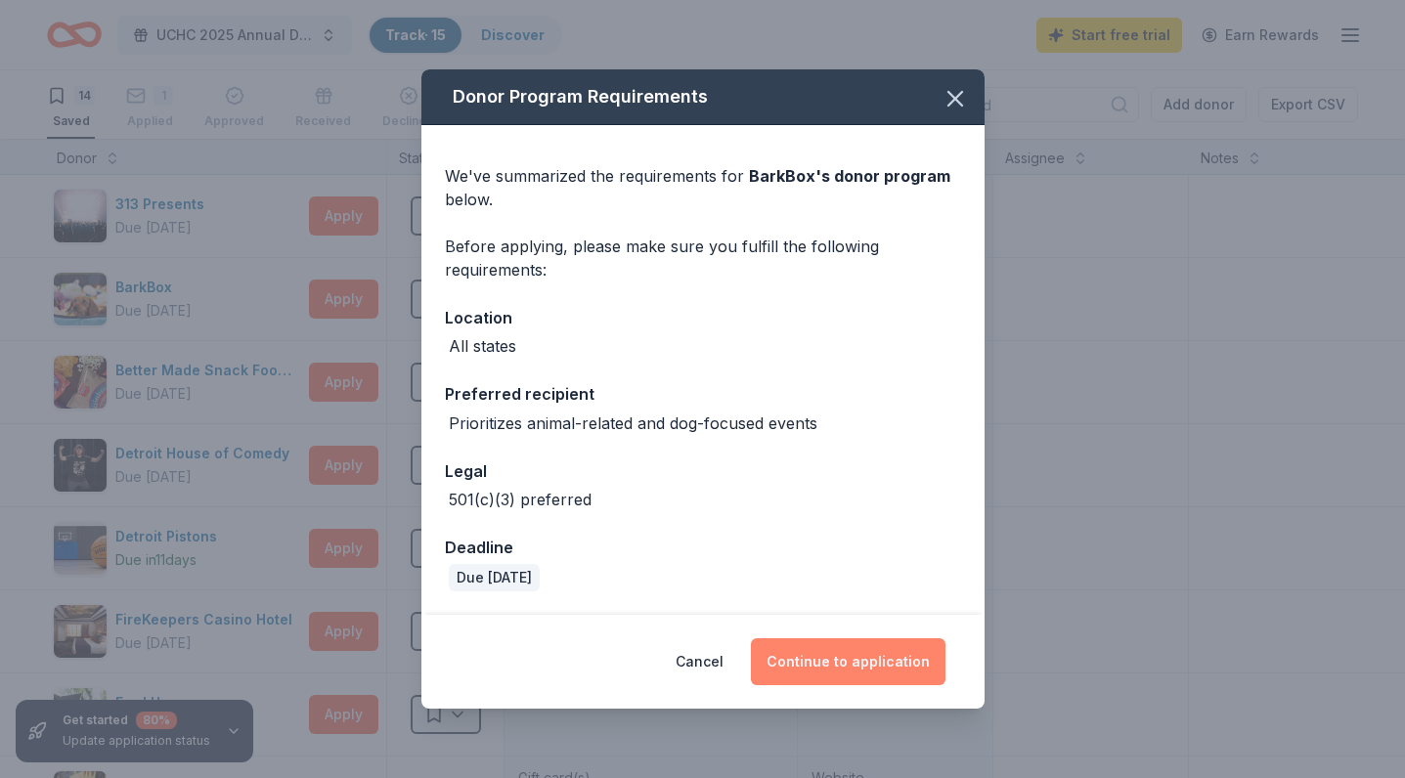
click at [862, 657] on button "Continue to application" at bounding box center [848, 661] width 195 height 47
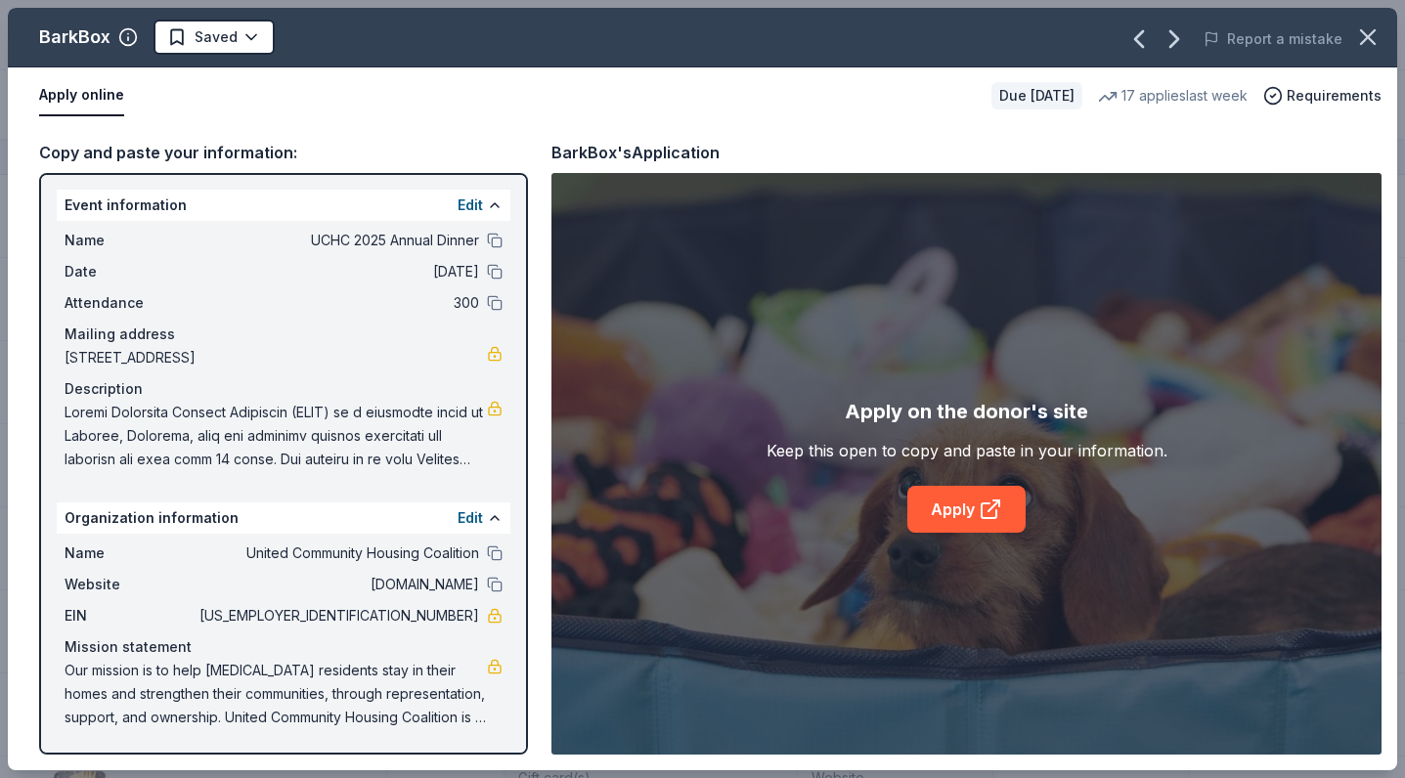
scroll to position [1, 0]
click at [981, 524] on link "Apply" at bounding box center [966, 509] width 118 height 47
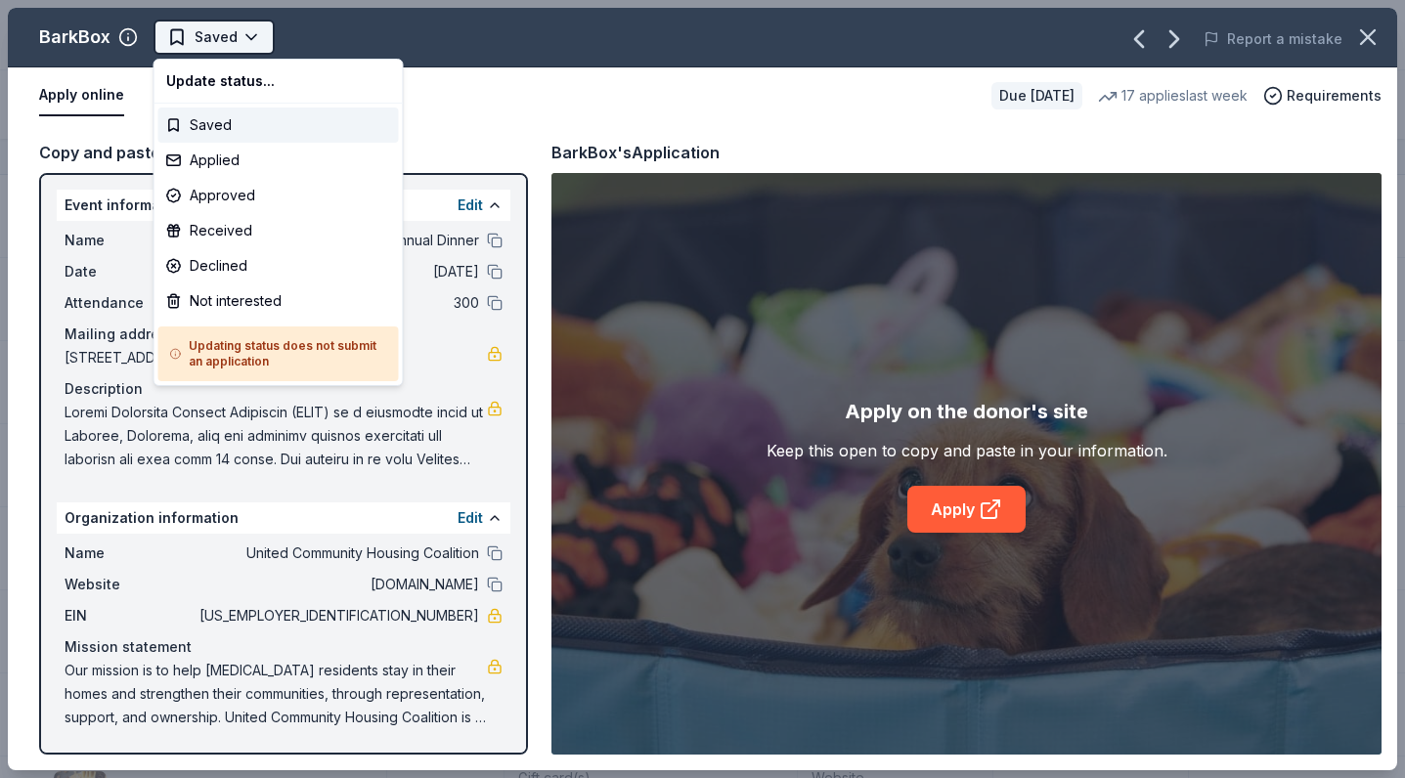
click at [242, 47] on html "UCHC 2025 Annual Dinner Track · 15 Discover Start free trial Earn Rewards 14 Sa…" at bounding box center [702, 389] width 1405 height 778
click at [244, 167] on div "Applied" at bounding box center [278, 160] width 241 height 35
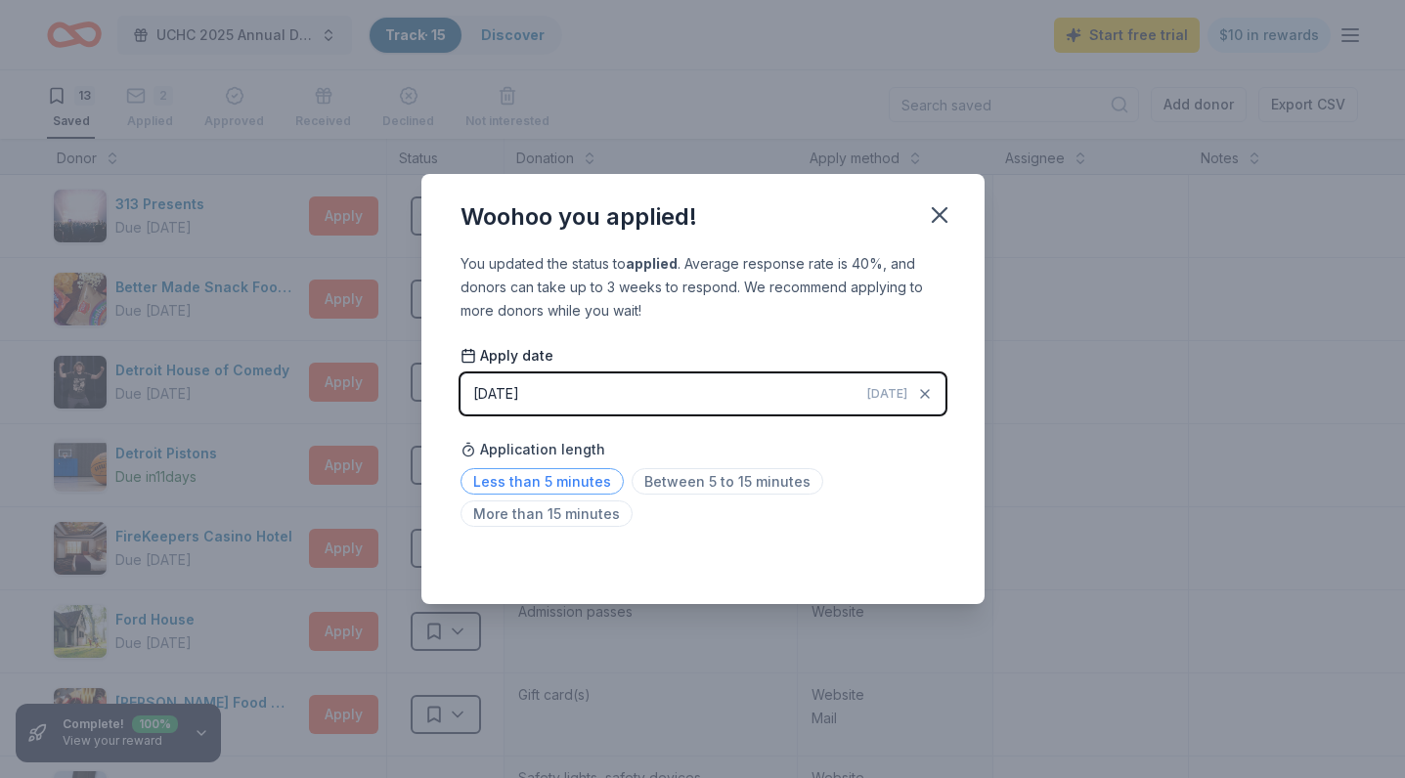
click at [564, 482] on span "Less than 5 minutes" at bounding box center [542, 481] width 163 height 26
click at [941, 216] on icon "button" at bounding box center [940, 215] width 14 height 14
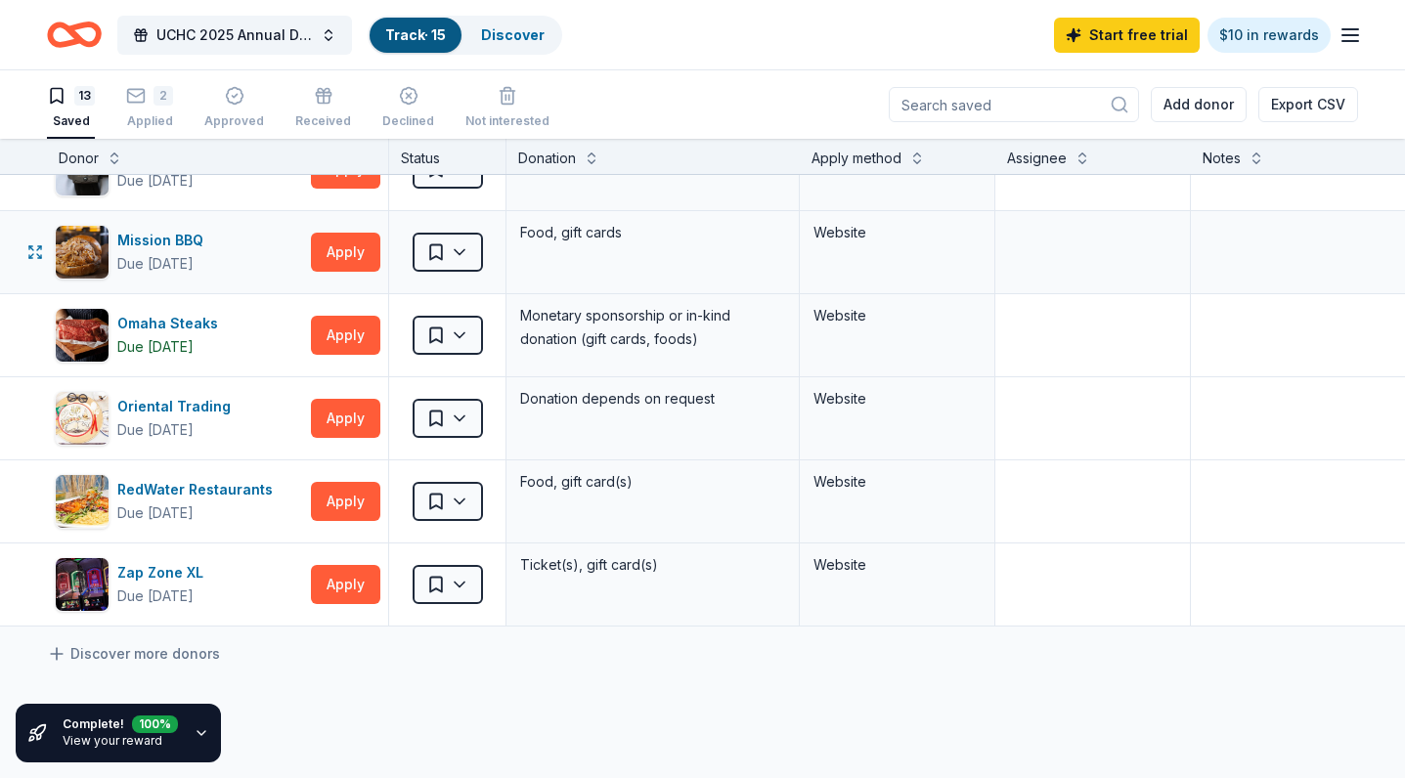
scroll to position [637, 0]
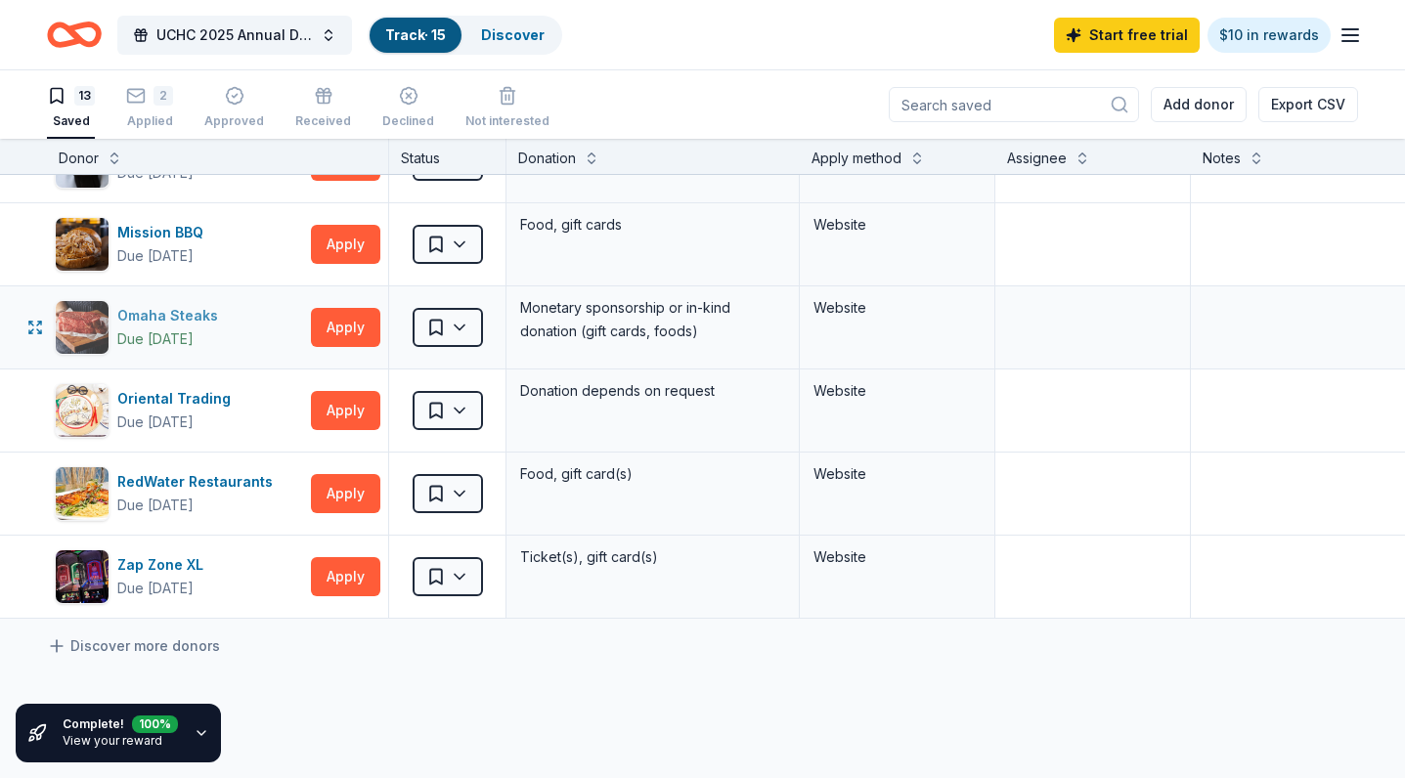
click at [171, 311] on div "Omaha Steaks" at bounding box center [171, 315] width 109 height 23
click at [476, 334] on html "UCHC 2025 Annual Dinner Track · 15 Discover Start free trial $10 in rewards 13 …" at bounding box center [702, 389] width 1405 height 778
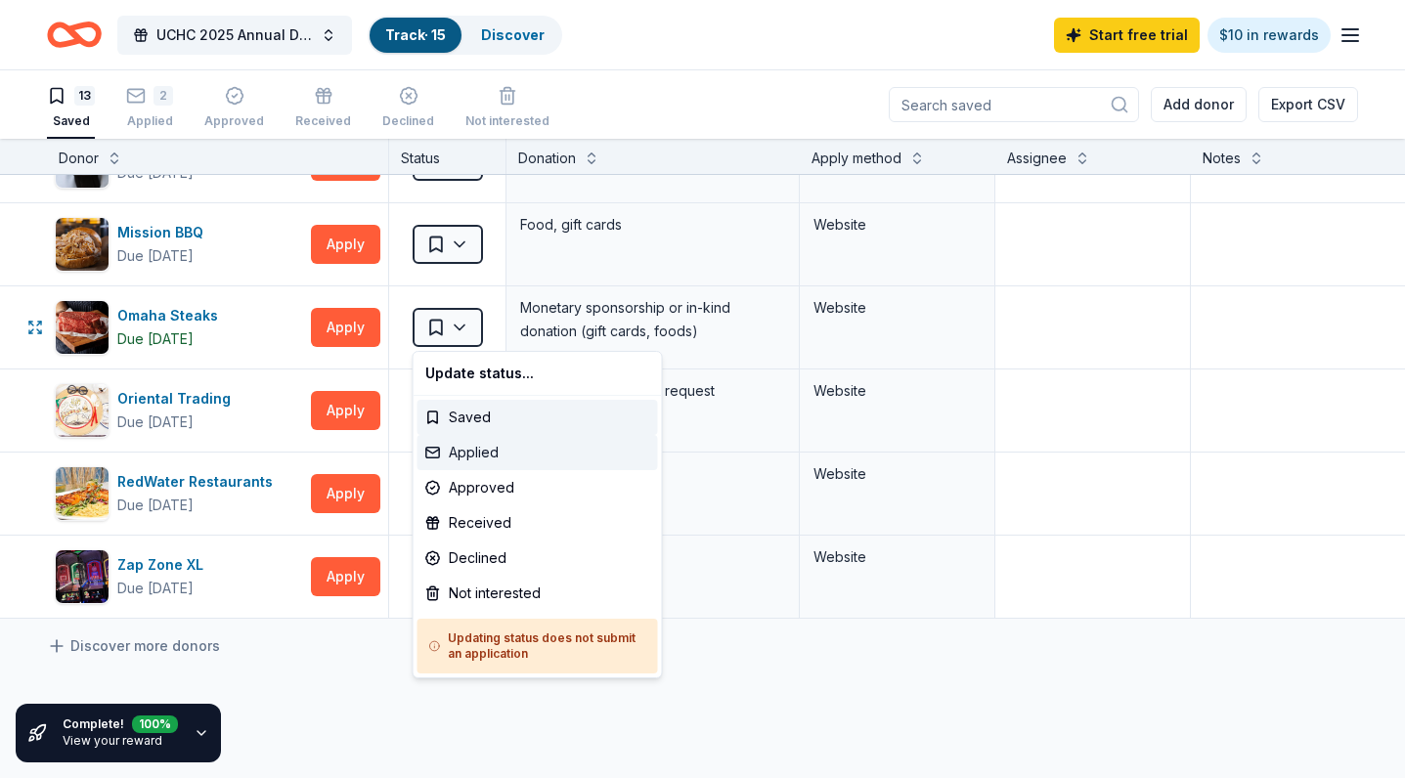
click at [449, 446] on div "Applied" at bounding box center [538, 452] width 241 height 35
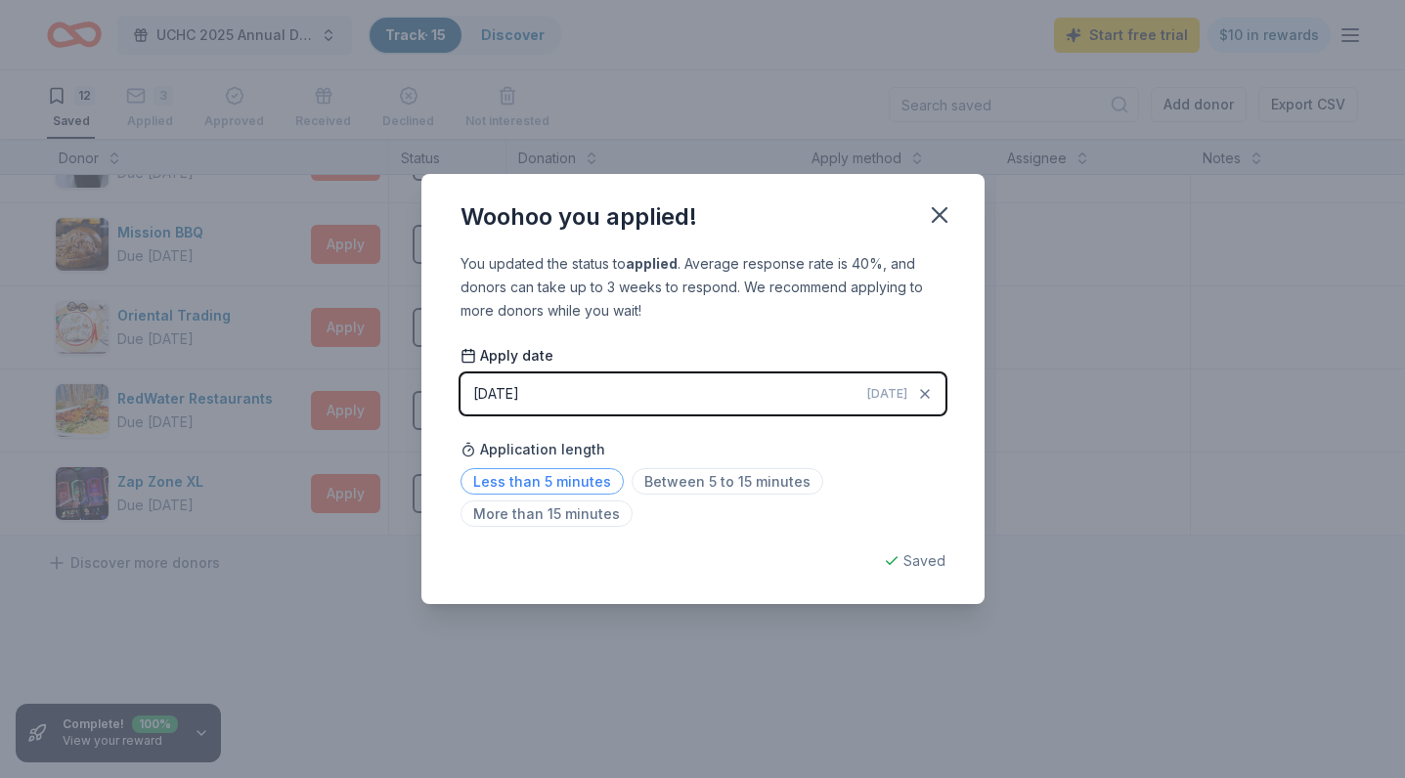
click at [564, 476] on span "Less than 5 minutes" at bounding box center [542, 481] width 163 height 26
click at [584, 640] on div "Woohoo you applied! You updated the status to applied . Average response rate i…" at bounding box center [702, 389] width 1405 height 778
click at [947, 207] on icon "button" at bounding box center [939, 214] width 27 height 27
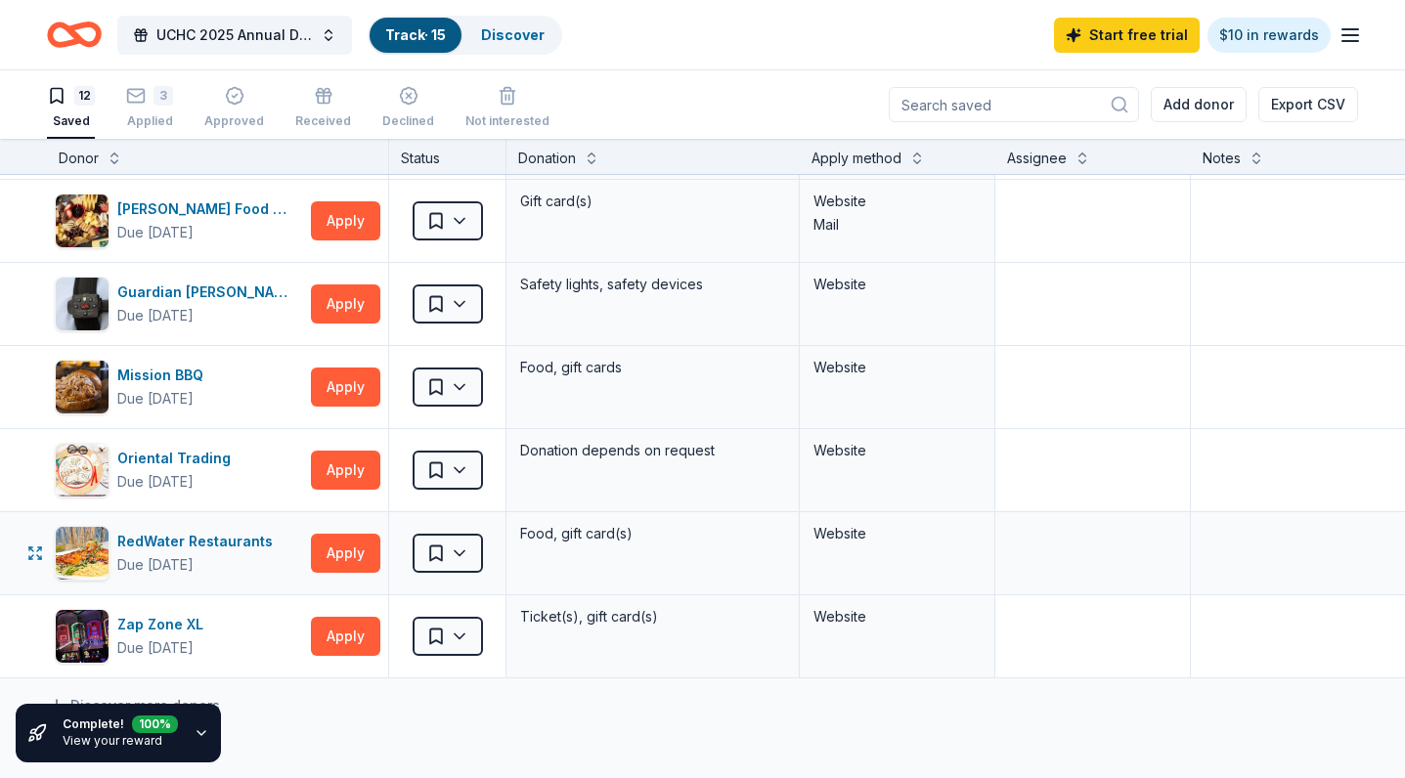
scroll to position [494, 0]
click at [452, 475] on html "UCHC 2025 Annual Dinner Track · 15 Discover Start free trial $10 in rewards 12 …" at bounding box center [702, 389] width 1405 height 778
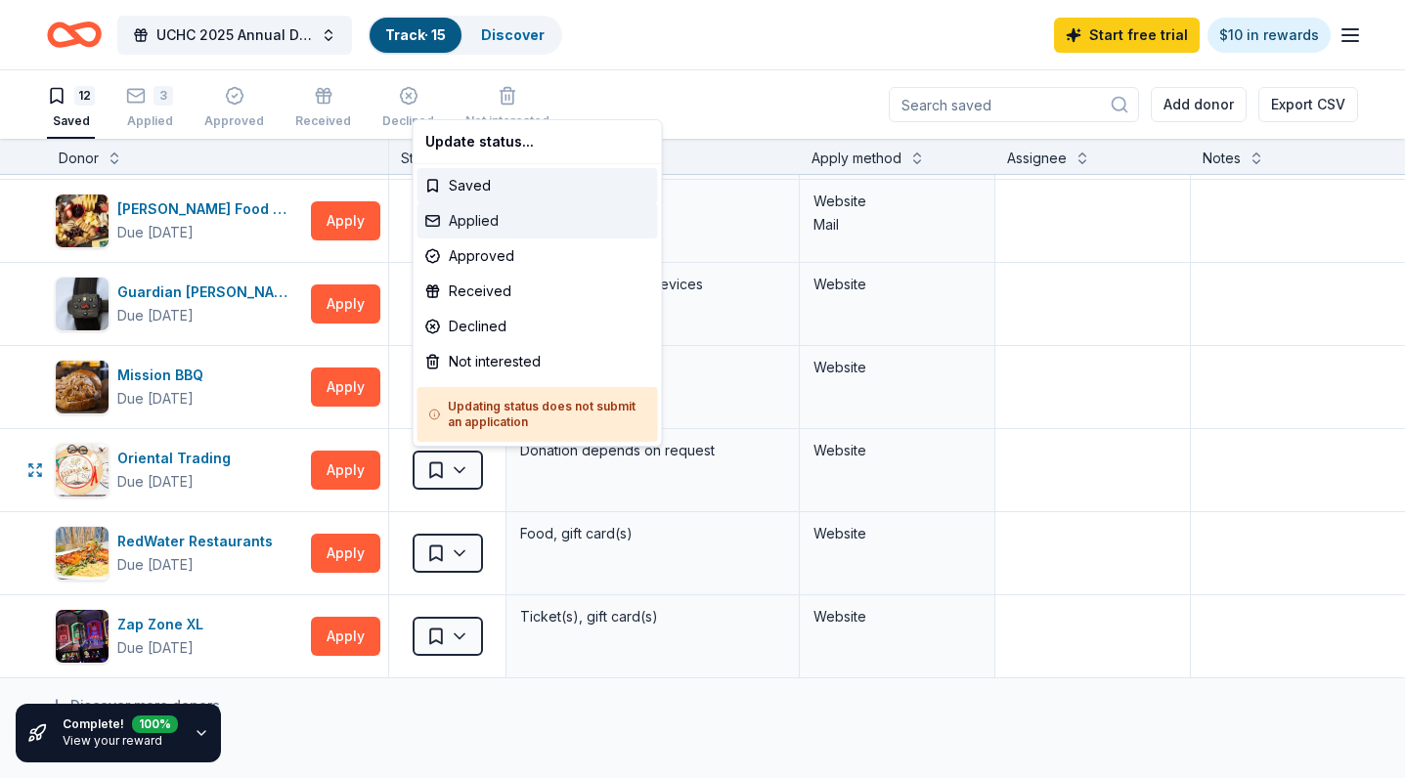
click at [484, 229] on div "Applied" at bounding box center [538, 220] width 241 height 35
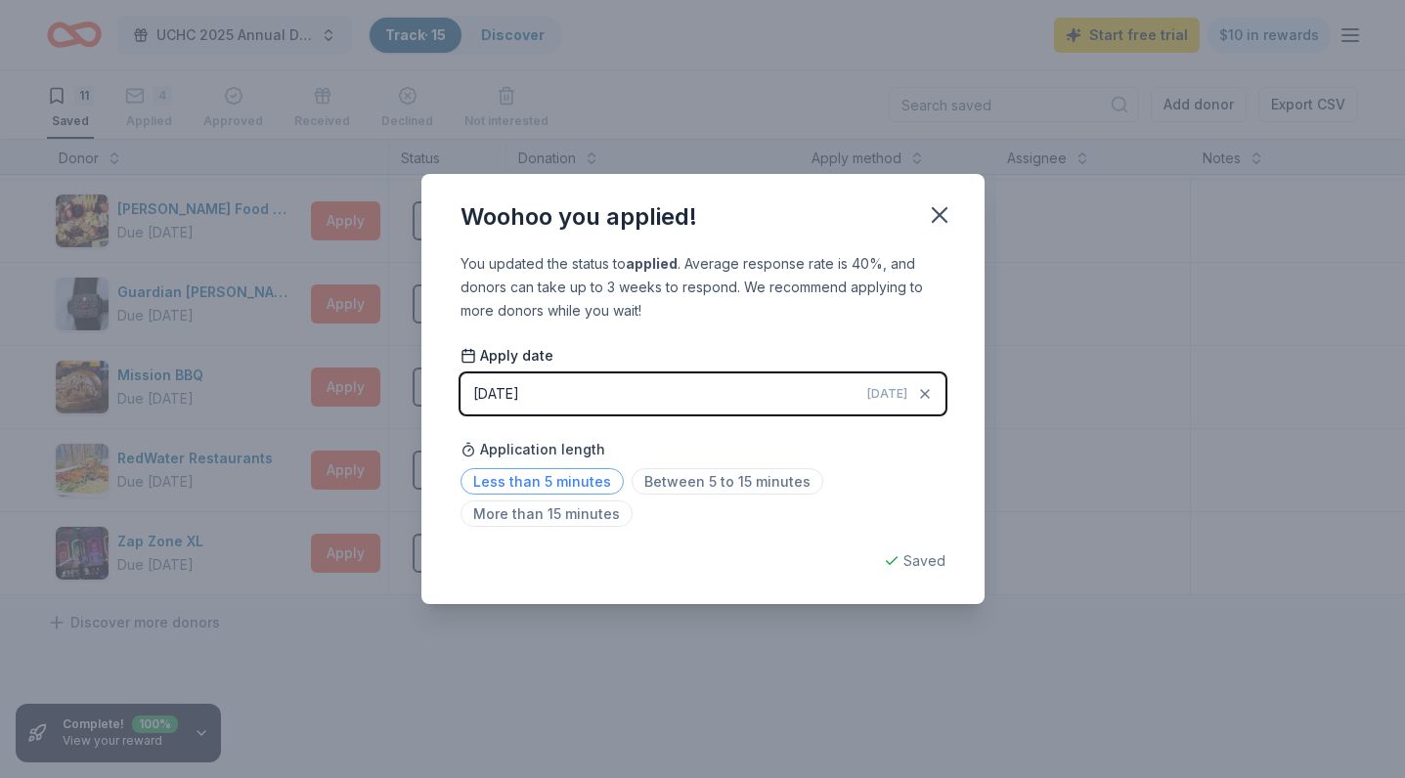
click at [594, 473] on span "Less than 5 minutes" at bounding box center [542, 481] width 163 height 26
click at [940, 220] on icon "button" at bounding box center [939, 214] width 27 height 27
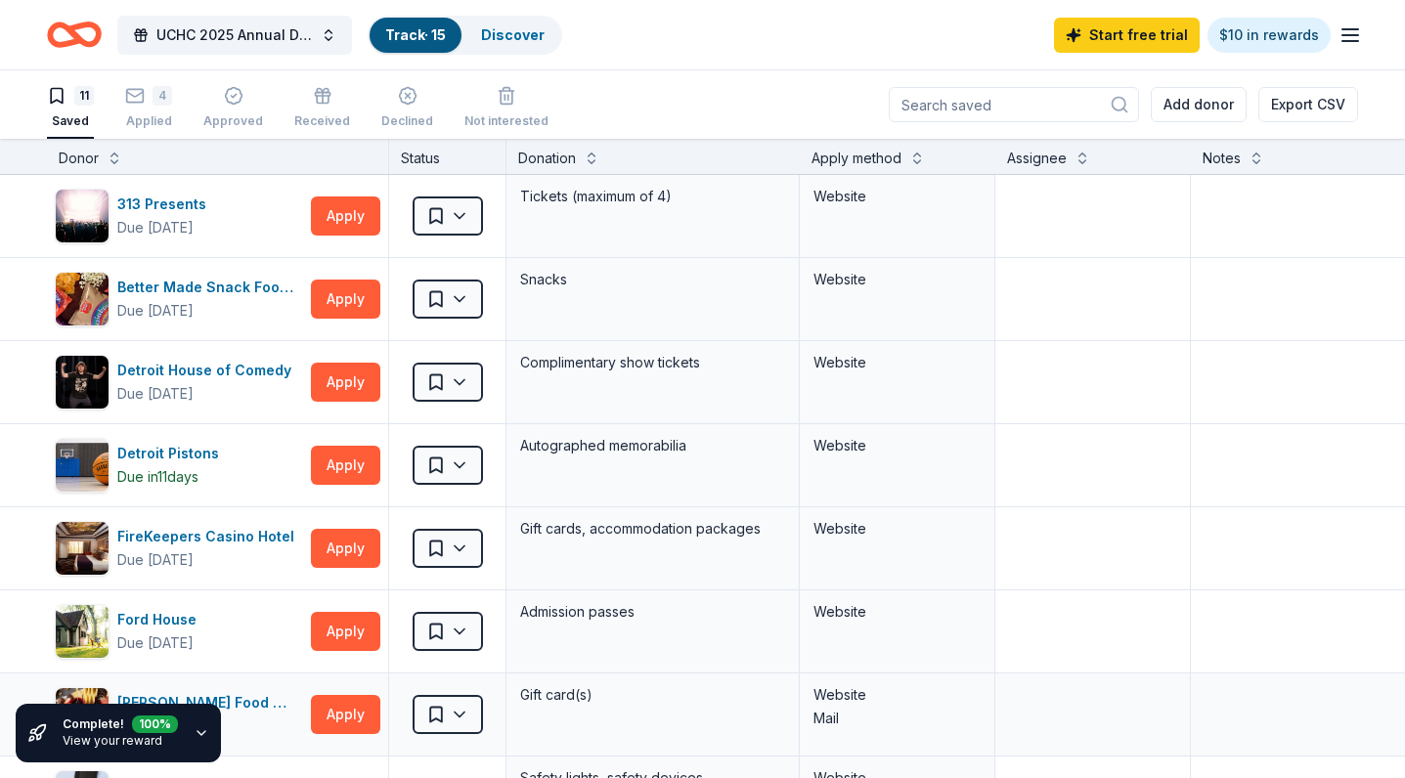
scroll to position [0, 0]
click at [151, 737] on link "View your reward" at bounding box center [113, 740] width 100 height 15
click at [202, 735] on icon "button" at bounding box center [202, 734] width 16 height 16
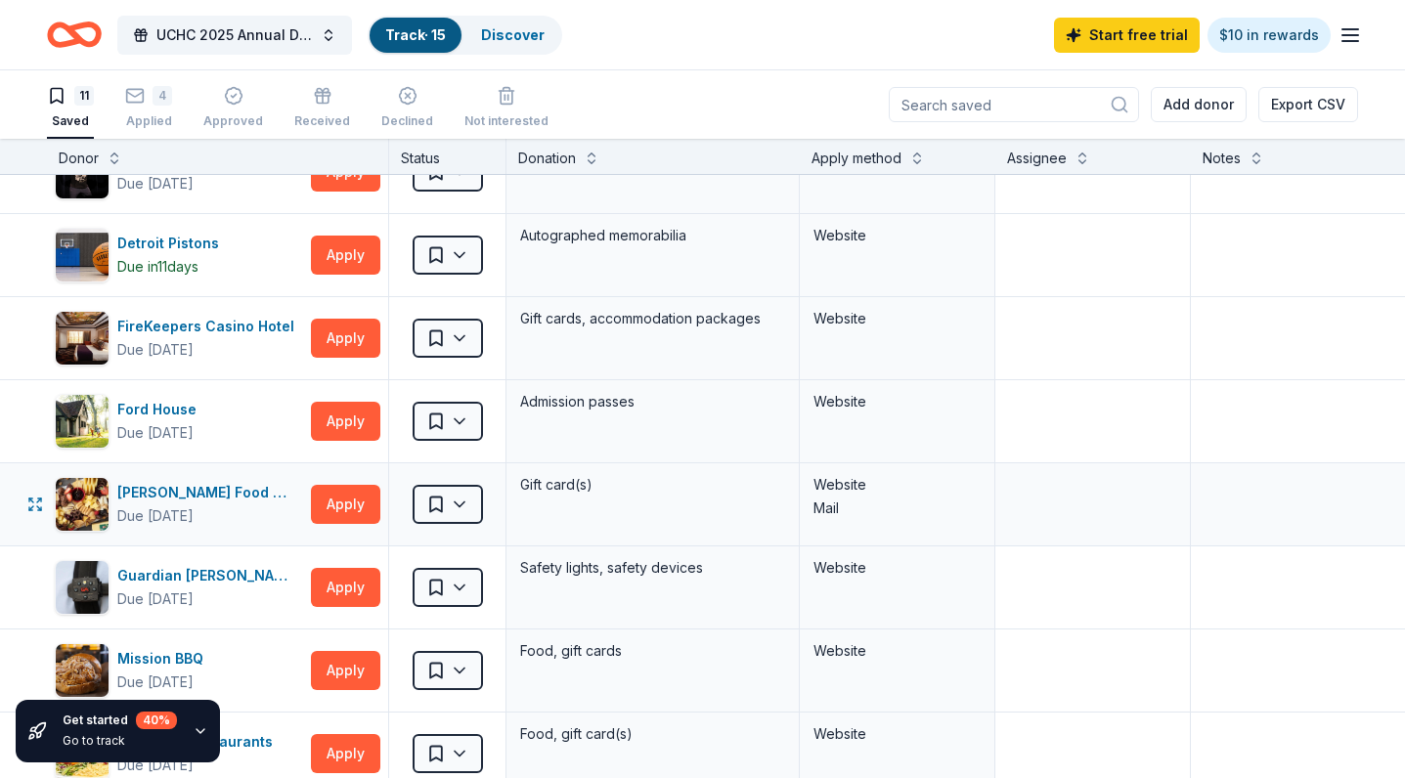
scroll to position [310, 0]
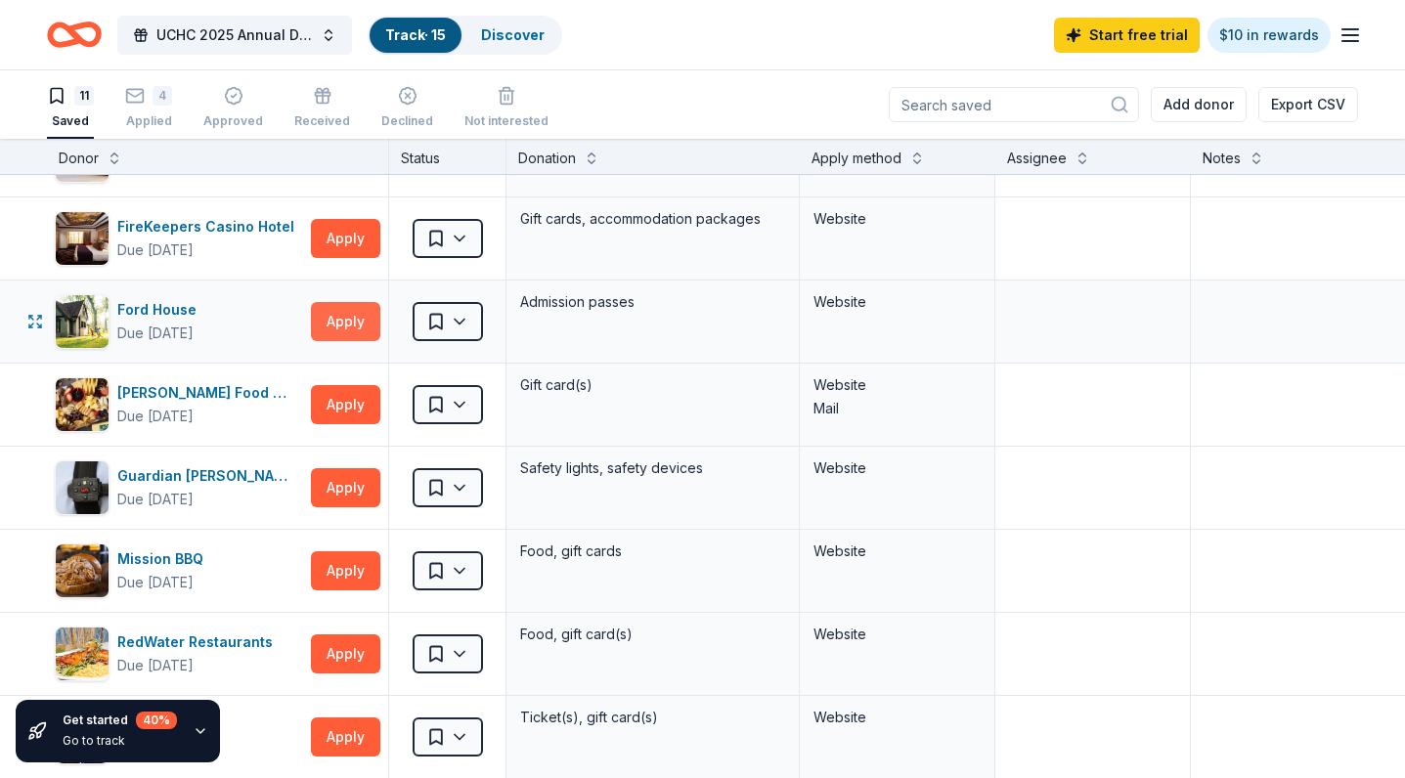
click at [354, 314] on button "Apply" at bounding box center [345, 321] width 69 height 39
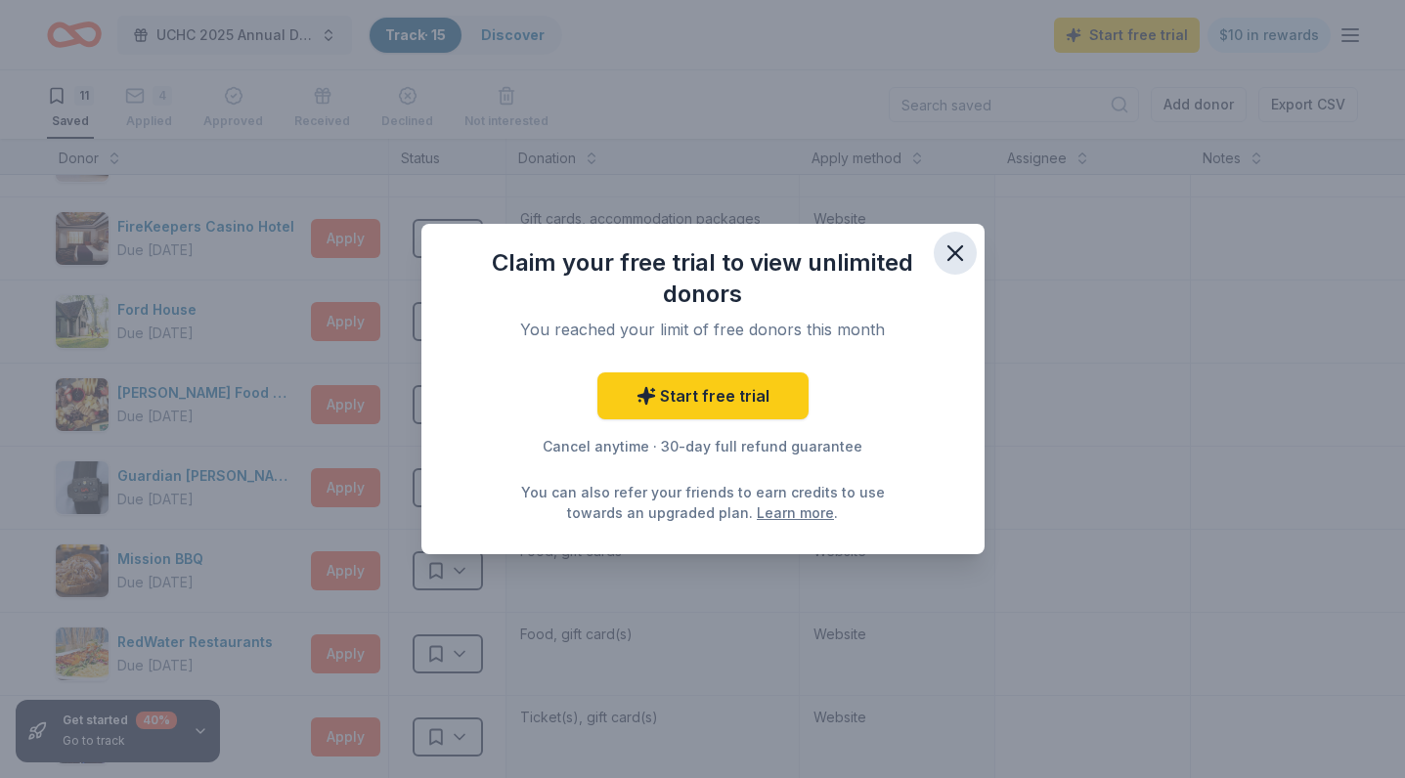
click at [941, 261] on button "button" at bounding box center [955, 253] width 43 height 43
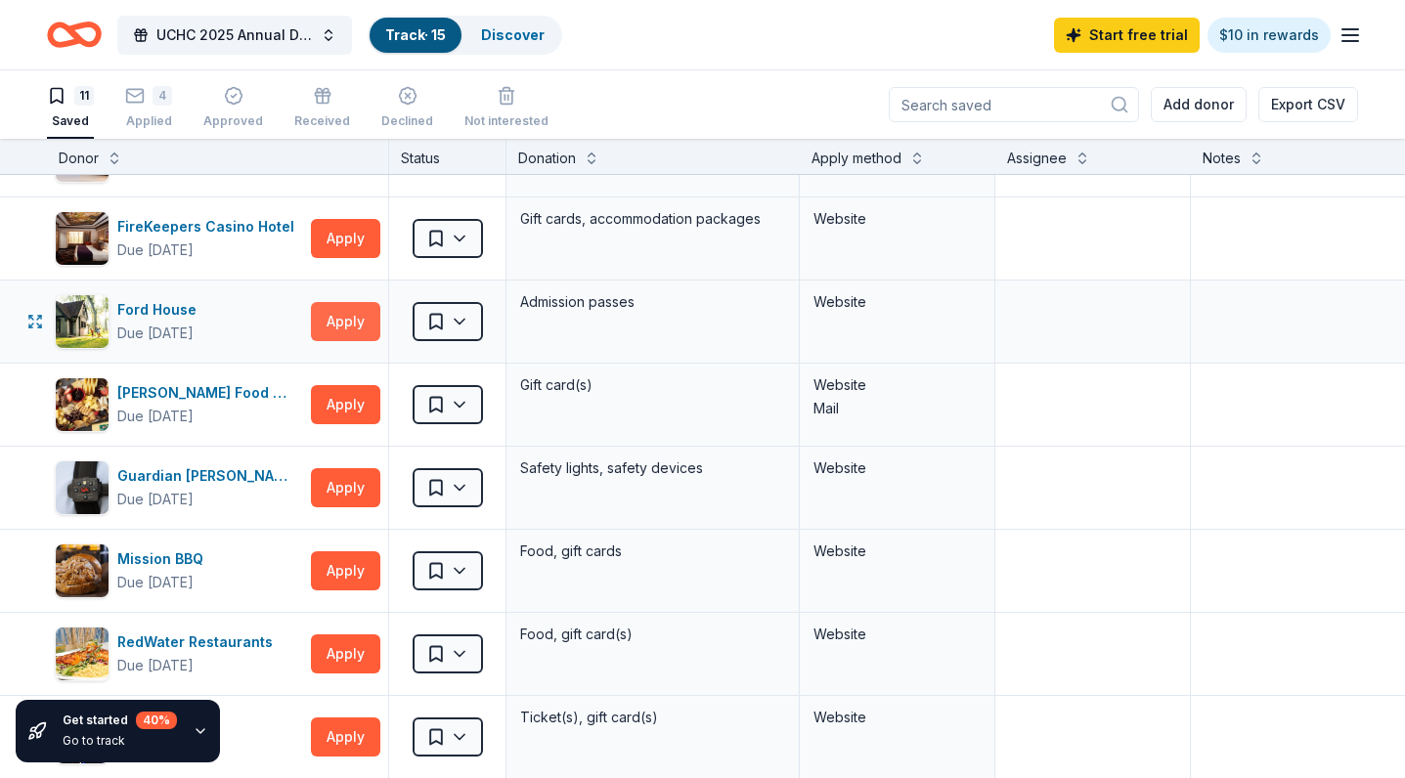
click at [340, 320] on button "Apply" at bounding box center [345, 321] width 69 height 39
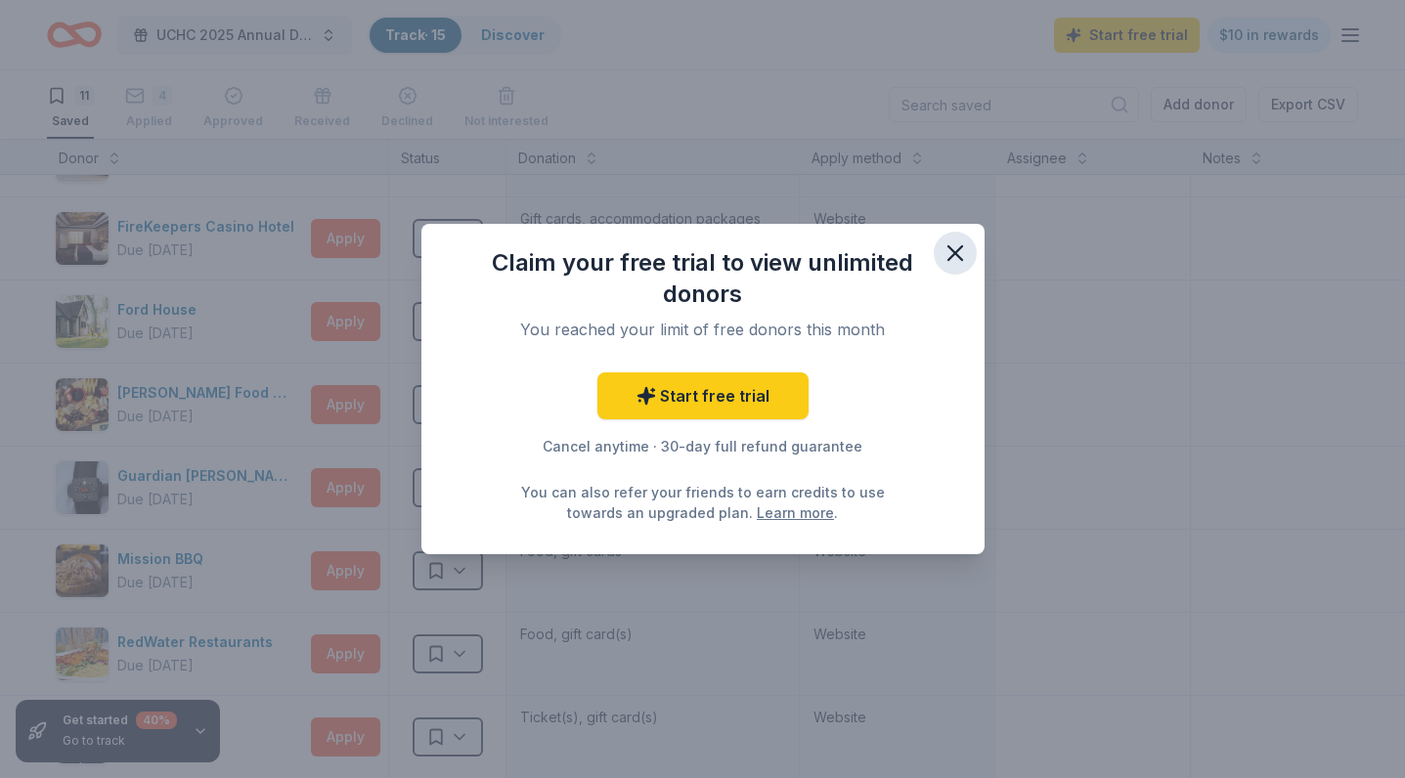
click at [967, 250] on icon "button" at bounding box center [955, 253] width 27 height 27
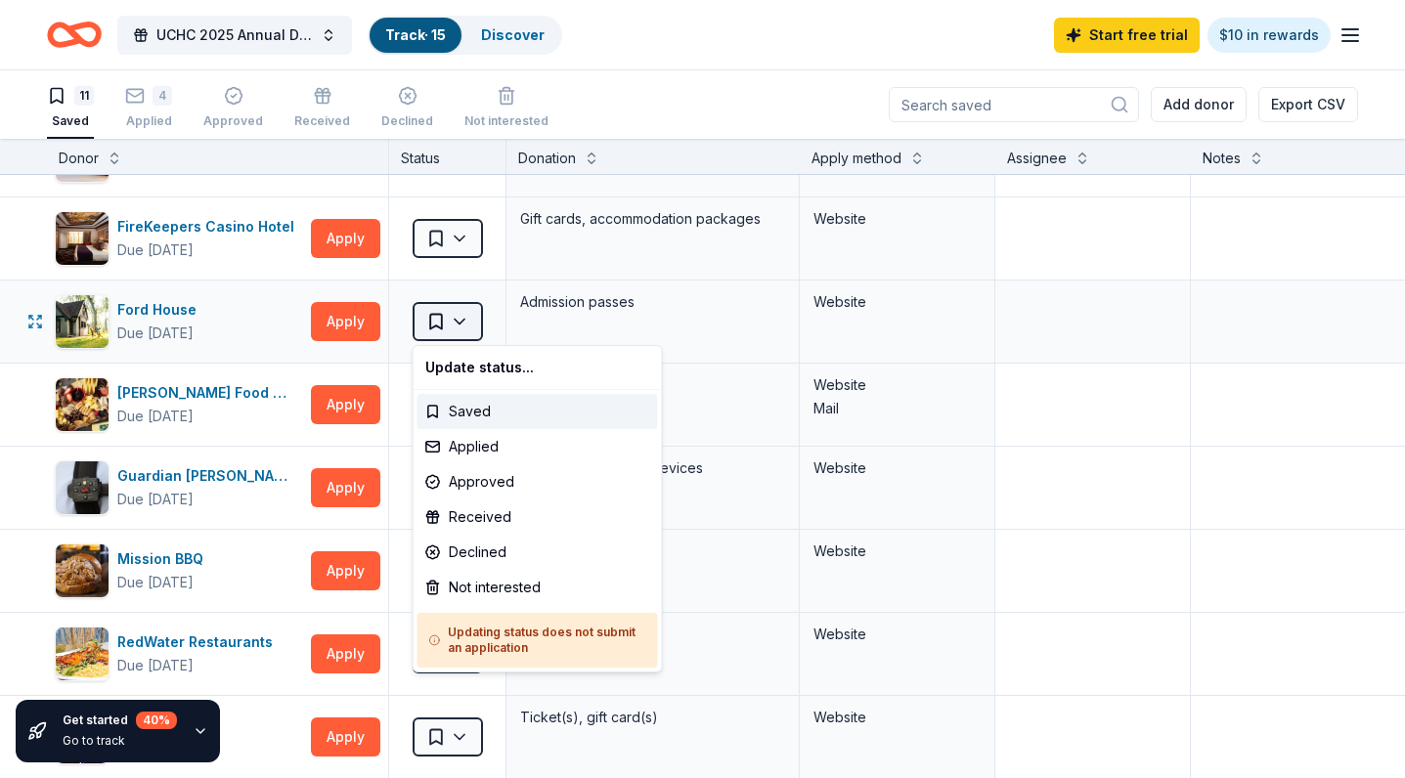
click at [464, 316] on html "UCHC 2025 Annual Dinner Track · 15 Discover Start free trial $10 in rewards 11 …" at bounding box center [702, 389] width 1405 height 778
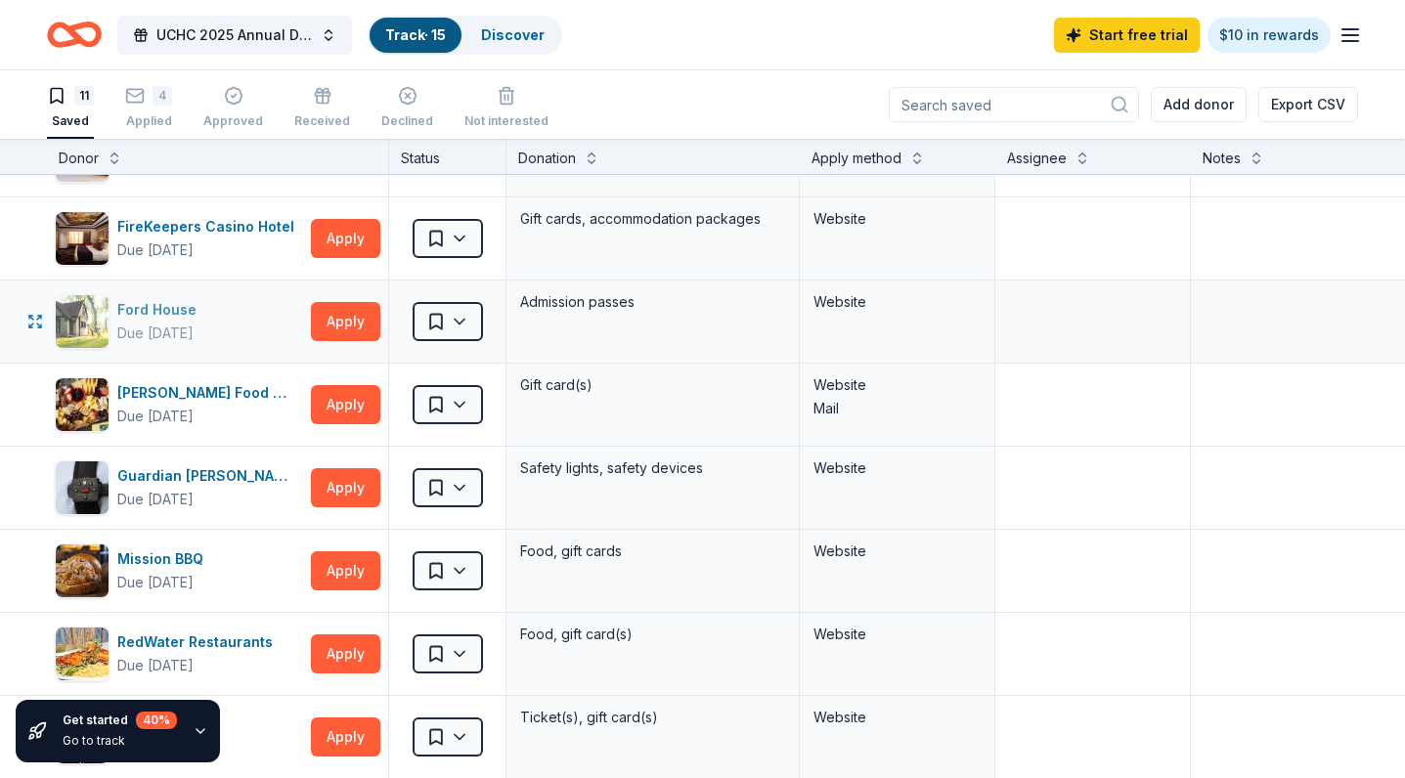
click at [119, 307] on div "Ford House" at bounding box center [160, 309] width 87 height 23
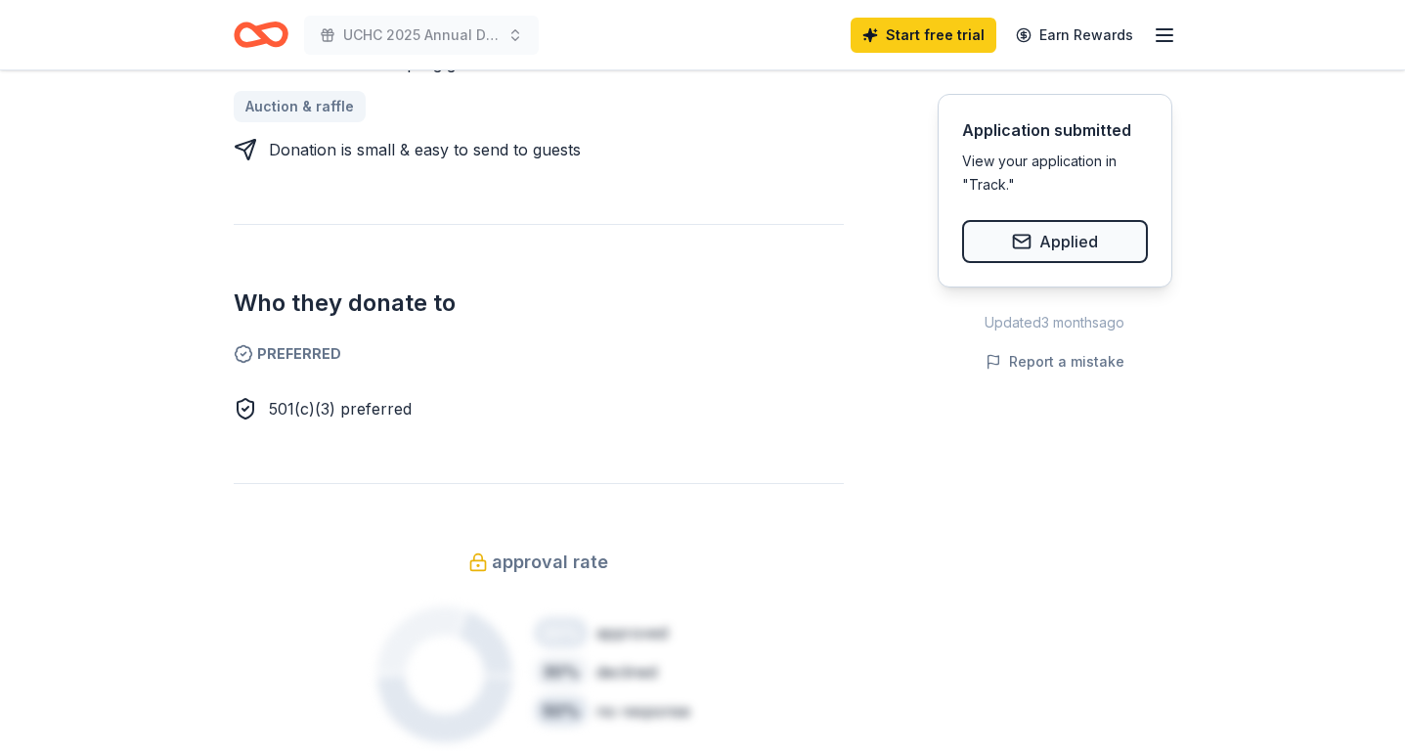
scroll to position [42, 0]
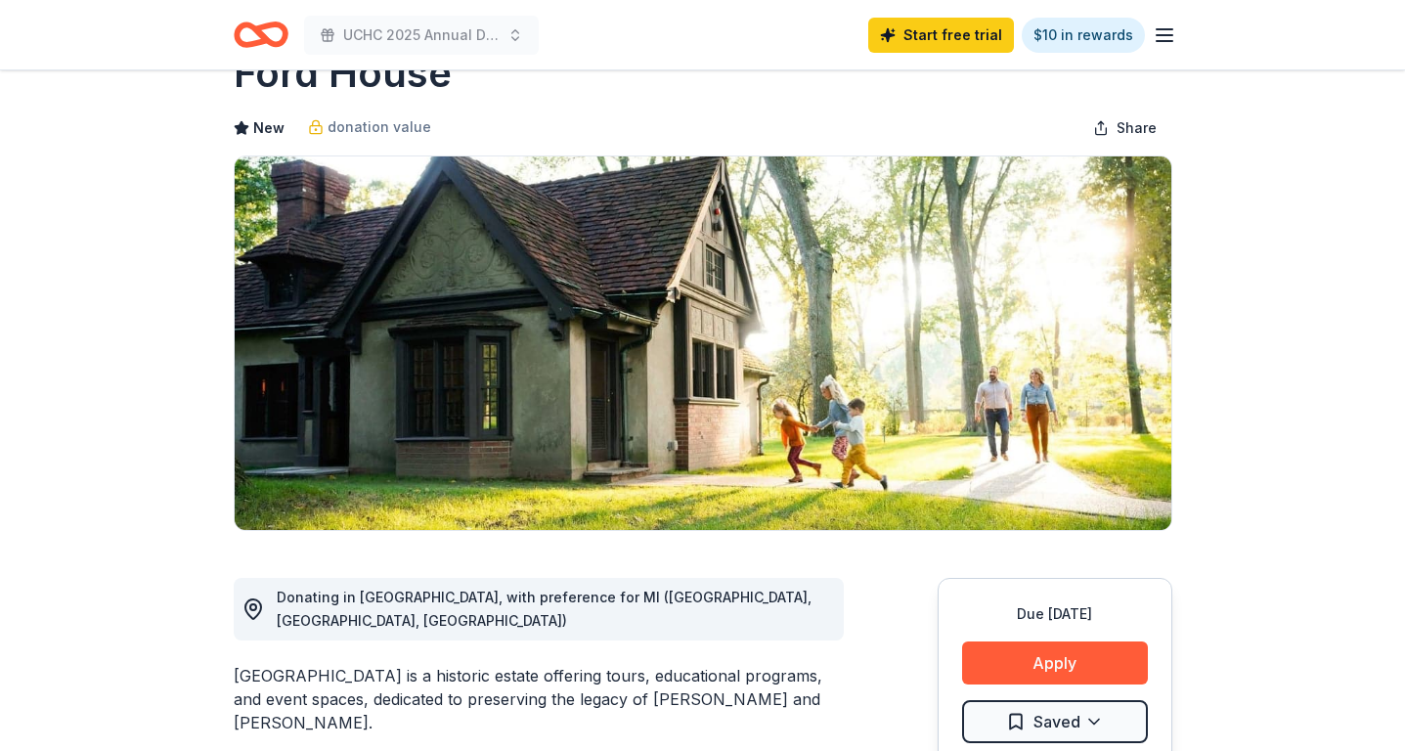
scroll to position [157, 0]
